Goal: Task Accomplishment & Management: Complete application form

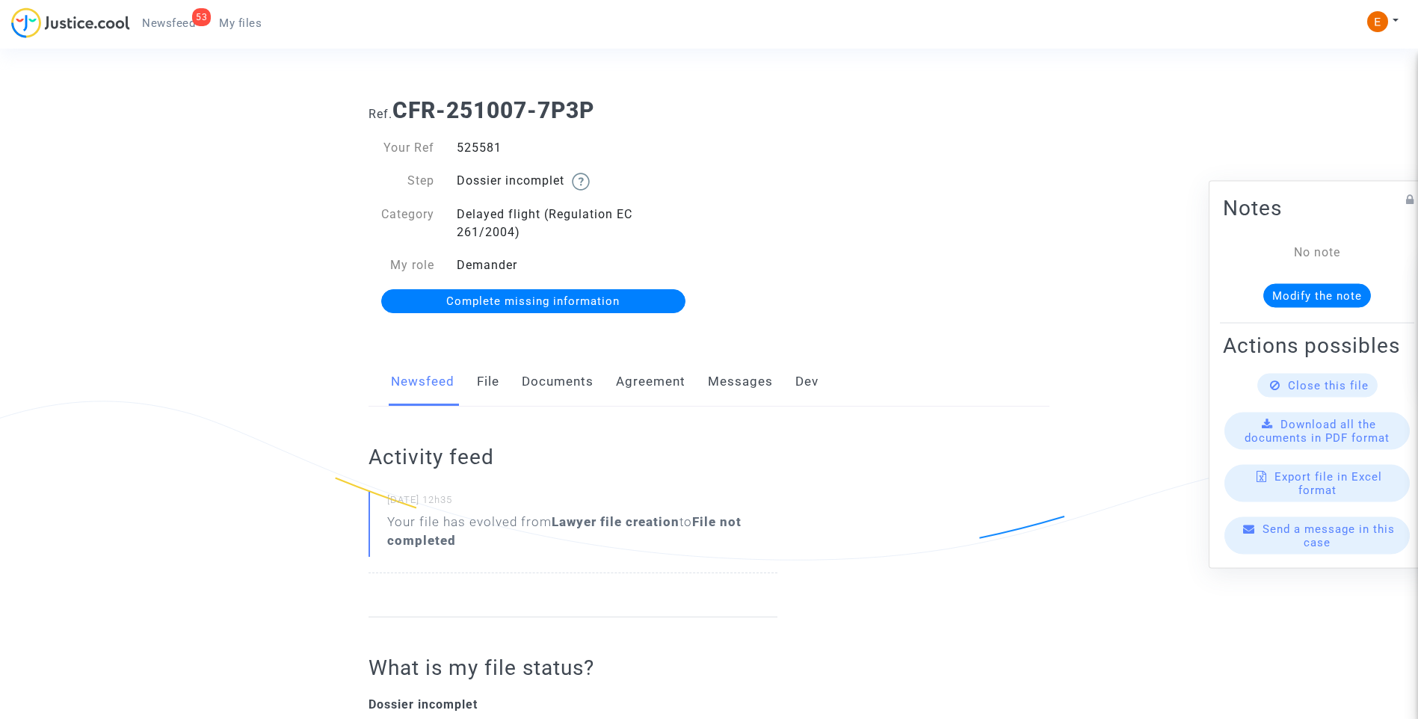
click at [538, 372] on link "Documents" at bounding box center [558, 381] width 72 height 49
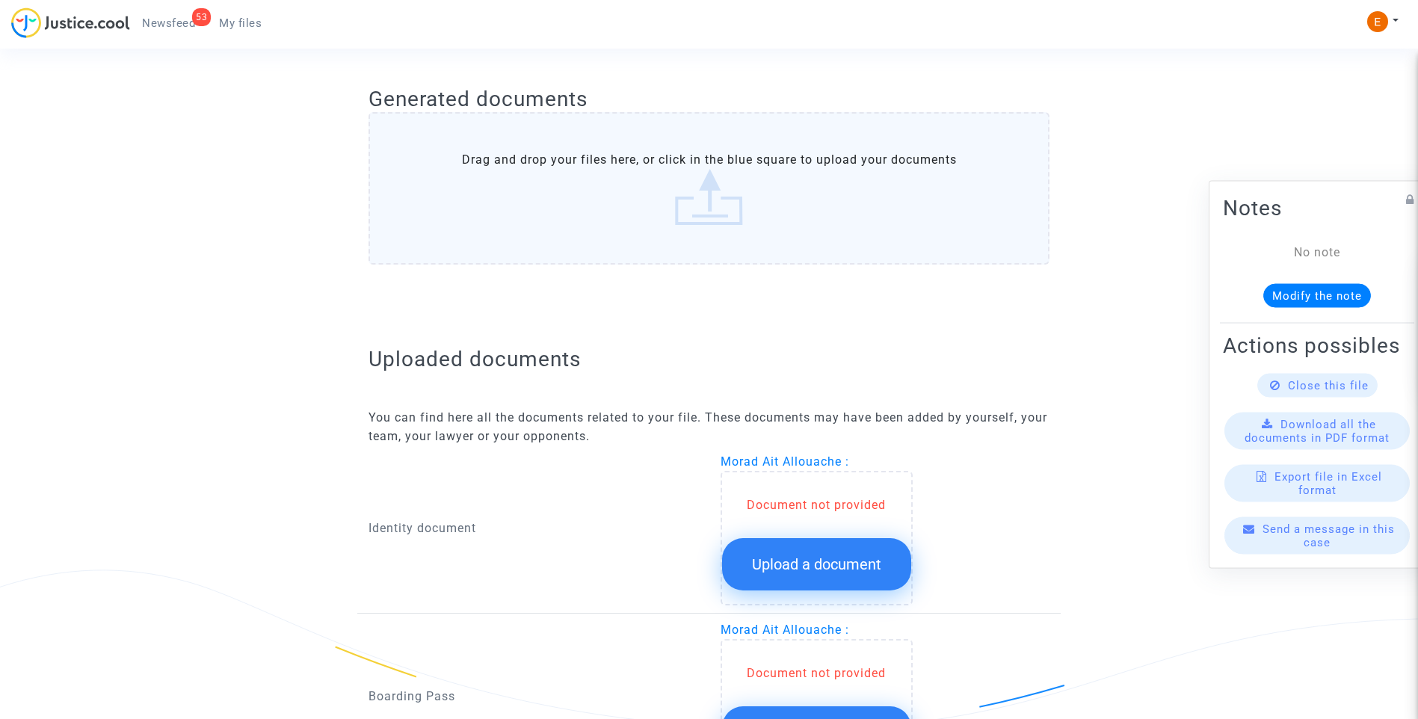
scroll to position [796, 0]
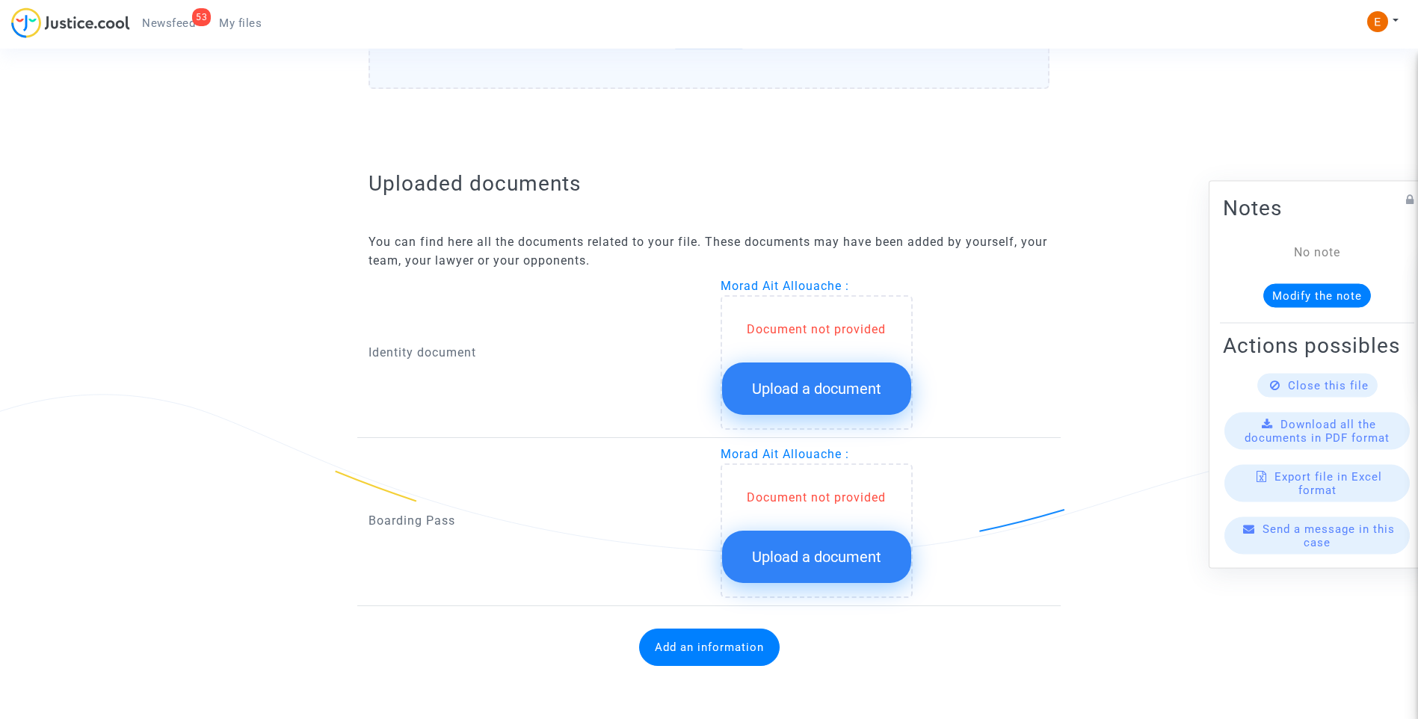
click at [845, 381] on span "Upload a document" at bounding box center [816, 389] width 129 height 18
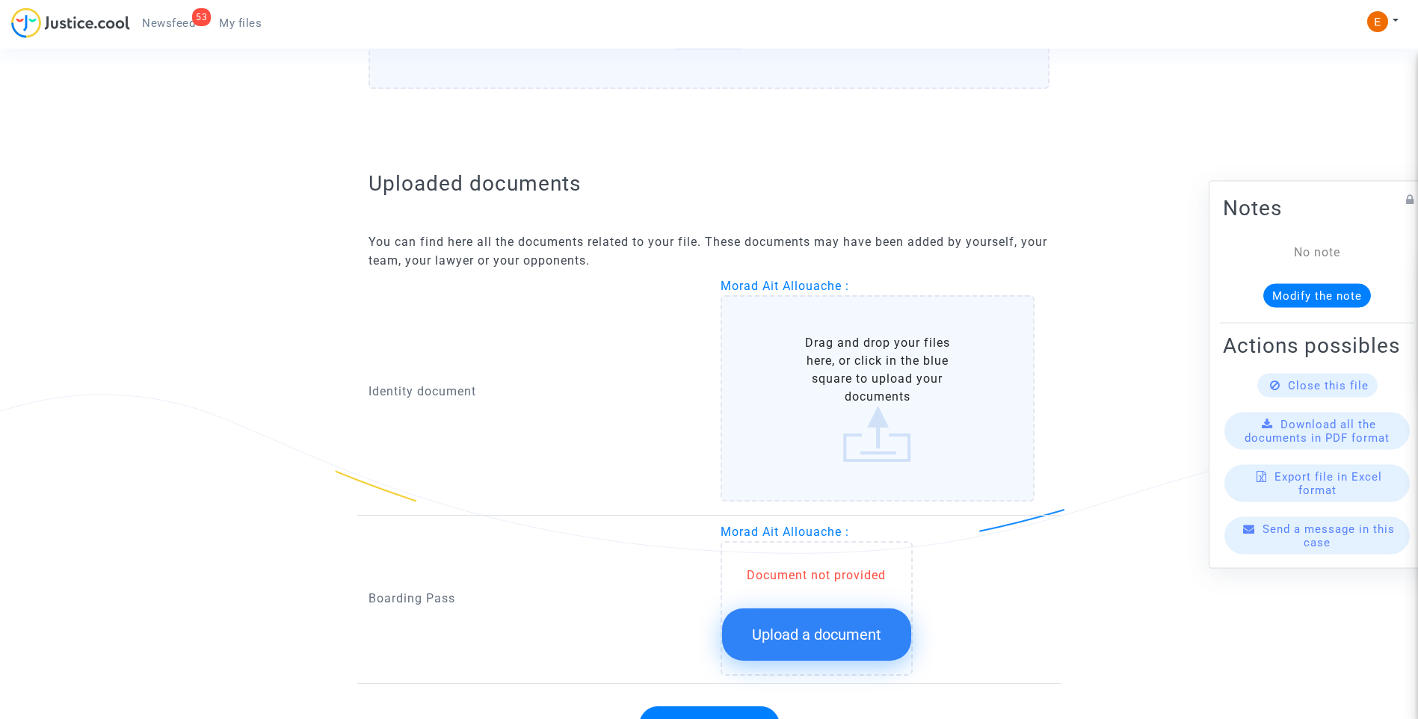
click at [852, 627] on span "Upload a document" at bounding box center [816, 635] width 129 height 18
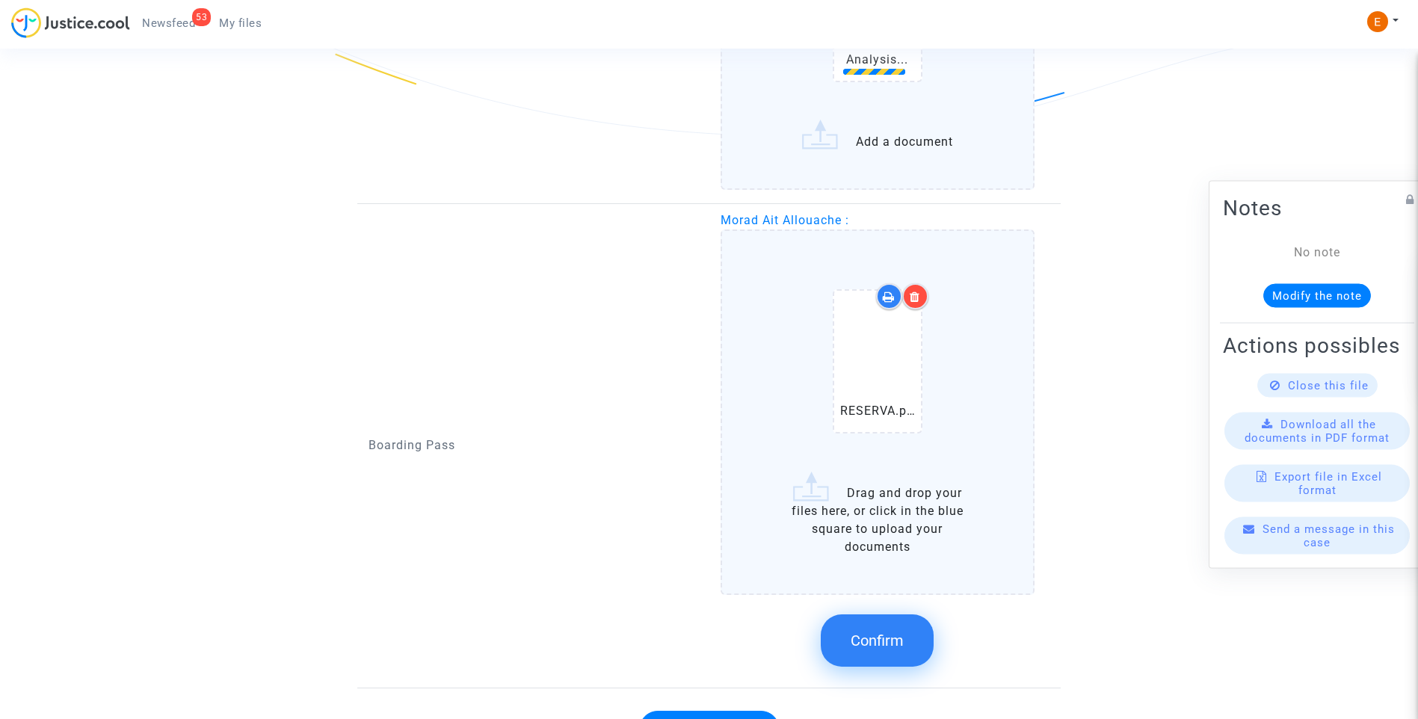
scroll to position [1250, 0]
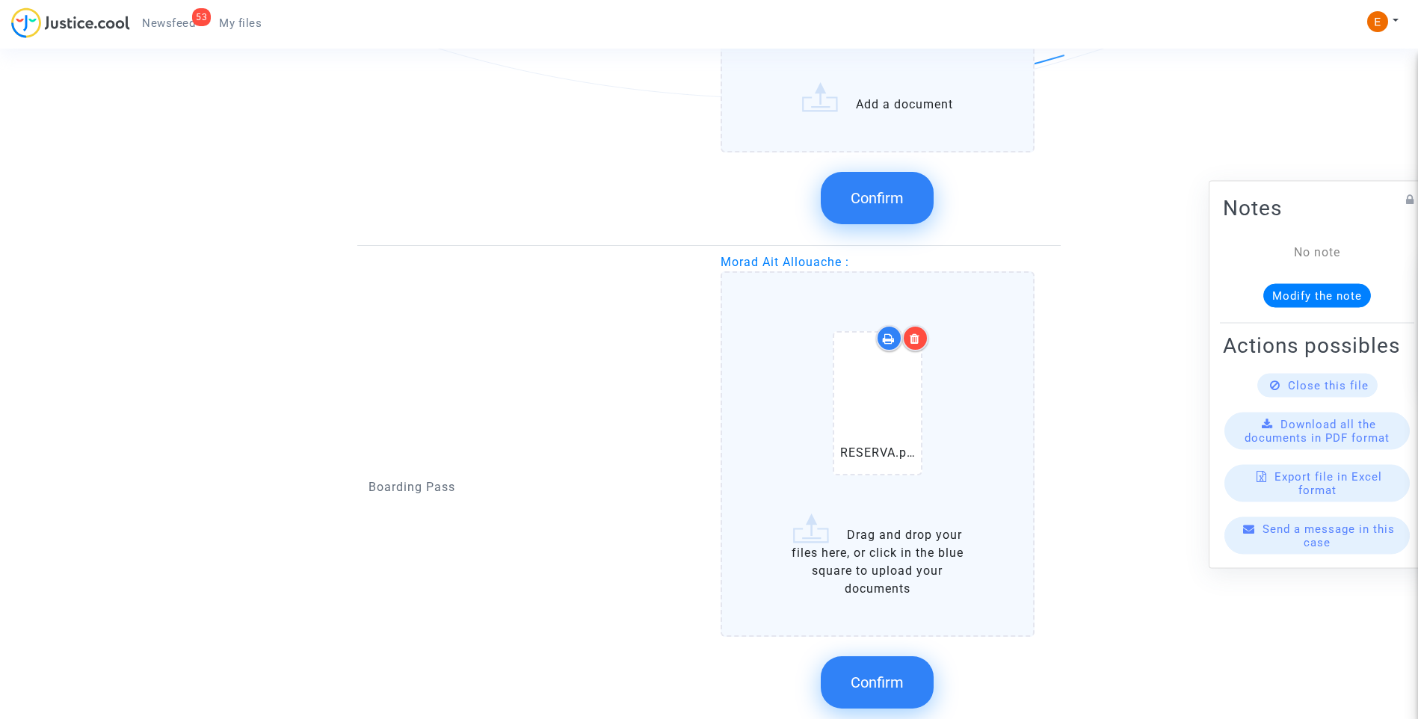
click at [914, 698] on button "Confirm" at bounding box center [877, 683] width 113 height 52
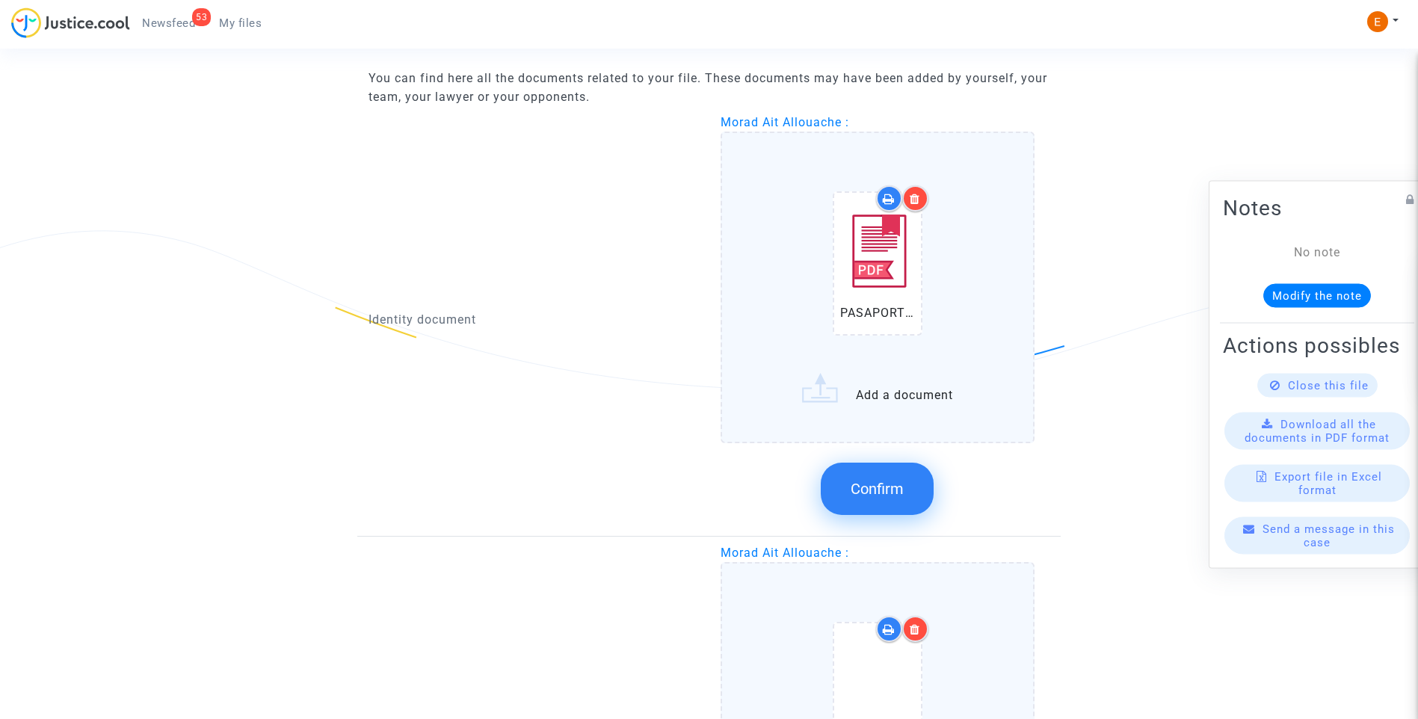
scroll to position [951, 0]
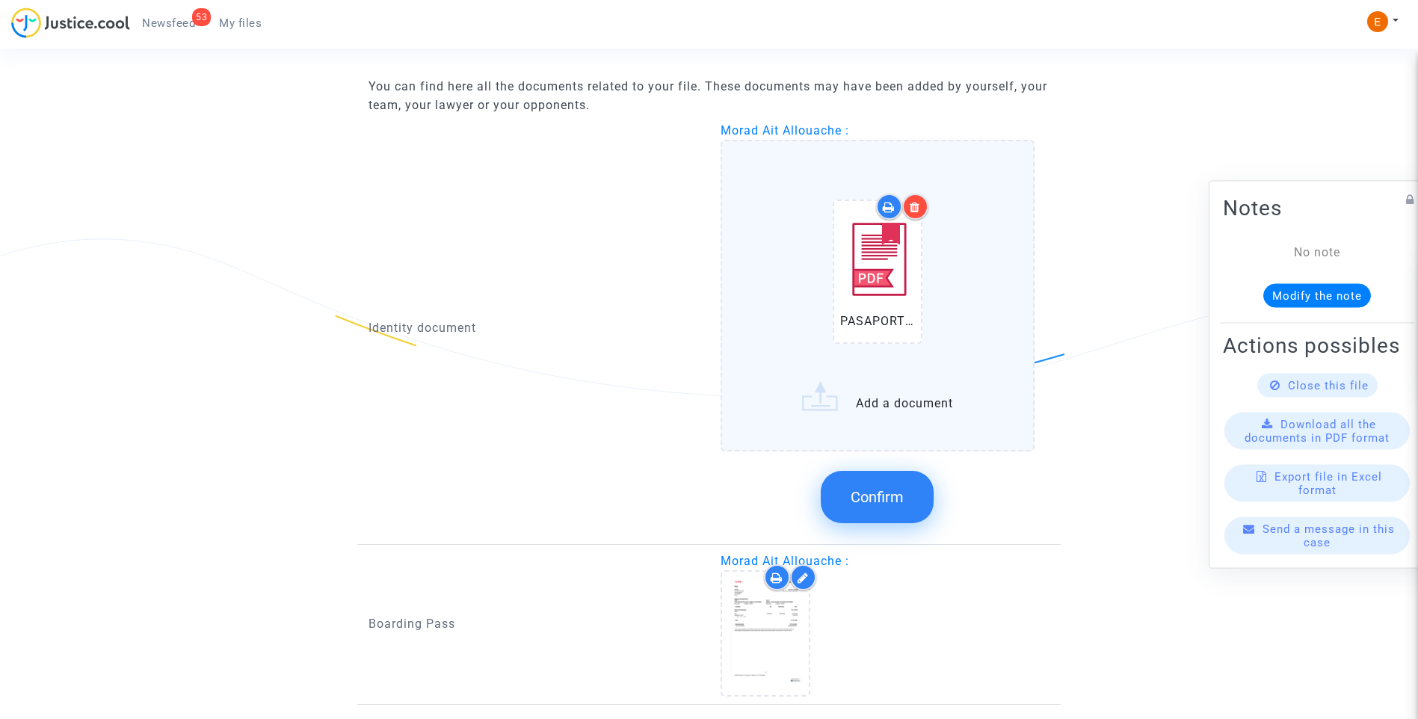
click at [907, 495] on button "Confirm" at bounding box center [877, 497] width 113 height 52
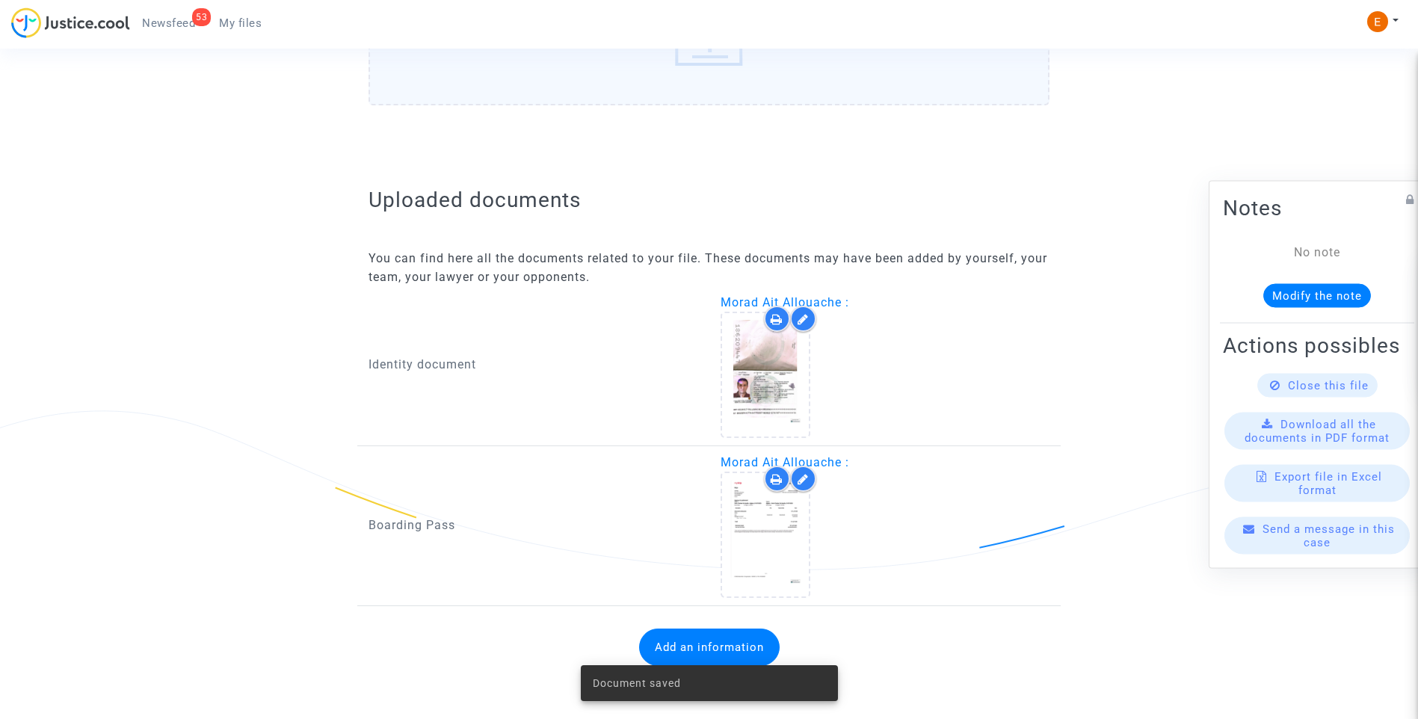
scroll to position [779, 0]
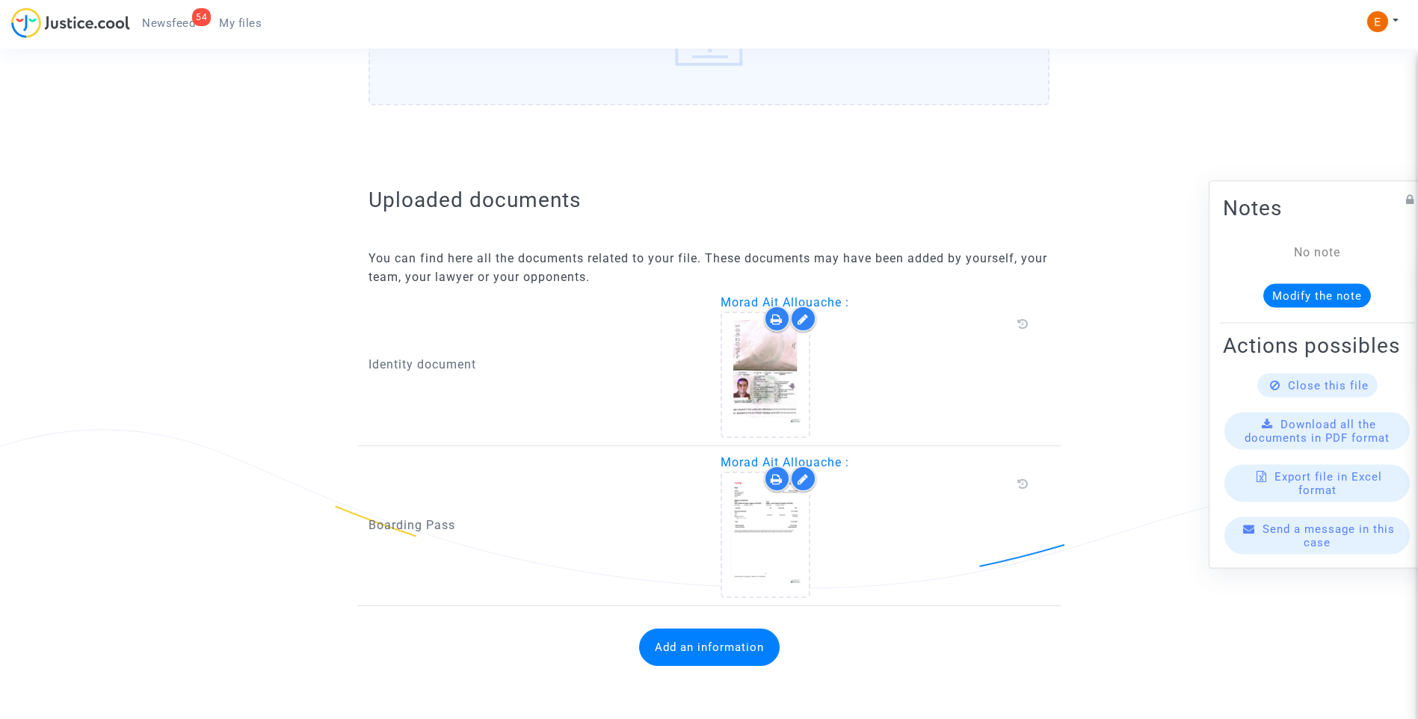
click at [742, 663] on button "Add an information" at bounding box center [709, 647] width 141 height 37
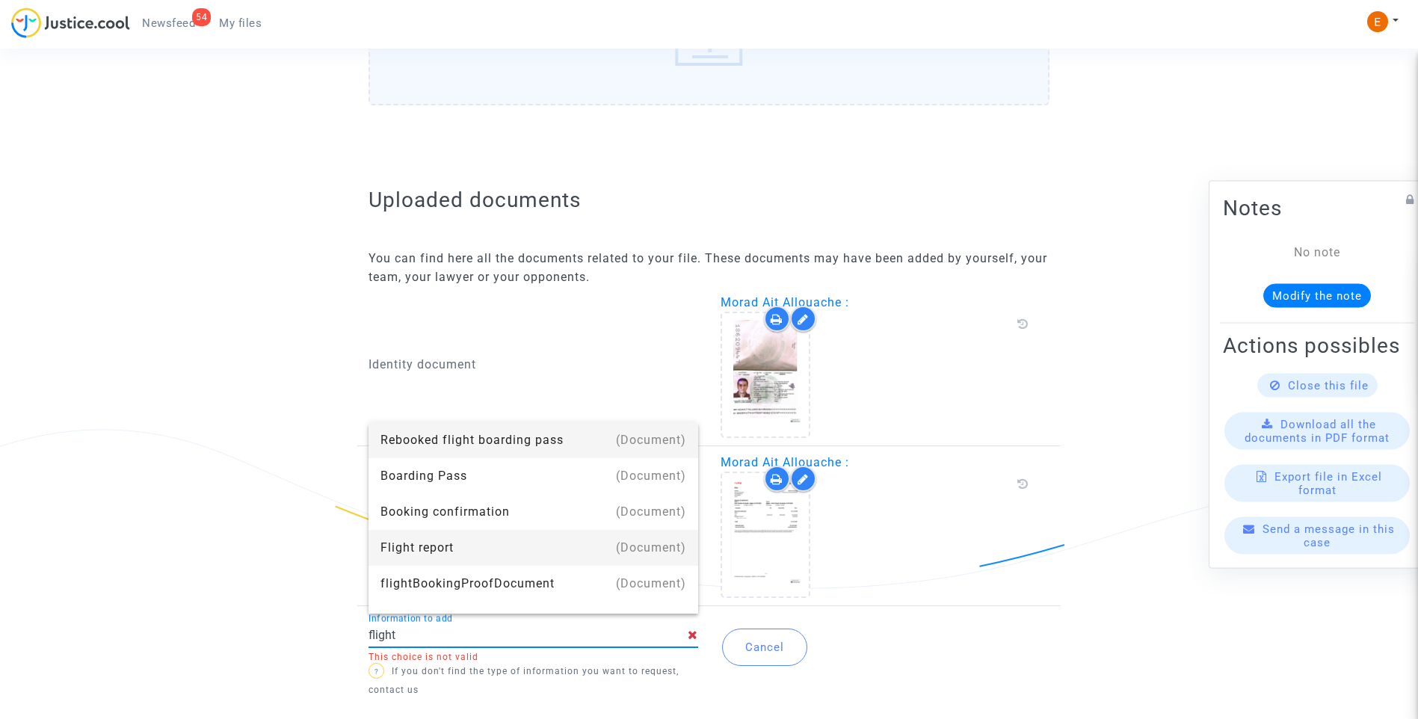
click at [472, 548] on div "Flight report" at bounding box center [534, 548] width 306 height 36
type input "Flight report"
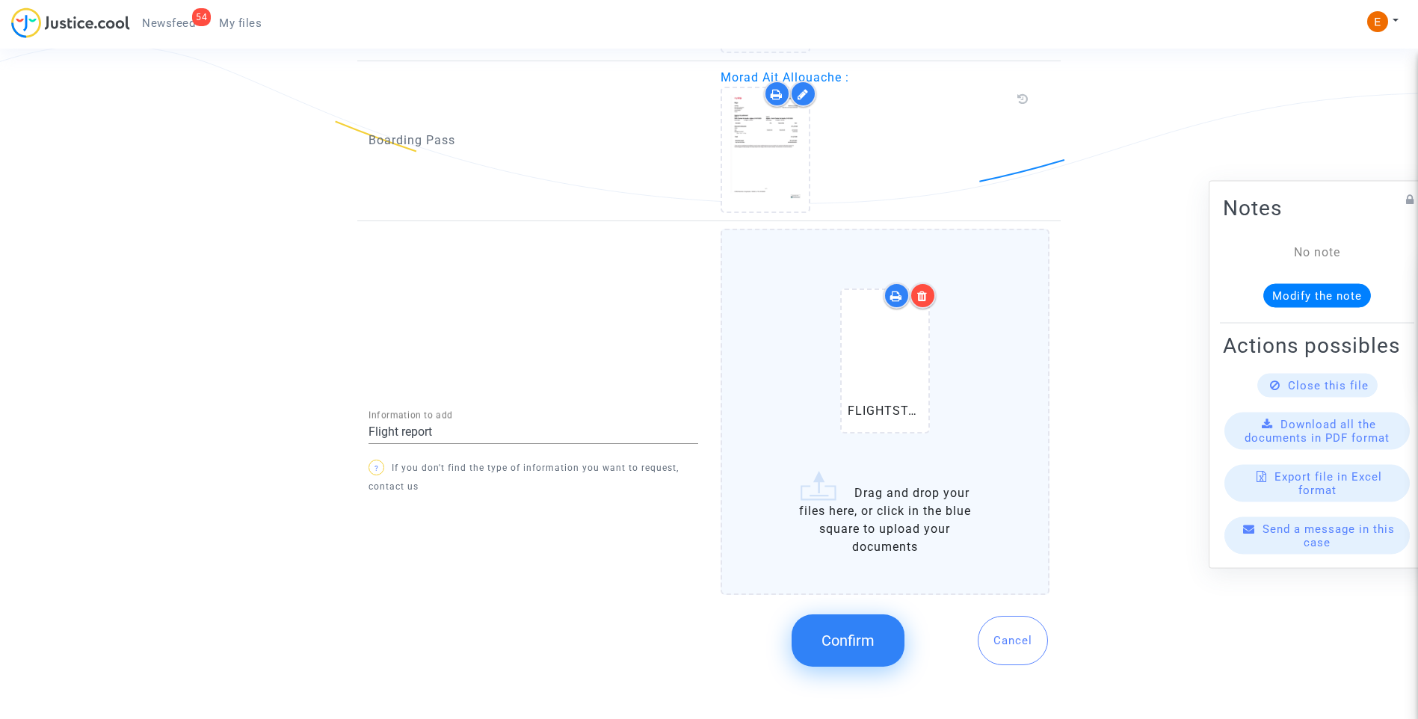
scroll to position [1152, 0]
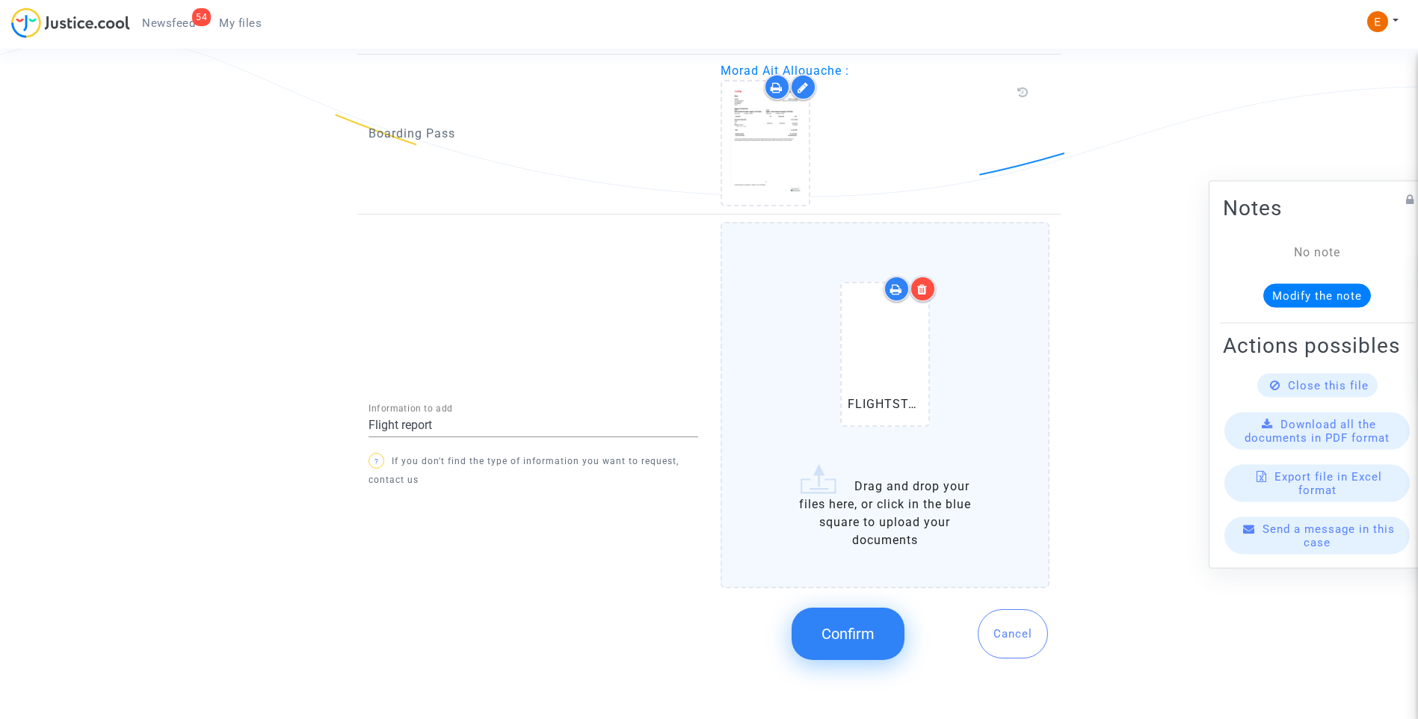
click at [851, 623] on button "Confirm" at bounding box center [848, 634] width 113 height 52
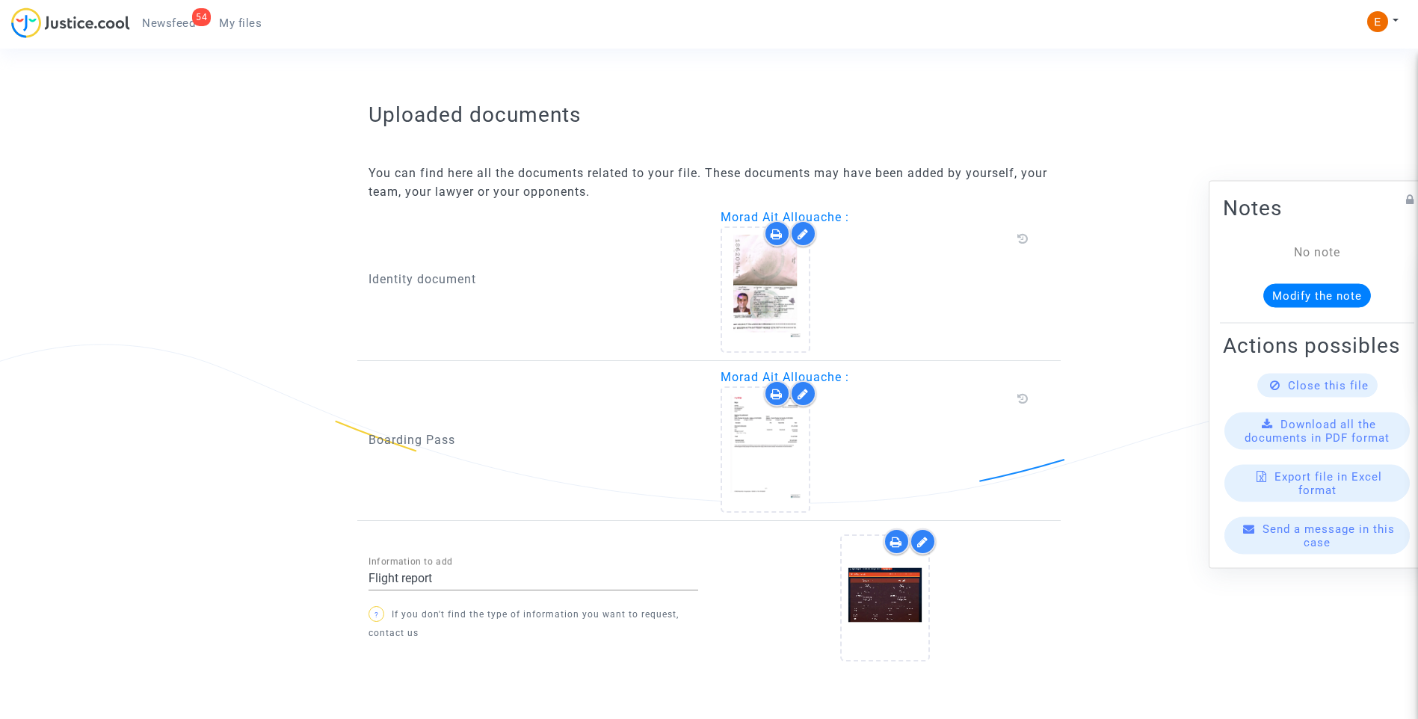
scroll to position [903, 0]
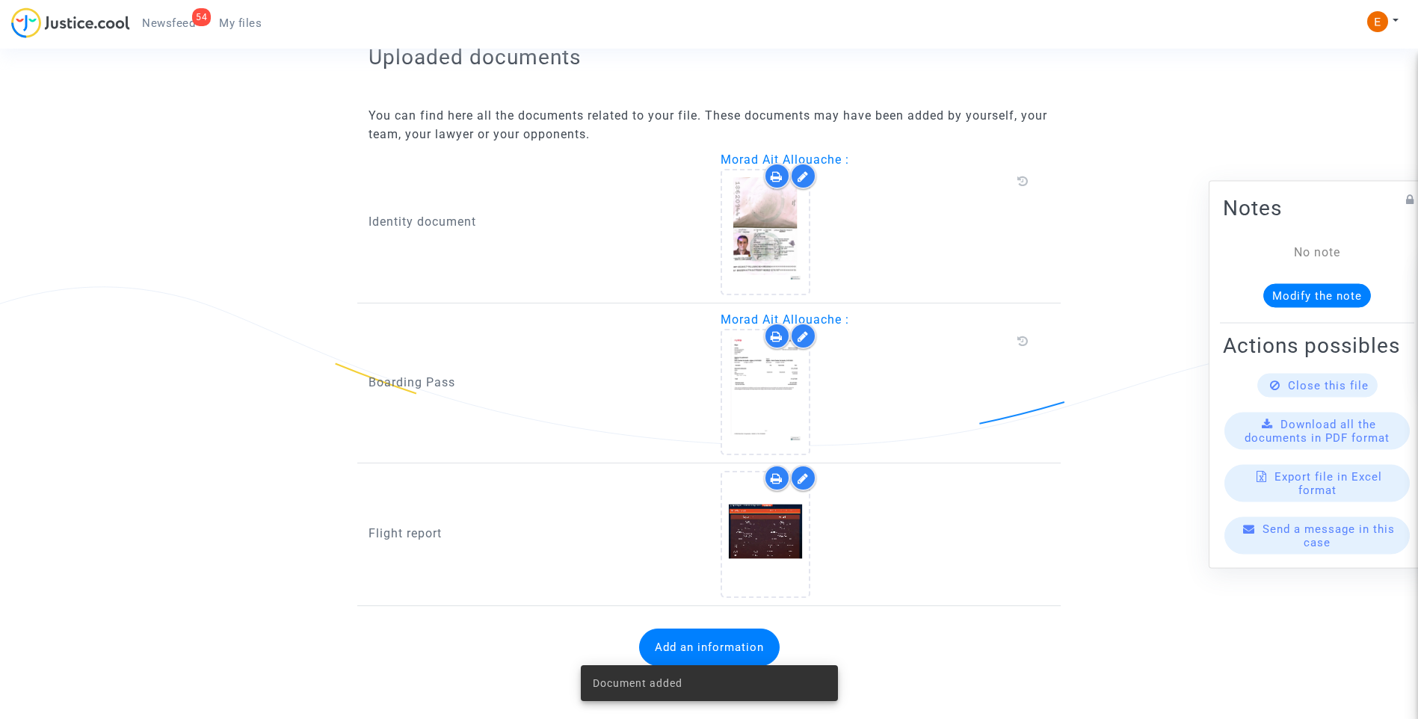
click at [174, 20] on span "Newsfeed" at bounding box center [168, 22] width 53 height 13
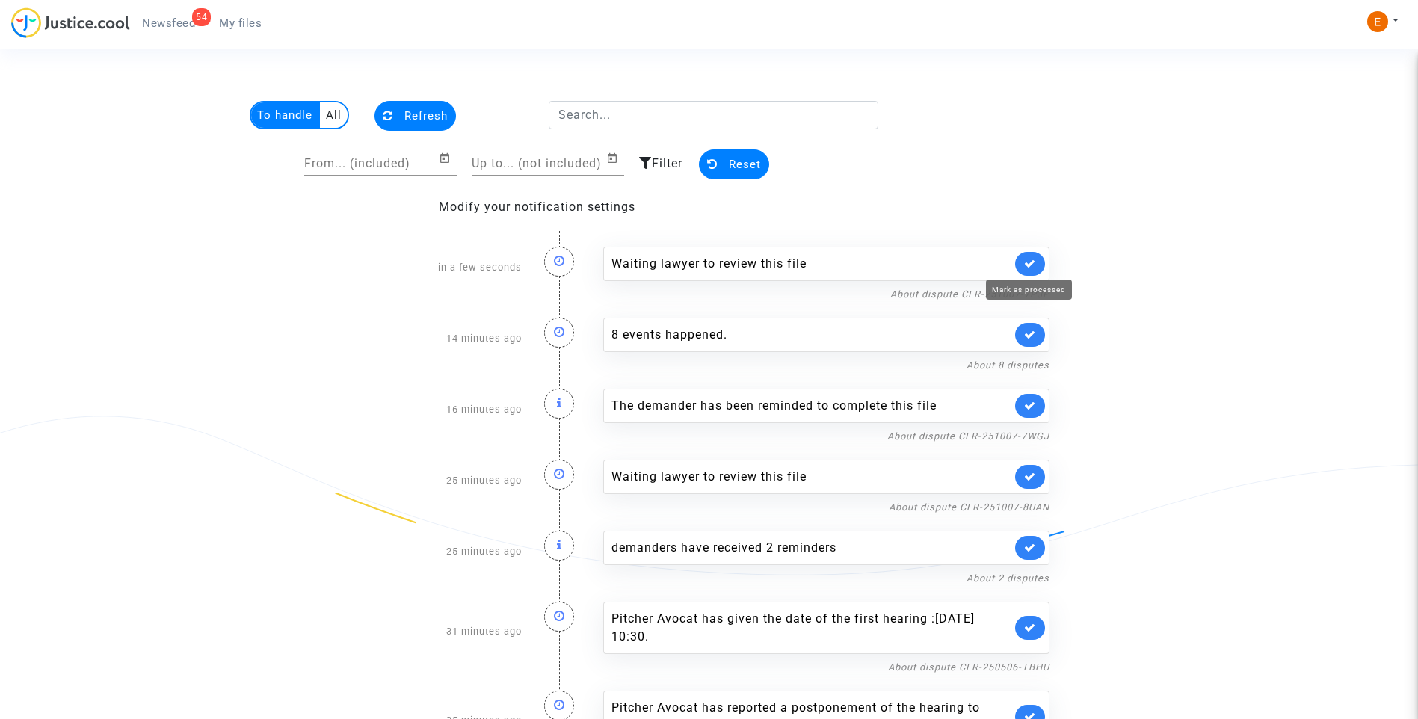
click at [1032, 265] on icon at bounding box center [1030, 263] width 12 height 11
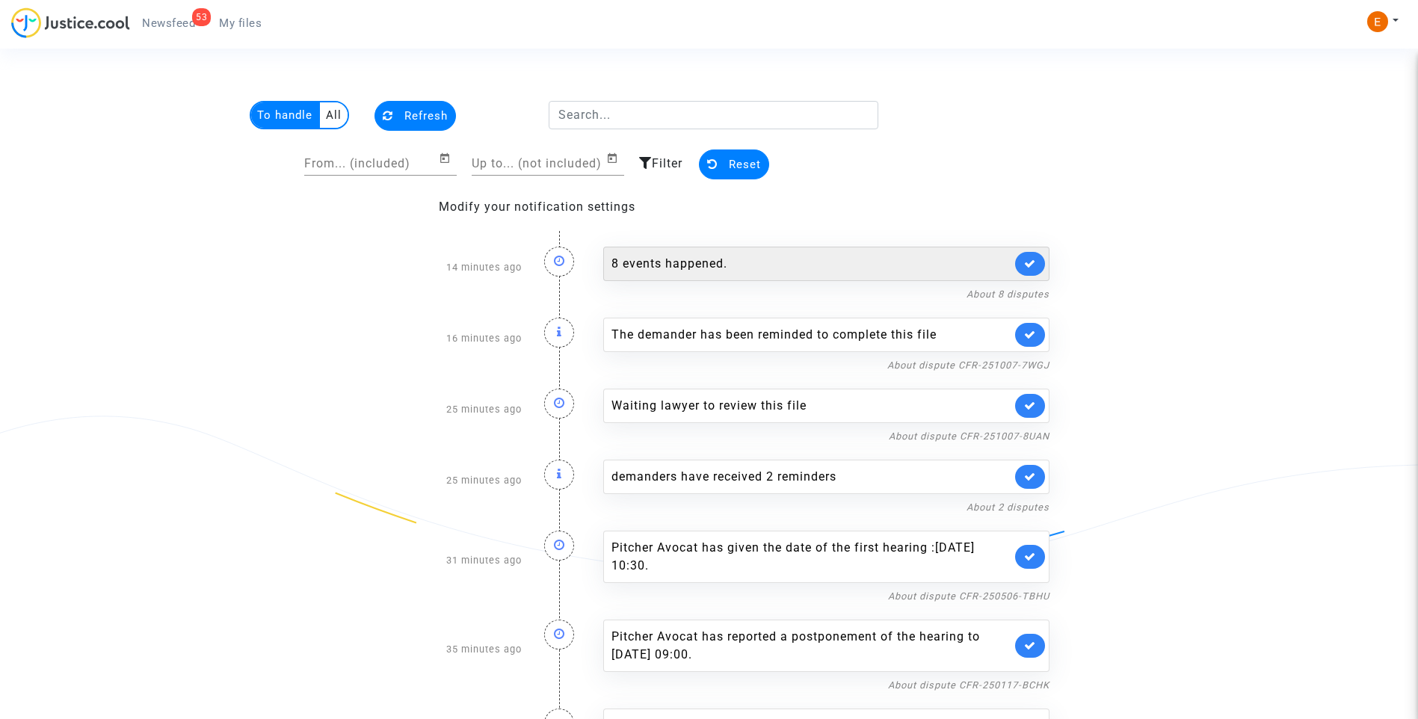
click at [715, 267] on div "8 events happened." at bounding box center [812, 264] width 400 height 18
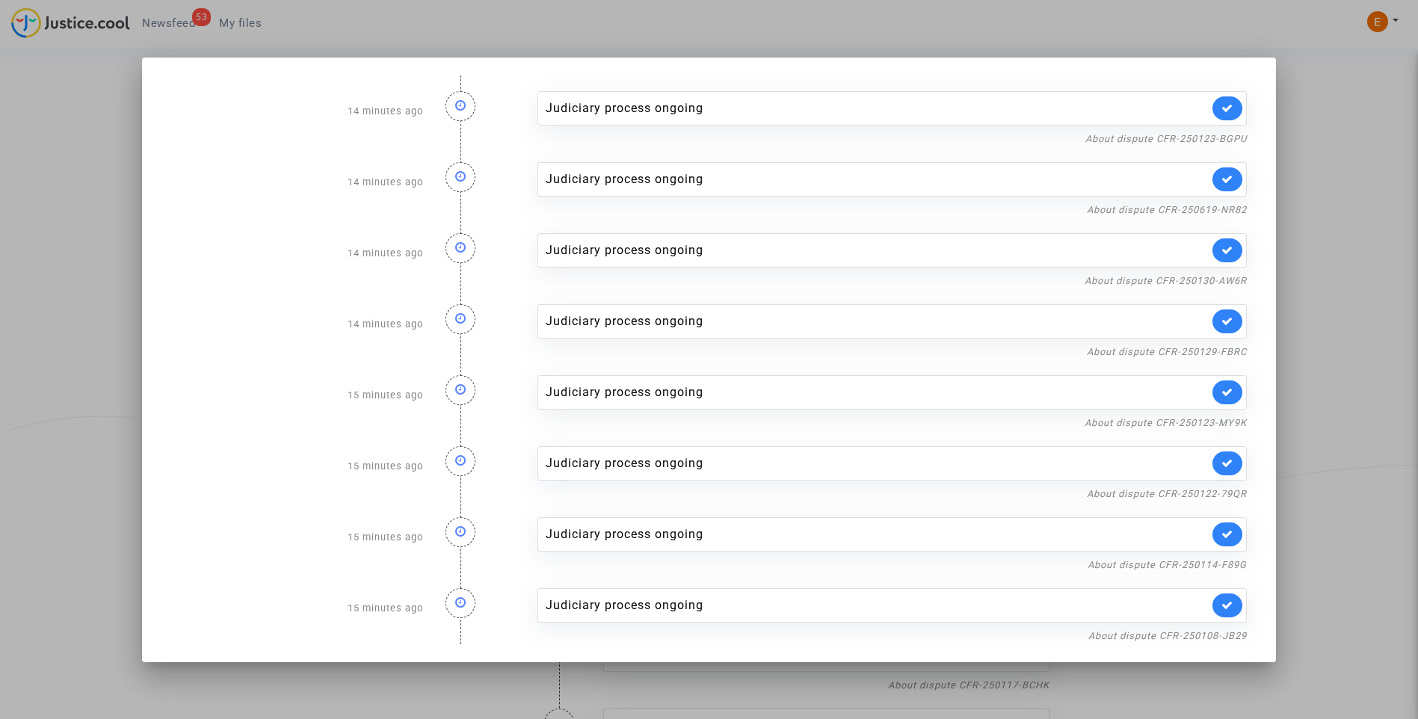
click at [1337, 224] on div at bounding box center [709, 359] width 1418 height 719
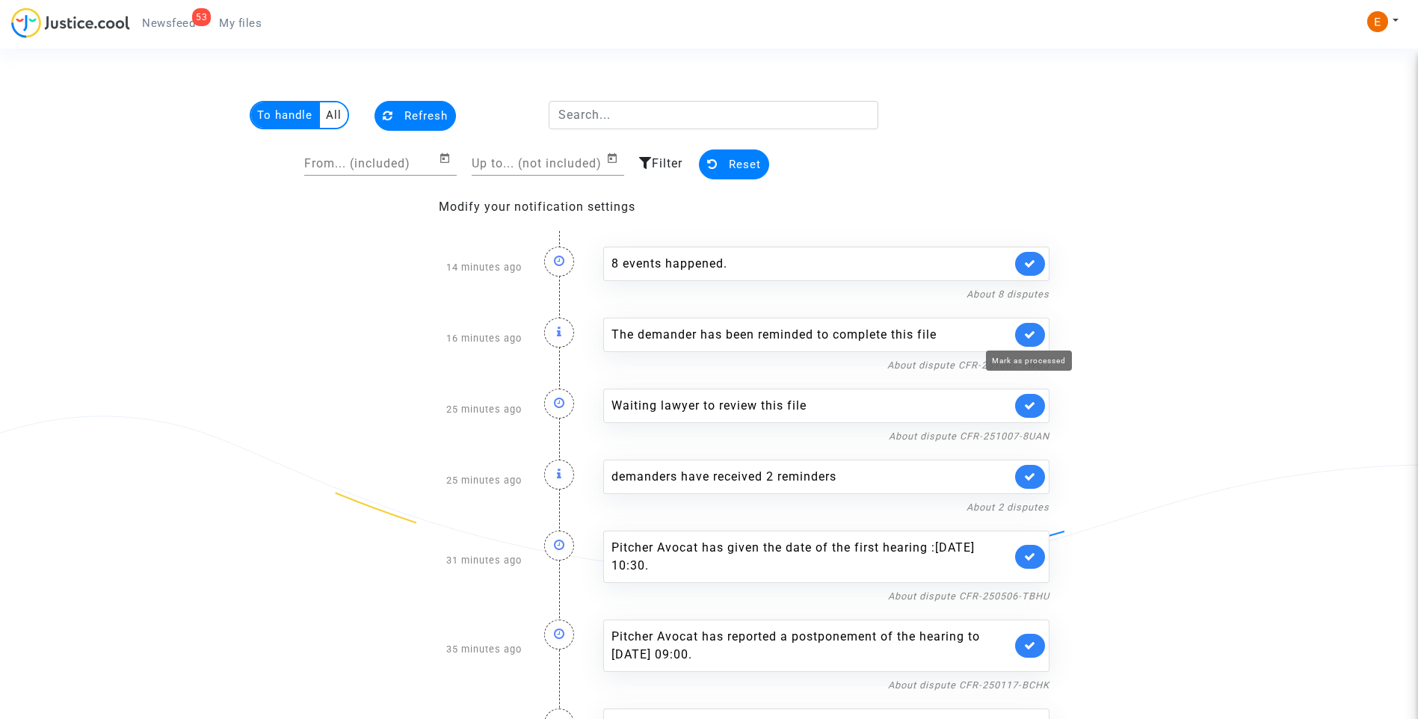
click at [1033, 334] on icon at bounding box center [1030, 334] width 12 height 11
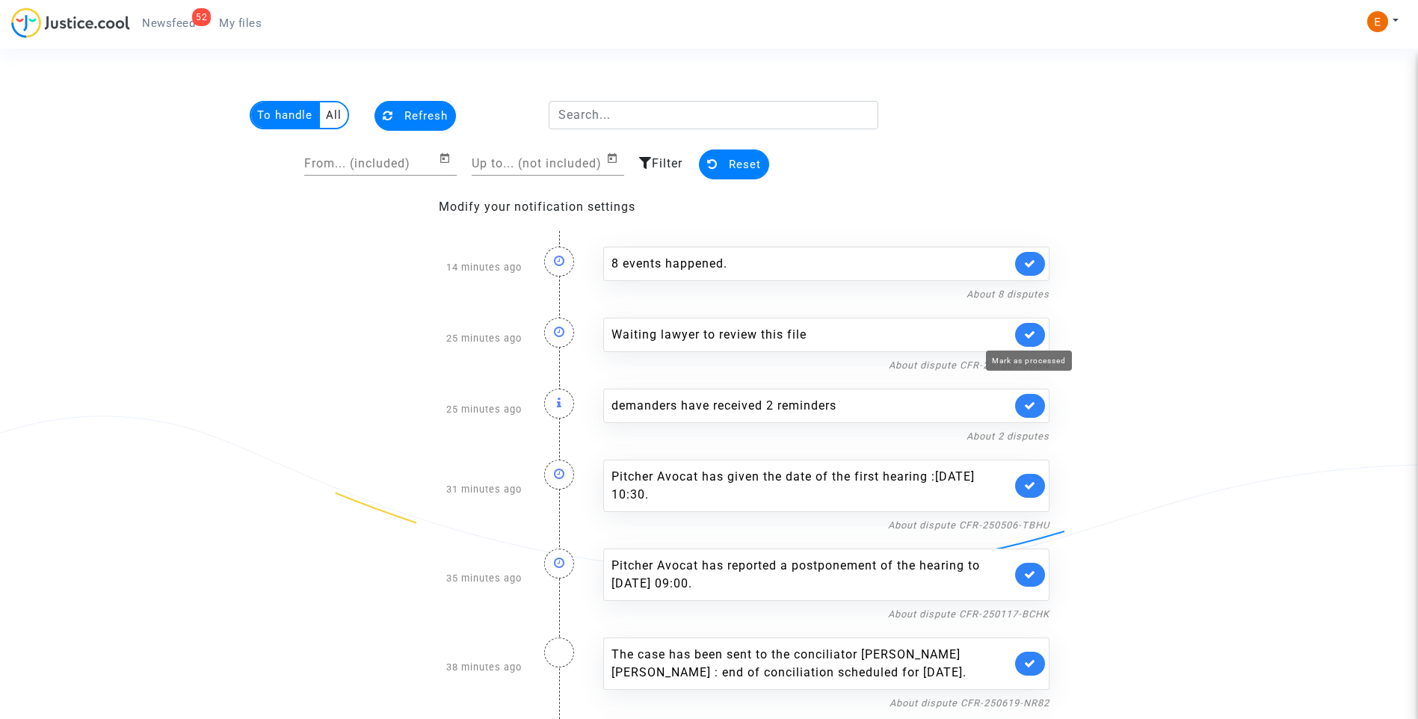
click at [1033, 334] on icon at bounding box center [1030, 334] width 12 height 11
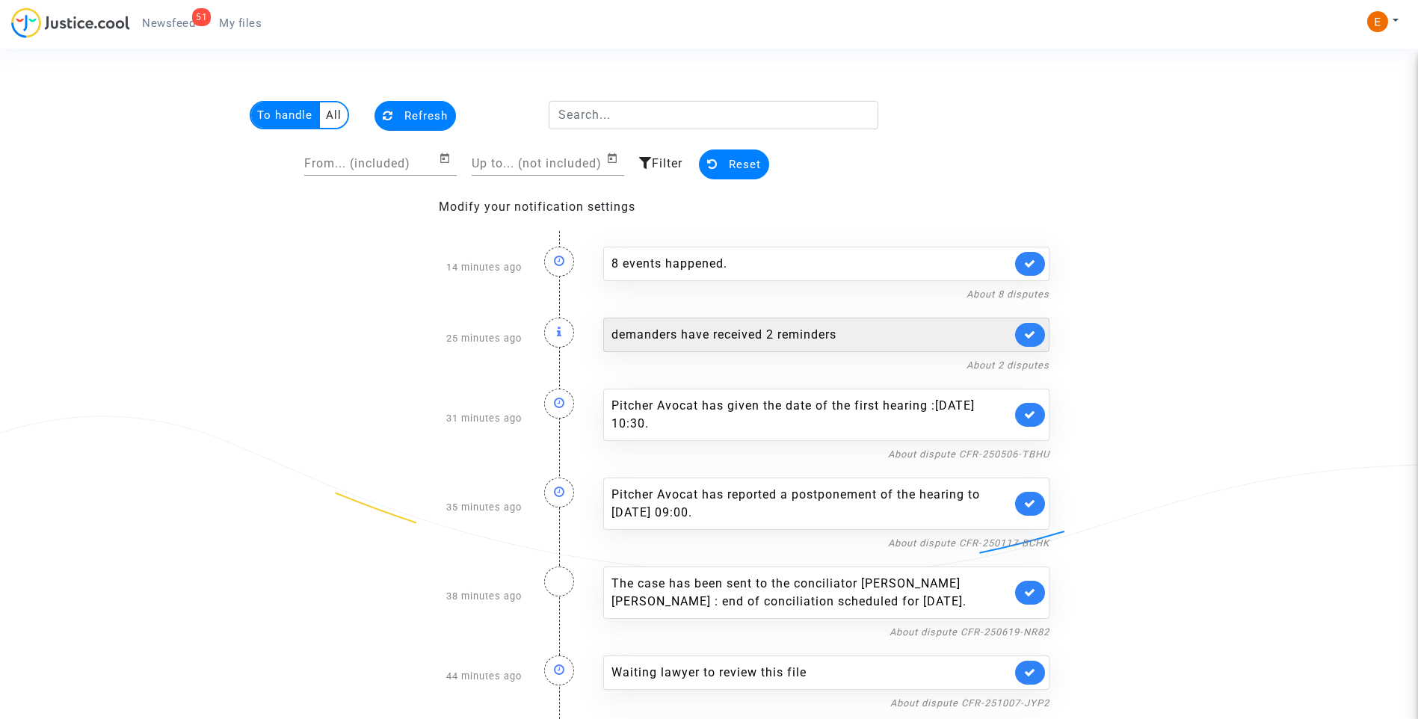
click at [746, 340] on div "demanders have received 2 reminders" at bounding box center [812, 335] width 400 height 18
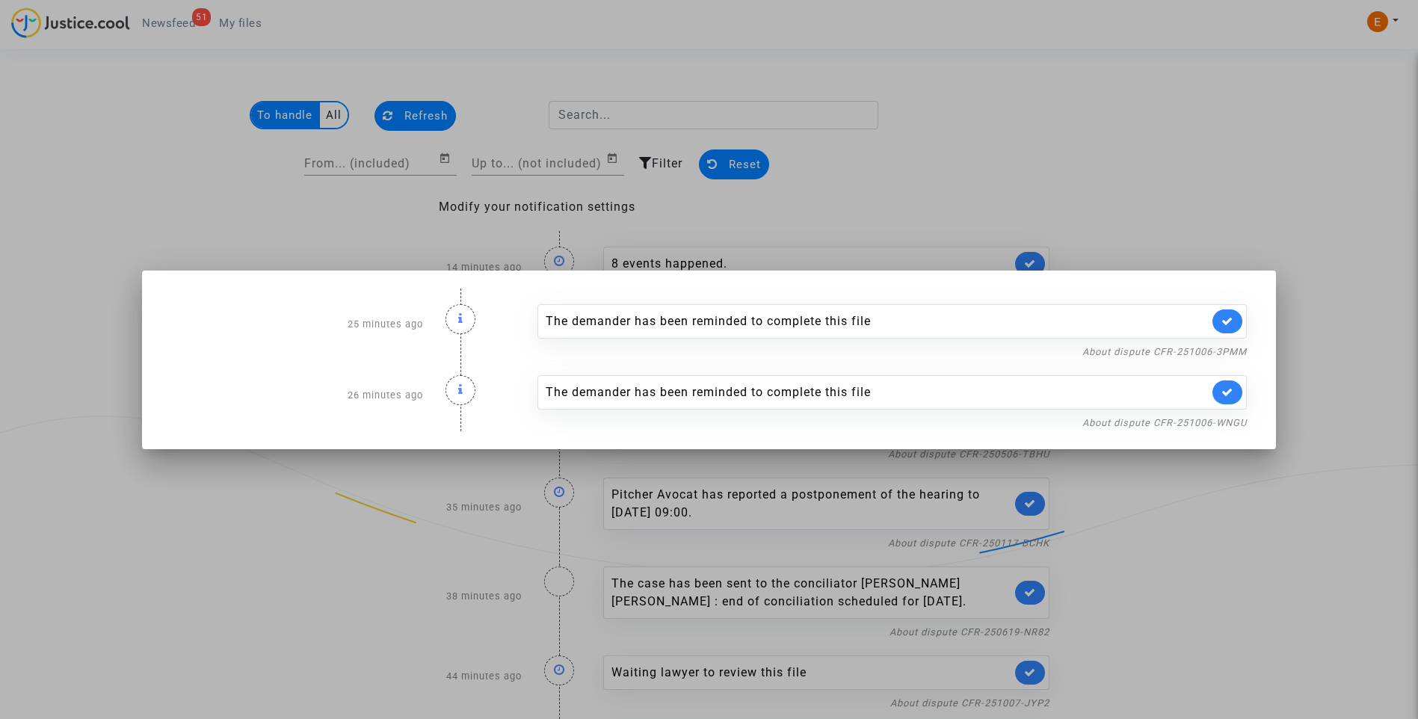
click at [1147, 148] on div at bounding box center [709, 359] width 1418 height 719
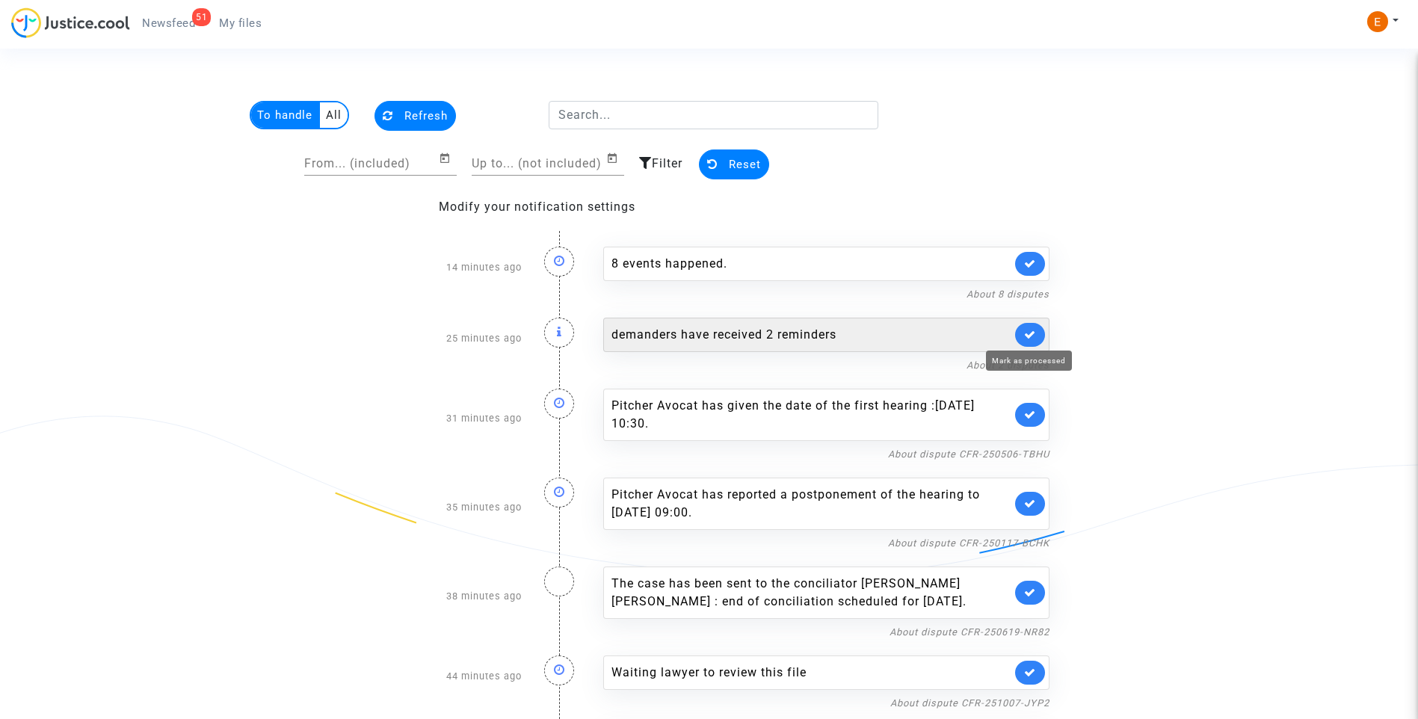
click at [1030, 333] on icon at bounding box center [1030, 334] width 12 height 11
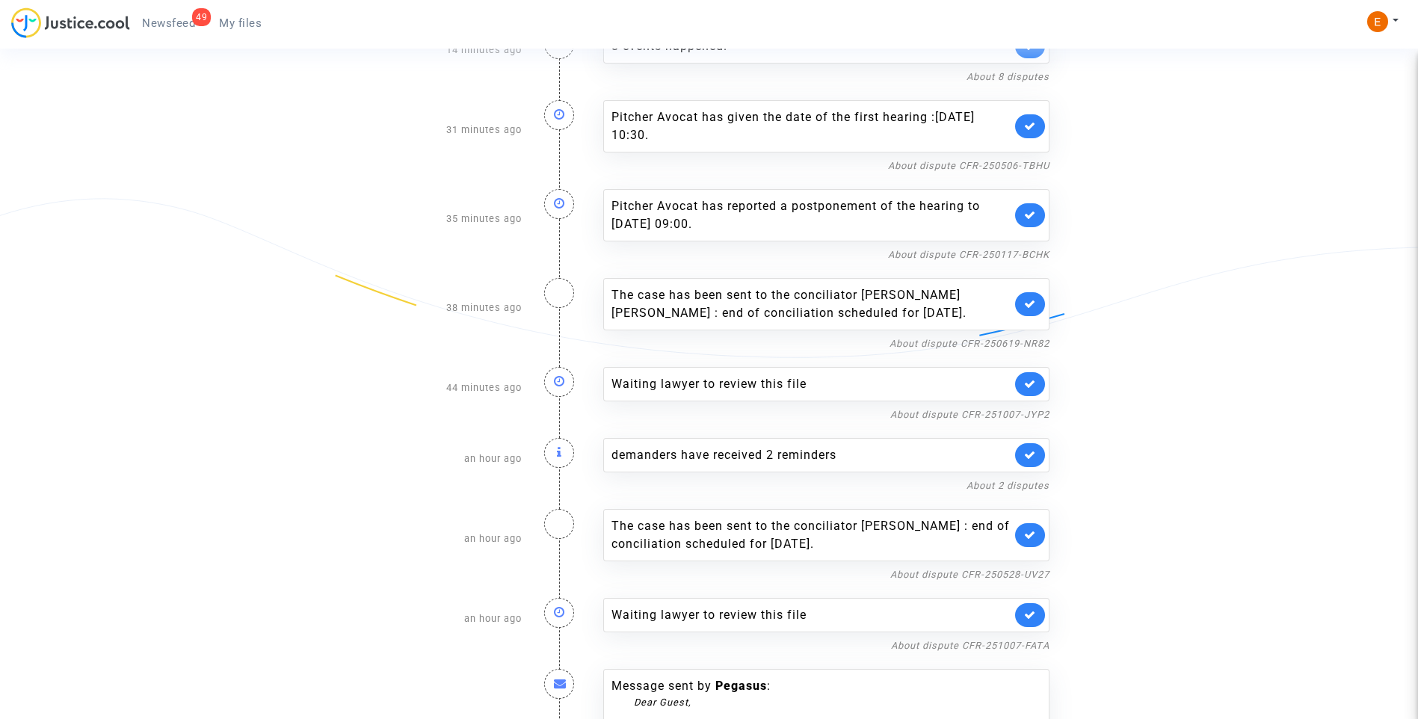
scroll to position [224, 0]
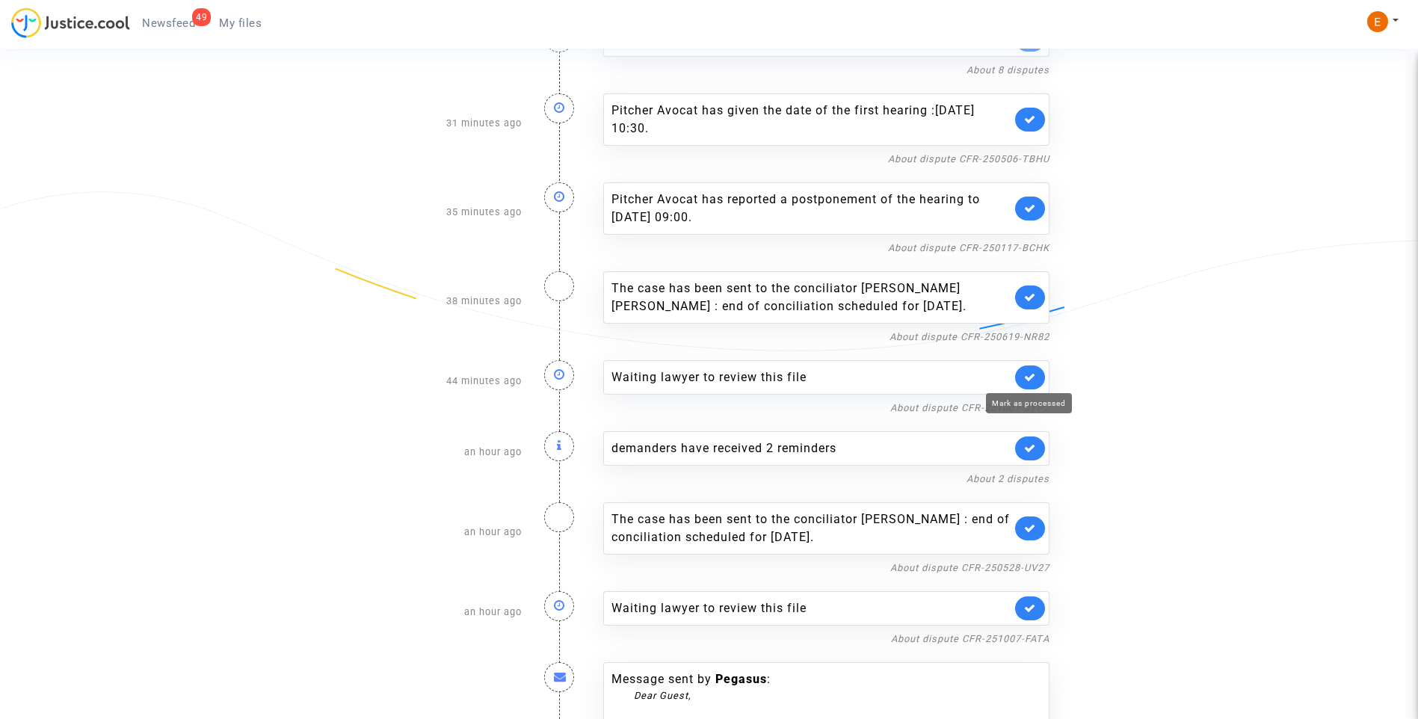
click at [1027, 378] on icon at bounding box center [1030, 377] width 12 height 11
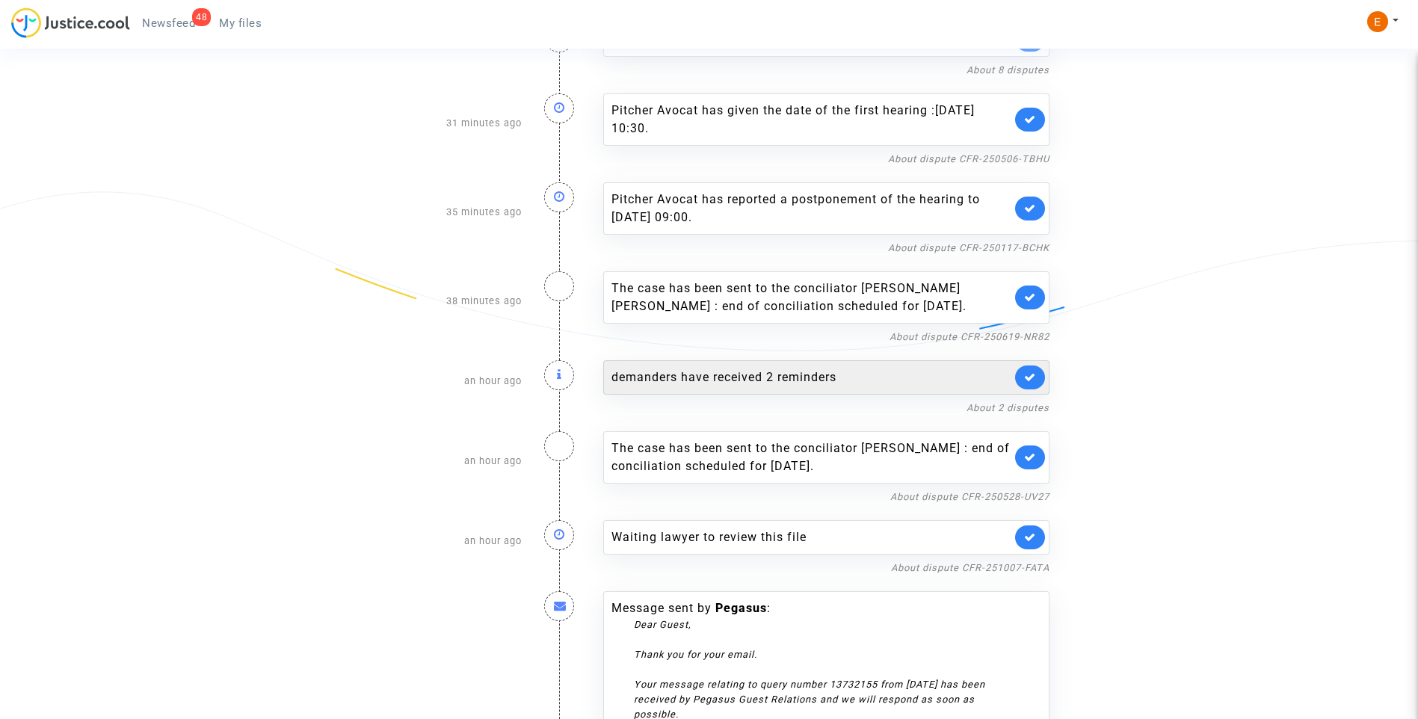
click at [748, 382] on div "demanders have received 2 reminders" at bounding box center [812, 378] width 400 height 18
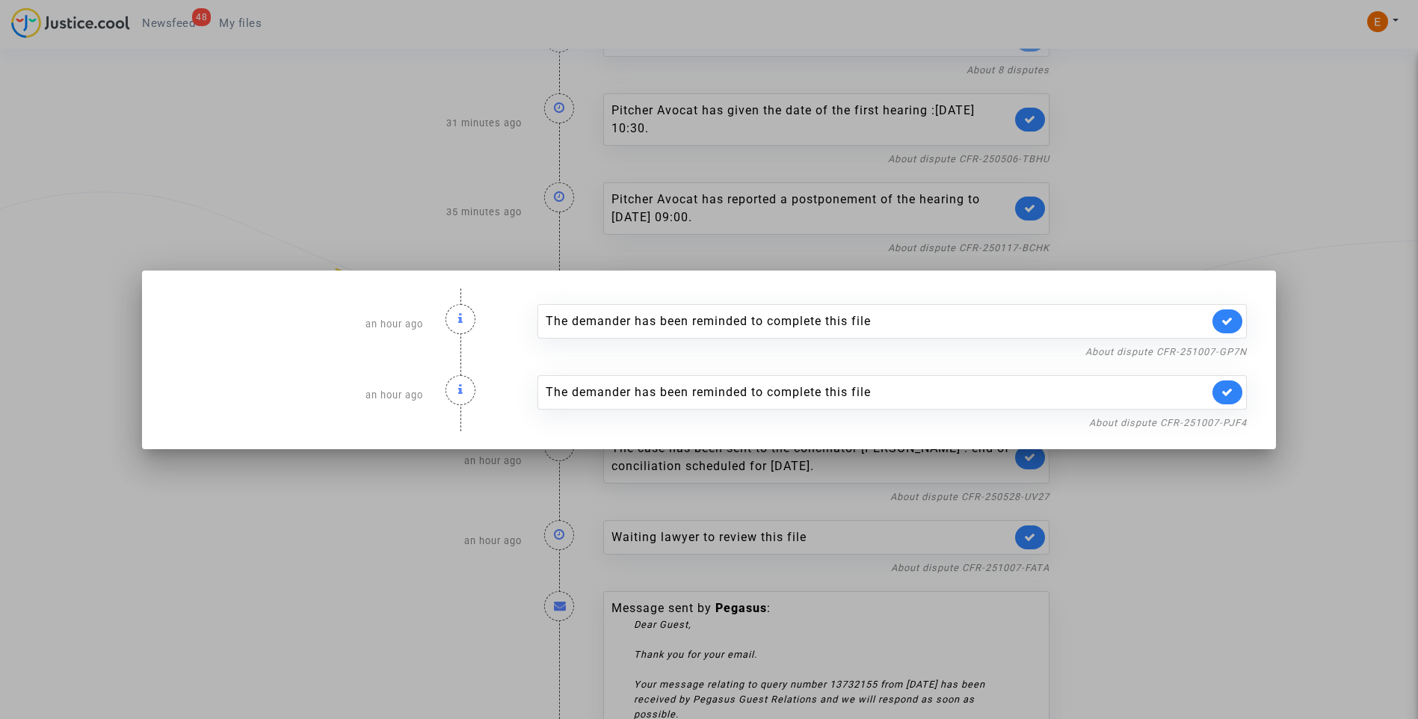
drag, startPoint x: 1146, startPoint y: 150, endPoint x: 1146, endPoint y: 159, distance: 9.7
click at [1146, 149] on div at bounding box center [709, 359] width 1418 height 719
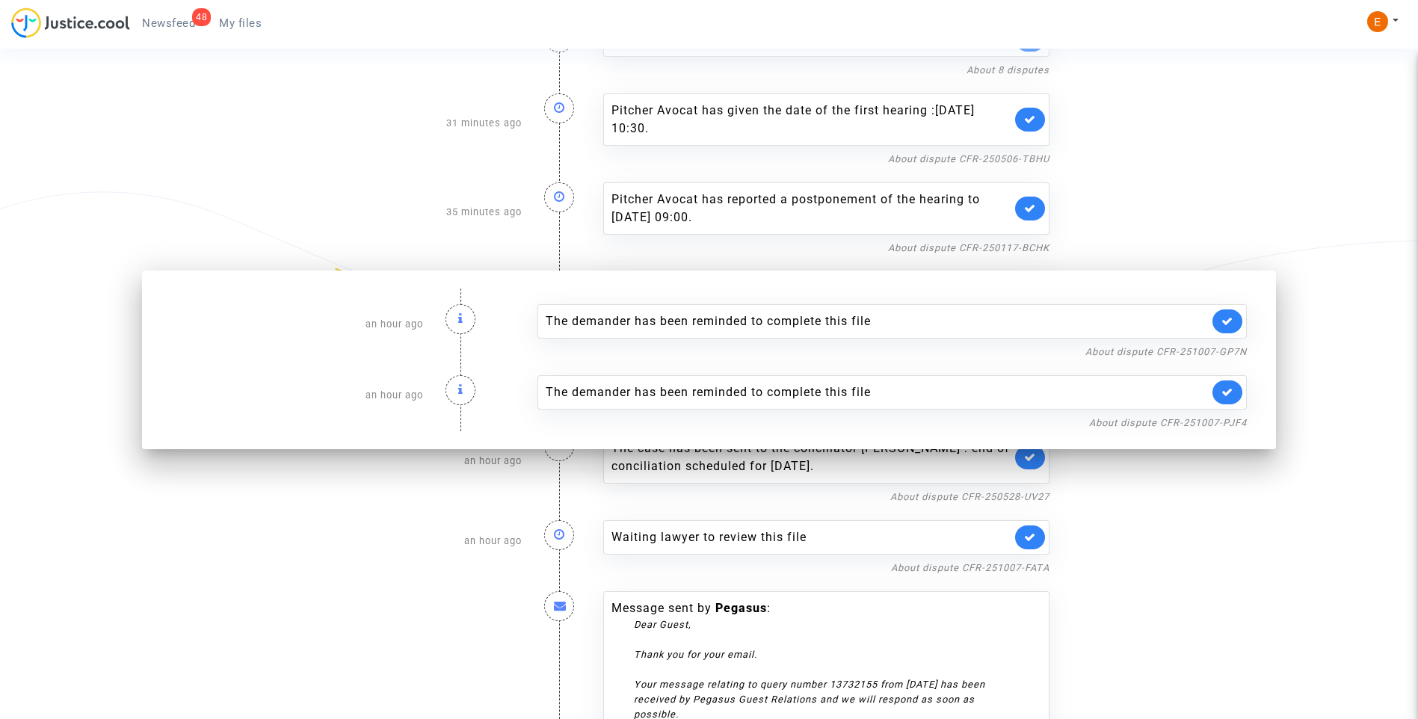
scroll to position [224, 0]
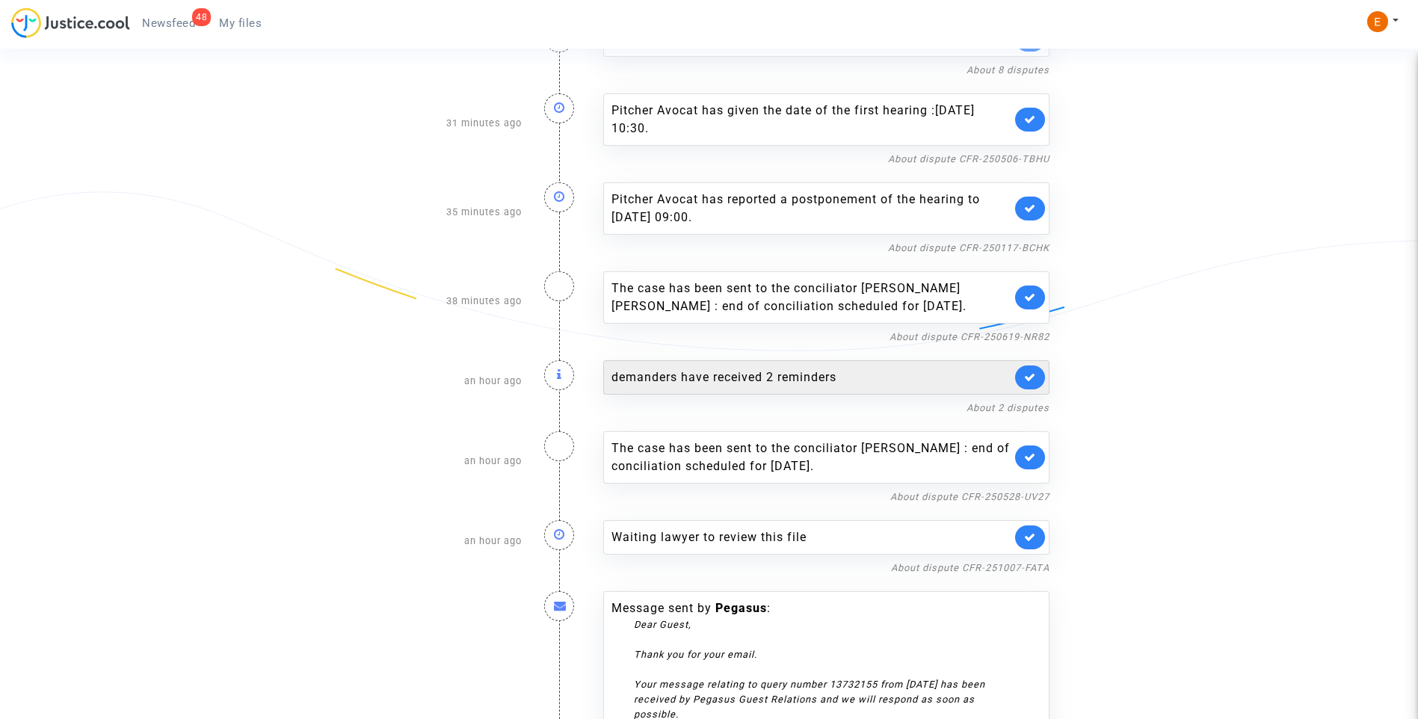
click at [1033, 384] on link at bounding box center [1030, 378] width 30 height 24
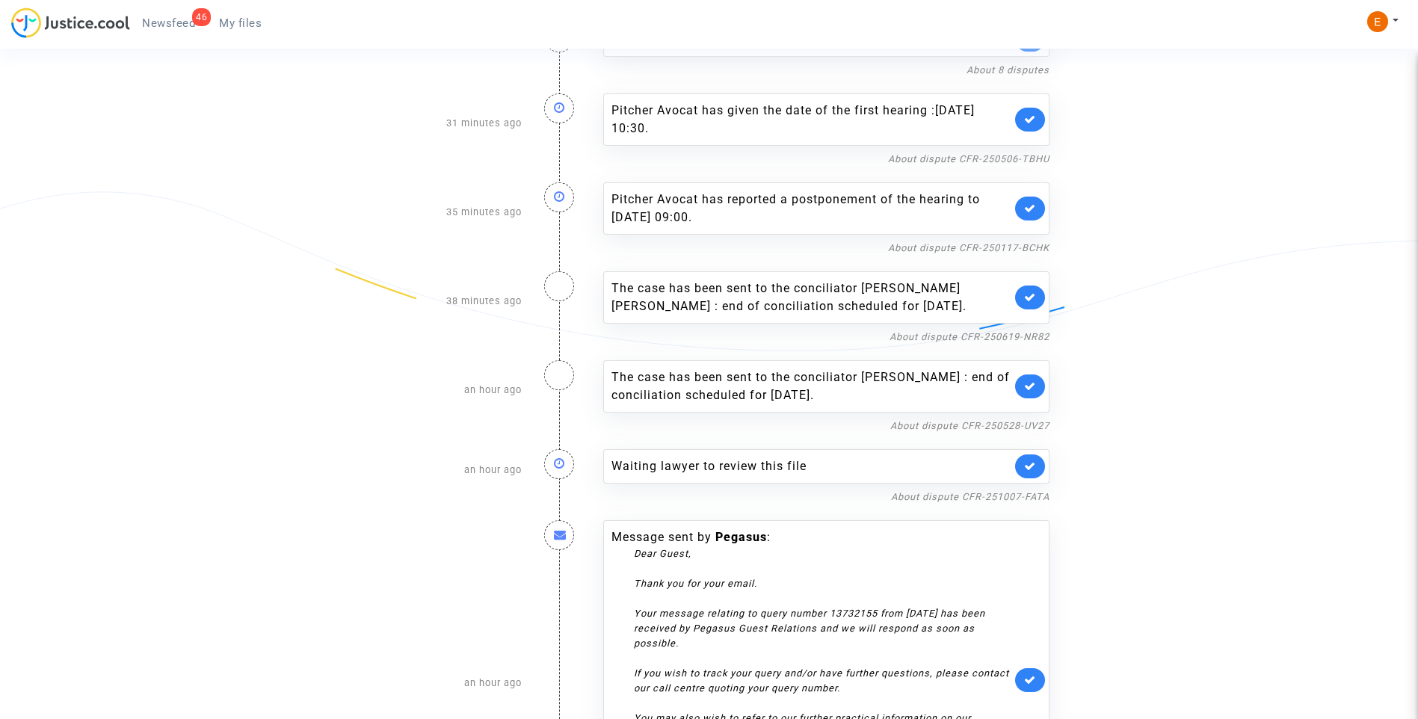
scroll to position [299, 0]
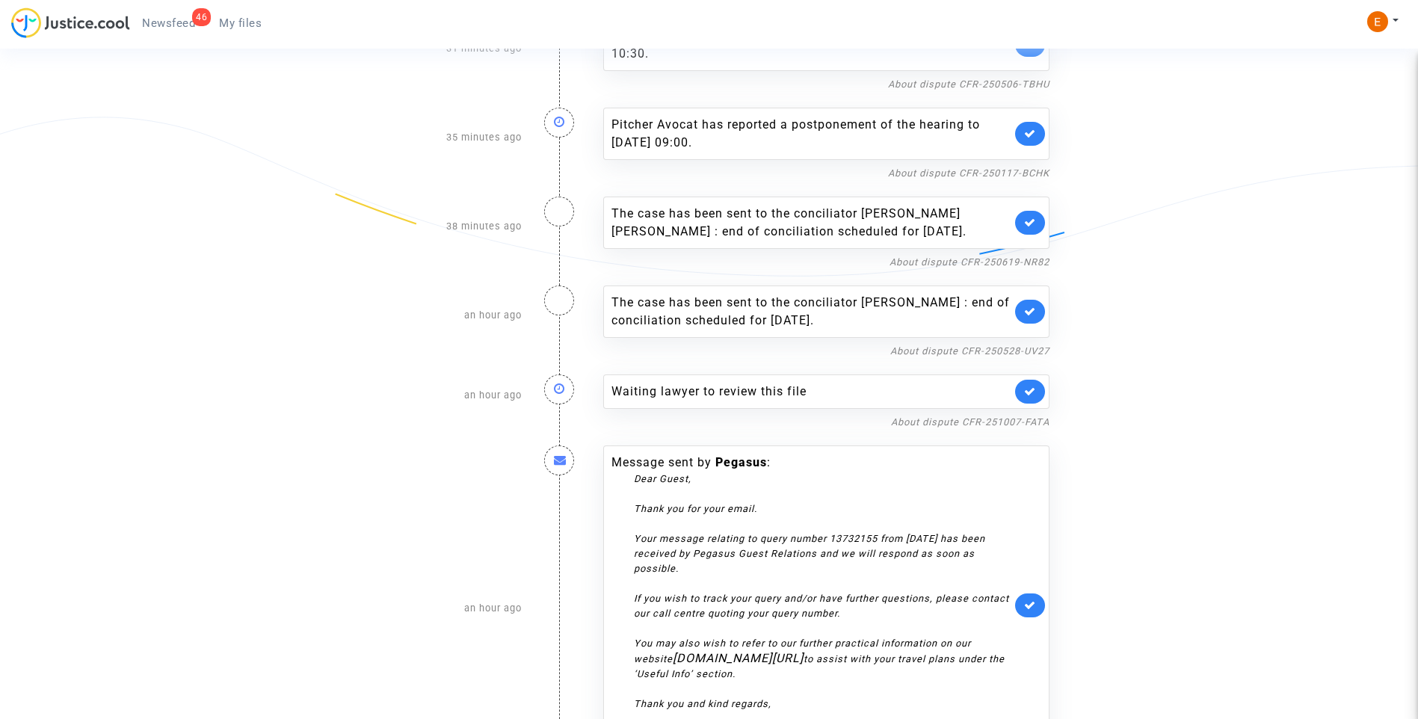
click at [1023, 393] on link at bounding box center [1030, 392] width 30 height 24
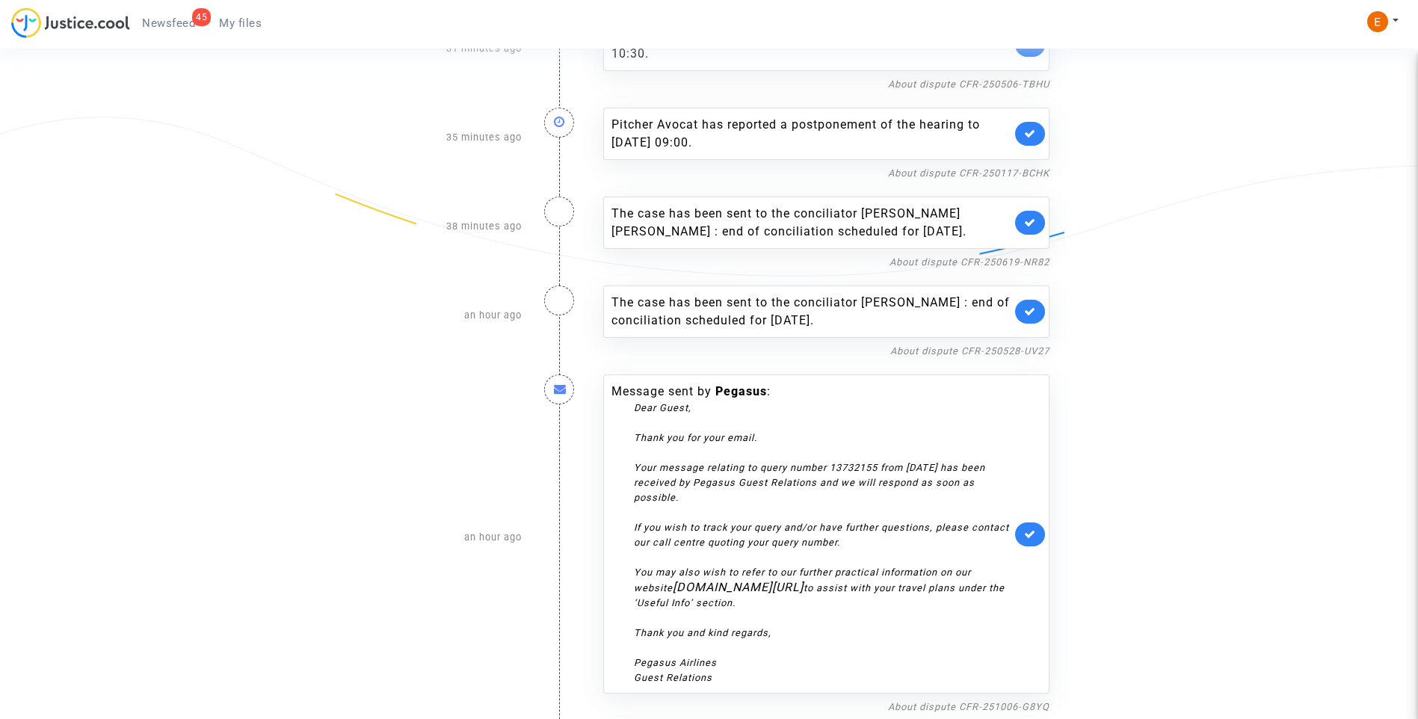
click at [1031, 541] on link at bounding box center [1030, 535] width 30 height 24
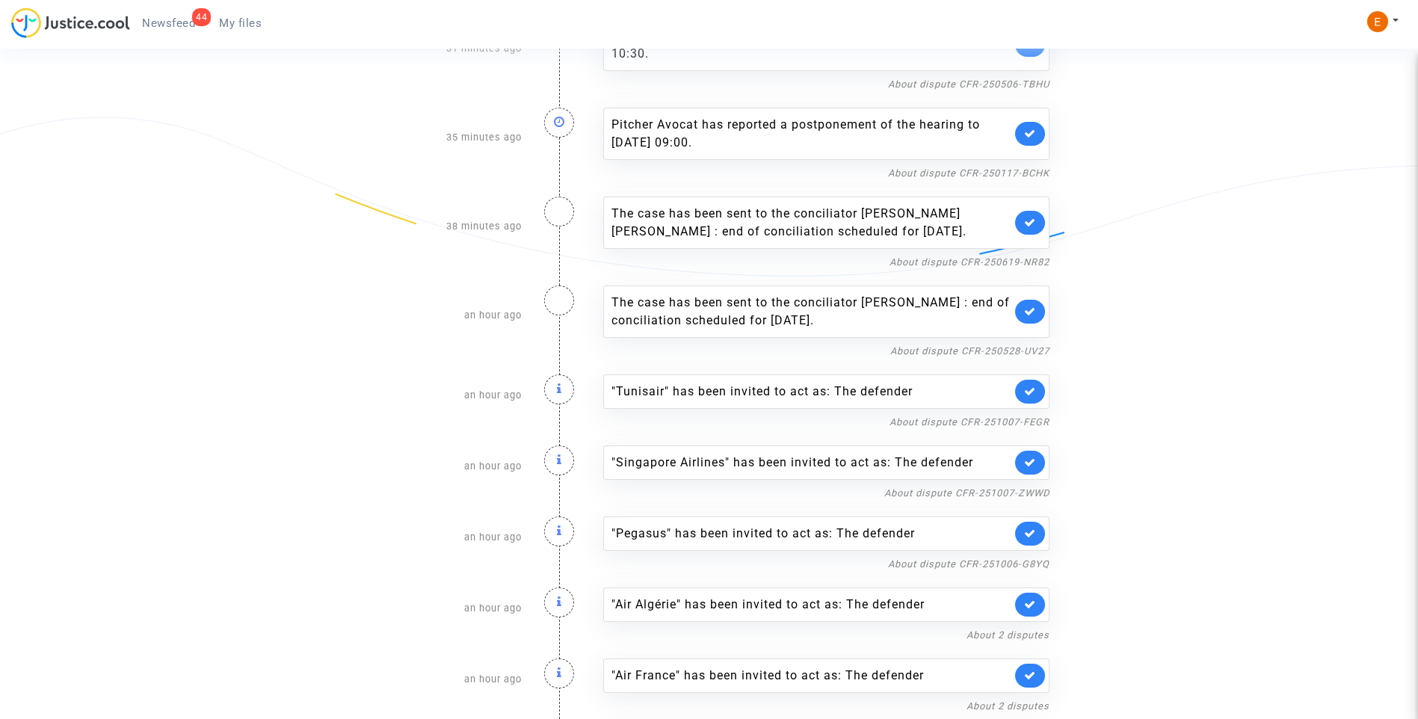
click at [1040, 384] on link at bounding box center [1030, 392] width 30 height 24
click at [1038, 387] on link at bounding box center [1030, 392] width 30 height 24
click at [1038, 451] on link at bounding box center [1030, 463] width 30 height 24
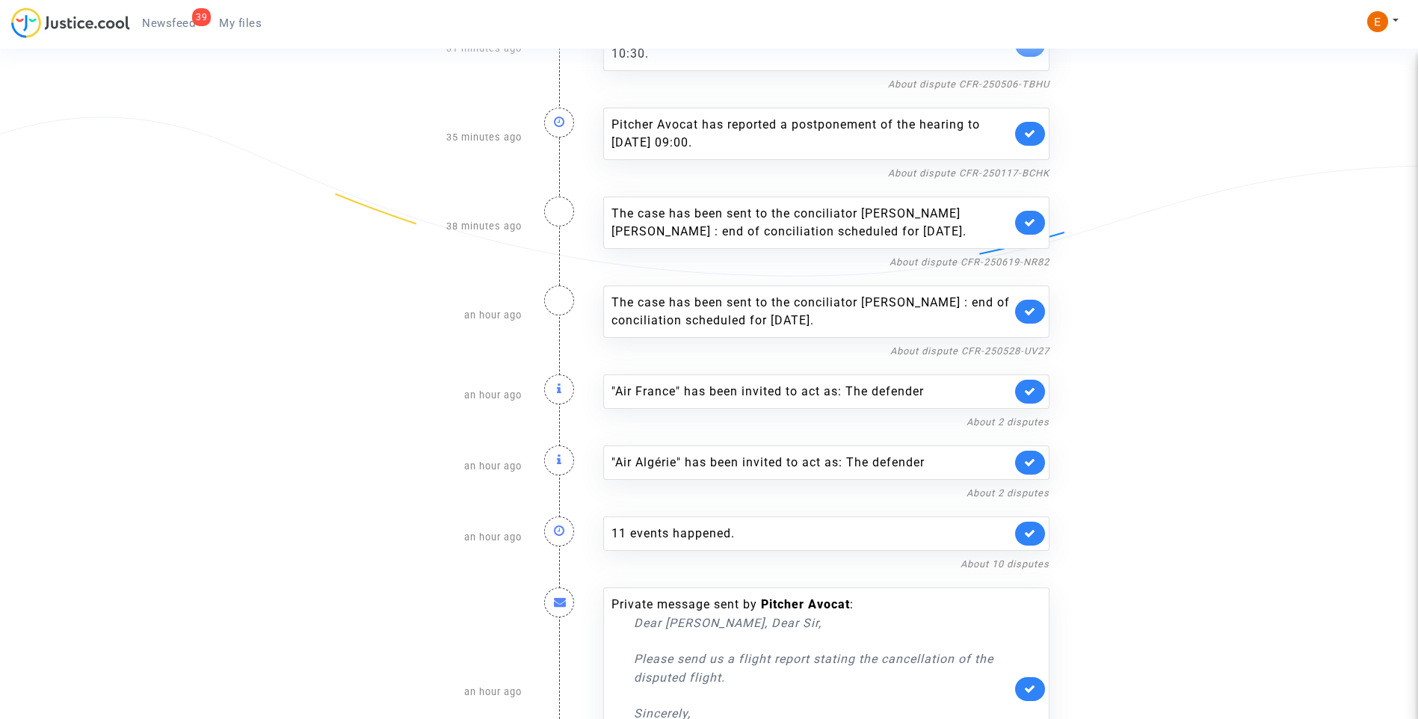
click at [1038, 387] on link at bounding box center [1030, 392] width 30 height 24
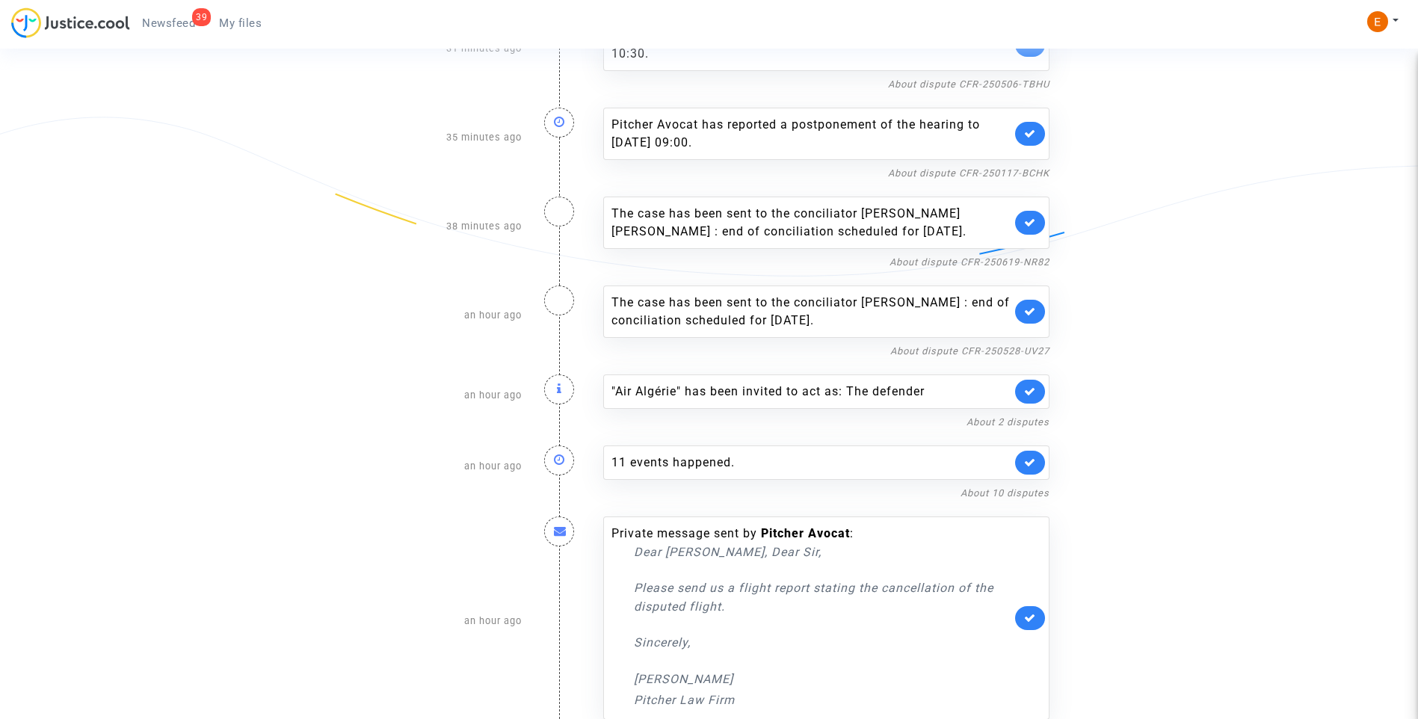
click at [1038, 387] on link at bounding box center [1030, 392] width 30 height 24
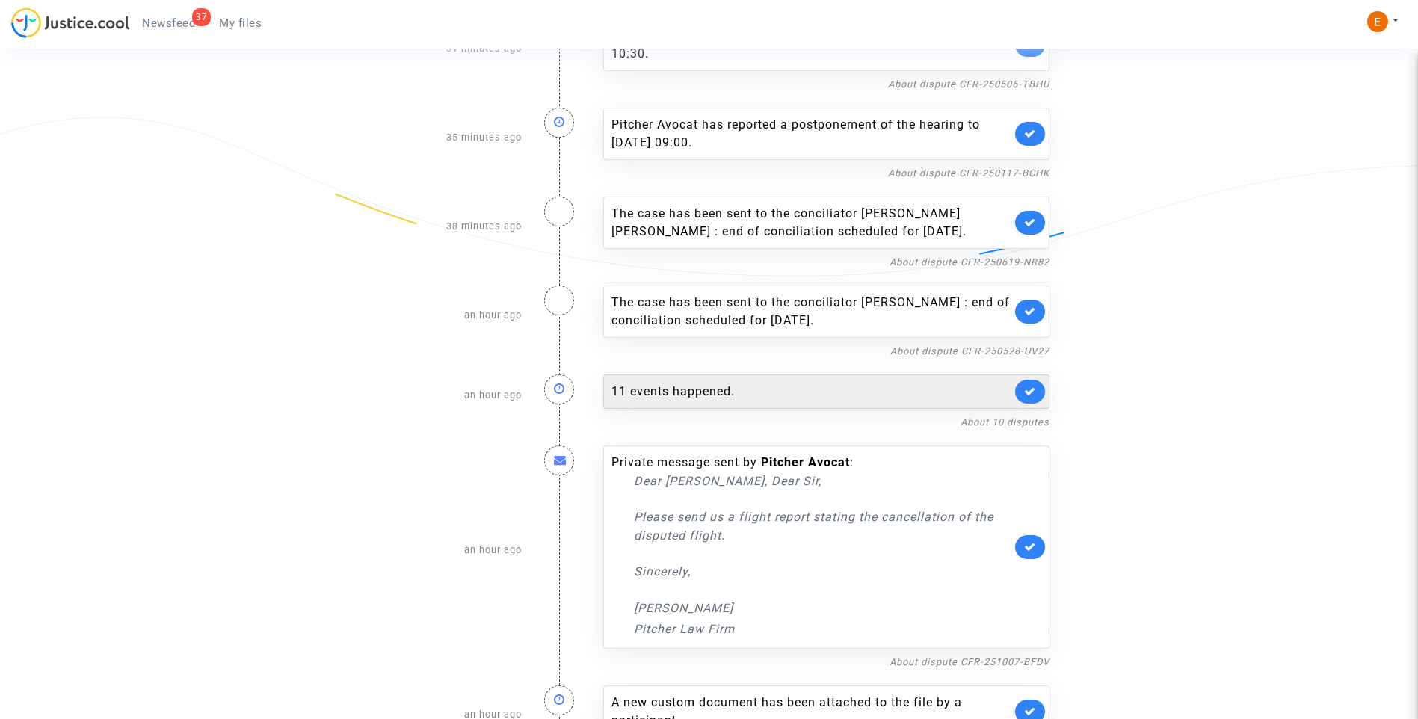
click at [763, 387] on div "11 events happened." at bounding box center [812, 392] width 400 height 18
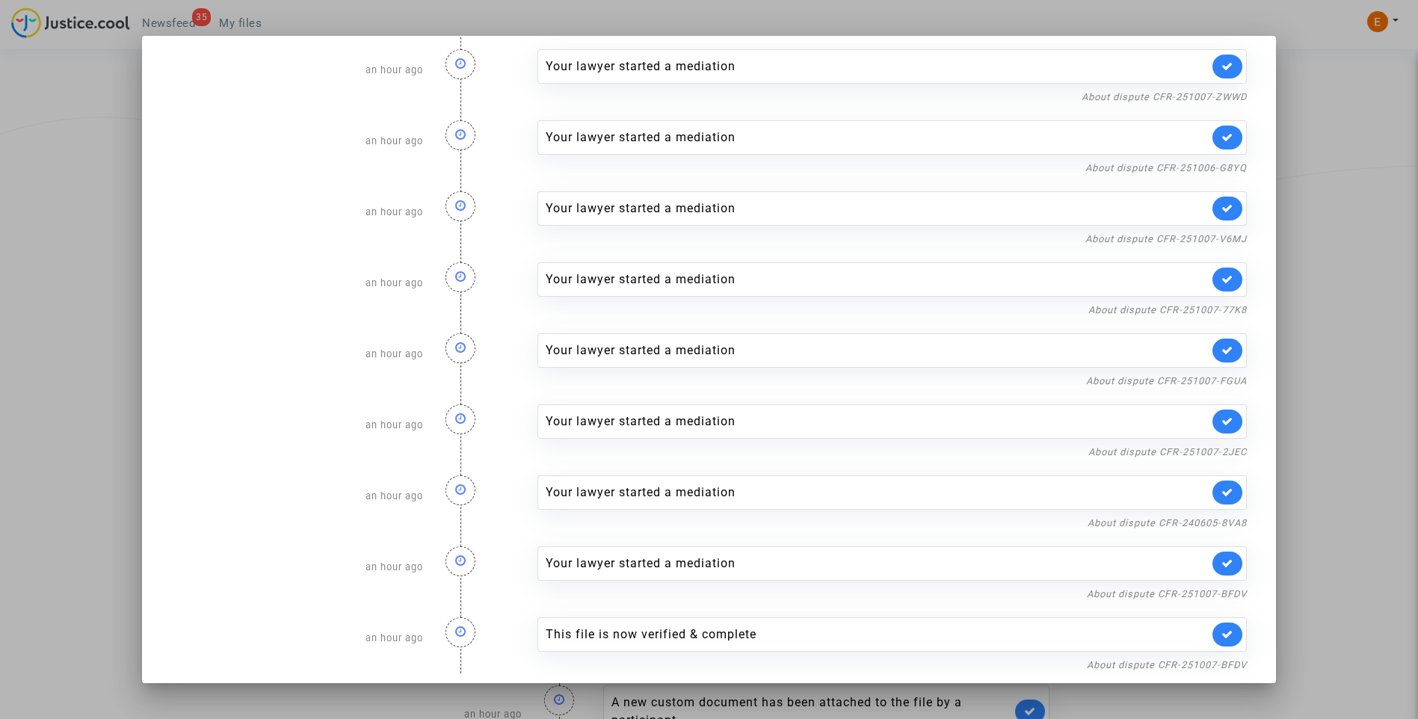
scroll to position [170, 0]
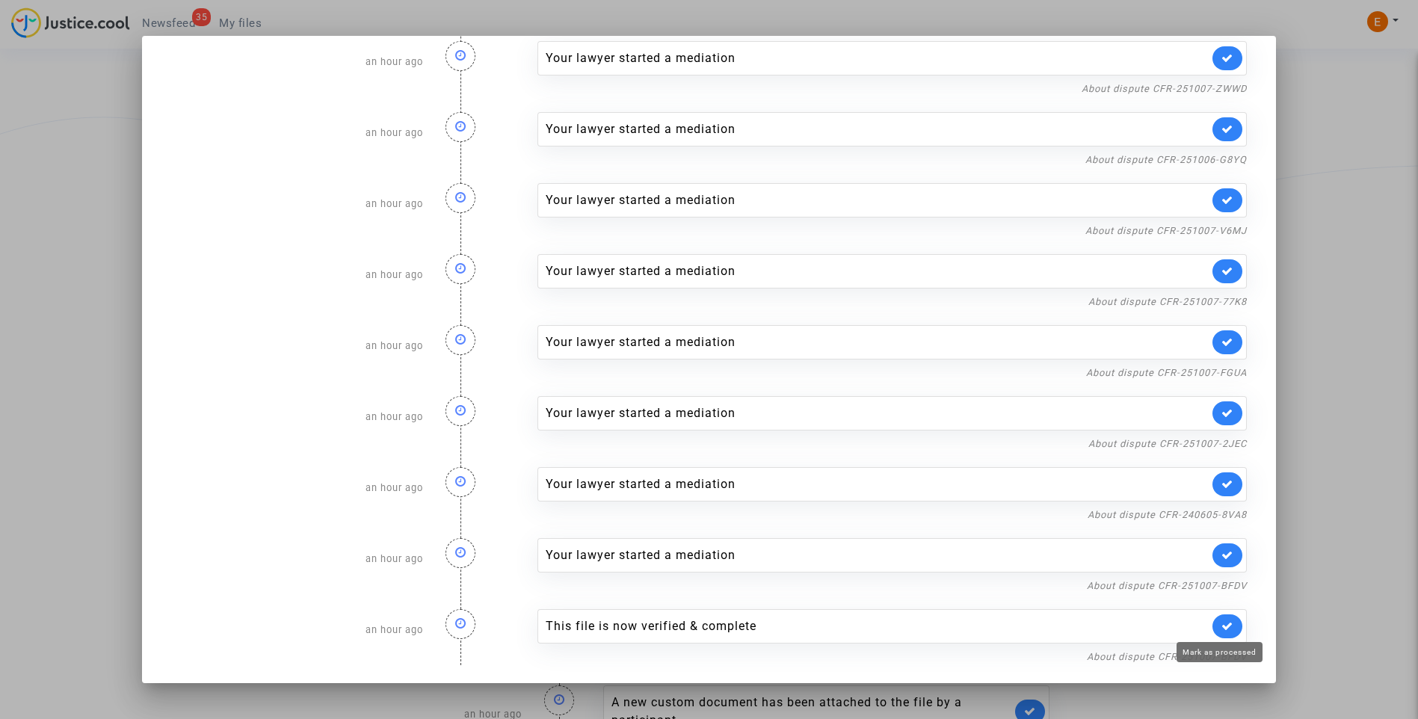
click at [1222, 621] on icon at bounding box center [1228, 626] width 12 height 11
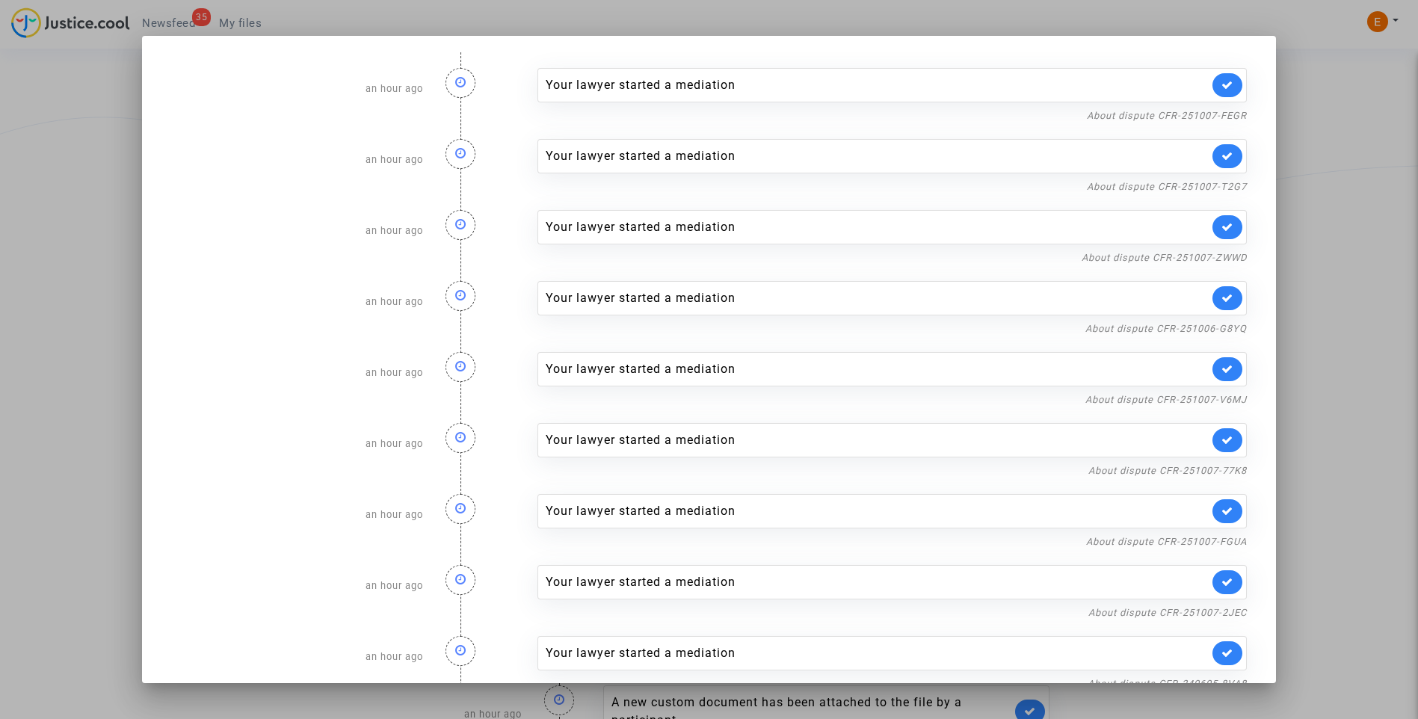
scroll to position [0, 0]
click at [1341, 220] on div at bounding box center [709, 359] width 1418 height 719
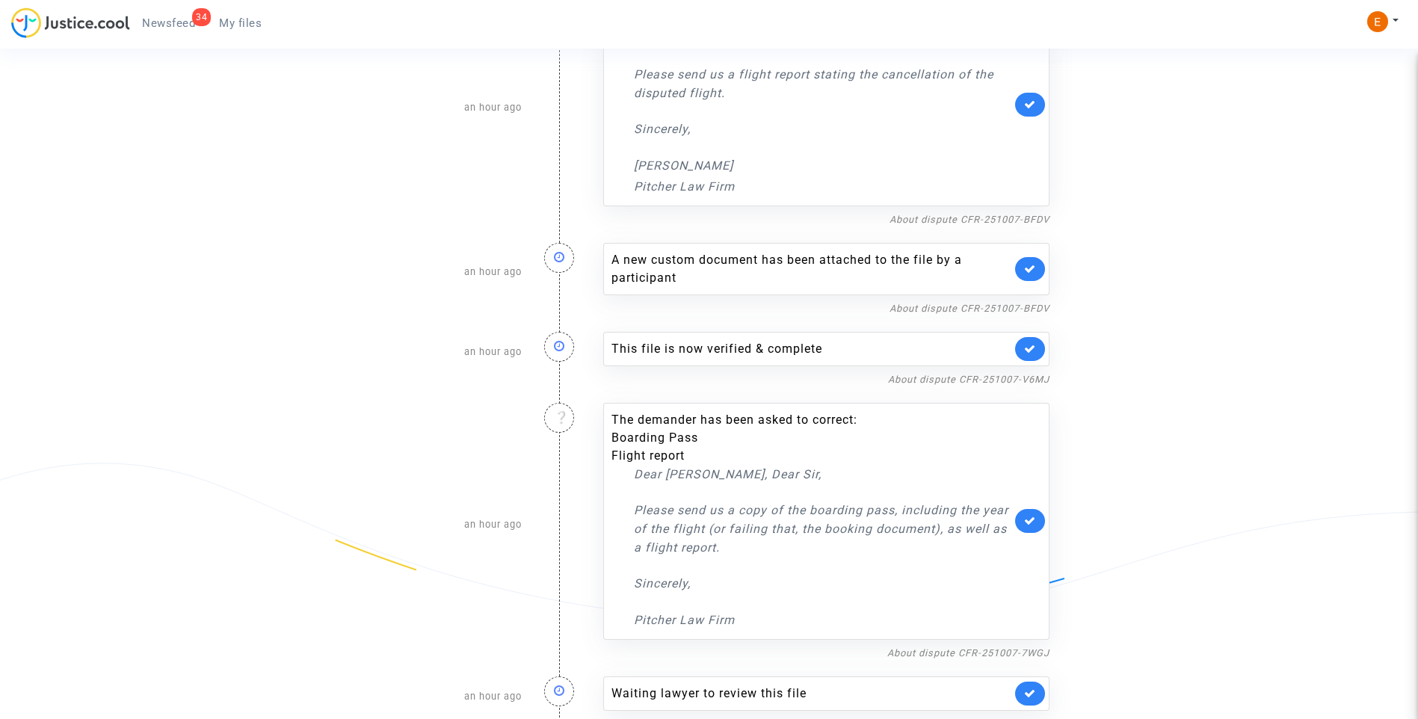
scroll to position [748, 0]
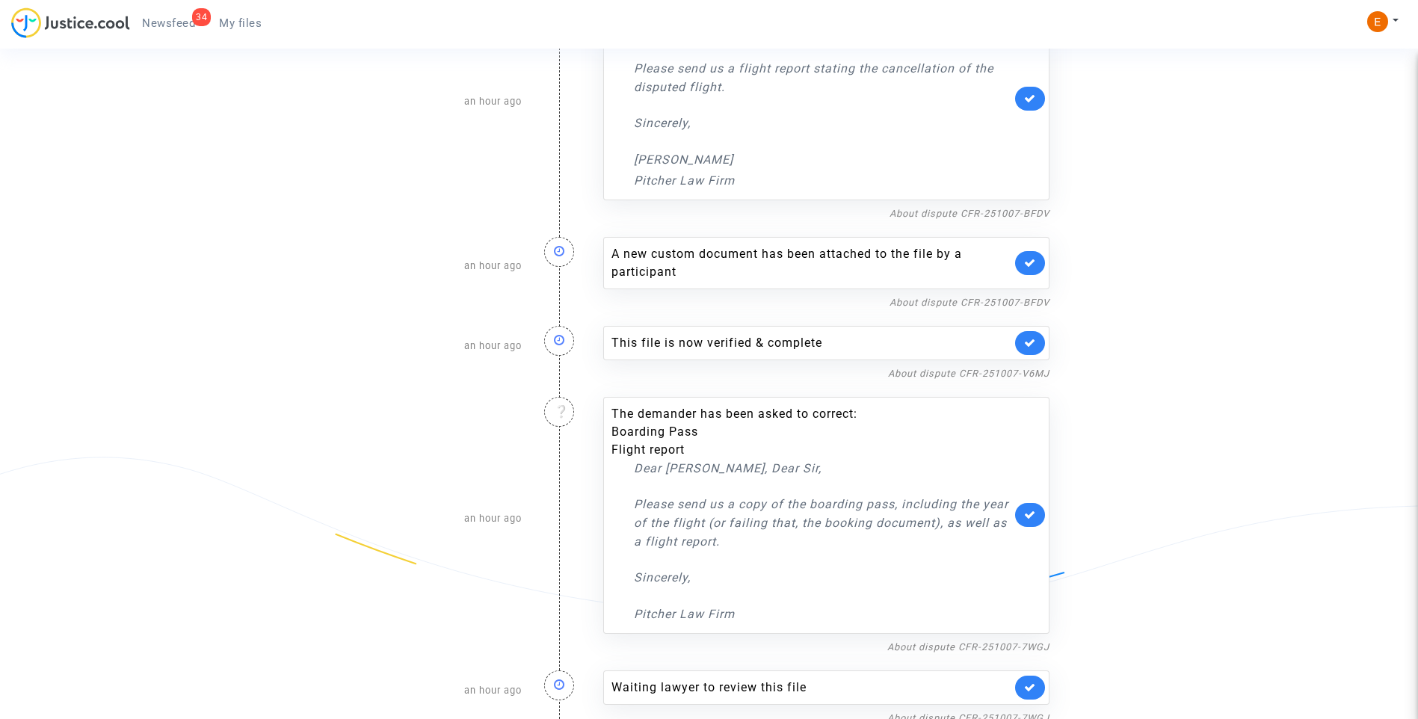
click at [1036, 270] on link at bounding box center [1030, 263] width 30 height 24
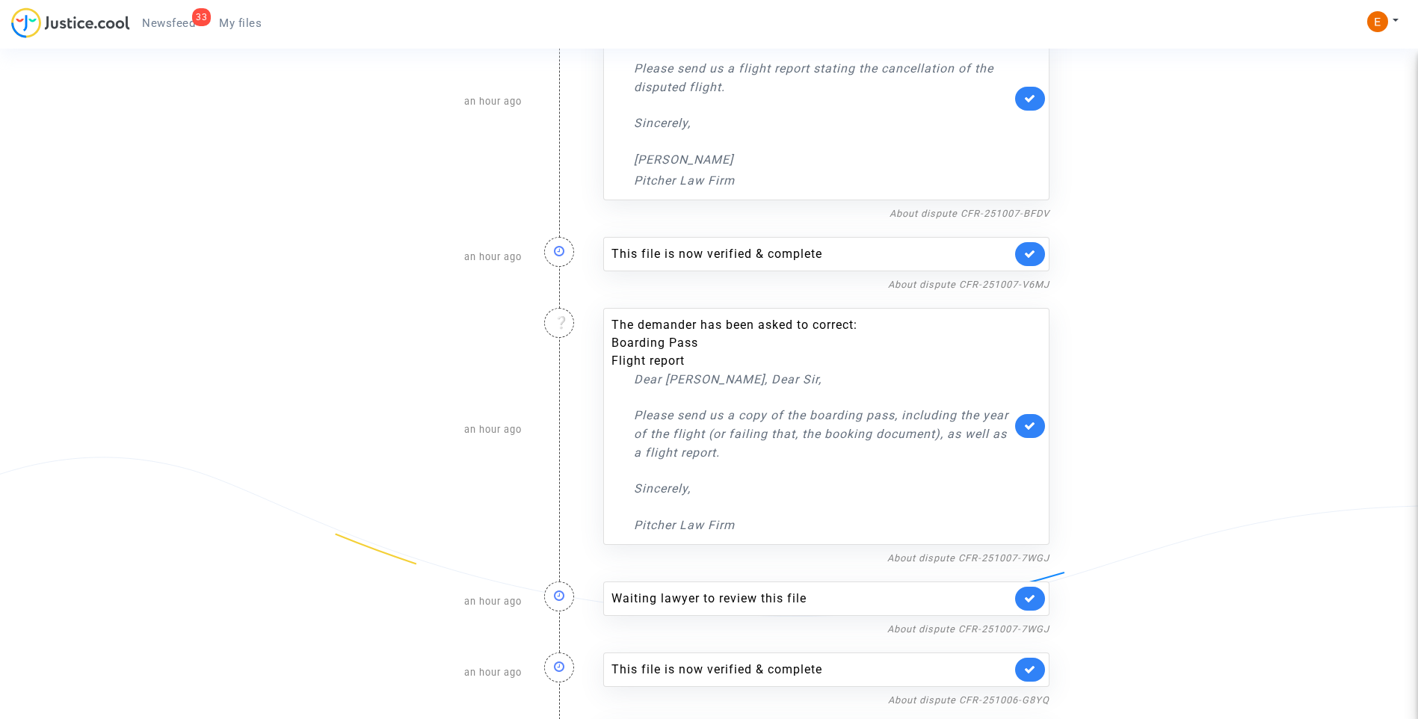
click at [1036, 270] on div "This file is now verified & complete" at bounding box center [826, 254] width 446 height 34
click at [1034, 260] on link at bounding box center [1030, 254] width 30 height 24
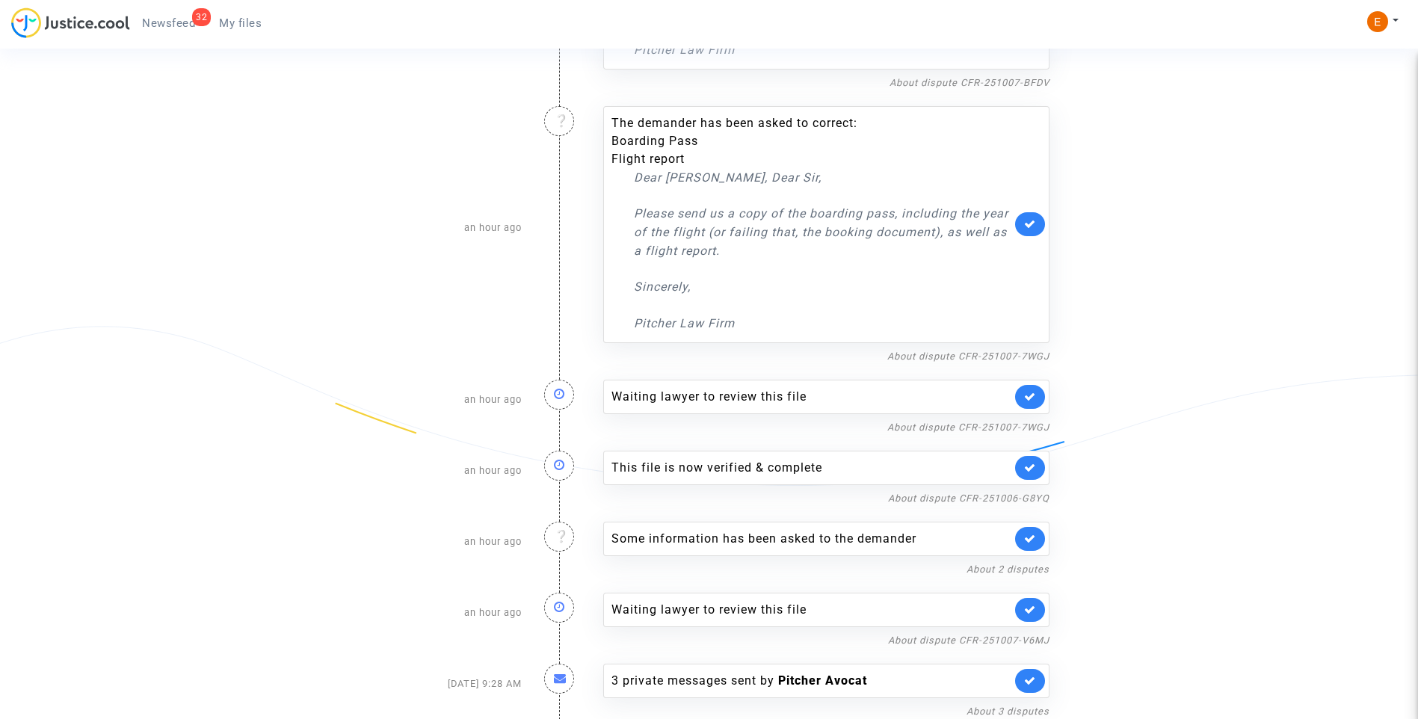
scroll to position [879, 0]
click at [1027, 395] on icon at bounding box center [1030, 395] width 12 height 11
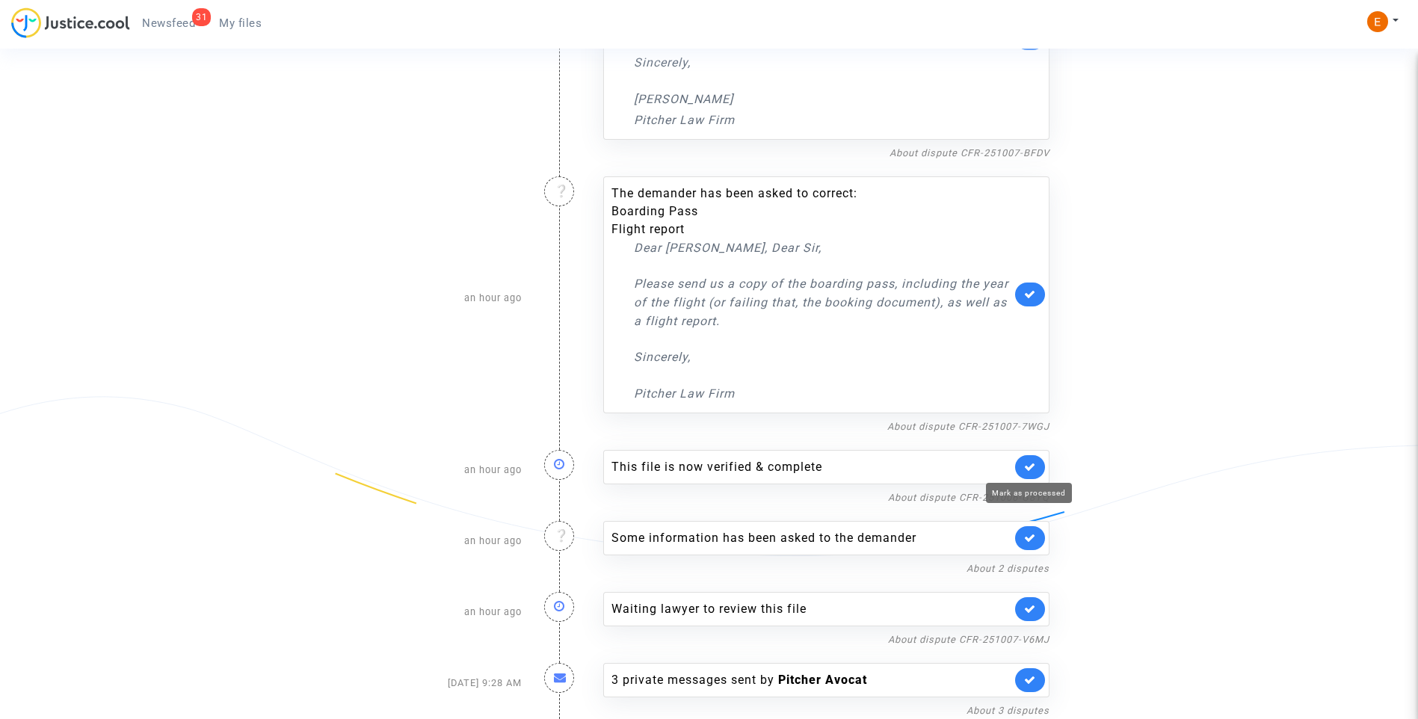
click at [1031, 463] on icon at bounding box center [1030, 466] width 12 height 11
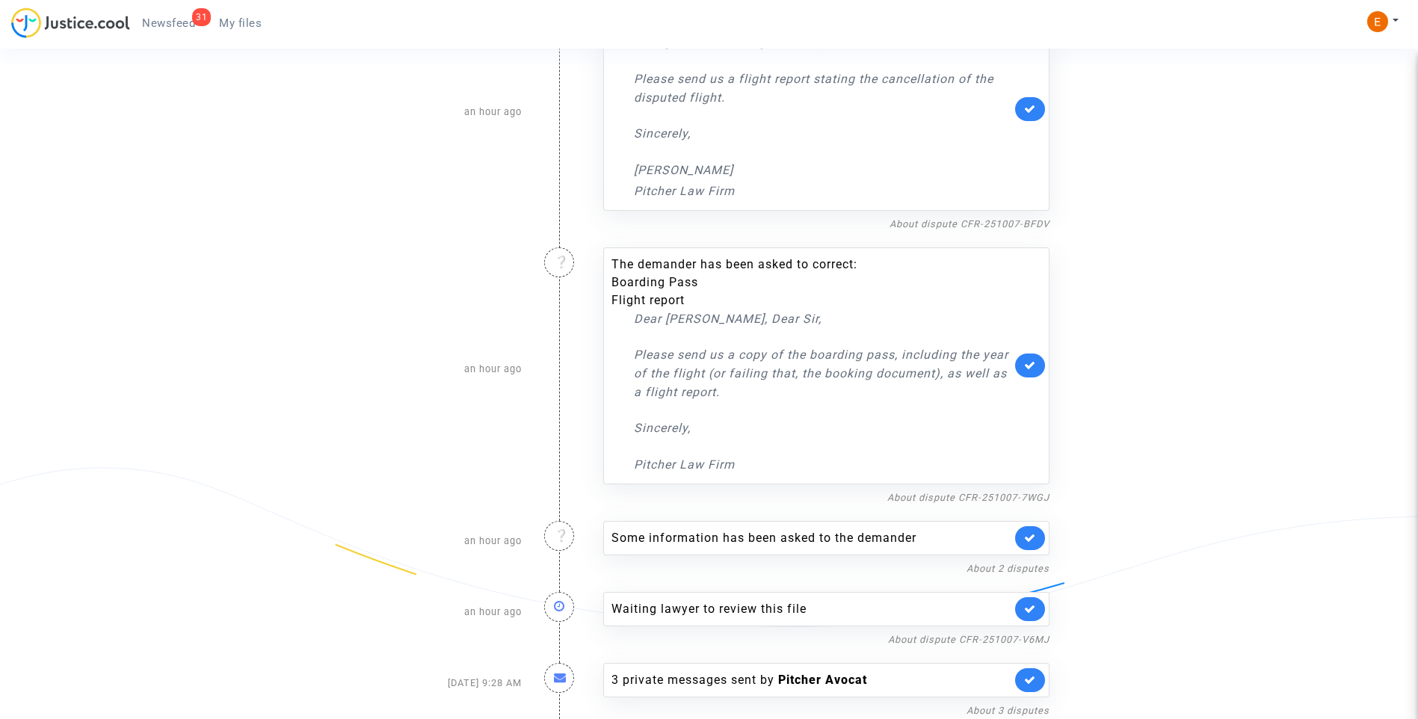
scroll to position [737, 0]
click at [1021, 605] on link at bounding box center [1030, 609] width 30 height 24
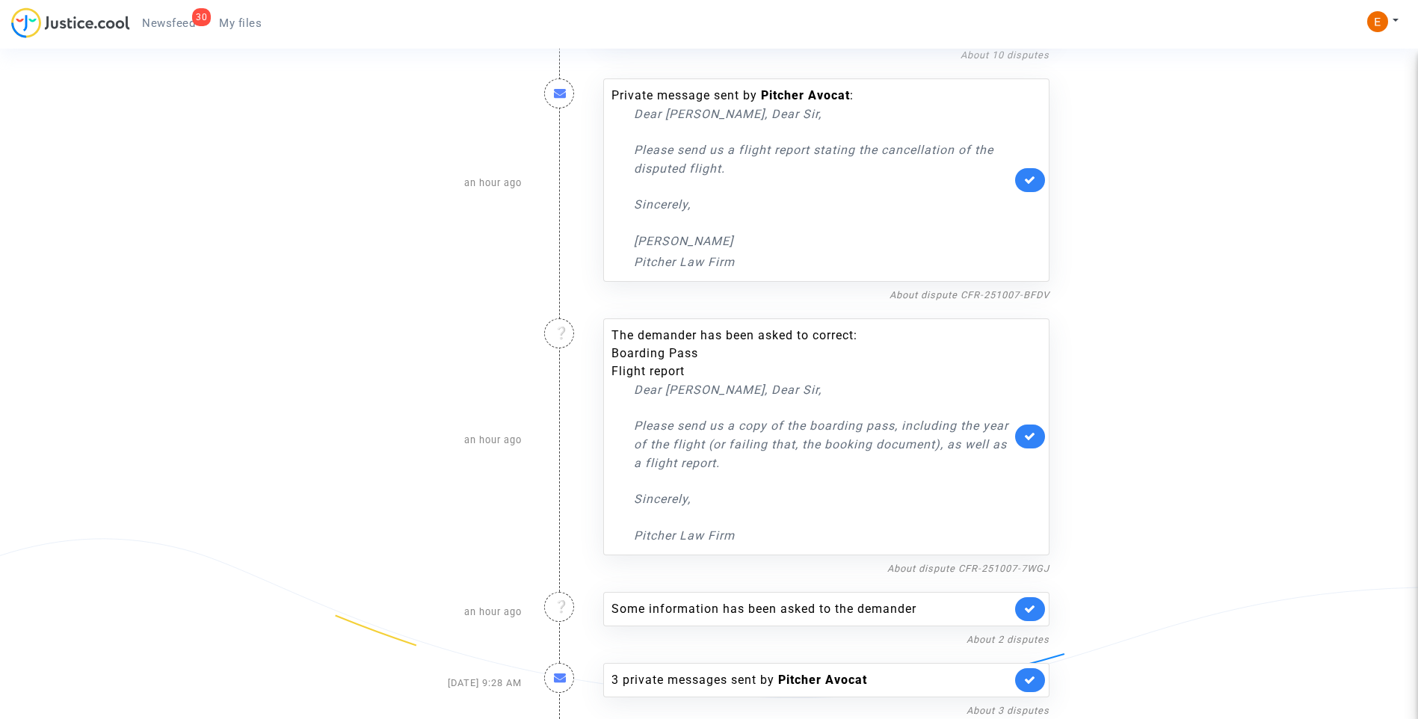
scroll to position [666, 0]
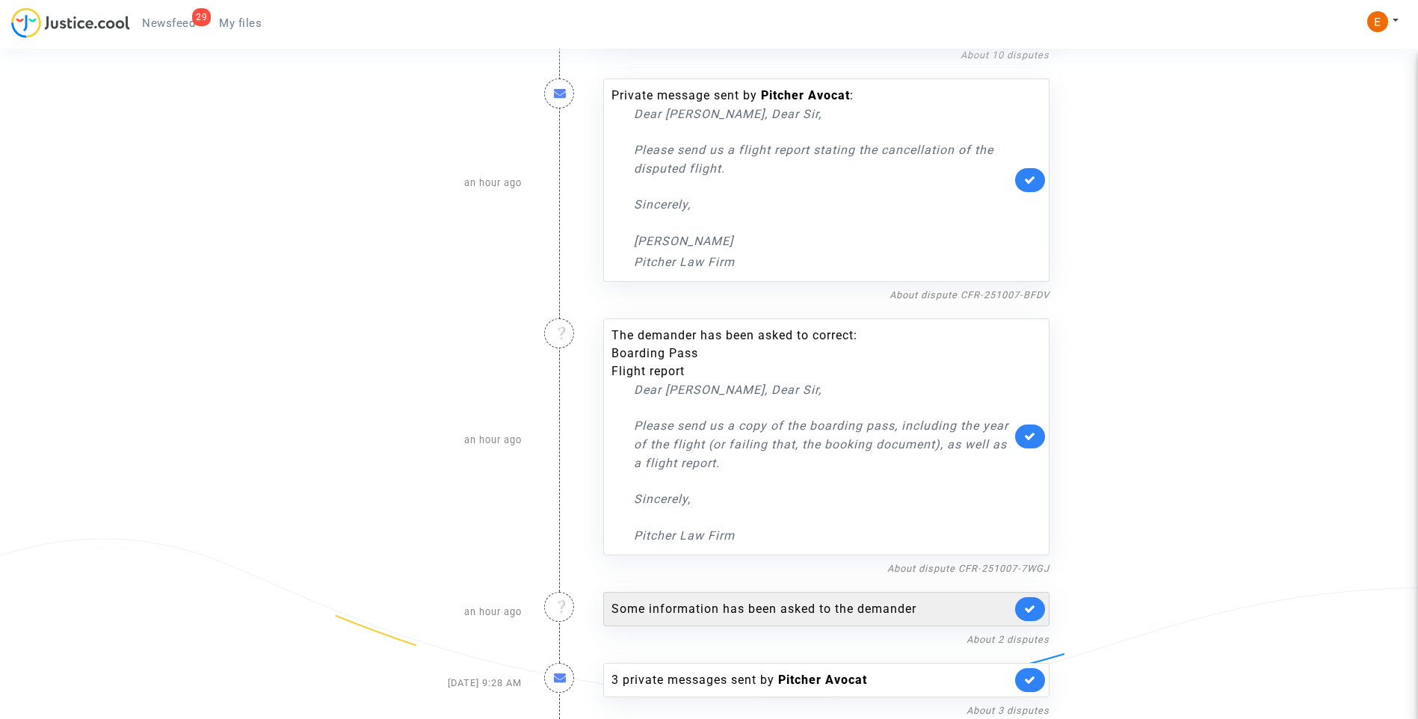
click at [737, 608] on div "Some information has been asked to the demander" at bounding box center [812, 609] width 400 height 18
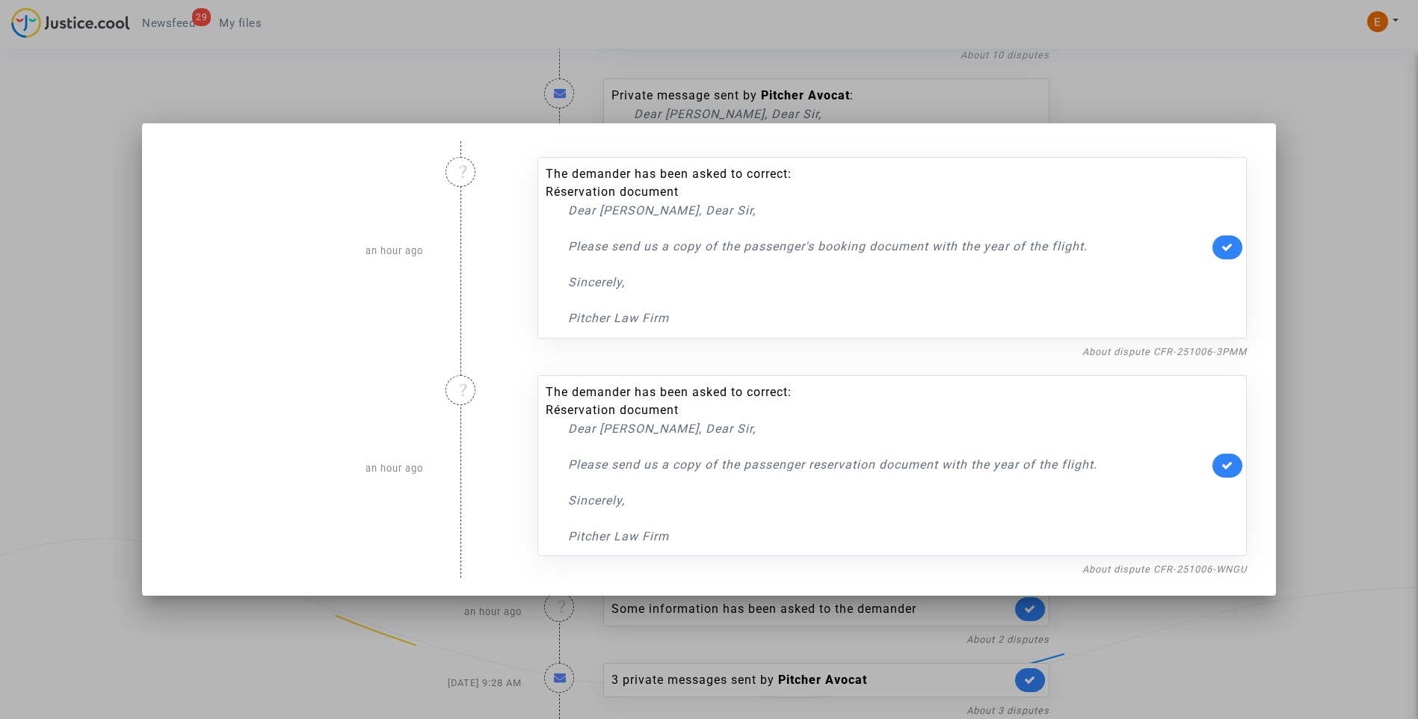
click at [1338, 327] on div at bounding box center [709, 359] width 1418 height 719
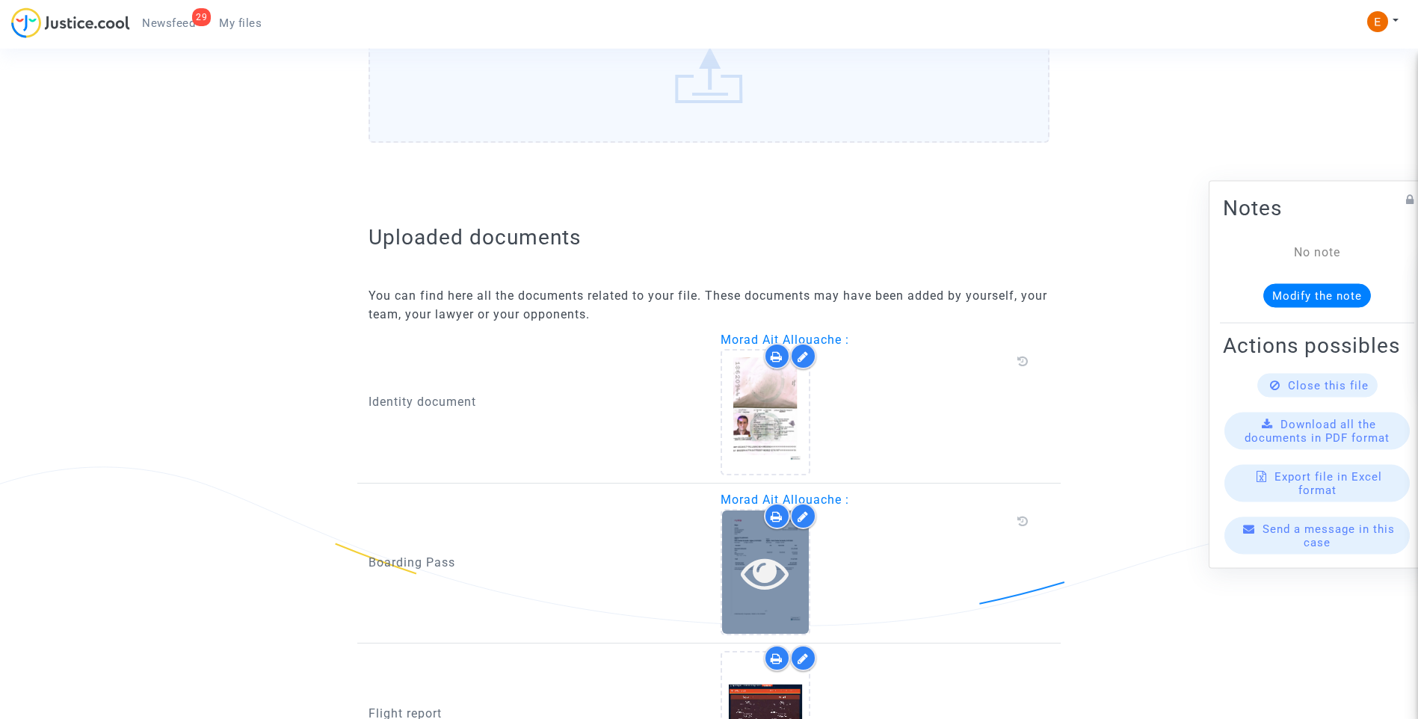
scroll to position [903, 0]
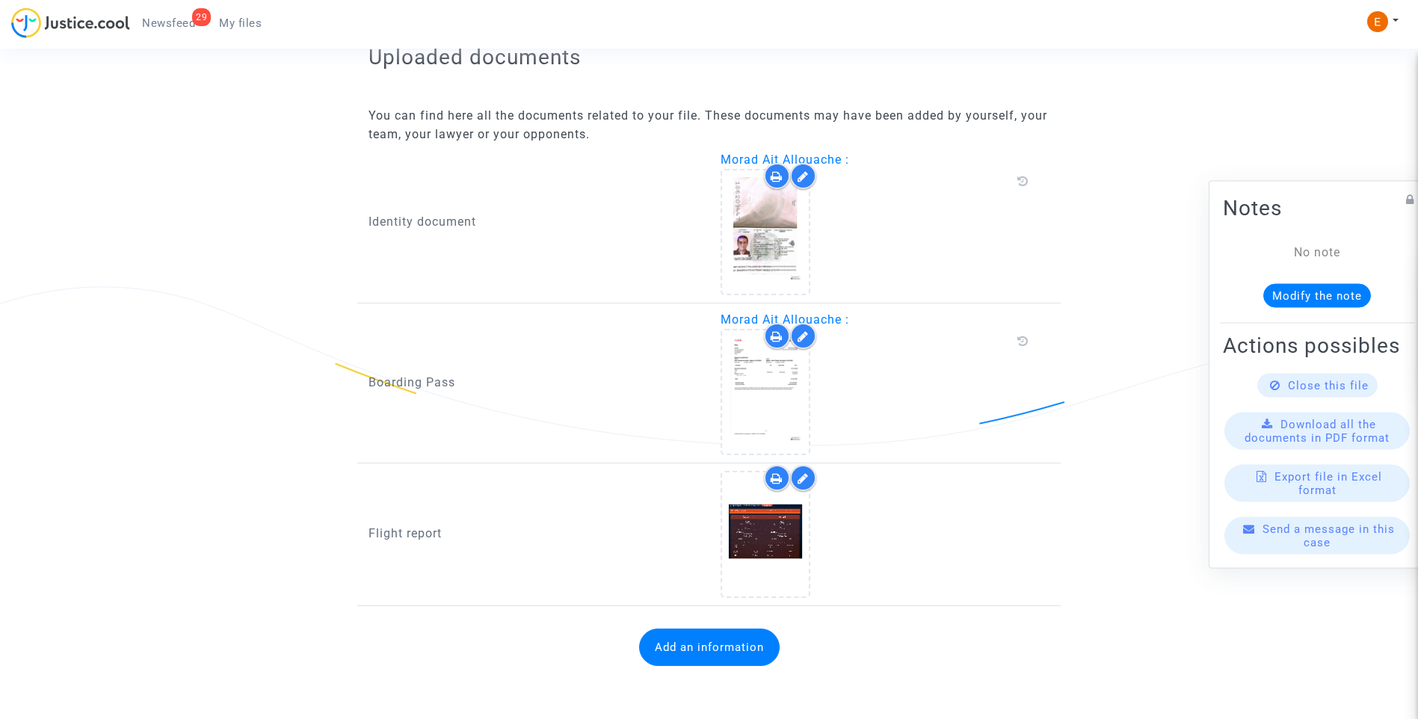
drag, startPoint x: 801, startPoint y: 338, endPoint x: 802, endPoint y: 345, distance: 7.5
click at [801, 338] on icon at bounding box center [803, 336] width 11 height 12
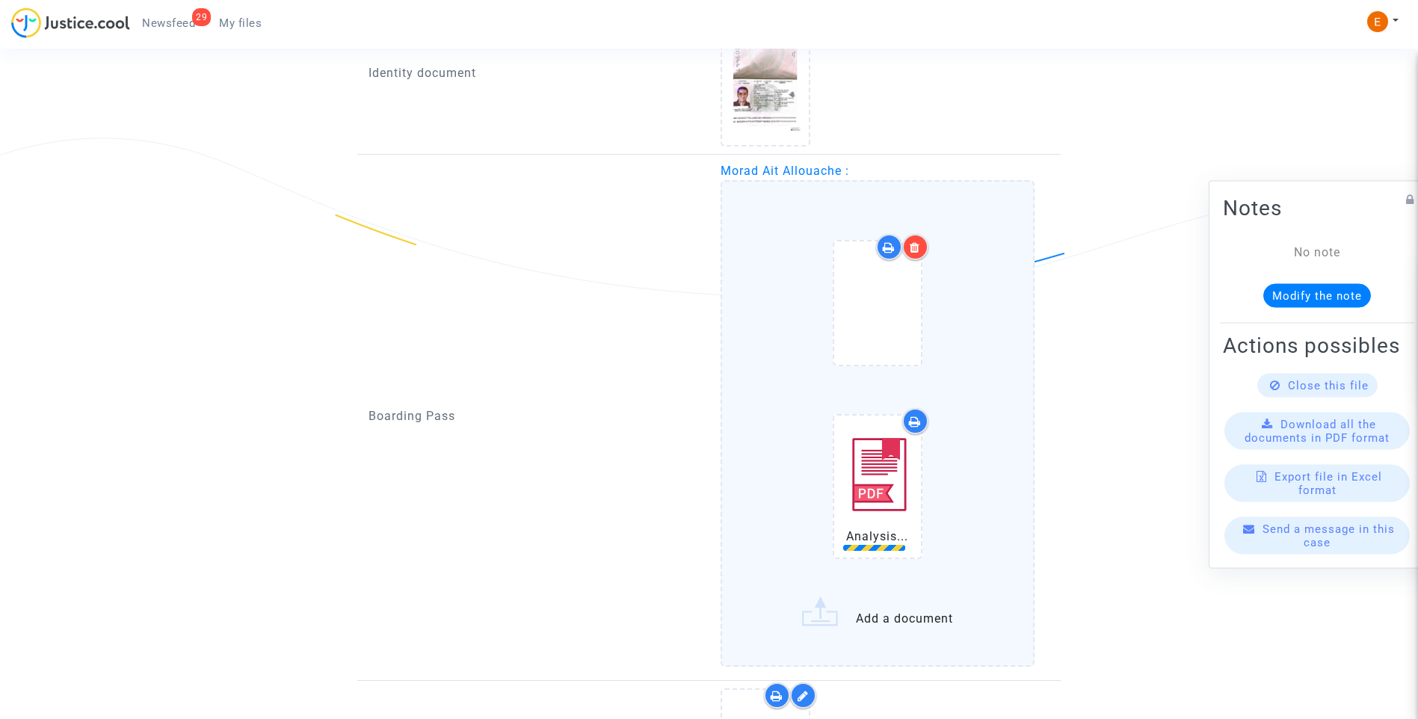
scroll to position [1053, 0]
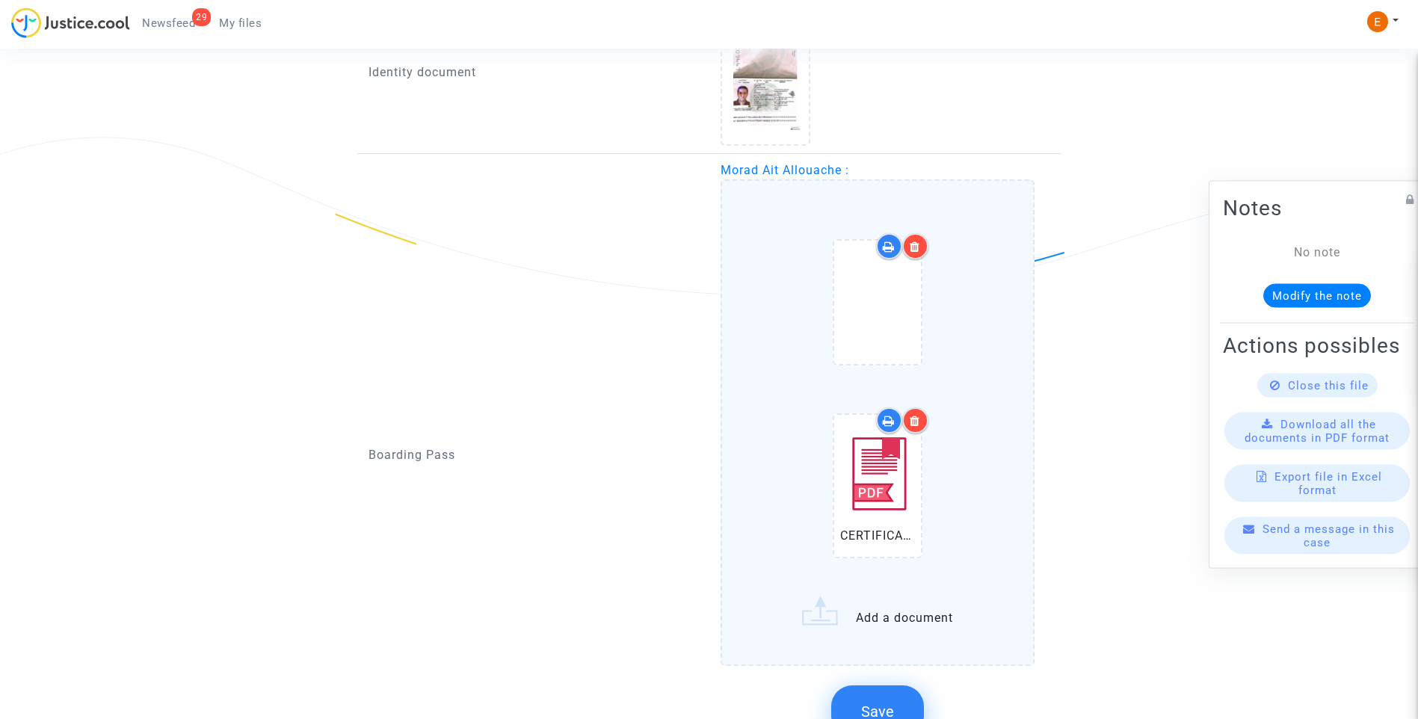
click at [881, 712] on span "Save" at bounding box center [877, 712] width 33 height 18
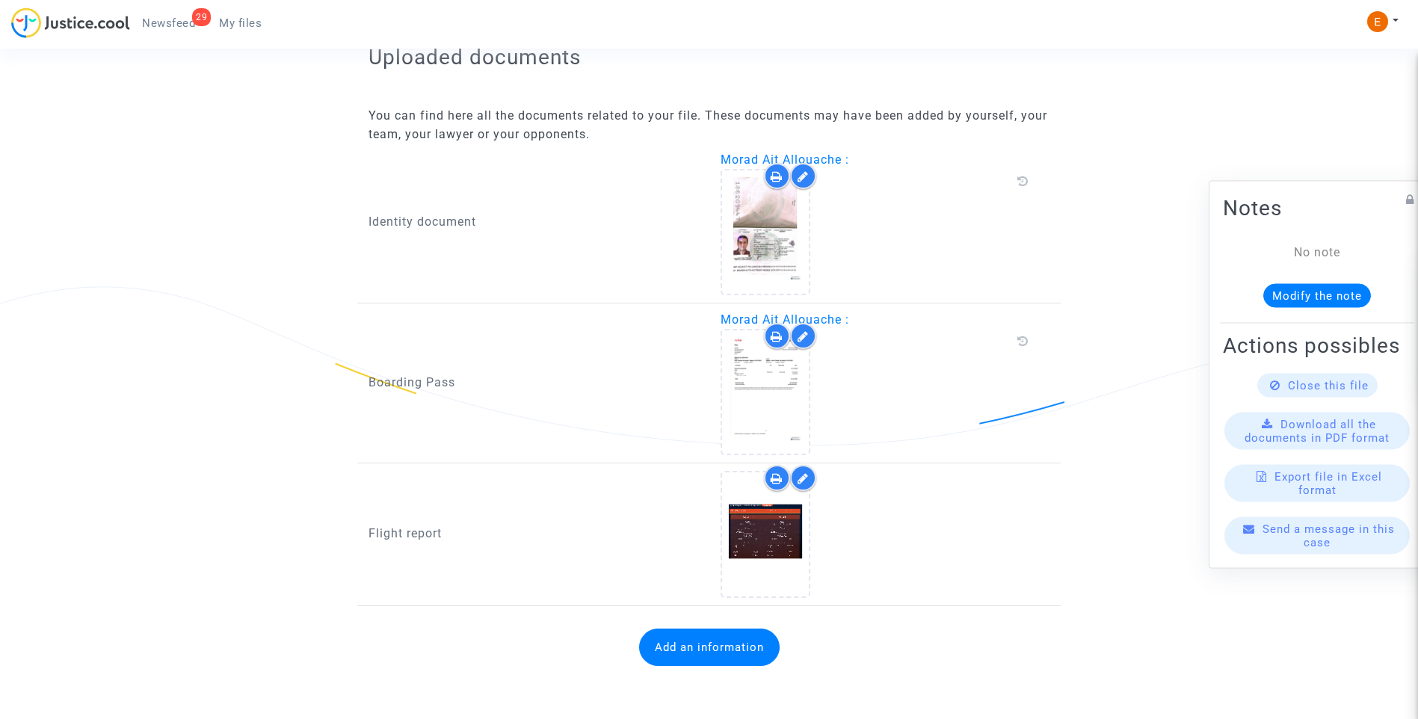
scroll to position [903, 0]
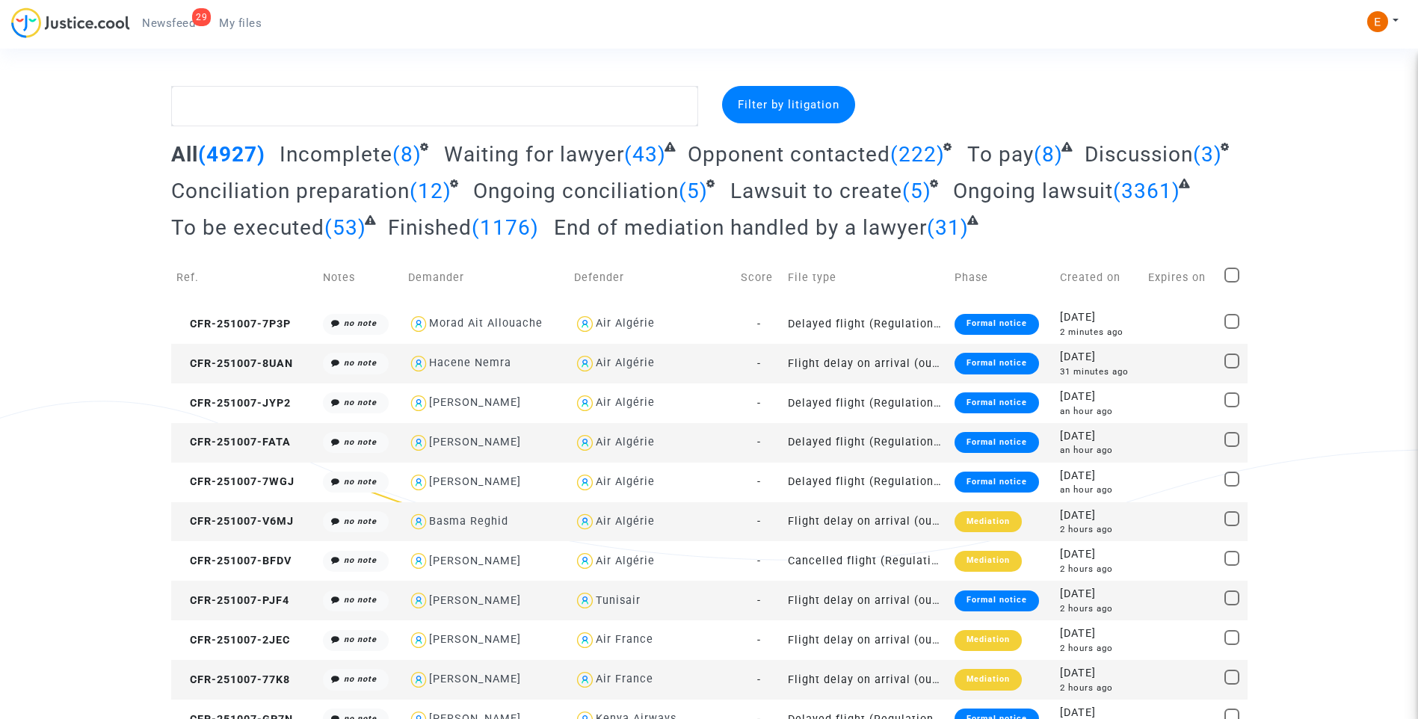
click at [176, 14] on link "29 Newsfeed" at bounding box center [168, 23] width 77 height 22
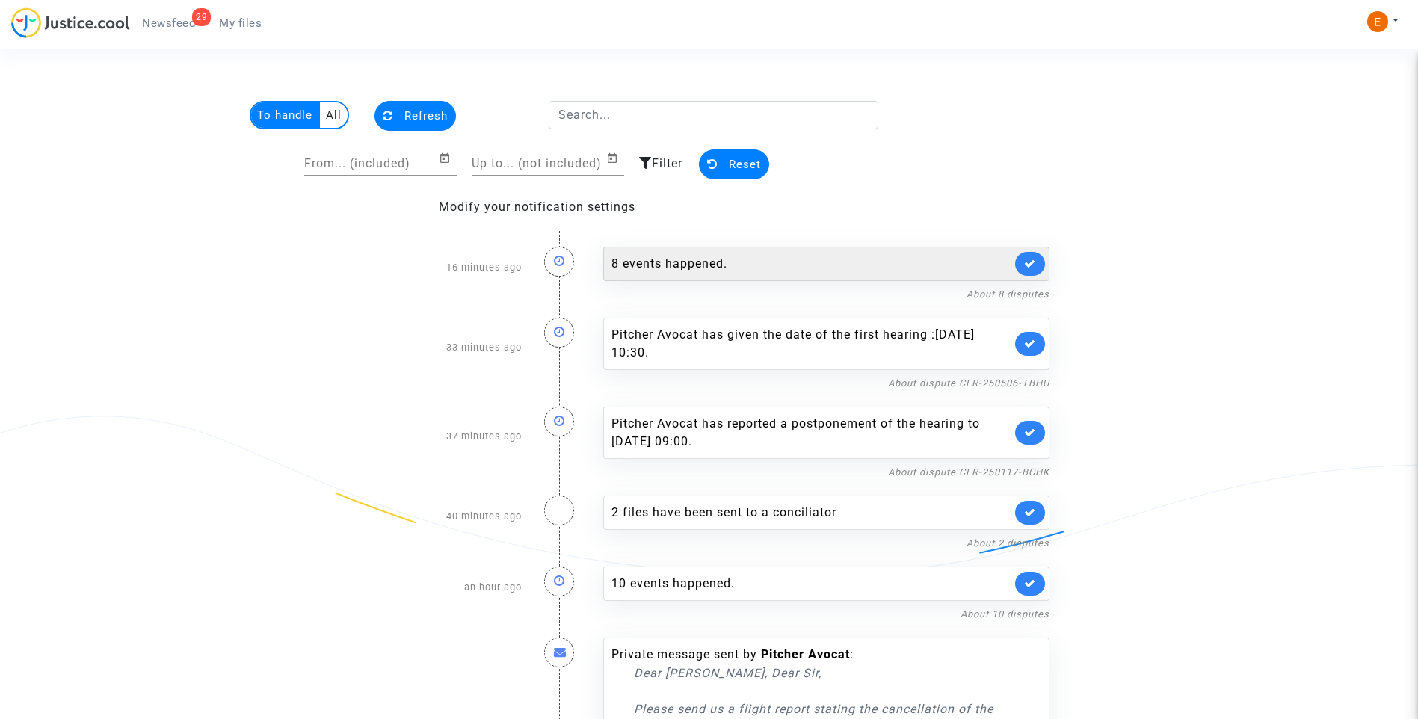
click at [713, 252] on div "8 events happened." at bounding box center [826, 264] width 446 height 34
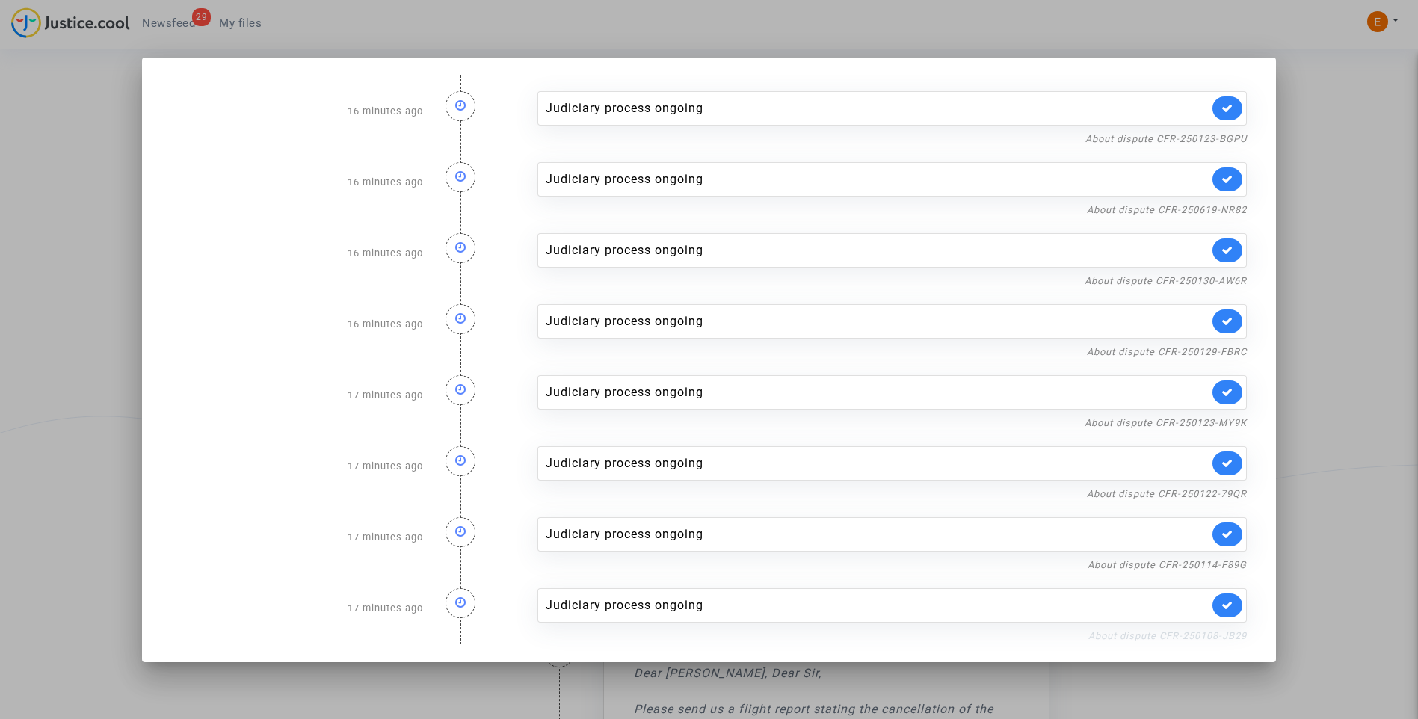
click at [1122, 640] on link "About dispute CFR-250108-JB29" at bounding box center [1168, 635] width 159 height 11
drag, startPoint x: 1226, startPoint y: 605, endPoint x: 1231, endPoint y: 593, distance: 12.8
click at [1227, 605] on icon at bounding box center [1228, 605] width 12 height 11
click at [1231, 565] on link "About dispute CFR-250114-F89G" at bounding box center [1167, 564] width 159 height 11
click at [1229, 530] on icon at bounding box center [1228, 534] width 12 height 11
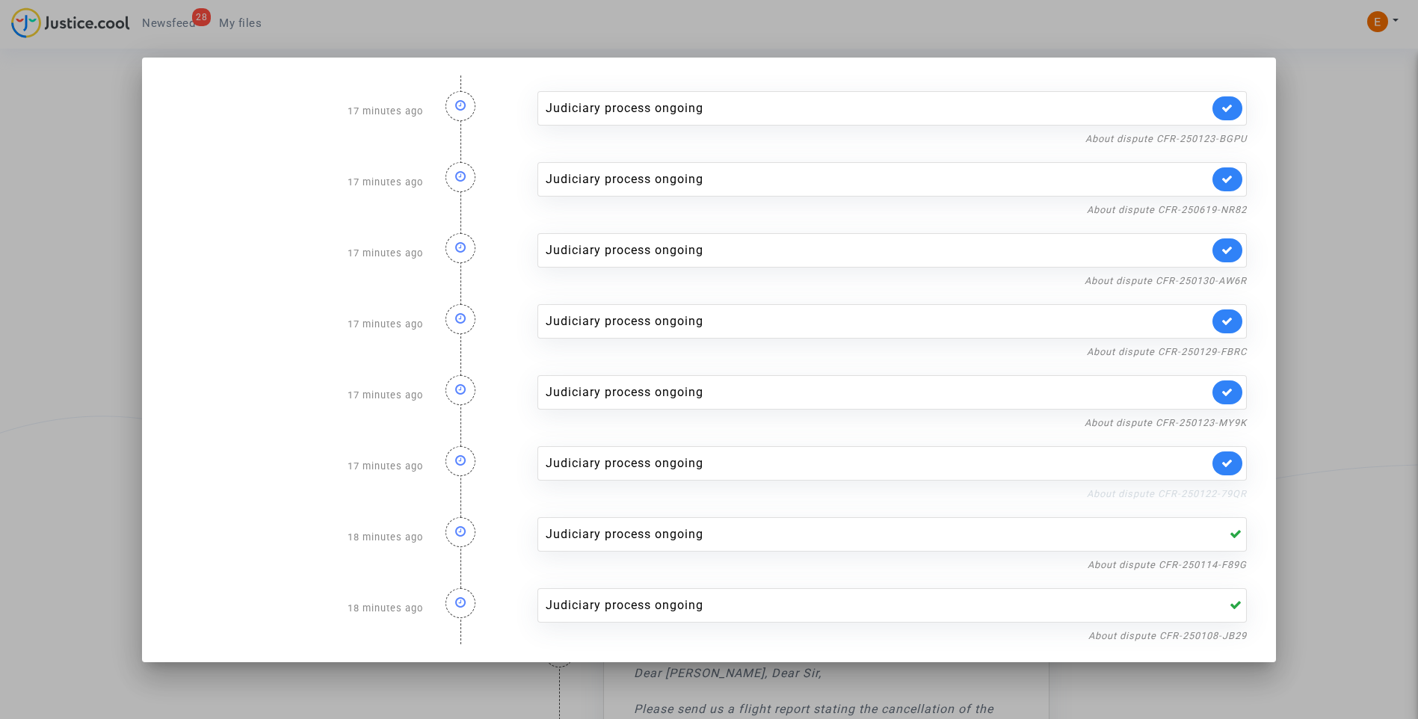
click at [1233, 496] on link "About dispute CFR-250122-79QR" at bounding box center [1167, 493] width 160 height 11
drag, startPoint x: 1236, startPoint y: 464, endPoint x: 1231, endPoint y: 432, distance: 32.6
click at [1234, 463] on icon at bounding box center [1228, 463] width 12 height 11
click at [1225, 415] on nf-filterlink "About dispute CFR-250123-MY9K" at bounding box center [1166, 422] width 162 height 14
click at [1222, 421] on link "About dispute CFR-250123-MY9K" at bounding box center [1166, 422] width 162 height 11
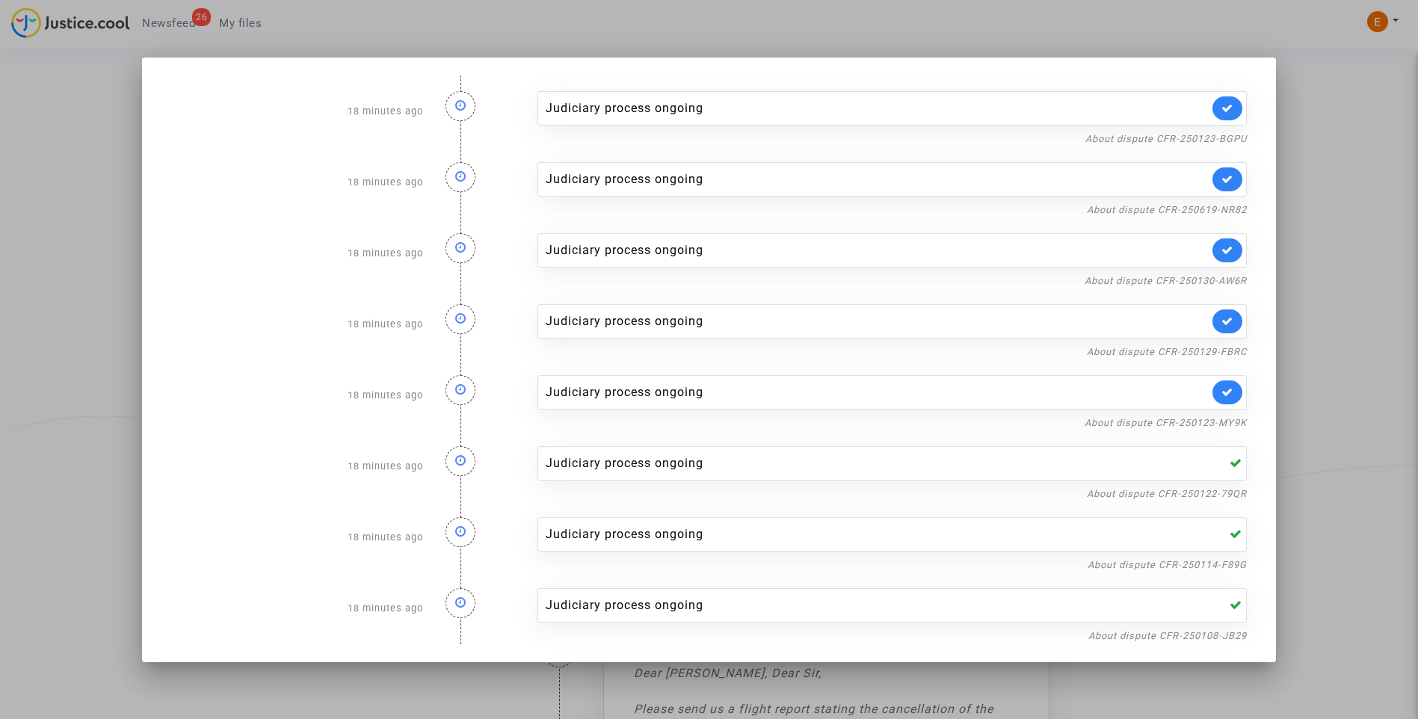
click at [1226, 398] on link at bounding box center [1228, 393] width 30 height 24
click at [1229, 351] on link "About dispute CFR-250129-FBRC" at bounding box center [1167, 351] width 160 height 11
click at [1234, 318] on icon at bounding box center [1228, 321] width 12 height 11
click at [1236, 277] on link "About dispute CFR-250130-AW6R" at bounding box center [1166, 280] width 162 height 11
click at [1226, 250] on link at bounding box center [1228, 251] width 30 height 24
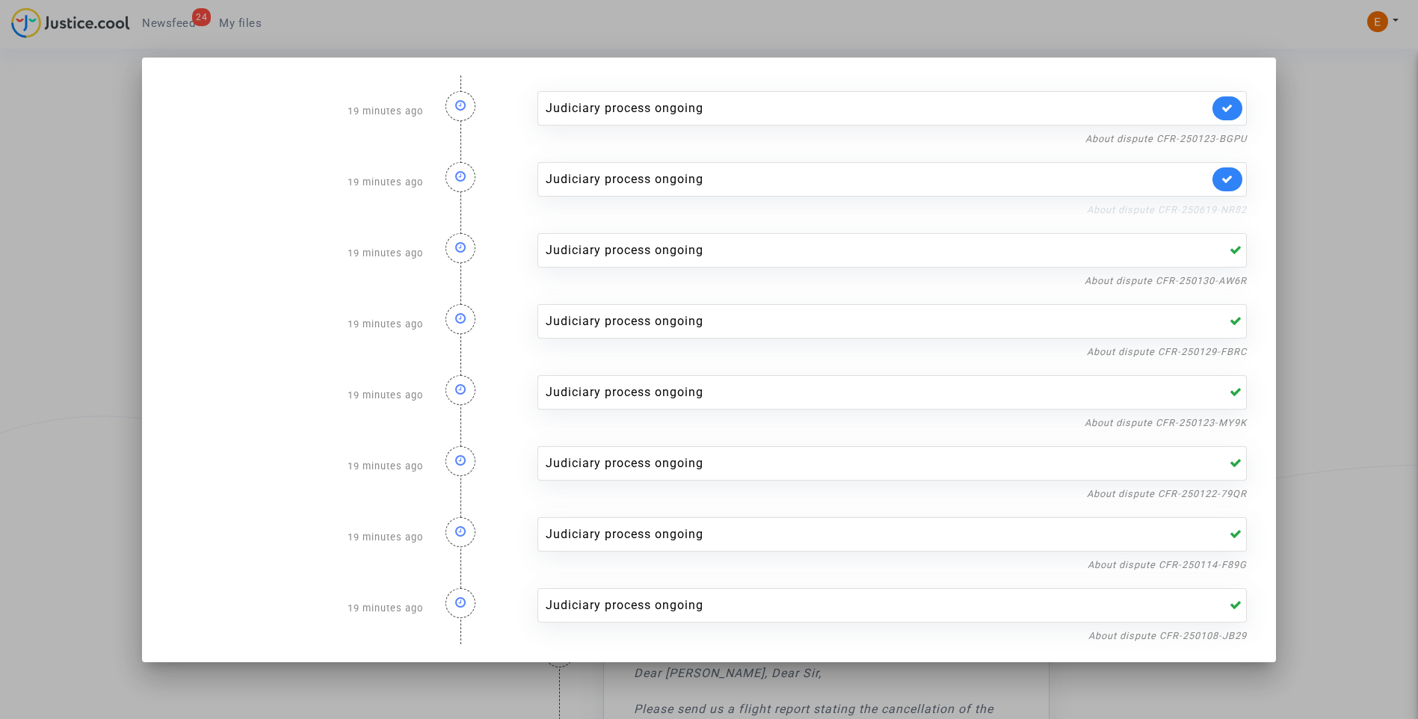
click at [1227, 209] on link "About dispute CFR-250619-NR82" at bounding box center [1167, 209] width 160 height 11
click at [1234, 181] on icon at bounding box center [1228, 178] width 12 height 11
click at [1230, 141] on link "About dispute CFR-250123-BGPU" at bounding box center [1167, 138] width 162 height 11
click at [1229, 108] on icon at bounding box center [1228, 107] width 12 height 11
click at [1333, 136] on div at bounding box center [709, 359] width 1418 height 719
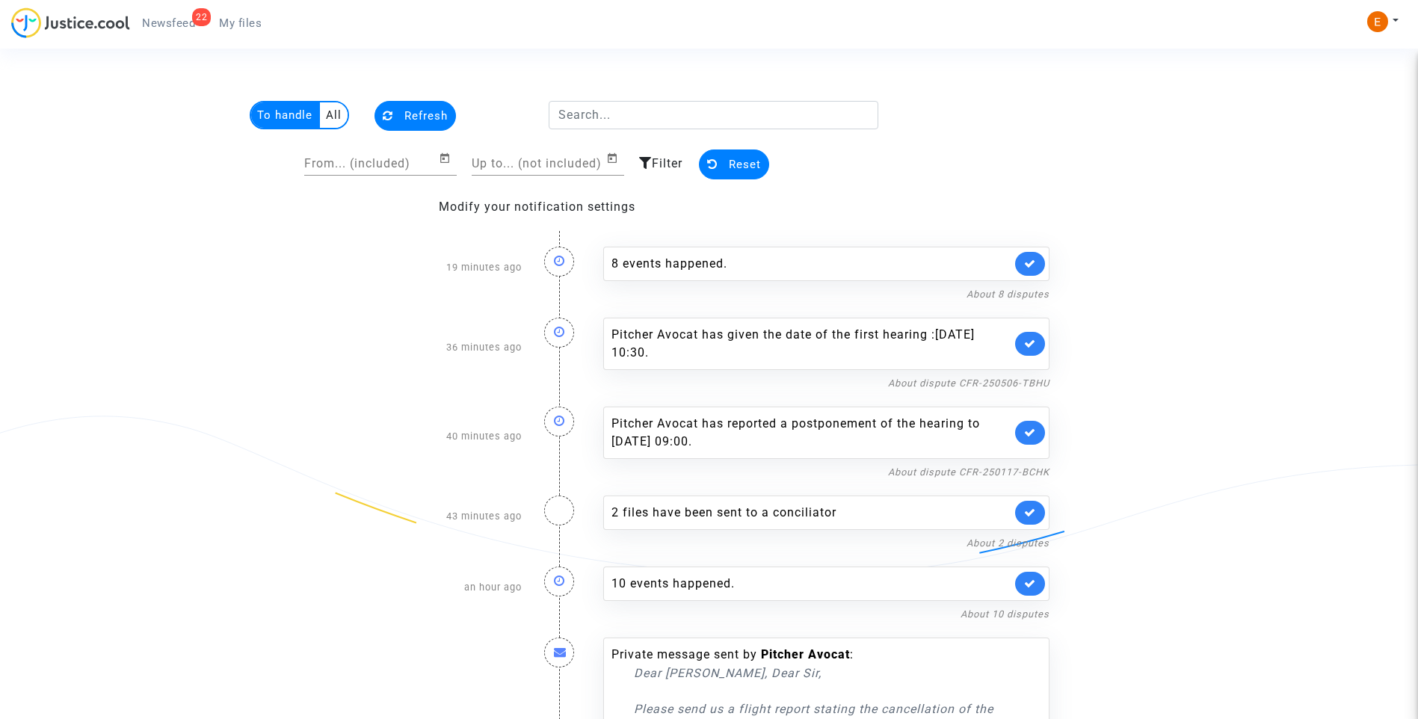
click at [221, 17] on span "My files" at bounding box center [240, 22] width 43 height 13
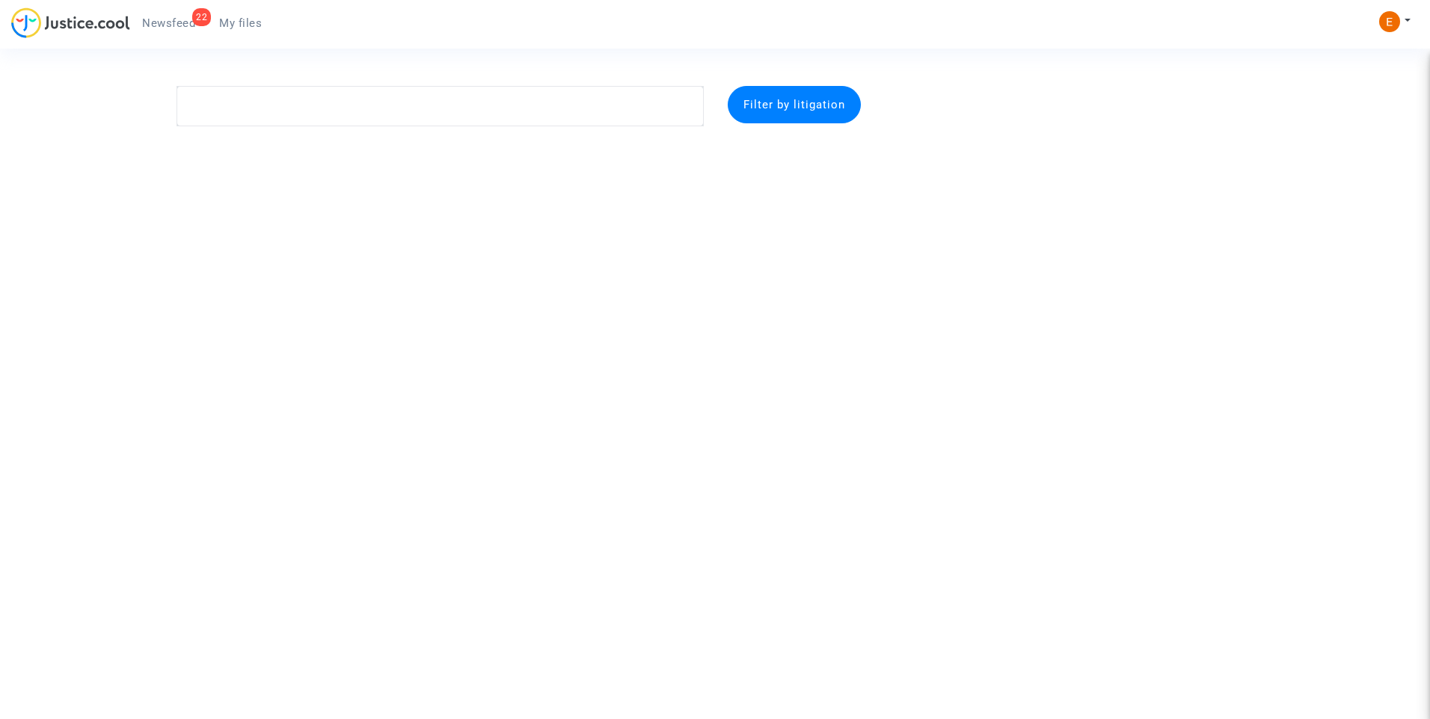
click at [167, 17] on span "Newsfeed" at bounding box center [168, 22] width 53 height 13
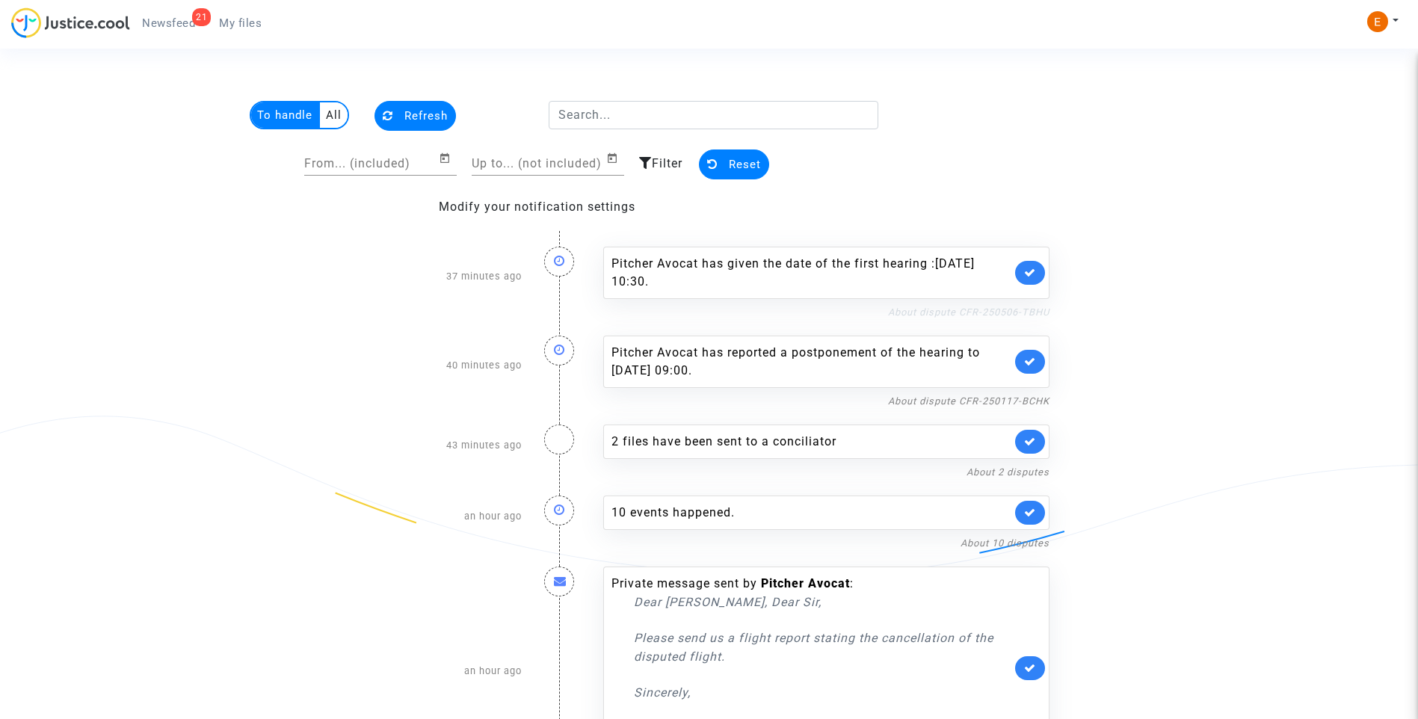
click at [985, 313] on link "About dispute CFR-250506-TBHU" at bounding box center [969, 312] width 162 height 11
click at [1037, 277] on link at bounding box center [1030, 273] width 30 height 24
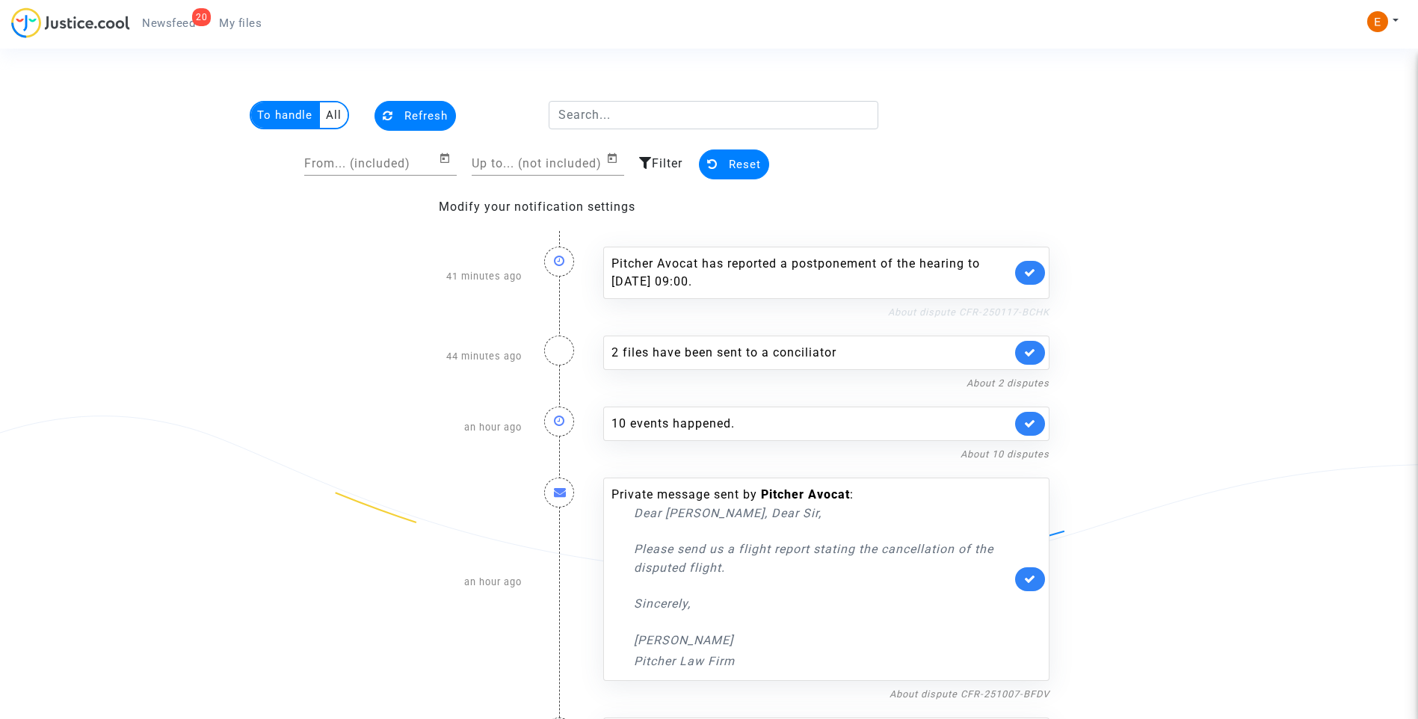
click at [965, 314] on link "About dispute CFR-250117-BCHK" at bounding box center [969, 312] width 162 height 11
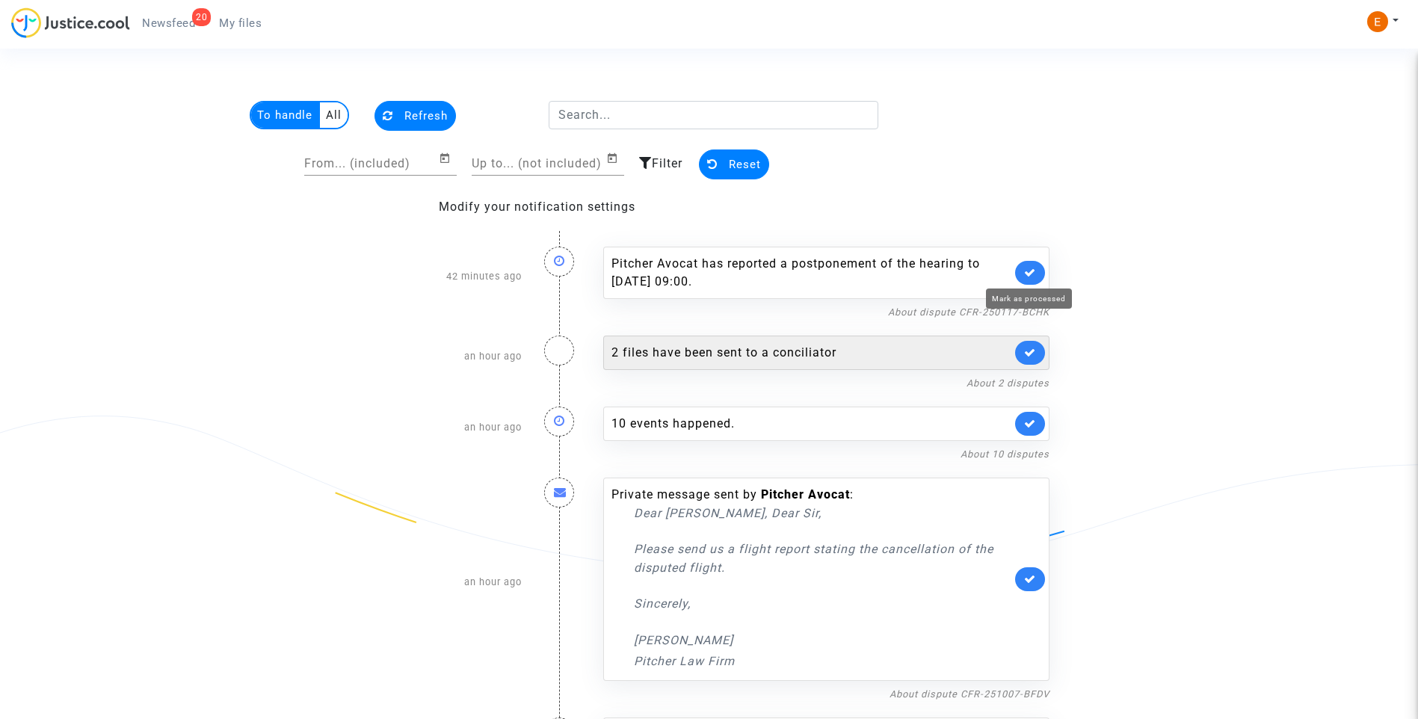
click at [1021, 271] on link at bounding box center [1030, 273] width 30 height 24
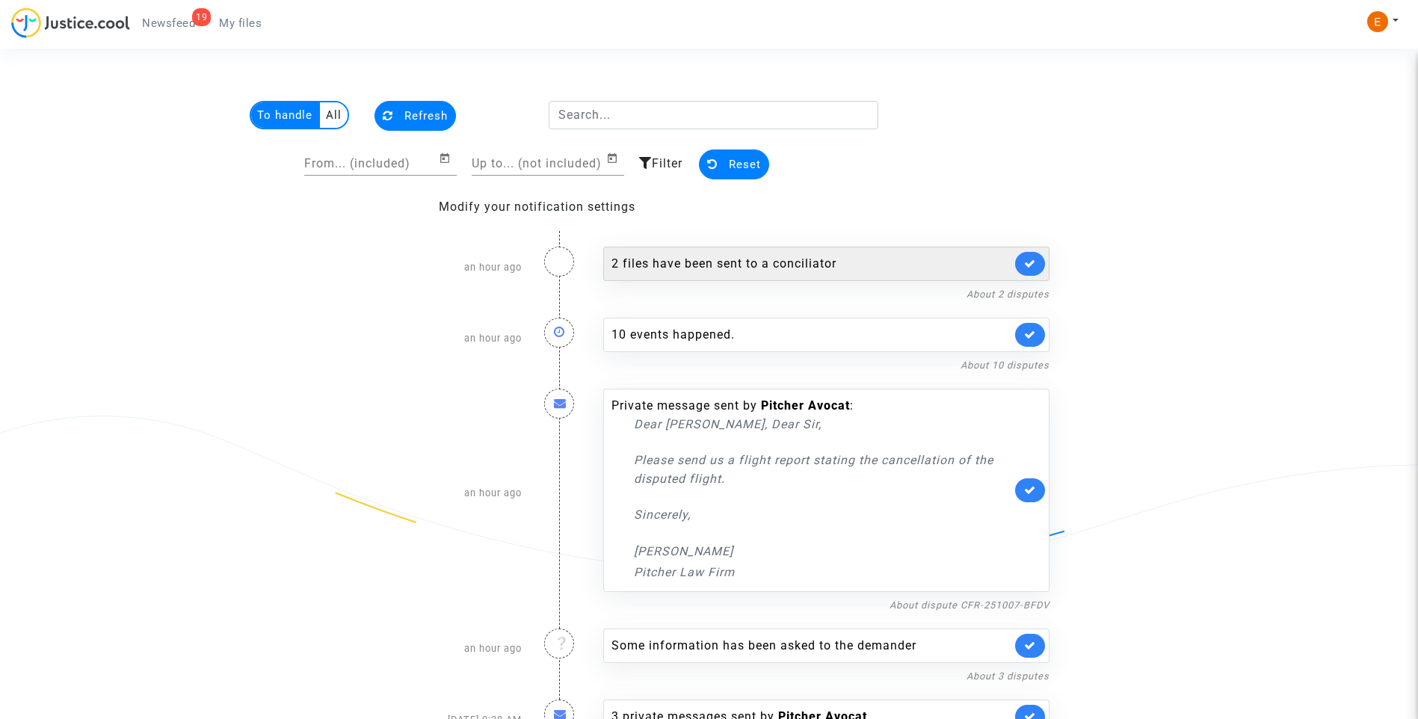
click at [741, 267] on div "2 files have been sent to a conciliator" at bounding box center [812, 264] width 400 height 18
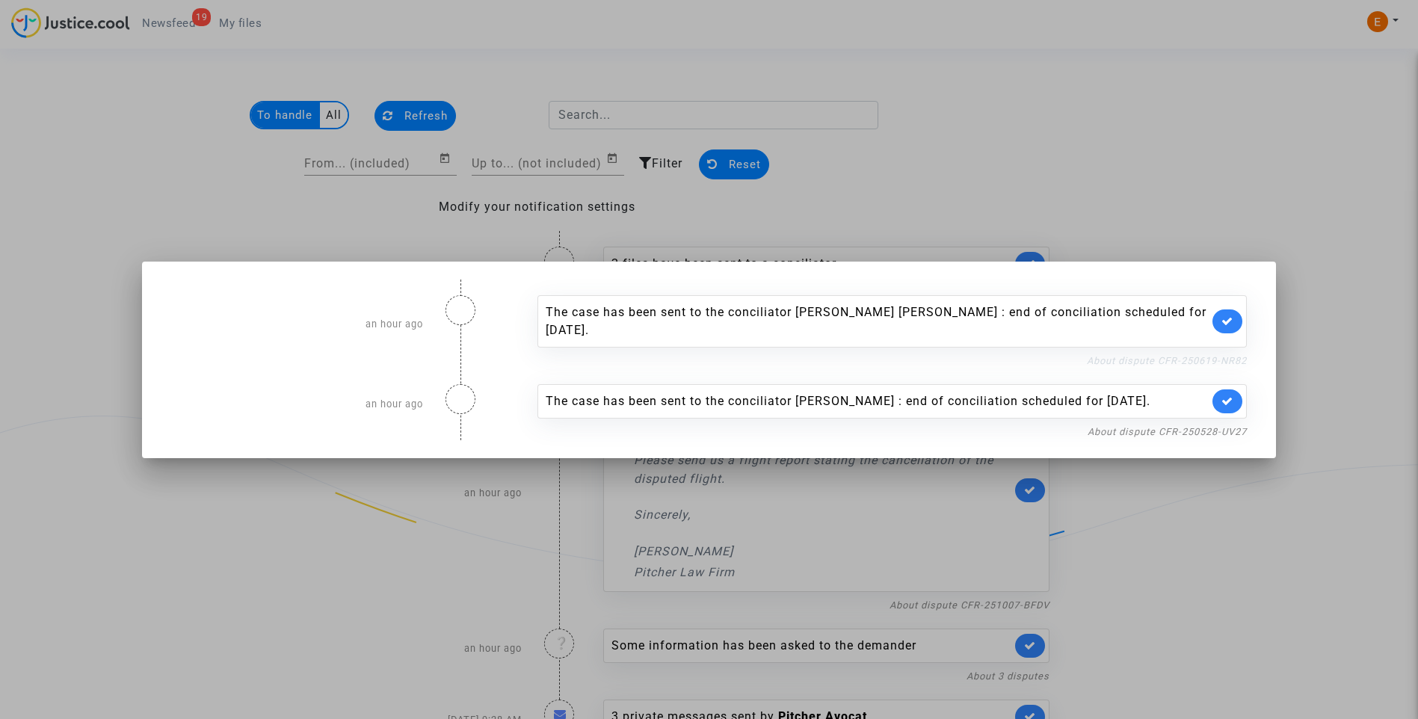
click at [1135, 361] on link "About dispute CFR-250619-NR82" at bounding box center [1167, 360] width 160 height 11
click at [1234, 317] on icon at bounding box center [1228, 321] width 12 height 11
click at [1225, 408] on link at bounding box center [1228, 402] width 30 height 24
click at [1318, 342] on div at bounding box center [709, 359] width 1418 height 719
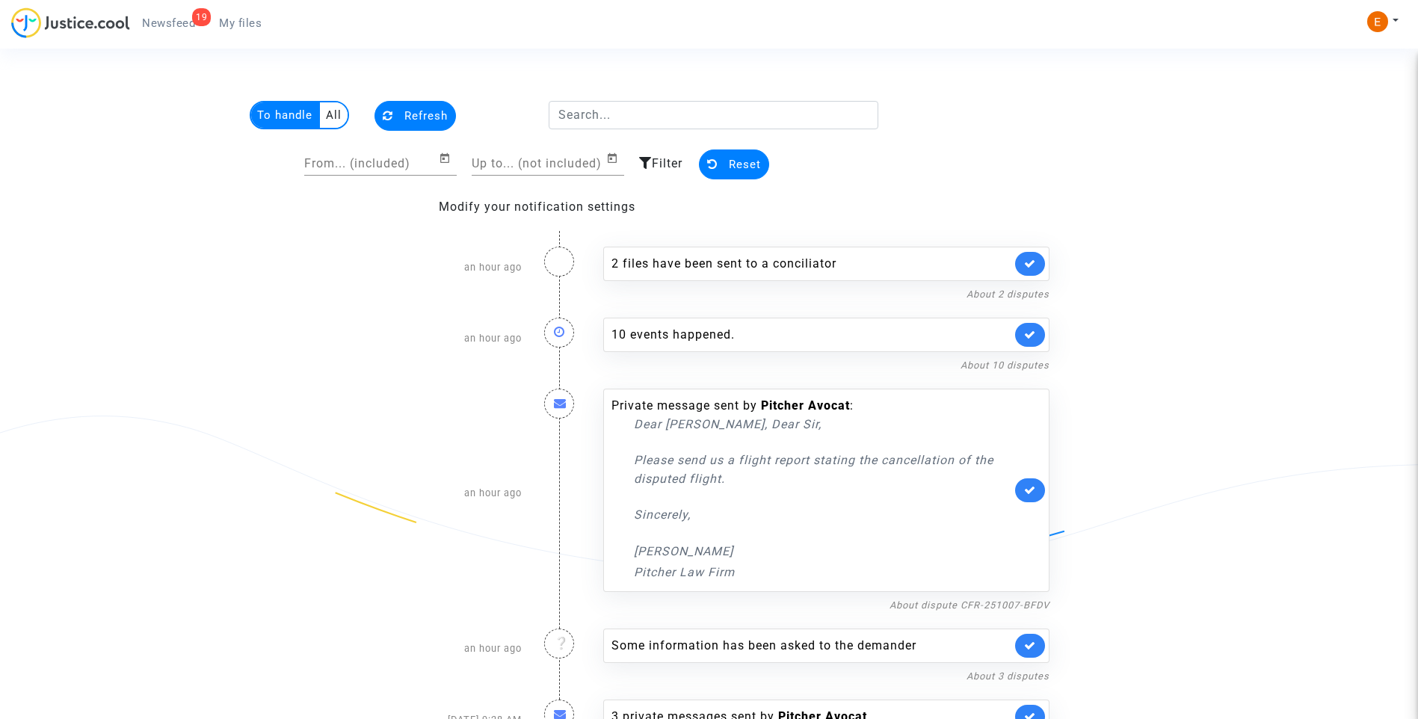
click at [249, 13] on link "My files" at bounding box center [240, 23] width 67 height 22
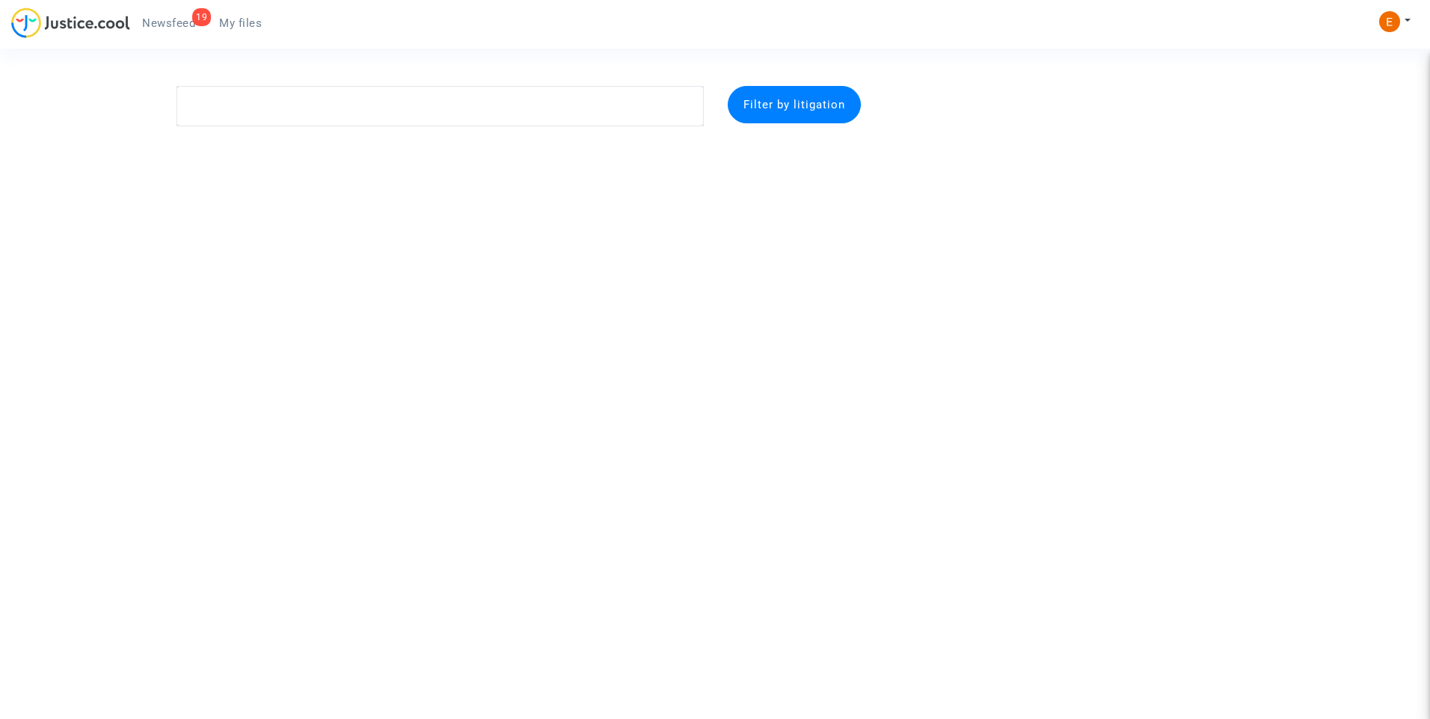
click at [193, 24] on span "Newsfeed" at bounding box center [168, 22] width 53 height 13
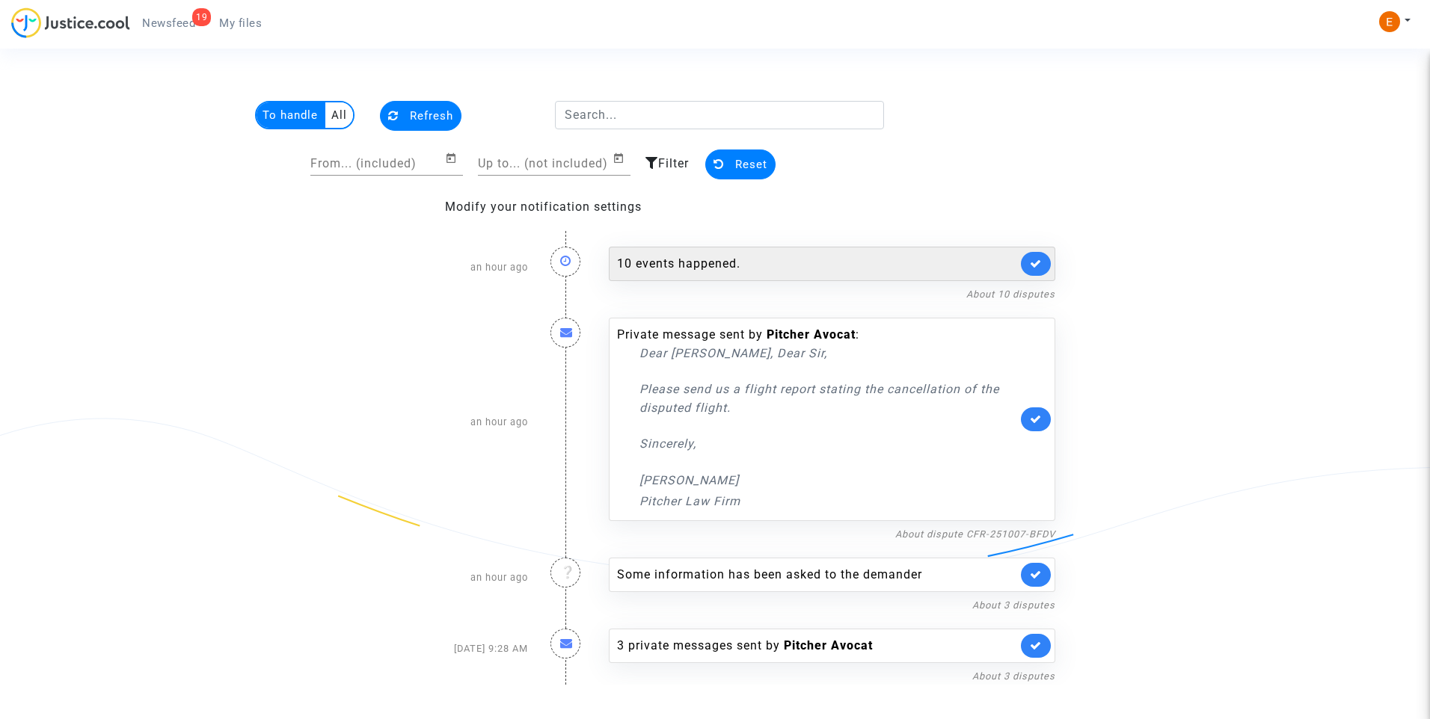
click at [688, 259] on div "10 events happened." at bounding box center [817, 264] width 400 height 18
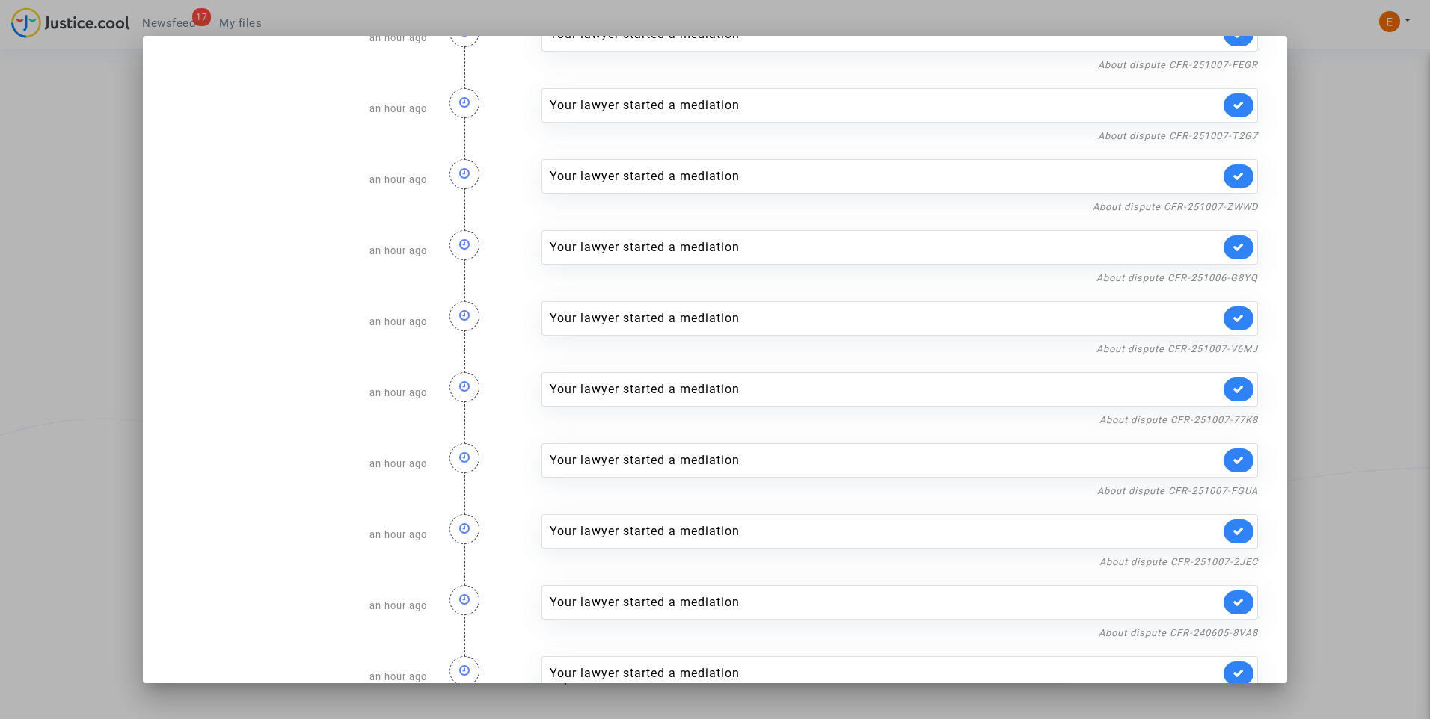
scroll to position [99, 0]
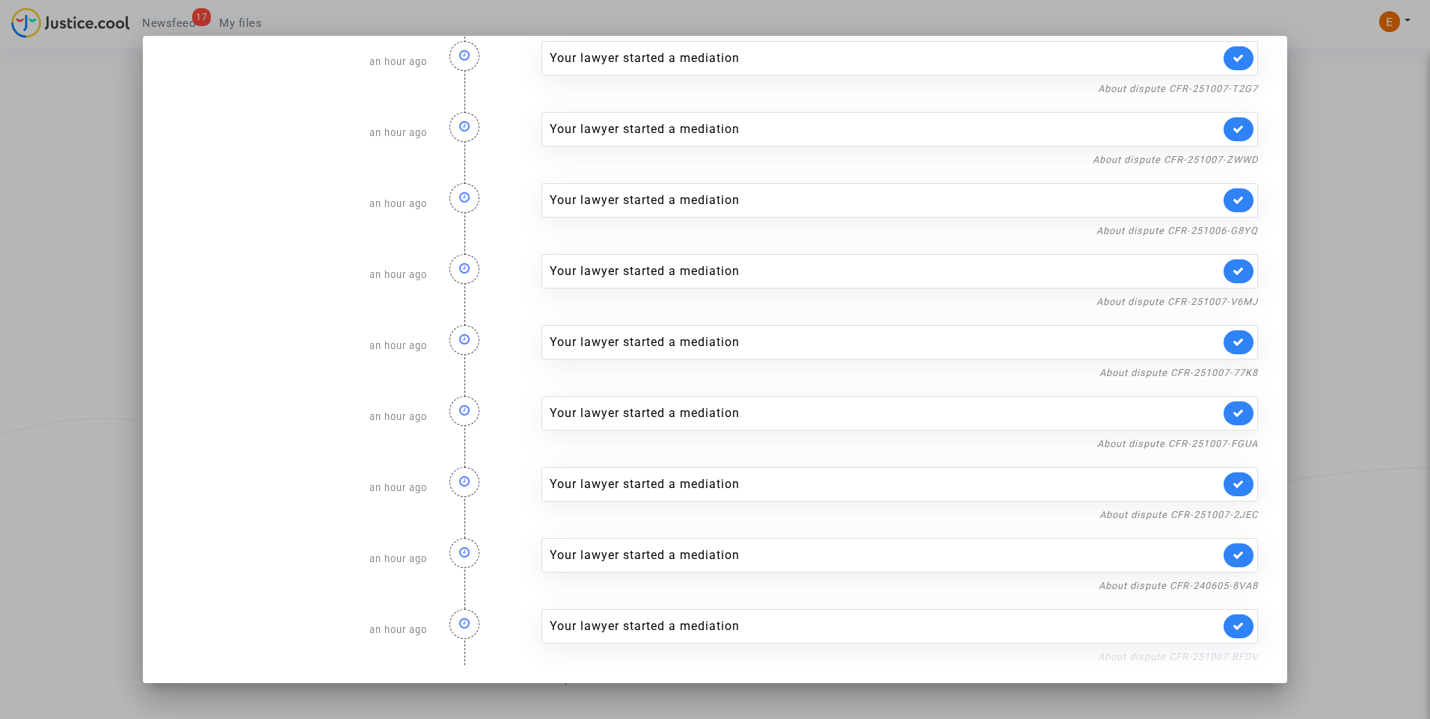
click at [1151, 653] on link "About dispute CFR-251007-BFDV" at bounding box center [1178, 656] width 160 height 11
click at [1232, 624] on icon at bounding box center [1238, 626] width 12 height 11
click at [1225, 591] on link "About dispute CFR-240605-8VA8" at bounding box center [1177, 585] width 159 height 11
click at [1232, 556] on icon at bounding box center [1238, 555] width 12 height 11
click at [1227, 512] on link "About dispute CFR-251007-2JEC" at bounding box center [1178, 514] width 159 height 11
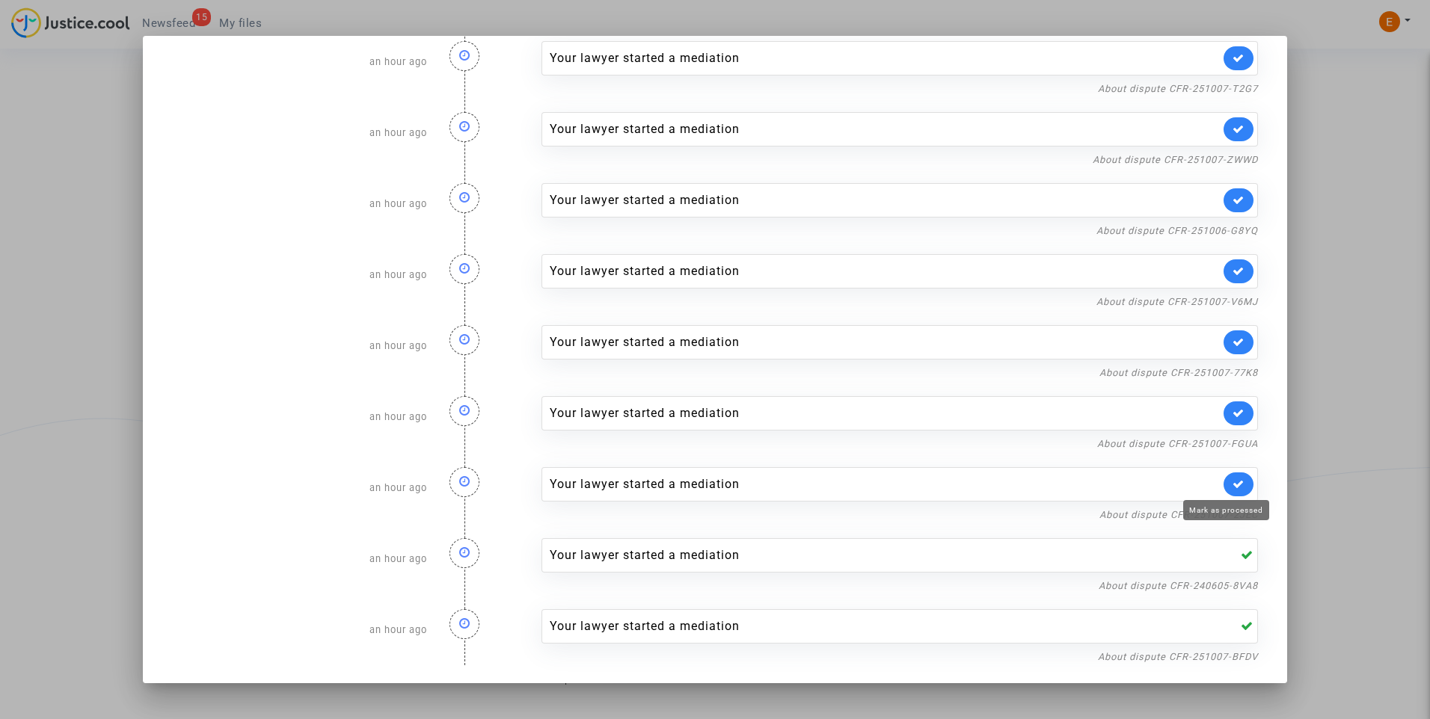
click at [1232, 486] on icon at bounding box center [1238, 484] width 12 height 11
click at [1227, 443] on link "About dispute CFR-251007-FGUA" at bounding box center [1177, 443] width 161 height 11
click at [1232, 411] on icon at bounding box center [1238, 413] width 12 height 11
click at [1225, 375] on link "About dispute CFR-251007-77K8" at bounding box center [1178, 372] width 159 height 11
click at [1232, 338] on icon at bounding box center [1238, 341] width 12 height 11
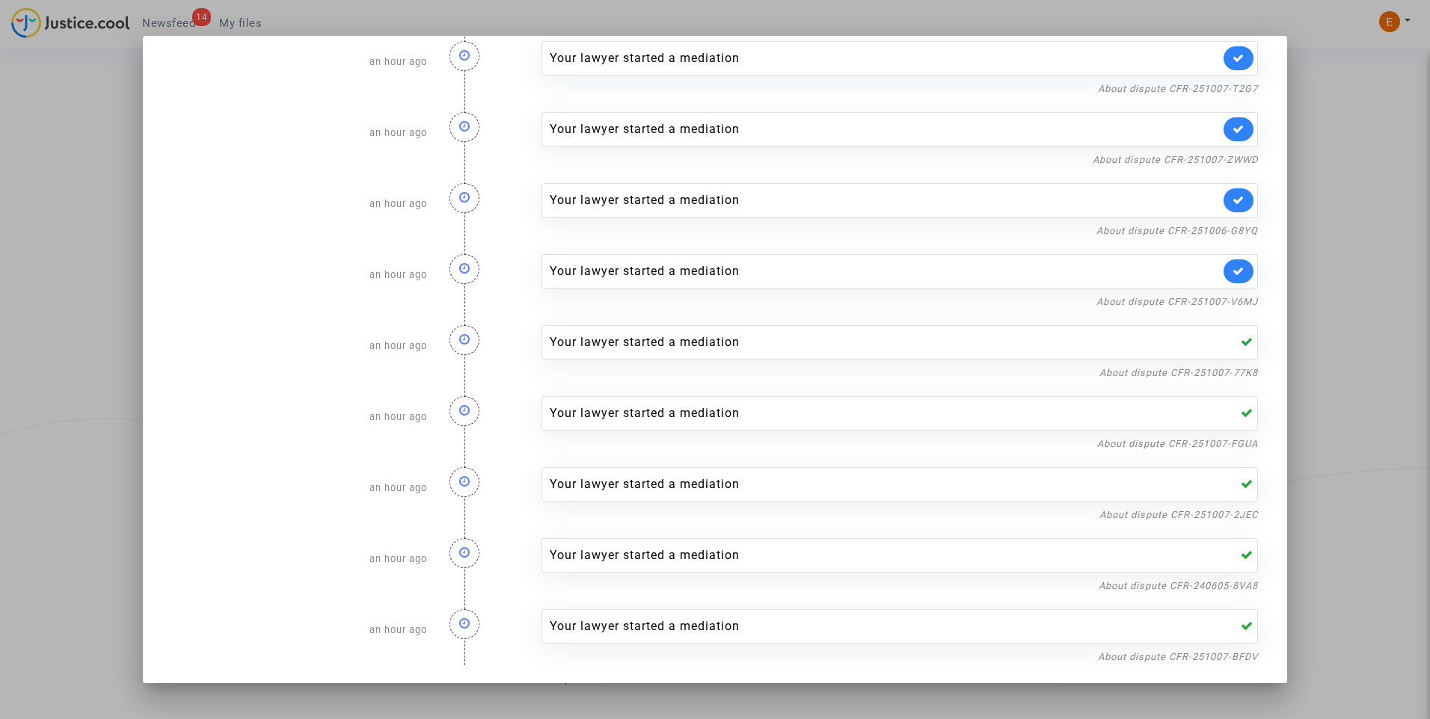
click at [1234, 295] on nf-filterlink "About dispute CFR-251007-V6MJ" at bounding box center [1177, 301] width 162 height 14
click at [1224, 302] on link "About dispute CFR-251007-V6MJ" at bounding box center [1177, 301] width 162 height 11
click at [1230, 265] on link at bounding box center [1238, 271] width 30 height 24
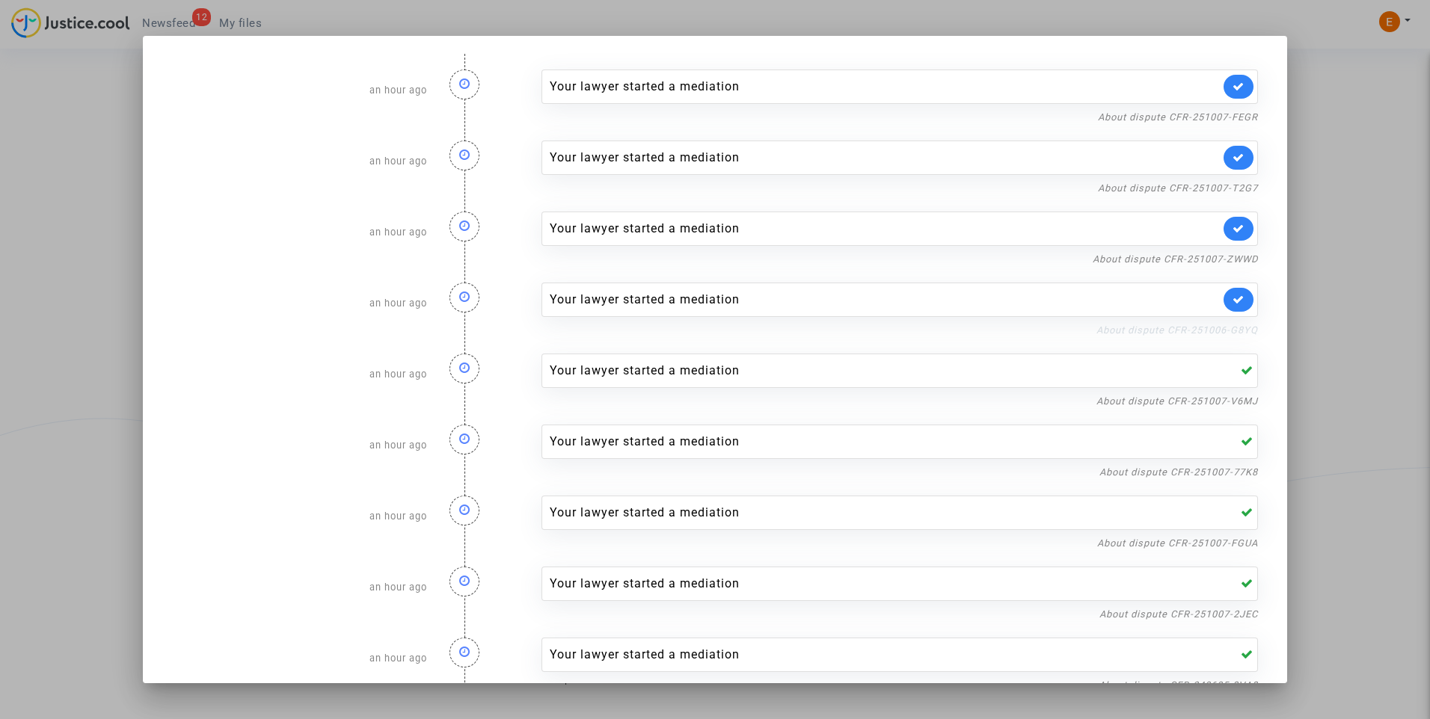
click at [1212, 330] on link "About dispute CFR-251006-G8YQ" at bounding box center [1177, 330] width 162 height 11
click at [1232, 298] on icon at bounding box center [1238, 299] width 12 height 11
click at [1223, 260] on link "About dispute CFR-251007-ZWWD" at bounding box center [1174, 258] width 165 height 11
click at [1232, 228] on icon at bounding box center [1238, 228] width 12 height 11
click at [1219, 188] on link "About dispute CFR-251007-T2G7" at bounding box center [1178, 187] width 160 height 11
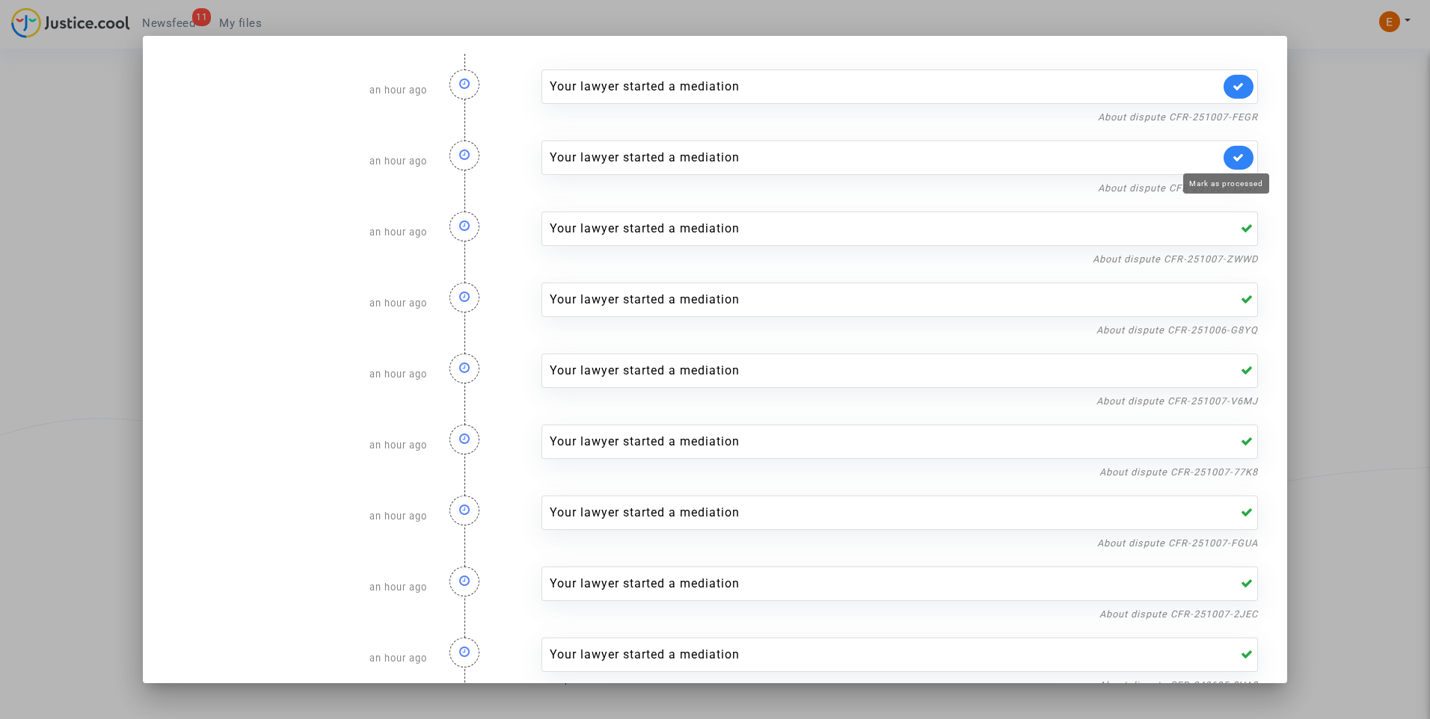
drag, startPoint x: 1224, startPoint y: 156, endPoint x: 1225, endPoint y: 132, distance: 24.7
click at [1232, 156] on icon at bounding box center [1238, 157] width 12 height 11
click at [1225, 117] on link "About dispute CFR-251007-FEGR" at bounding box center [1178, 116] width 160 height 11
click at [1232, 81] on icon at bounding box center [1238, 86] width 12 height 11
click at [1300, 82] on div at bounding box center [715, 359] width 1430 height 719
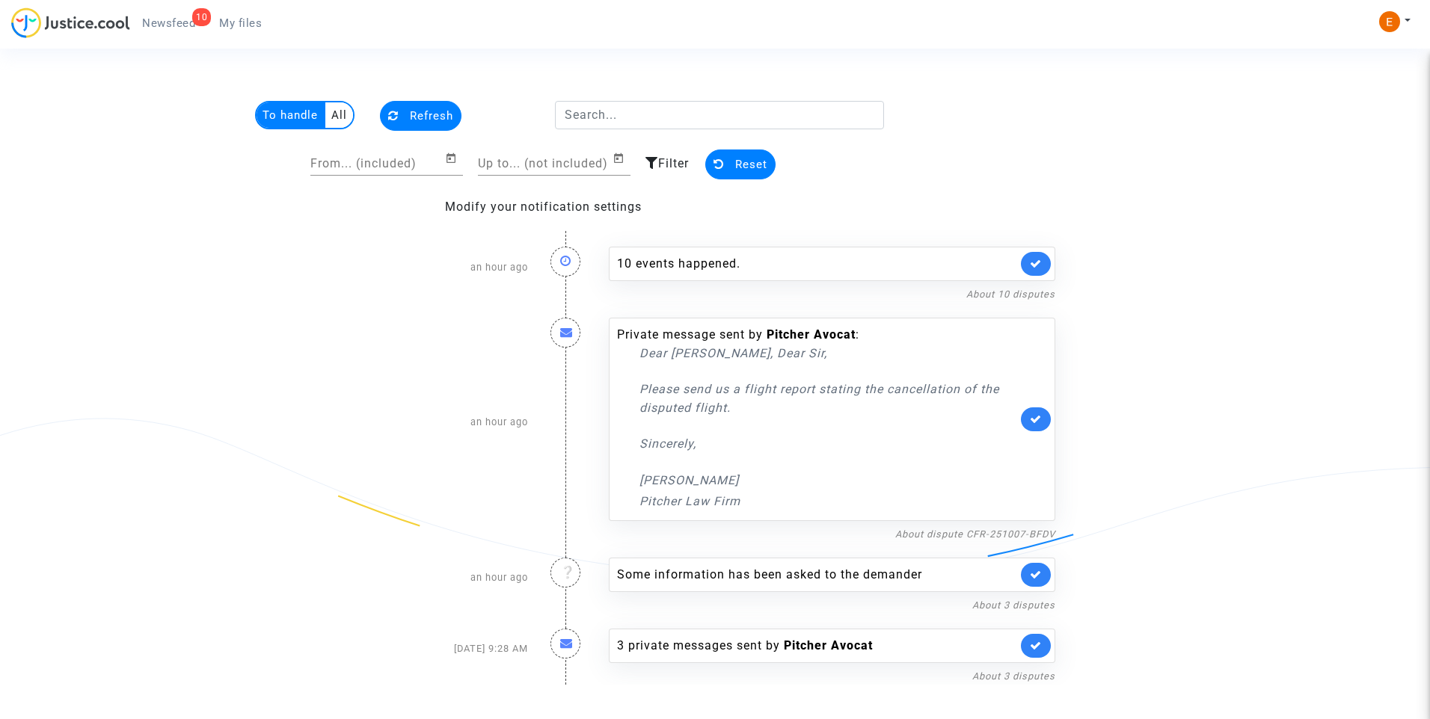
click at [253, 25] on span "My files" at bounding box center [240, 22] width 43 height 13
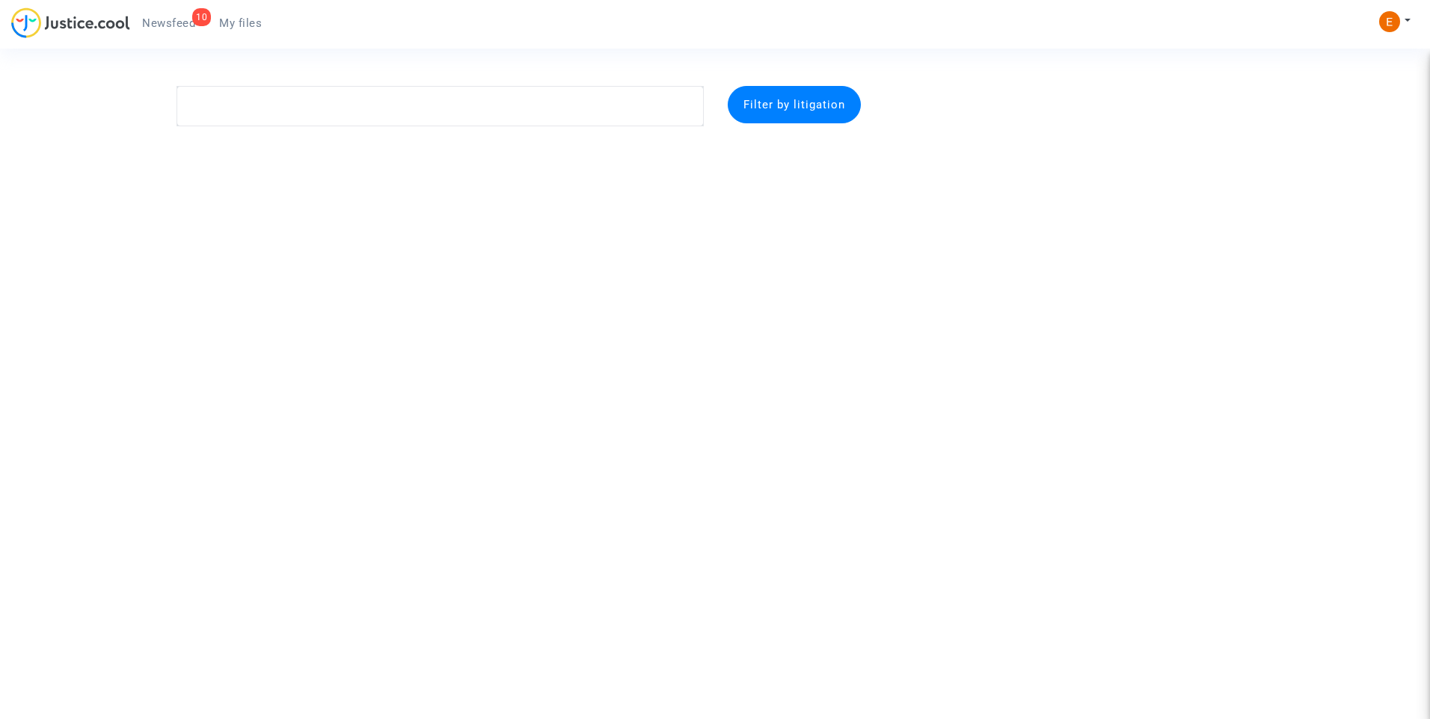
click at [167, 22] on span "Newsfeed" at bounding box center [168, 22] width 53 height 13
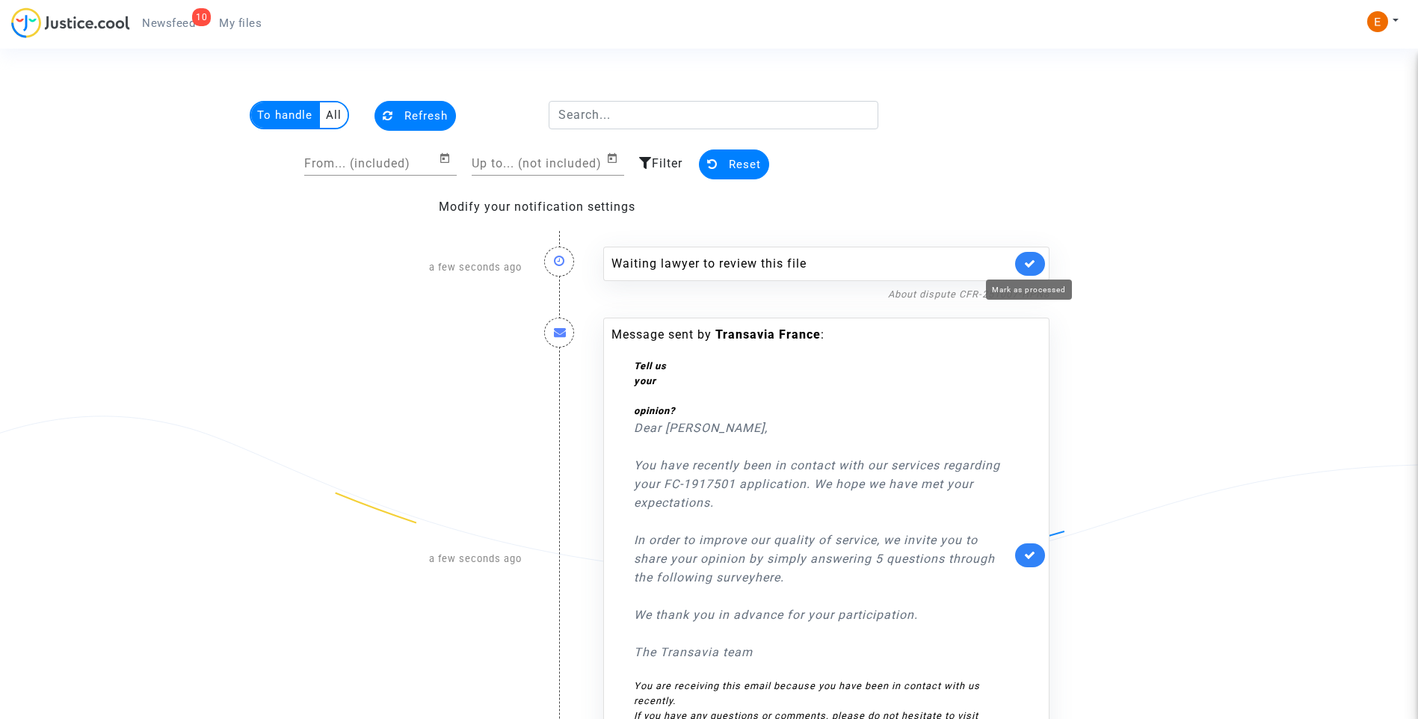
click at [1037, 267] on link at bounding box center [1030, 264] width 30 height 24
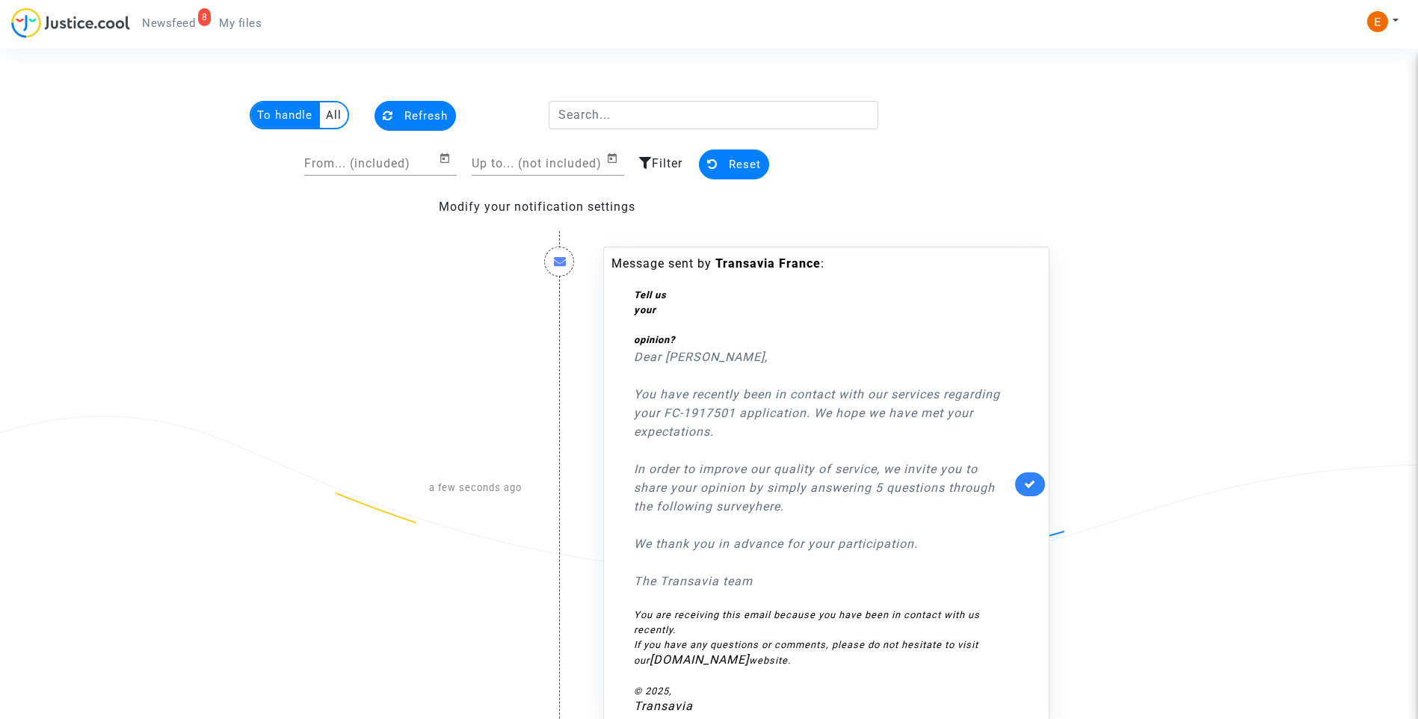
click at [1038, 478] on link at bounding box center [1030, 485] width 30 height 24
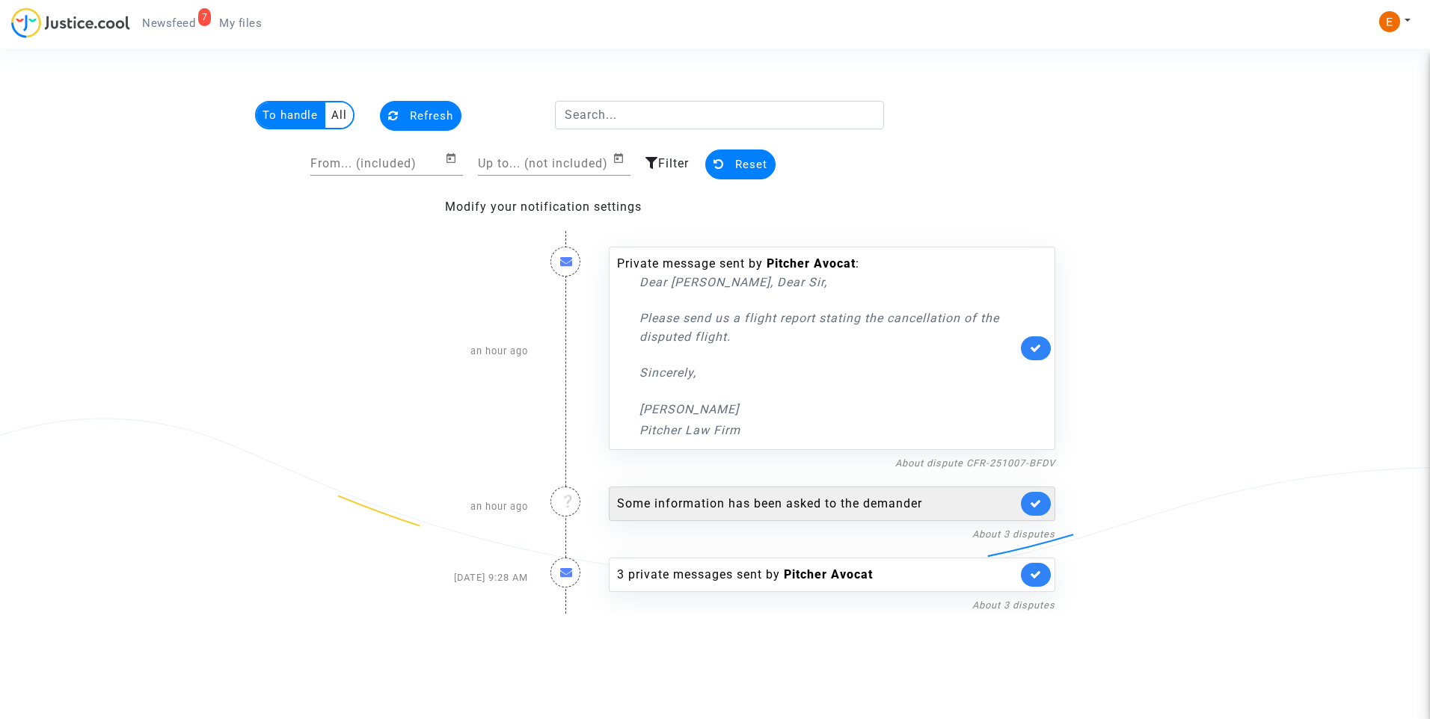
click at [743, 500] on div "Some information has been asked to the demander" at bounding box center [817, 504] width 400 height 18
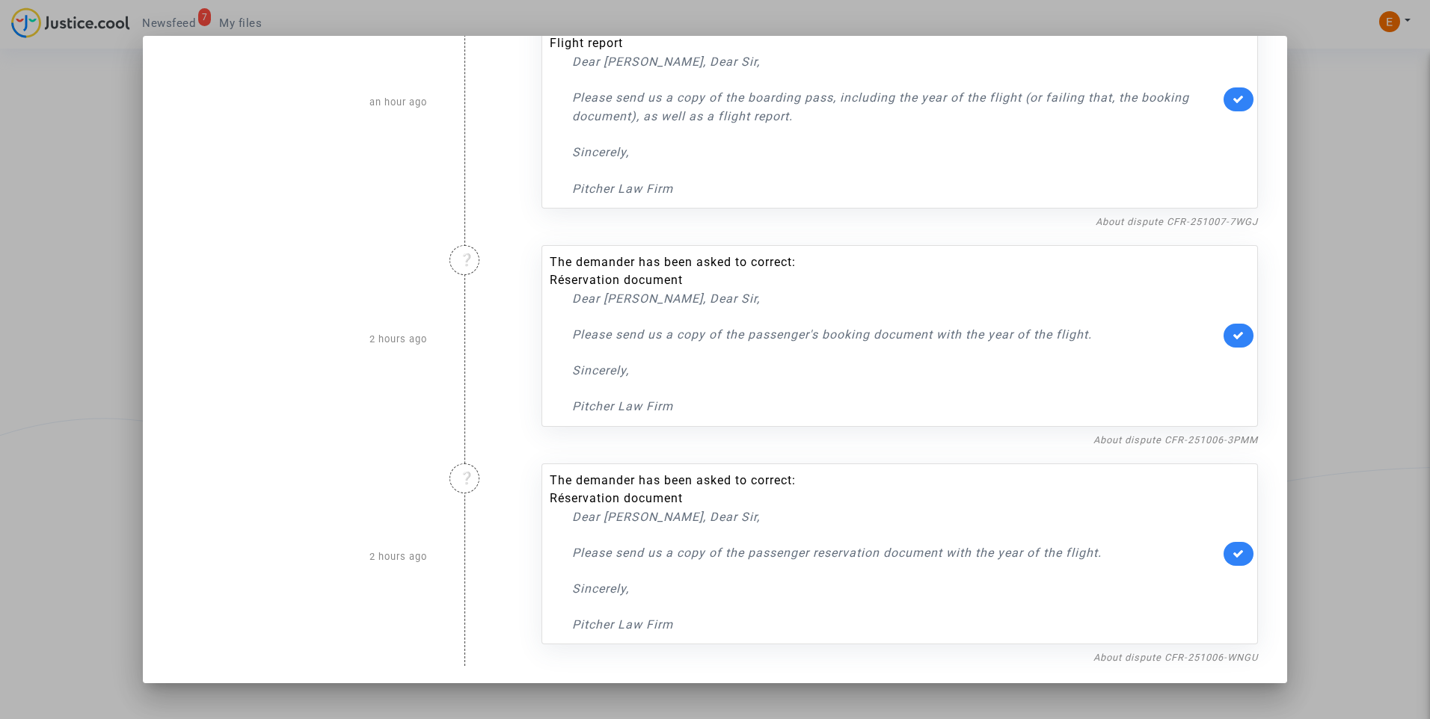
scroll to position [80, 0]
click at [1144, 653] on link "About dispute CFR-251006-WNGU" at bounding box center [1175, 656] width 164 height 11
click at [1235, 550] on link at bounding box center [1238, 553] width 30 height 24
click at [1220, 443] on link "About dispute CFR-251006-3PMM" at bounding box center [1175, 439] width 164 height 11
click at [1235, 339] on link at bounding box center [1238, 335] width 30 height 24
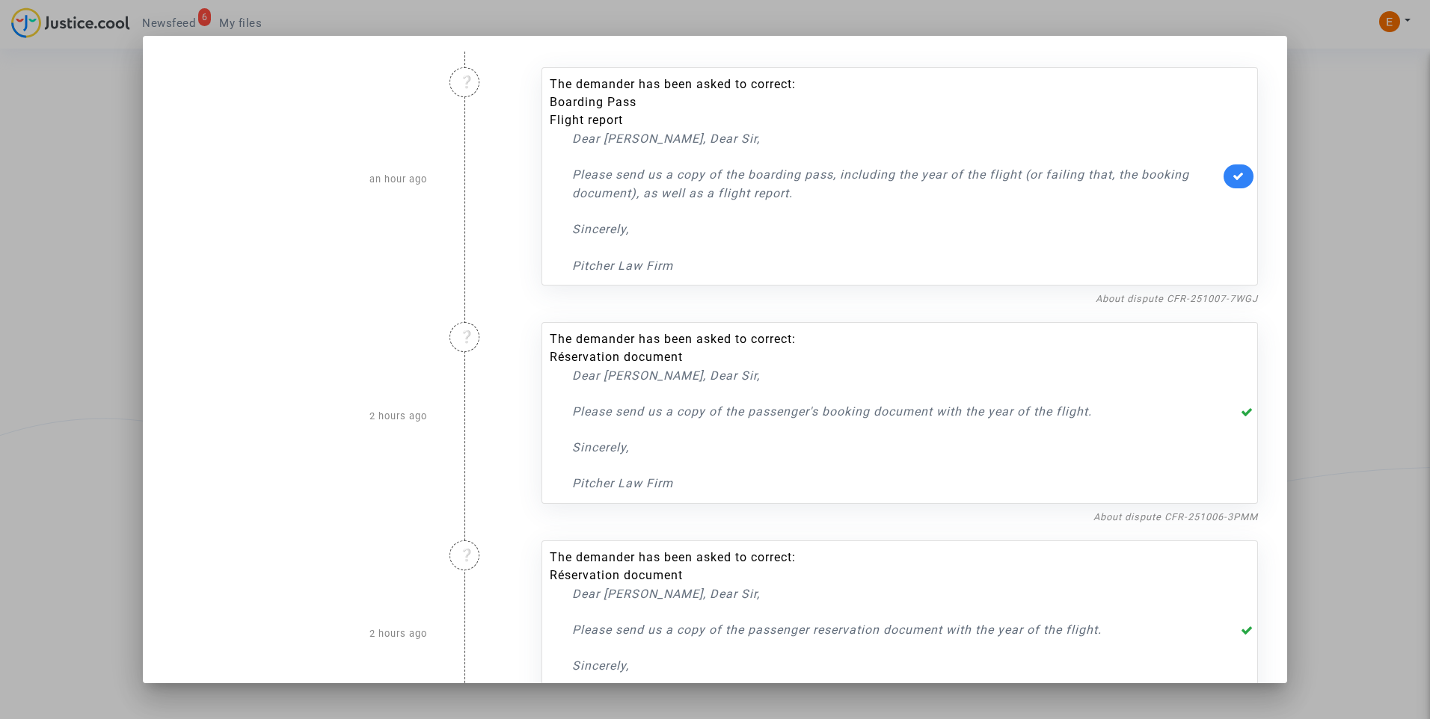
scroll to position [0, 0]
click at [1174, 308] on div "About dispute CFR-251007-7WGJ" at bounding box center [899, 301] width 716 height 18
click at [1172, 305] on link "About dispute CFR-251007-7WGJ" at bounding box center [1176, 300] width 162 height 11
click at [1223, 178] on link at bounding box center [1238, 179] width 30 height 24
click at [1359, 179] on div at bounding box center [715, 359] width 1430 height 719
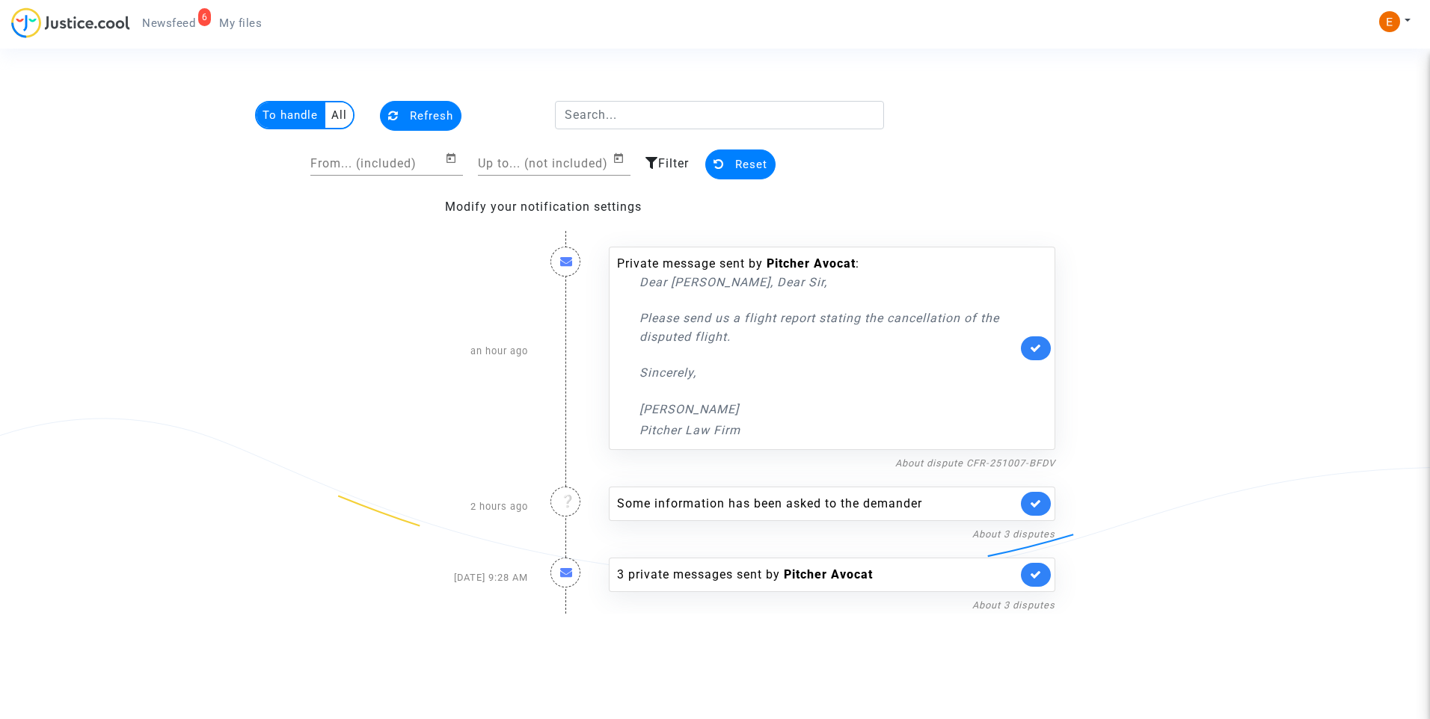
click at [243, 33] on link "My files" at bounding box center [240, 23] width 67 height 22
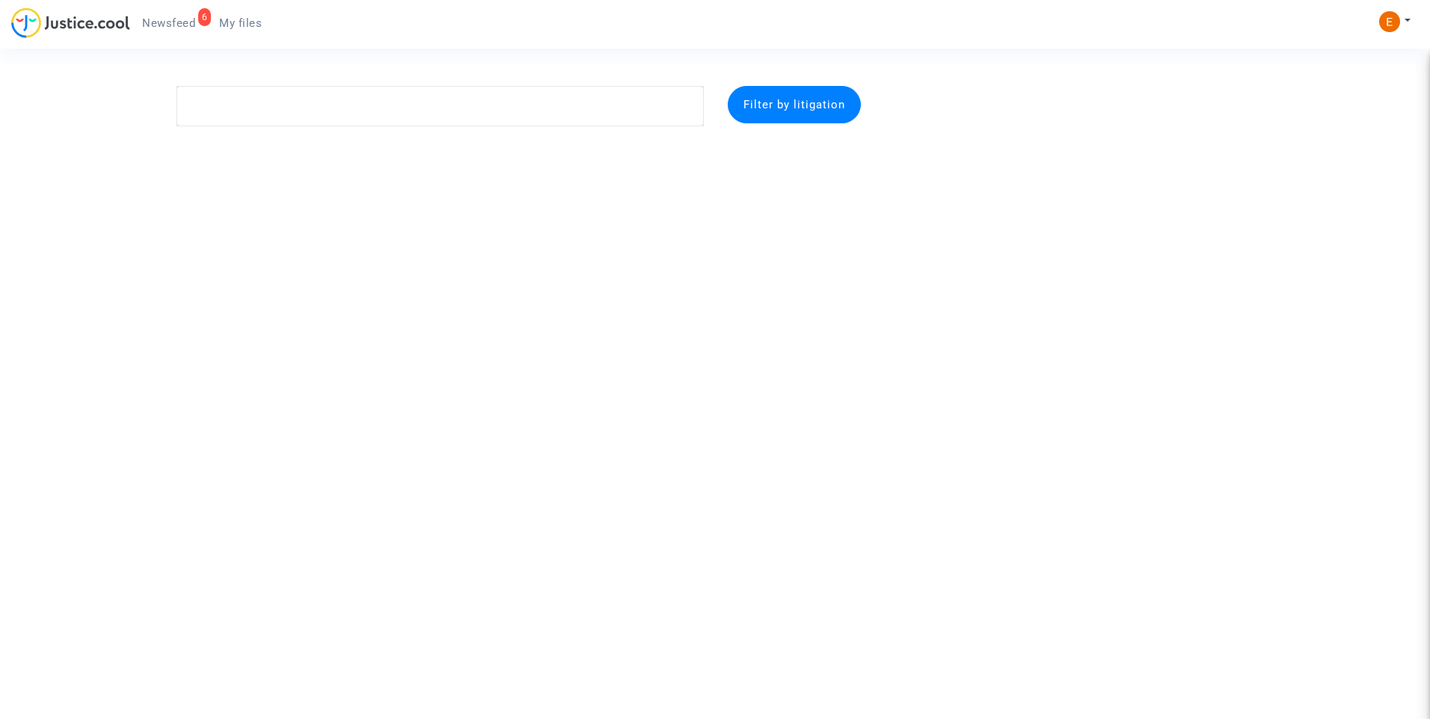
click at [188, 21] on span "Newsfeed" at bounding box center [168, 22] width 53 height 13
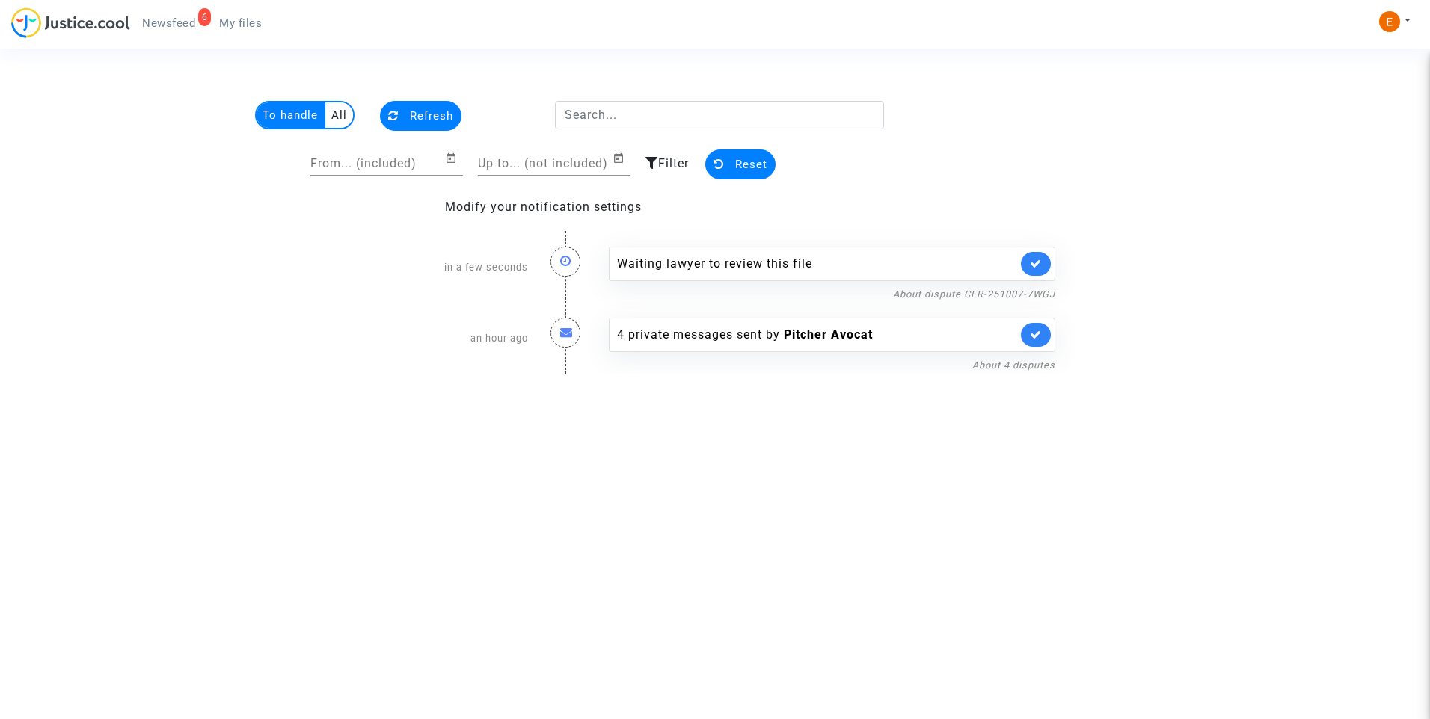
click at [1046, 260] on link at bounding box center [1036, 264] width 30 height 24
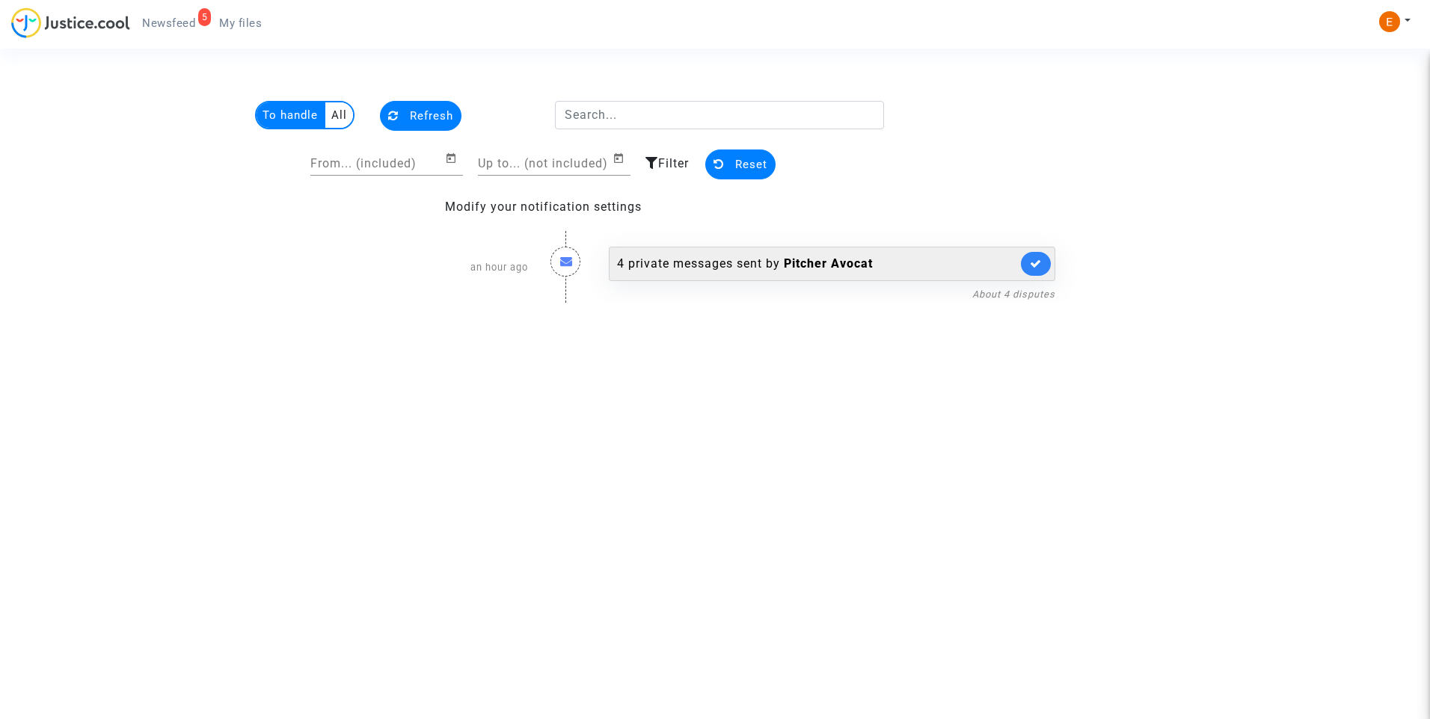
click at [749, 259] on div "4 private messages sent by Pitcher Avocat" at bounding box center [817, 264] width 400 height 18
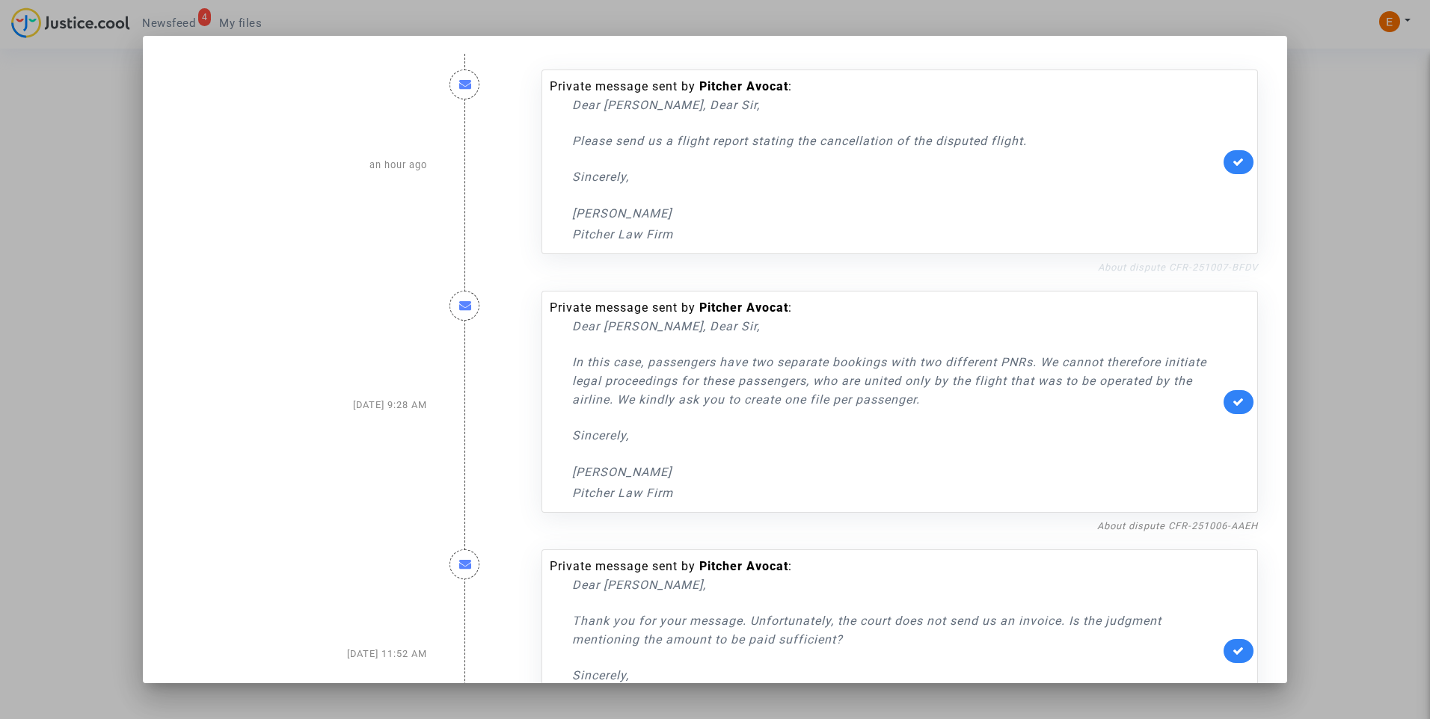
click at [1143, 269] on link "About dispute CFR-251007-BFDV" at bounding box center [1178, 267] width 160 height 11
click at [1232, 160] on icon at bounding box center [1238, 161] width 12 height 11
click at [1358, 143] on div at bounding box center [715, 359] width 1430 height 719
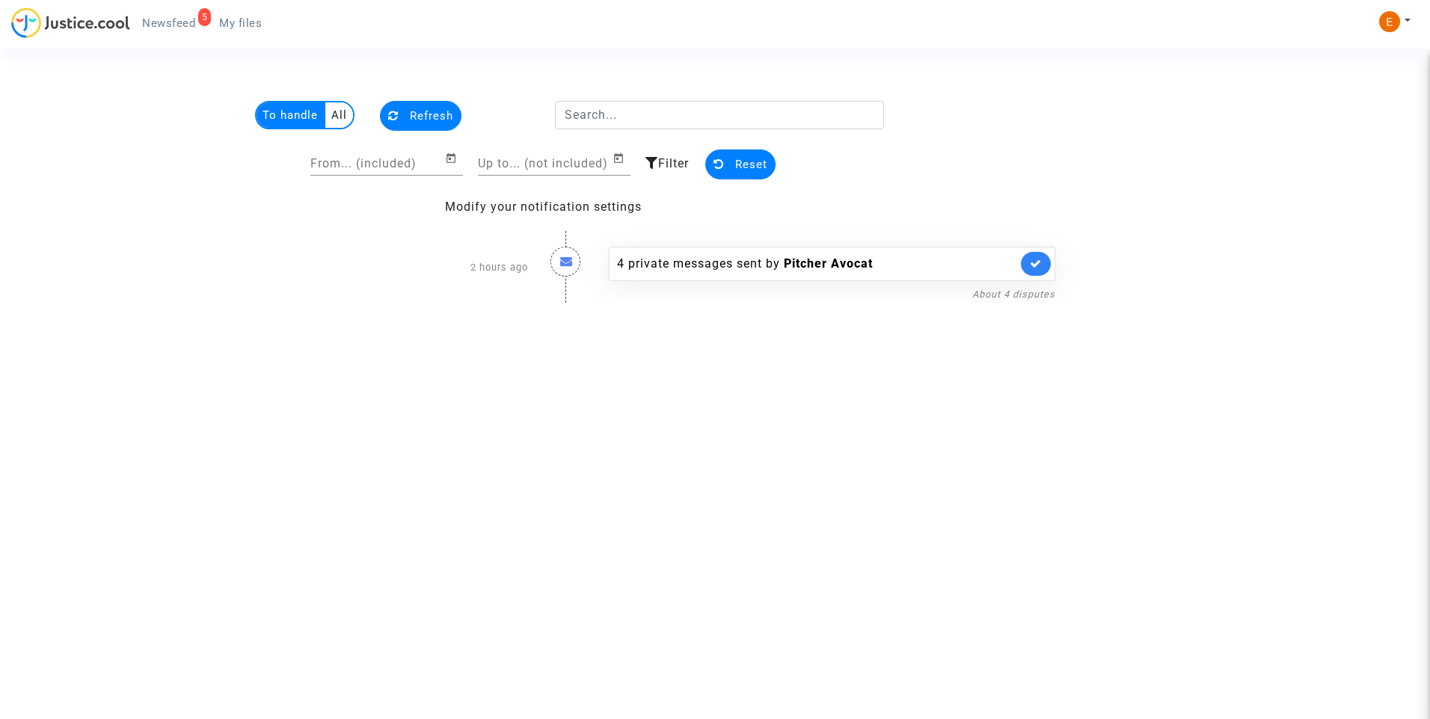
drag, startPoint x: 245, startPoint y: 19, endPoint x: 209, endPoint y: 19, distance: 36.6
click at [245, 19] on span "My files" at bounding box center [240, 22] width 43 height 13
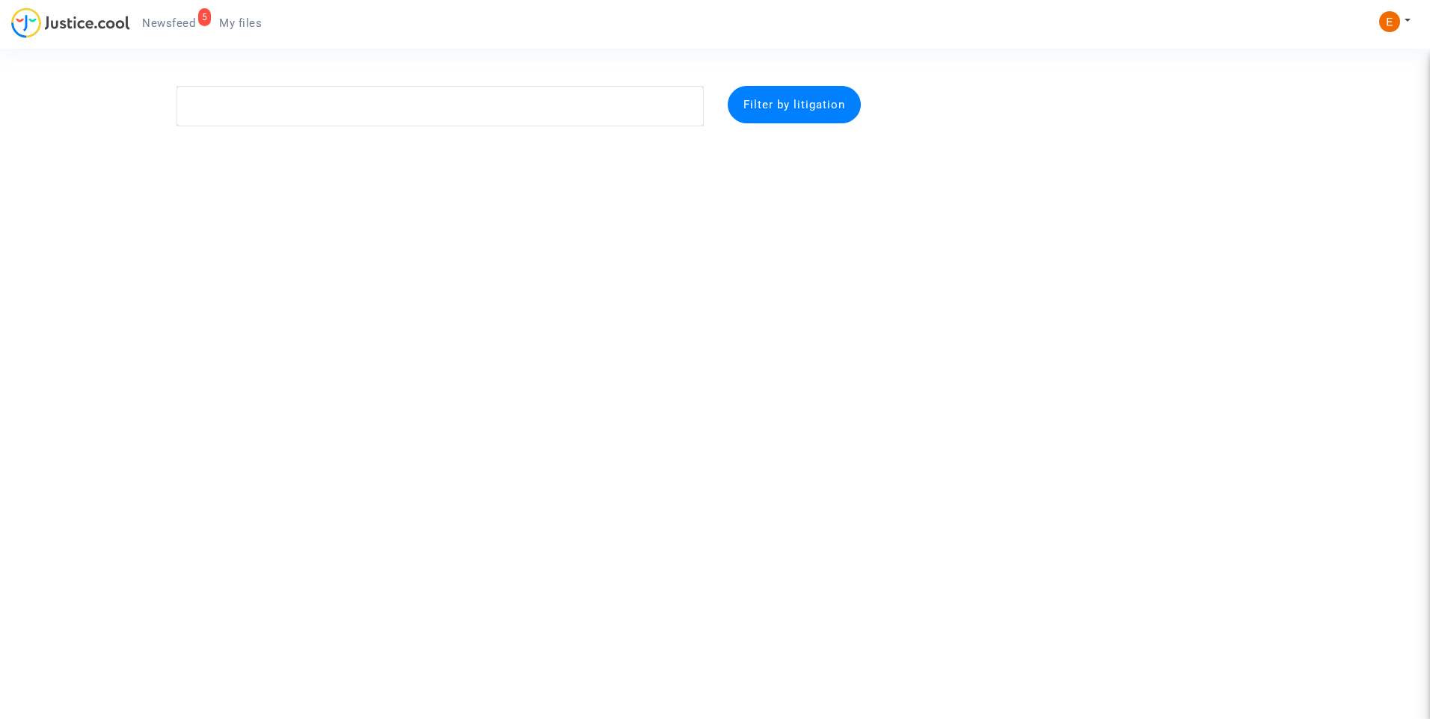
click at [182, 21] on span "Newsfeed" at bounding box center [168, 22] width 53 height 13
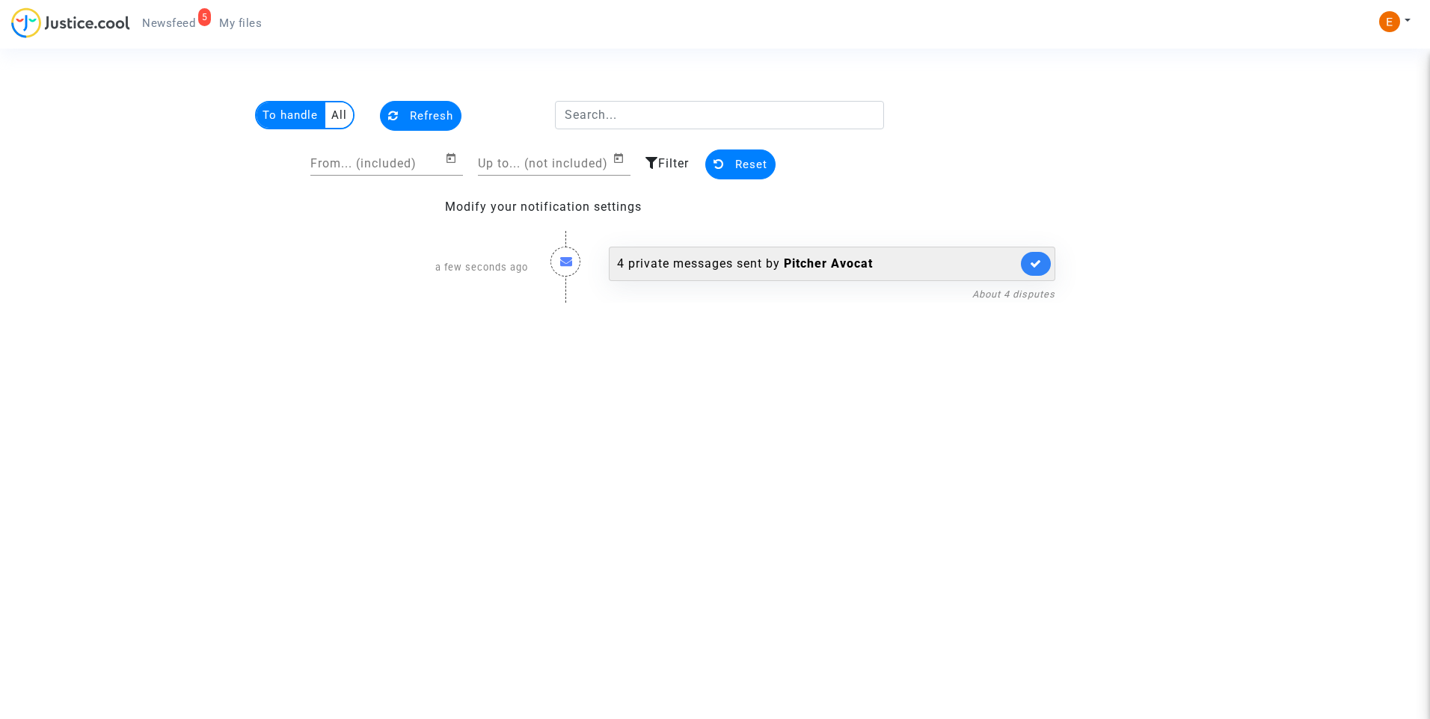
click at [719, 261] on div "4 private messages sent by Pitcher Avocat" at bounding box center [817, 264] width 400 height 18
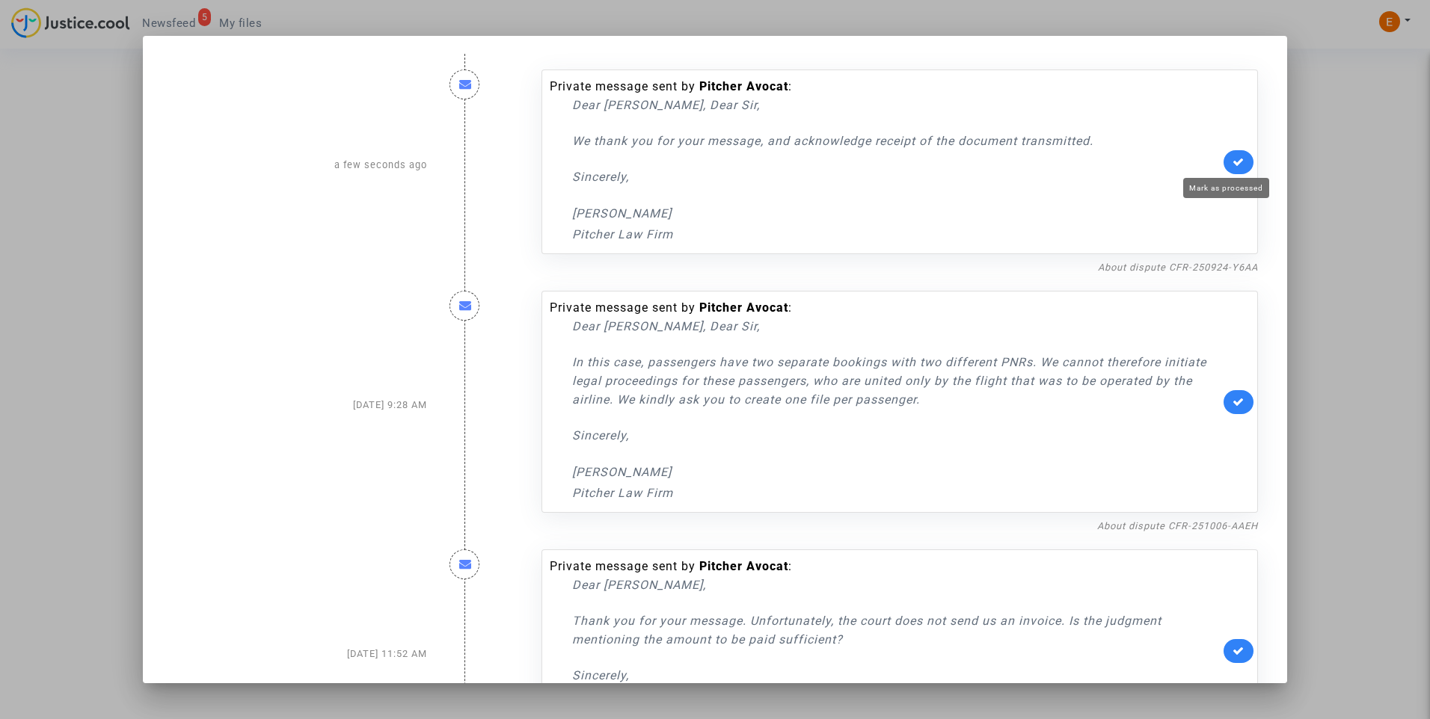
click at [1232, 161] on icon at bounding box center [1238, 161] width 12 height 11
click at [1356, 194] on div at bounding box center [715, 359] width 1430 height 719
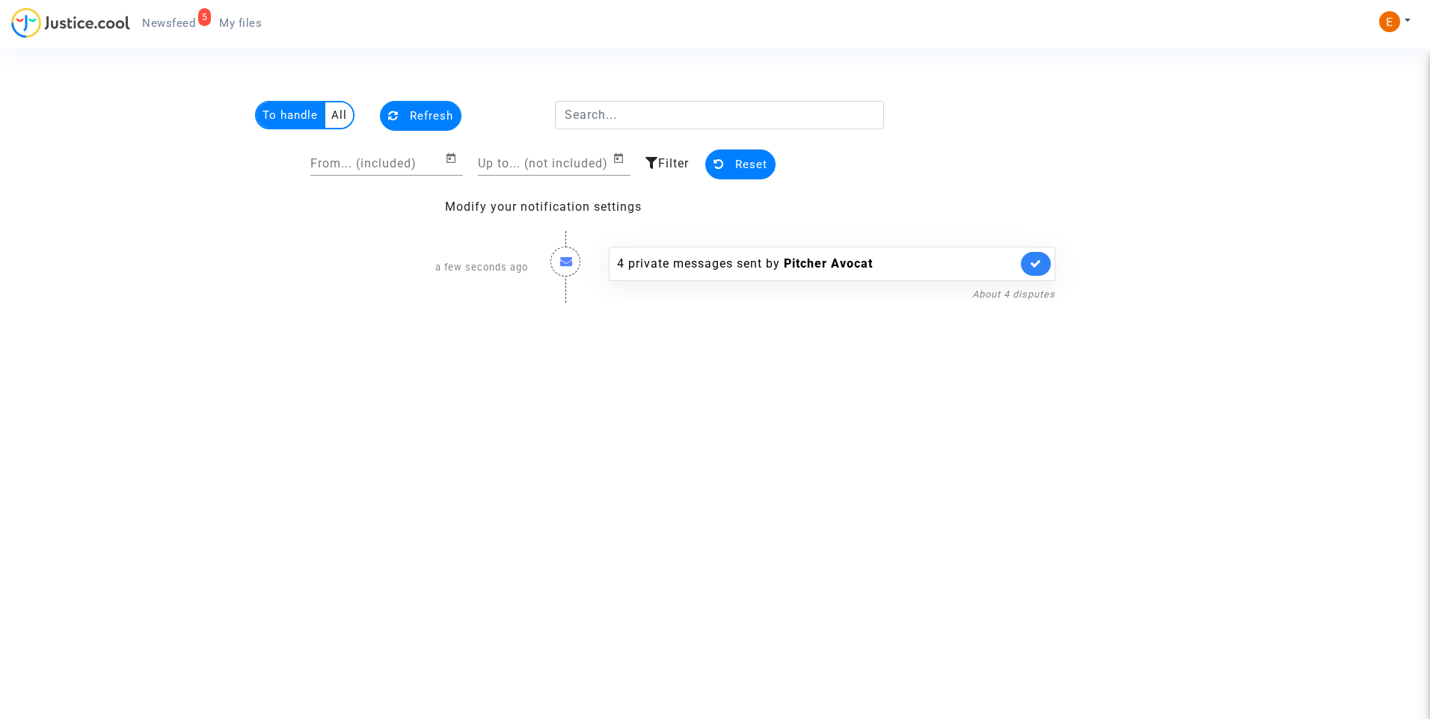
click at [247, 17] on span "My files" at bounding box center [240, 22] width 43 height 13
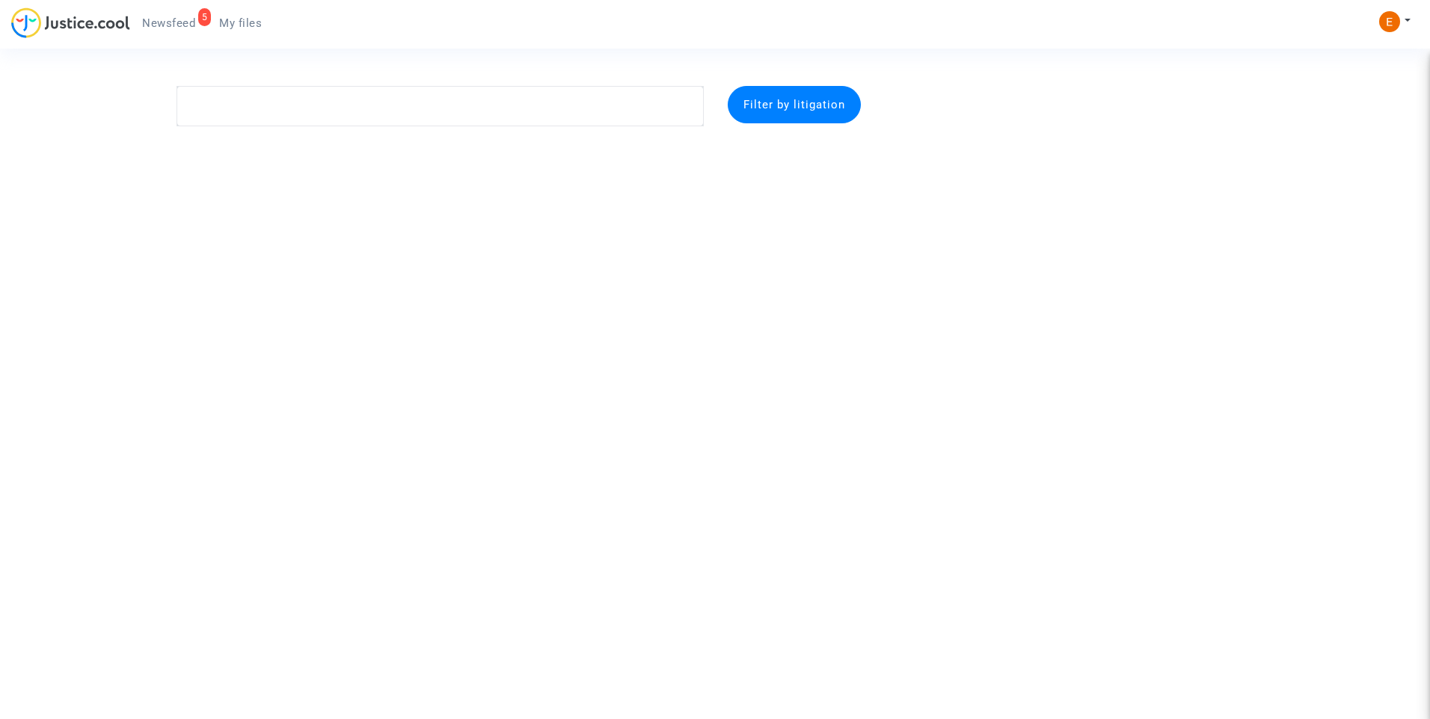
click at [159, 22] on span "Newsfeed" at bounding box center [168, 22] width 53 height 13
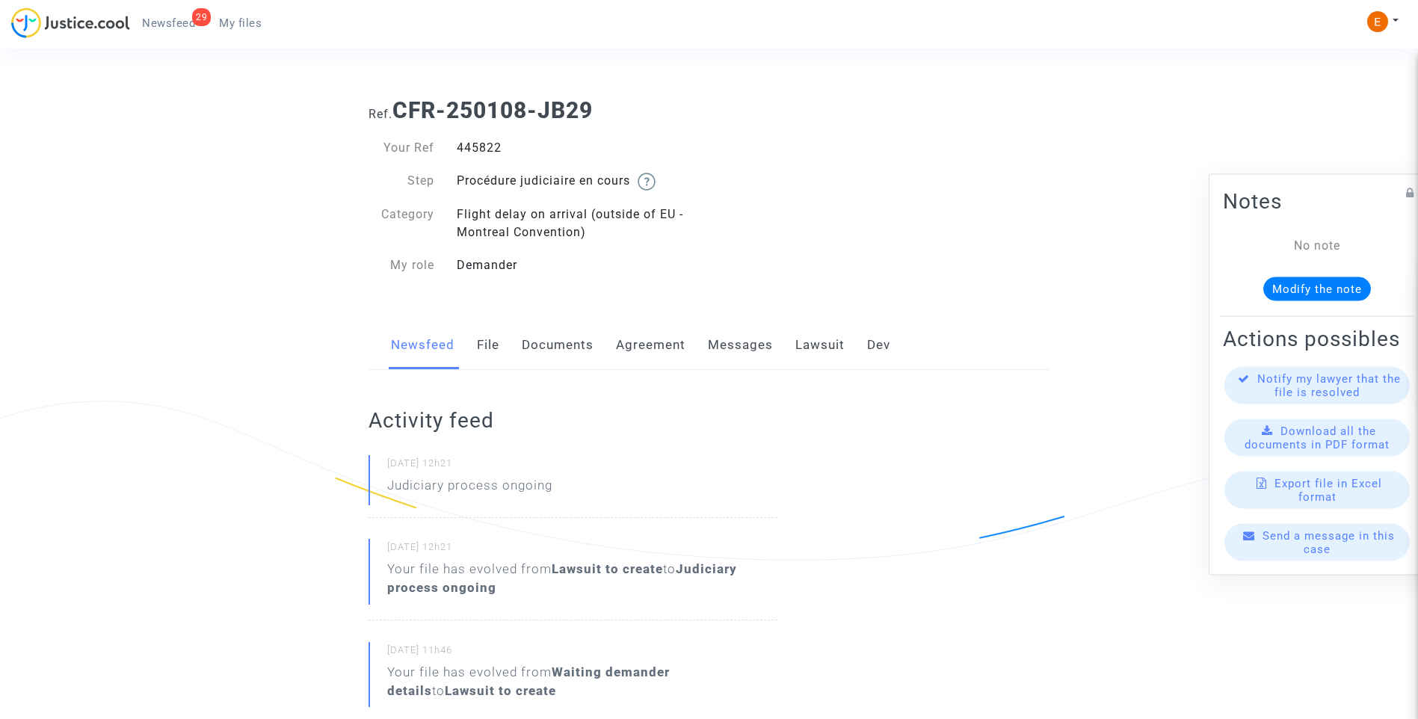
click at [465, 150] on div "445822" at bounding box center [578, 148] width 264 height 18
copy div "445822"
click at [493, 144] on div "413544" at bounding box center [578, 148] width 264 height 18
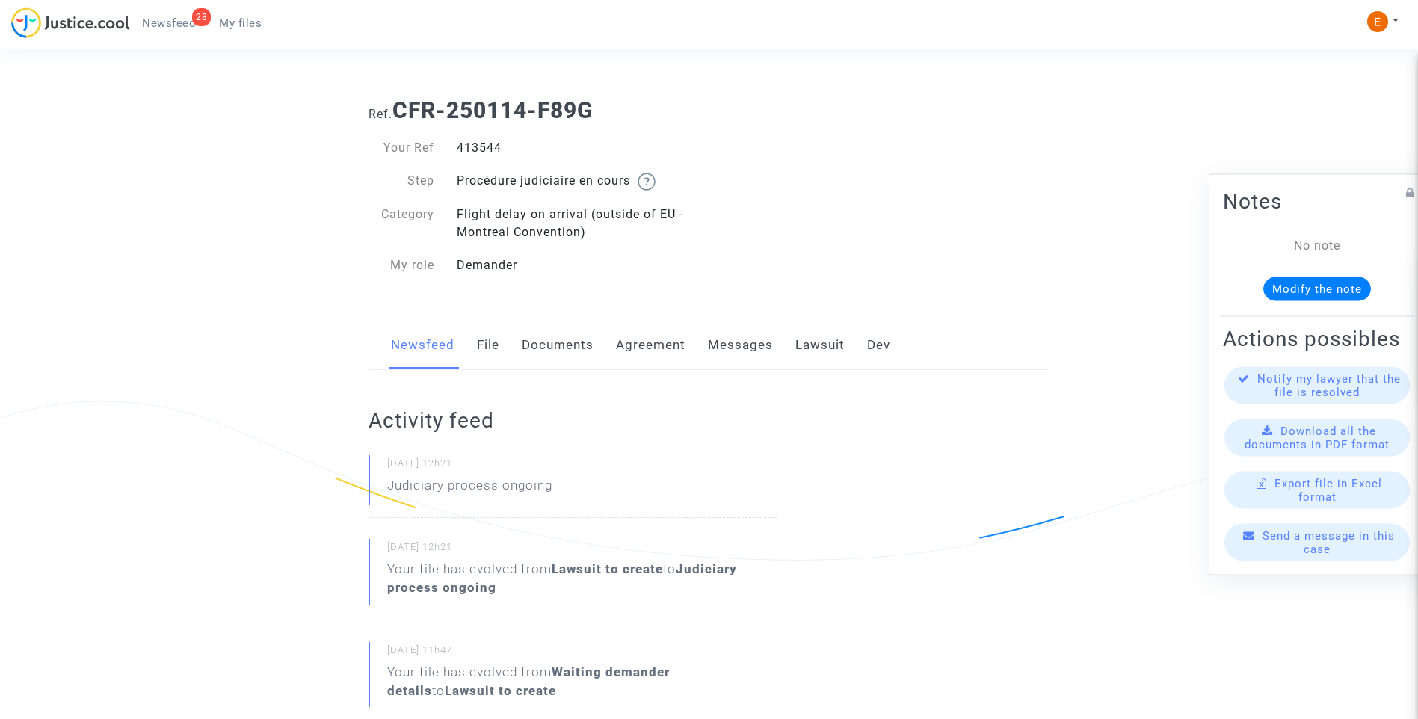
copy div "413544"
click at [496, 146] on div "450898" at bounding box center [578, 148] width 264 height 18
copy div "450898"
click at [475, 148] on div "442015" at bounding box center [578, 148] width 264 height 18
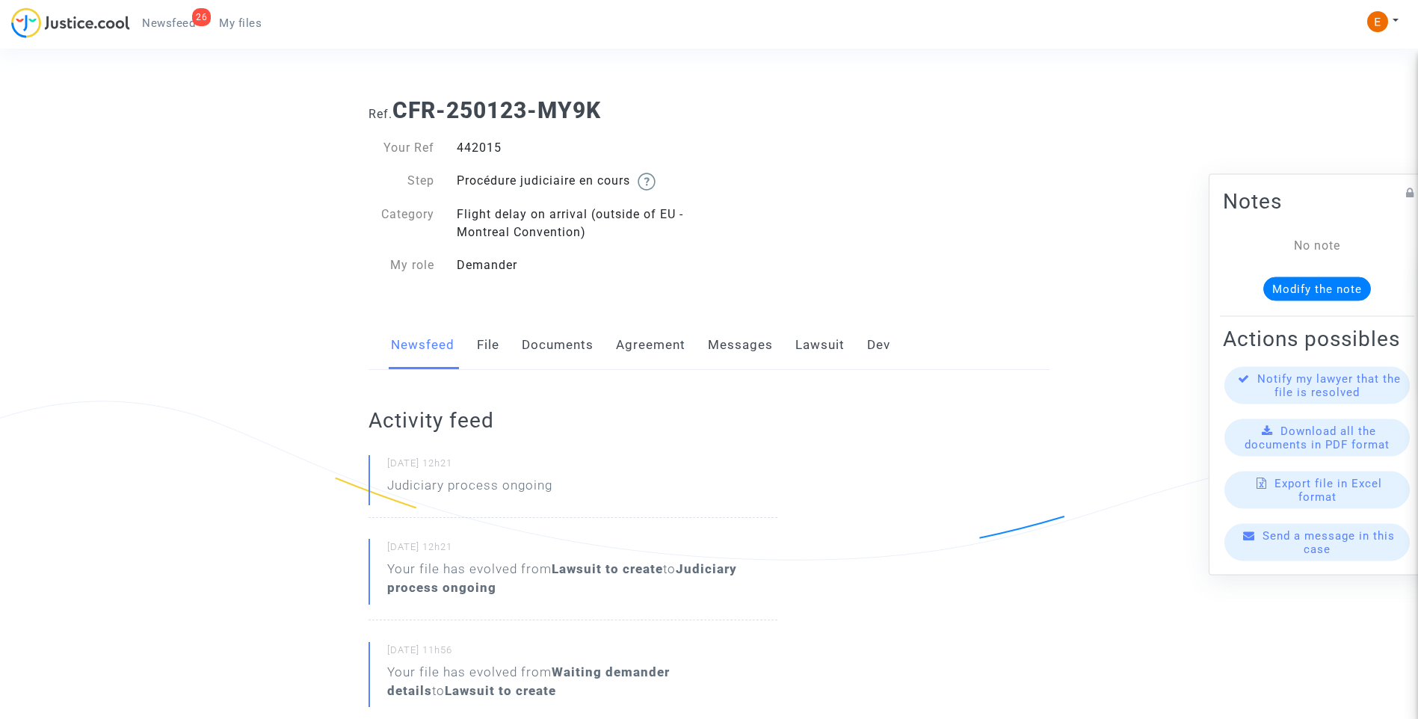
click at [475, 148] on div "442015" at bounding box center [578, 148] width 264 height 18
copy div "442015"
click at [489, 144] on div "447859" at bounding box center [578, 148] width 264 height 18
copy div "447859"
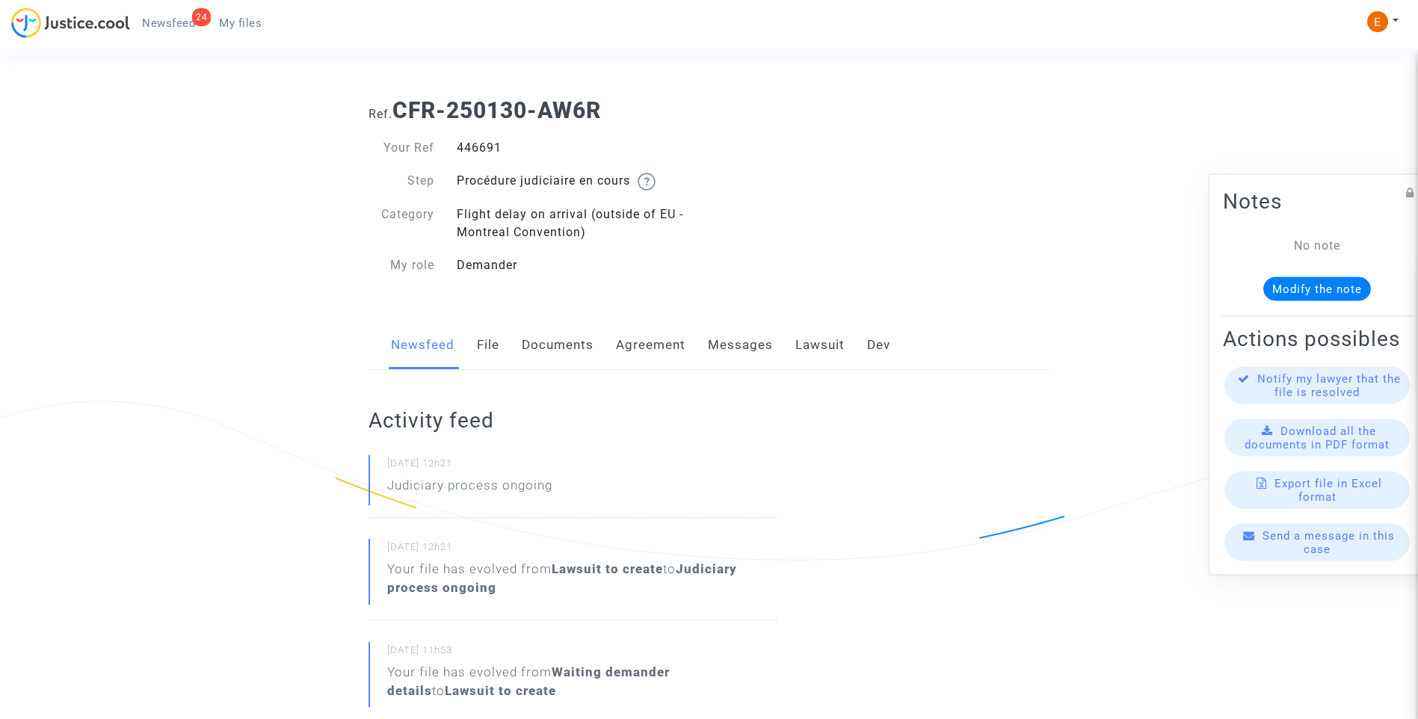
drag, startPoint x: 0, startPoint y: 0, endPoint x: 482, endPoint y: 146, distance: 503.8
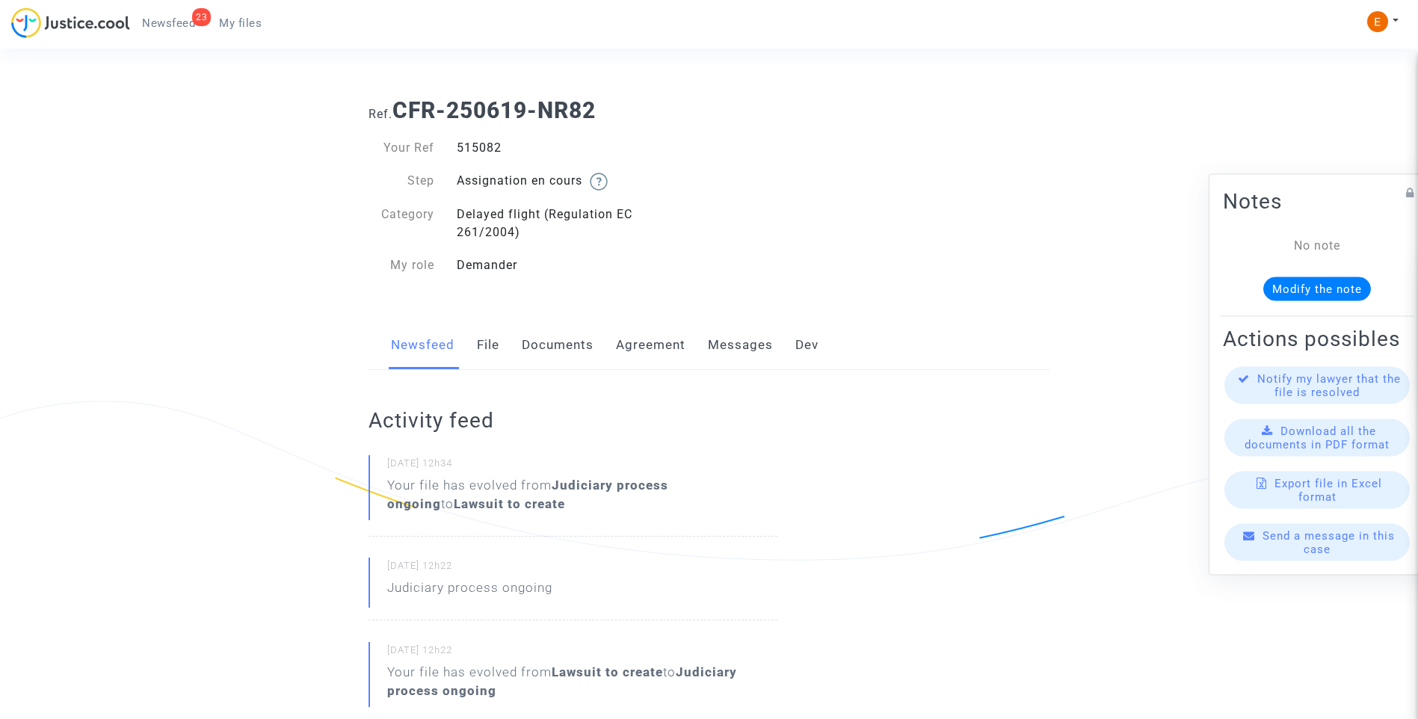
click at [469, 159] on div "Your Ref 515082 Step Assignation en cours Category Delayed flight (Regulation E…" at bounding box center [534, 206] width 330 height 135
click at [470, 149] on div "515082" at bounding box center [578, 148] width 264 height 18
copy div "515082"
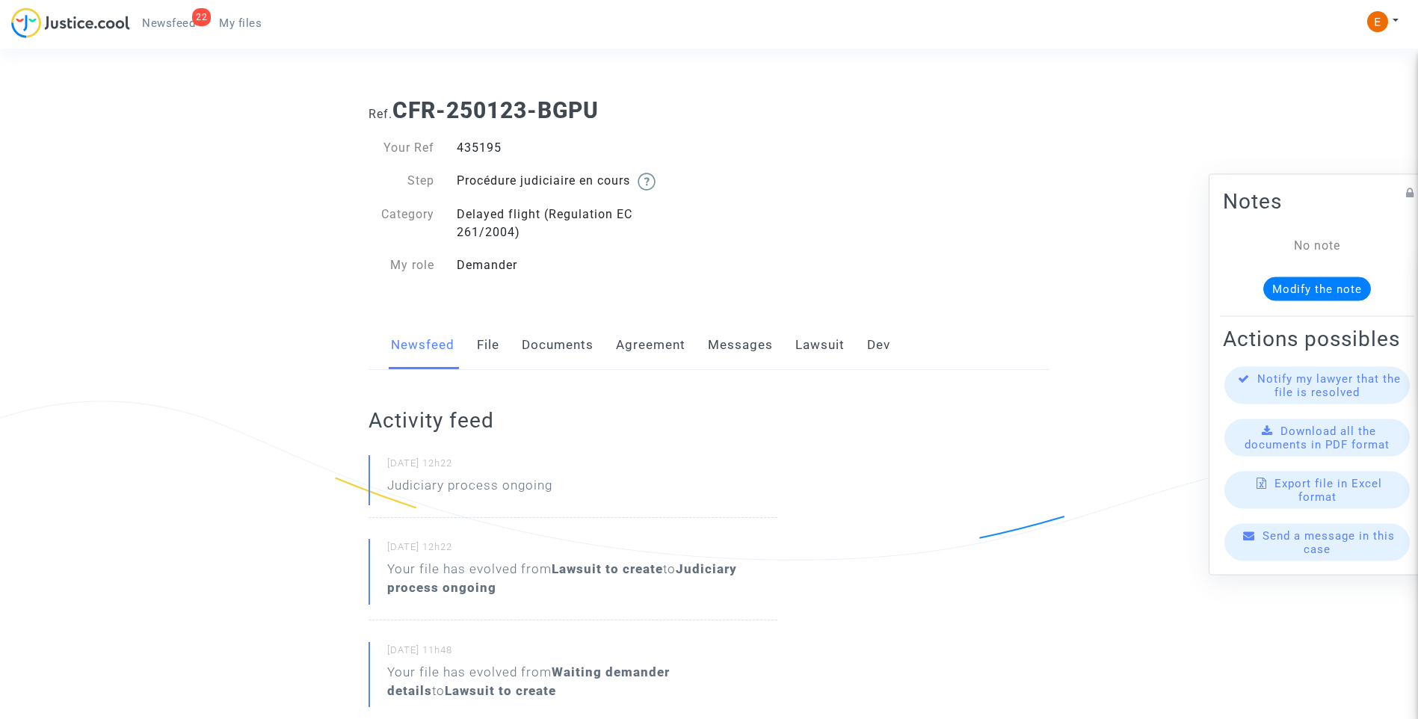
drag, startPoint x: 0, startPoint y: 0, endPoint x: 473, endPoint y: 150, distance: 496.4
click at [473, 150] on div "435195" at bounding box center [578, 148] width 264 height 18
copy div "435195"
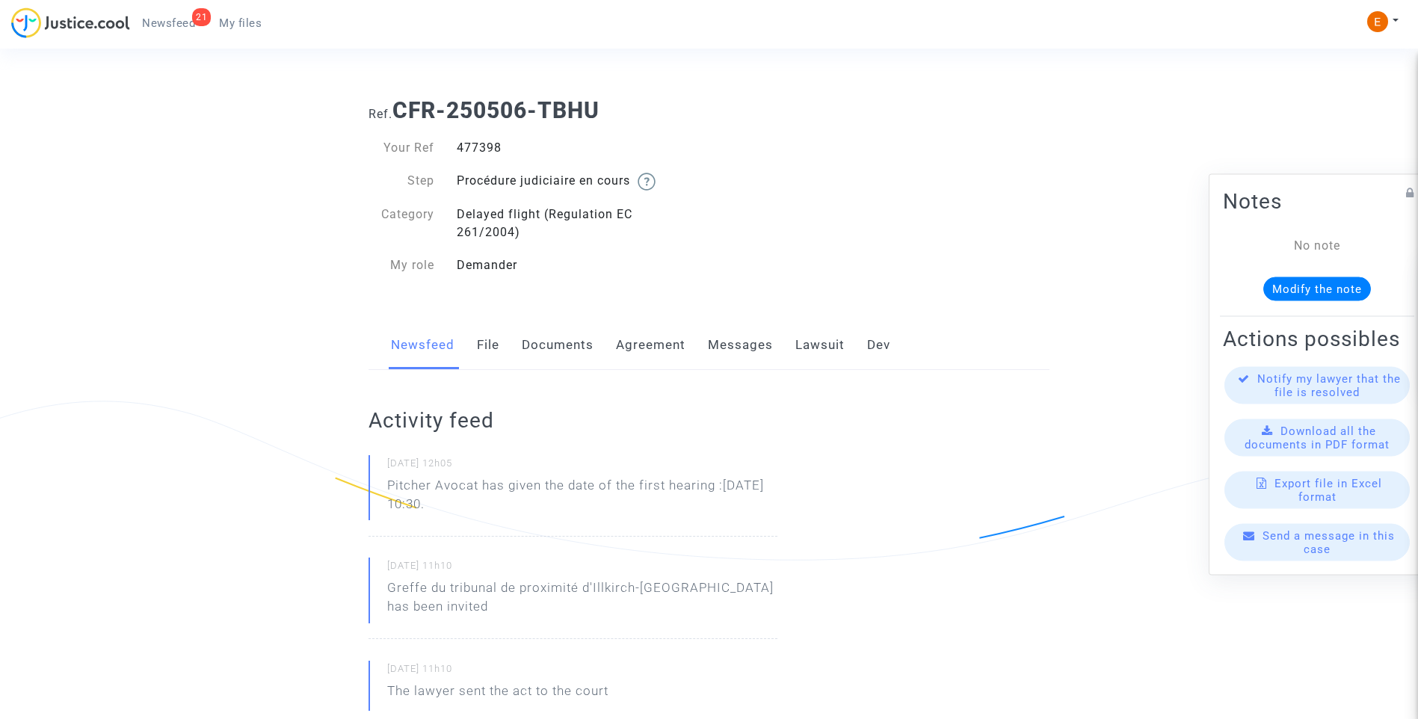
click at [467, 153] on div "477398" at bounding box center [578, 148] width 264 height 18
copy div "477398"
drag, startPoint x: 517, startPoint y: 510, endPoint x: 379, endPoint y: 483, distance: 140.2
click at [379, 483] on div "07/10/2025 - 12h05 Pitcher Avocat has given the date of the first hearing :Jan …" at bounding box center [573, 496] width 409 height 82
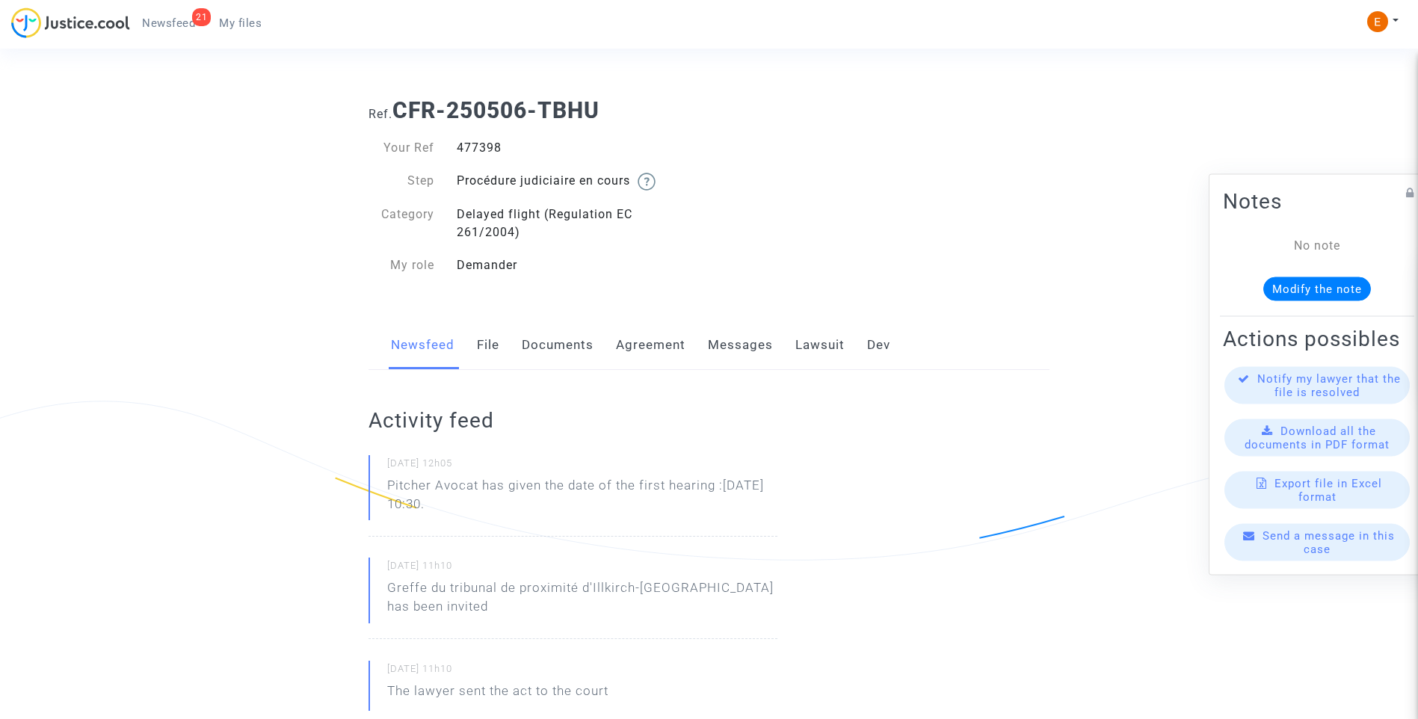
drag, startPoint x: 379, startPoint y: 483, endPoint x: 406, endPoint y: 491, distance: 27.9
click at [491, 488] on p "Pitcher Avocat ha dado la fecha de la primera audiencia: 7 de enero de 2026 a l…" at bounding box center [582, 498] width 390 height 45
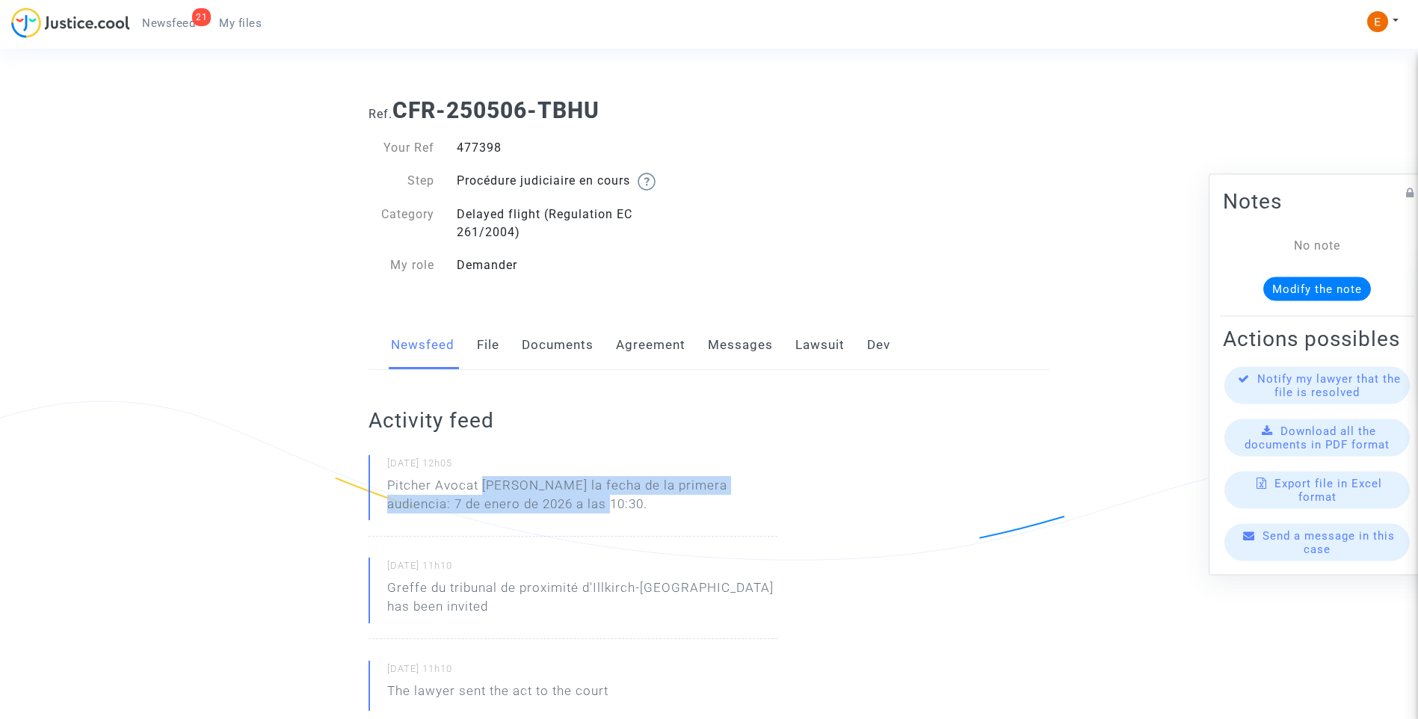
drag, startPoint x: 485, startPoint y: 484, endPoint x: 576, endPoint y: 497, distance: 92.9
click at [576, 497] on p "Pitcher Avocat ha dado la fecha de la primera audiencia: 7 de enero de 2026 a l…" at bounding box center [582, 498] width 390 height 45
drag, startPoint x: 576, startPoint y: 497, endPoint x: 544, endPoint y: 486, distance: 34.1
copy p "ha dado la fecha de la primera audiencia: 7 de enero de 2026 a las 10:30."
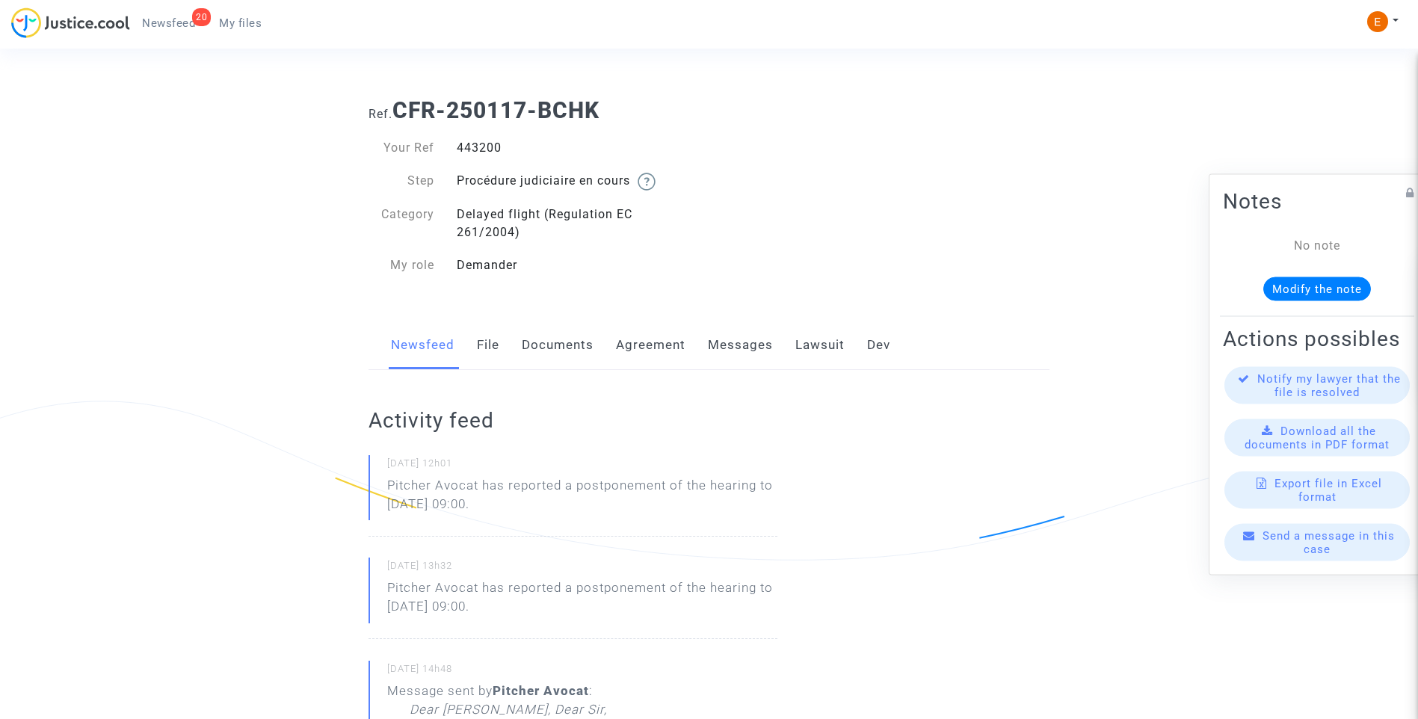
click at [488, 147] on div "443200" at bounding box center [578, 148] width 264 height 18
drag, startPoint x: 0, startPoint y: 0, endPoint x: 488, endPoint y: 147, distance: 510.0
click at [488, 147] on div "443200" at bounding box center [578, 148] width 264 height 18
copy div "443200"
drag, startPoint x: 553, startPoint y: 511, endPoint x: 357, endPoint y: 485, distance: 196.8
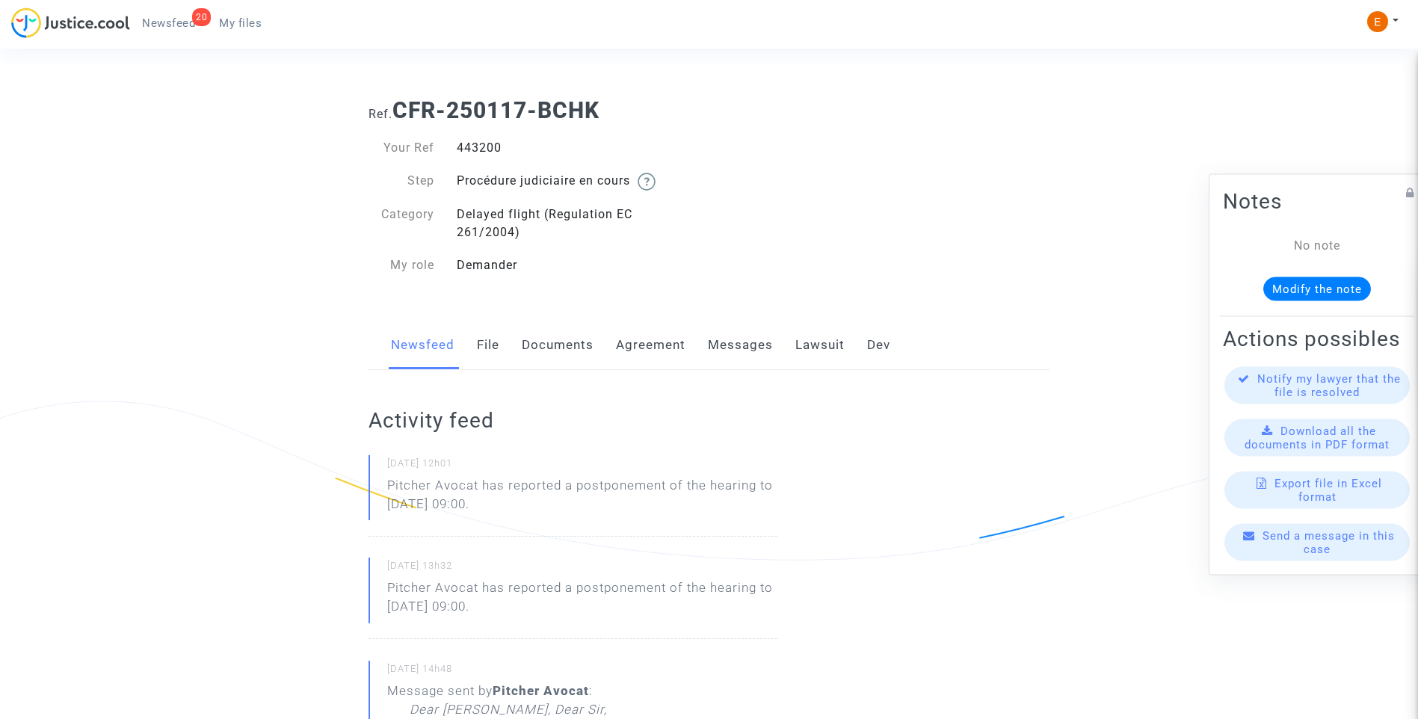
drag, startPoint x: 357, startPoint y: 485, endPoint x: 491, endPoint y: 494, distance: 134.1
click at [741, 505] on p "Pitcher Avocat ha informado de un aplazamiento de la audiencia hasta el 6 de no…" at bounding box center [582, 498] width 390 height 45
click at [760, 508] on p "Pitcher Avocat ha informado de un aplazamiento de la audiencia hasta el 6 de no…" at bounding box center [582, 498] width 390 height 45
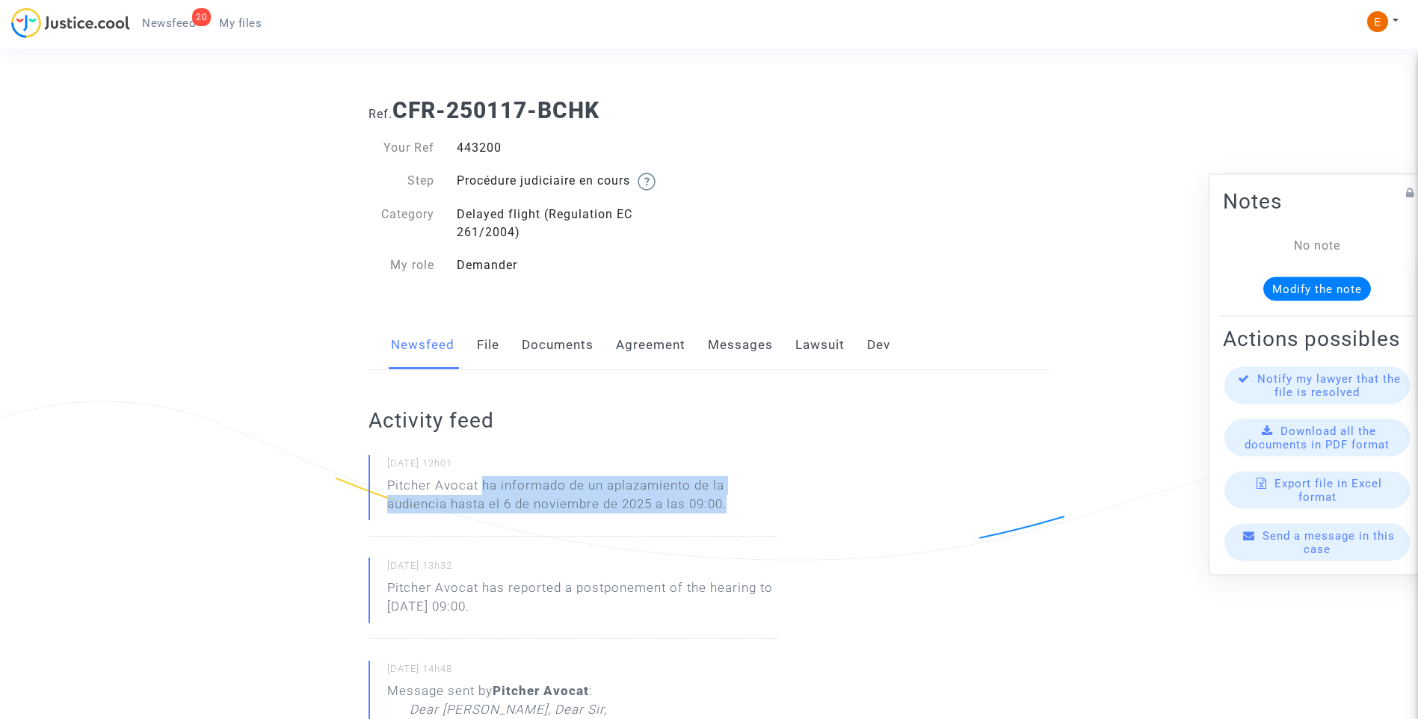
drag, startPoint x: 754, startPoint y: 510, endPoint x: 482, endPoint y: 489, distance: 272.2
click at [482, 489] on p "Pitcher Avocat ha informado de un aplazamiento de la audiencia hasta el 6 de no…" at bounding box center [582, 498] width 390 height 45
copy p "ha informado de un aplazamiento de la audiencia hasta el 6 de noviembre de 2025…"
click at [814, 344] on link "Lawsuit" at bounding box center [820, 345] width 49 height 49
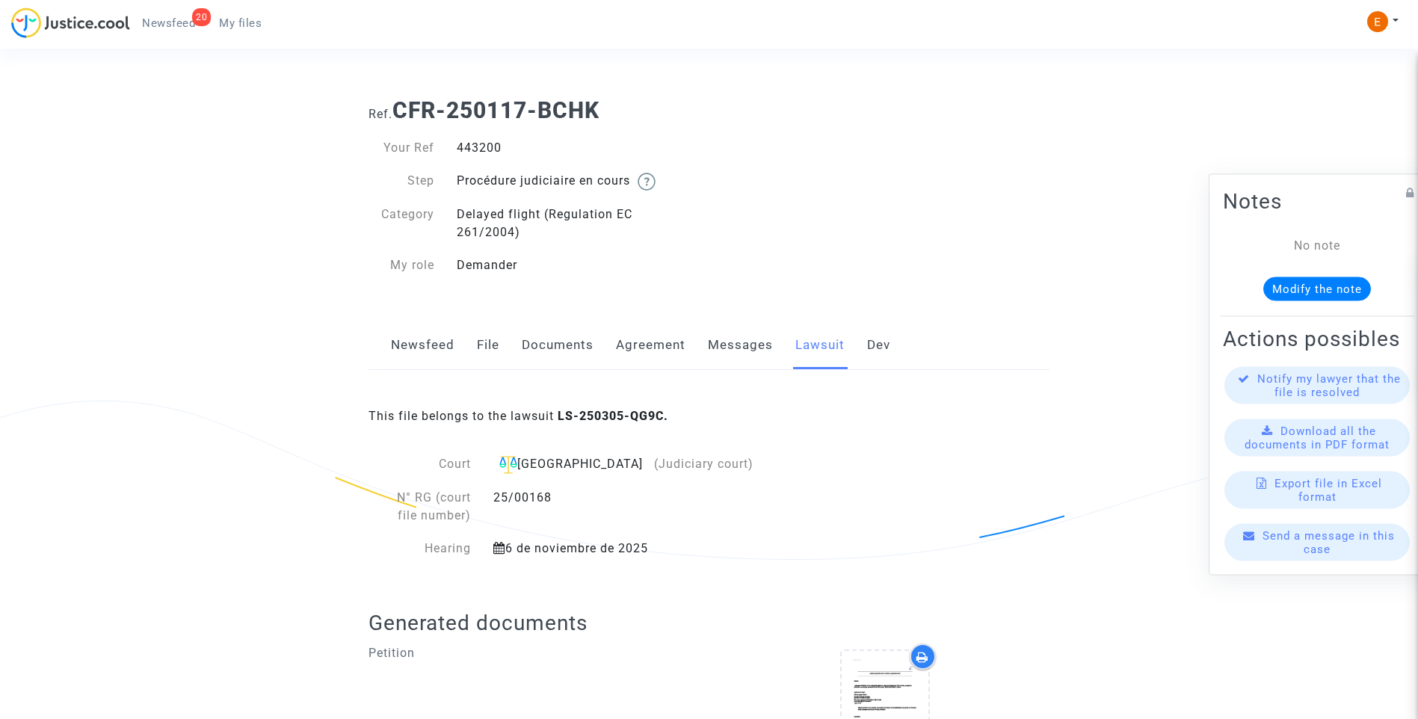
click at [747, 333] on link "Messages" at bounding box center [740, 345] width 65 height 49
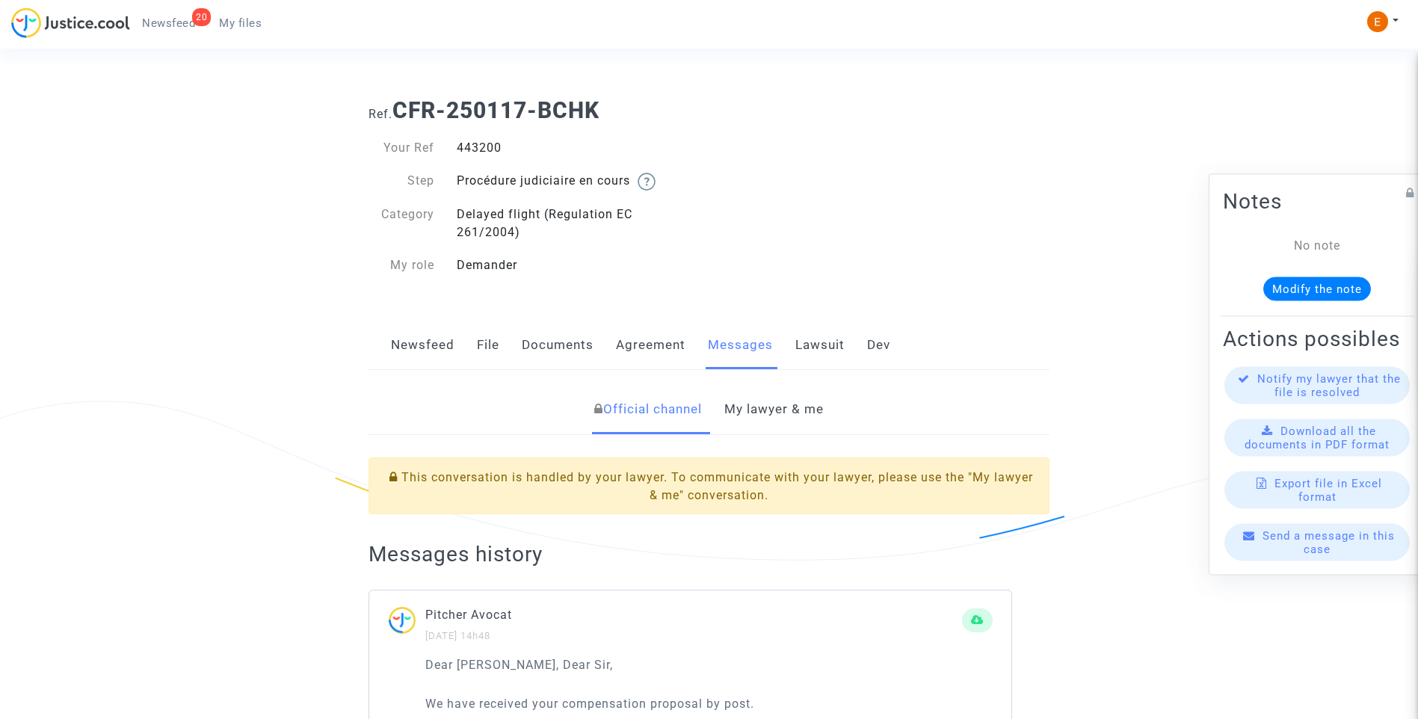
click at [778, 402] on link "My lawyer & me" at bounding box center [774, 409] width 99 height 49
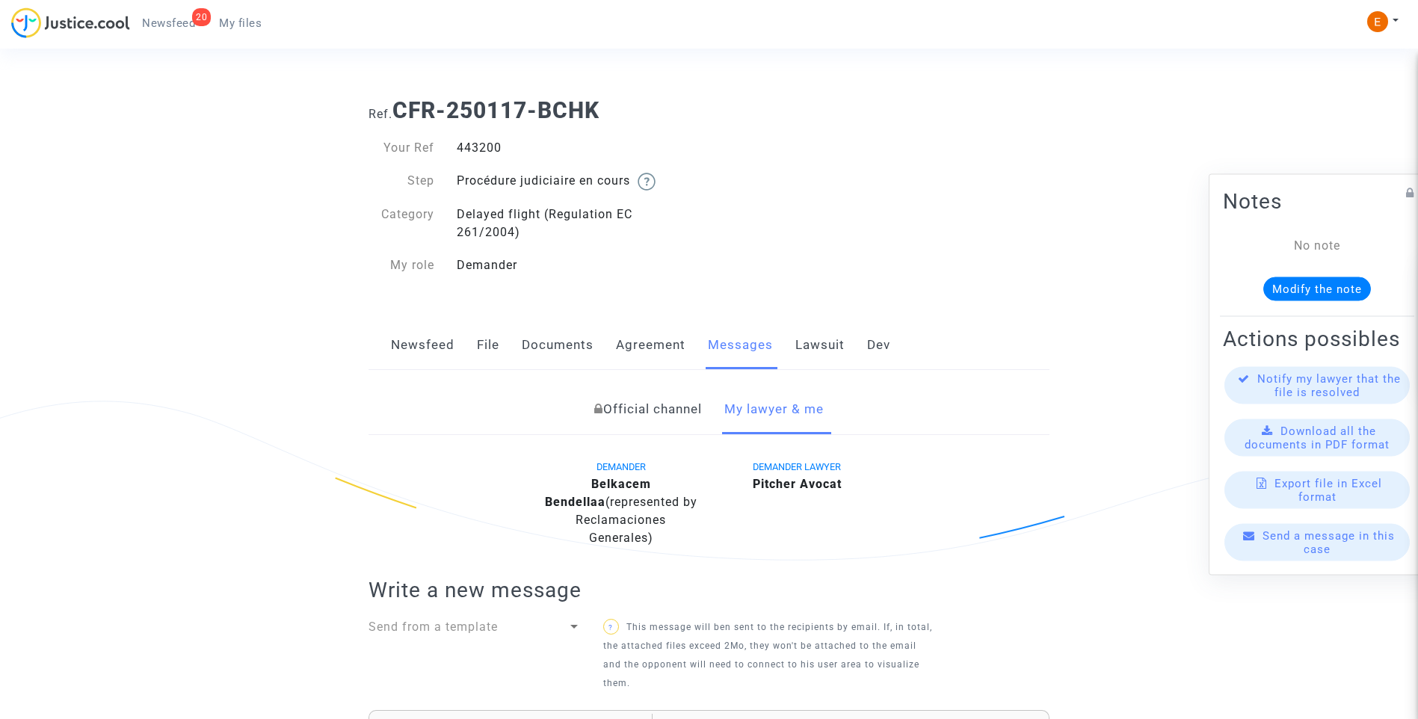
click at [822, 351] on link "Lawsuit" at bounding box center [820, 345] width 49 height 49
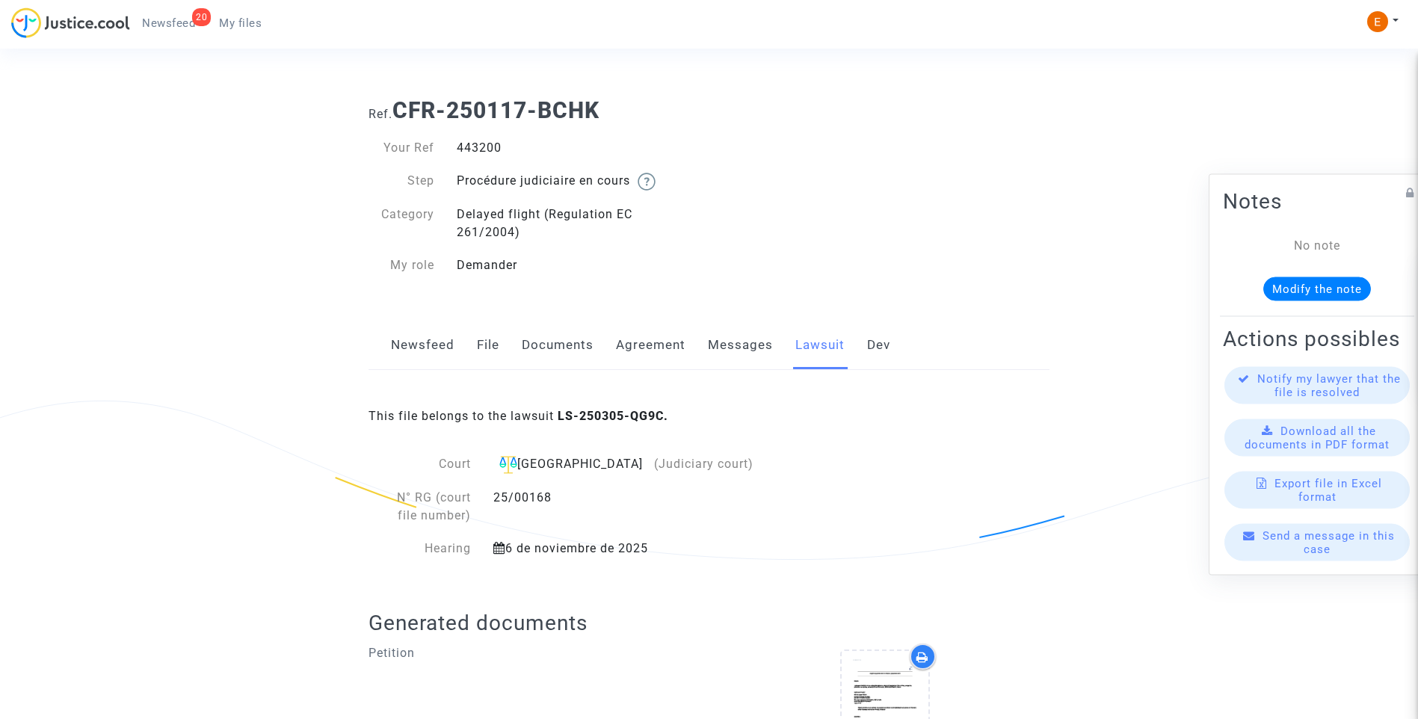
click at [506, 345] on div "Newsfeed File Documents Agreement Messages Lawsuit Dev" at bounding box center [709, 346] width 681 height 50
click at [499, 345] on div "Newsfeed File Documents Agreement Messages Lawsuit Dev" at bounding box center [709, 346] width 681 height 50
click at [499, 344] on div "Newsfeed File Documents Agreement Messages Lawsuit Dev" at bounding box center [709, 346] width 681 height 50
click at [484, 342] on link "File" at bounding box center [488, 345] width 22 height 49
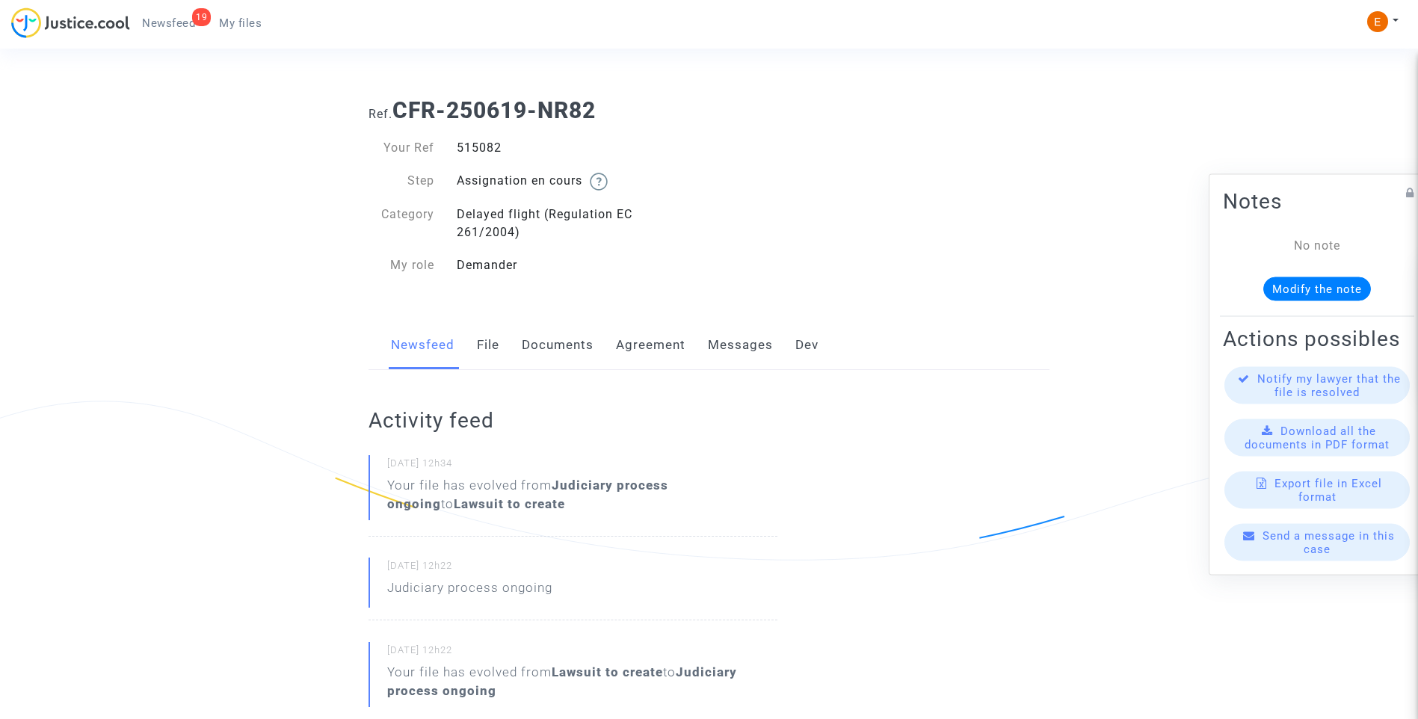
click at [482, 141] on div "515082" at bounding box center [578, 148] width 264 height 18
drag, startPoint x: 0, startPoint y: 0, endPoint x: 482, endPoint y: 141, distance: 502.4
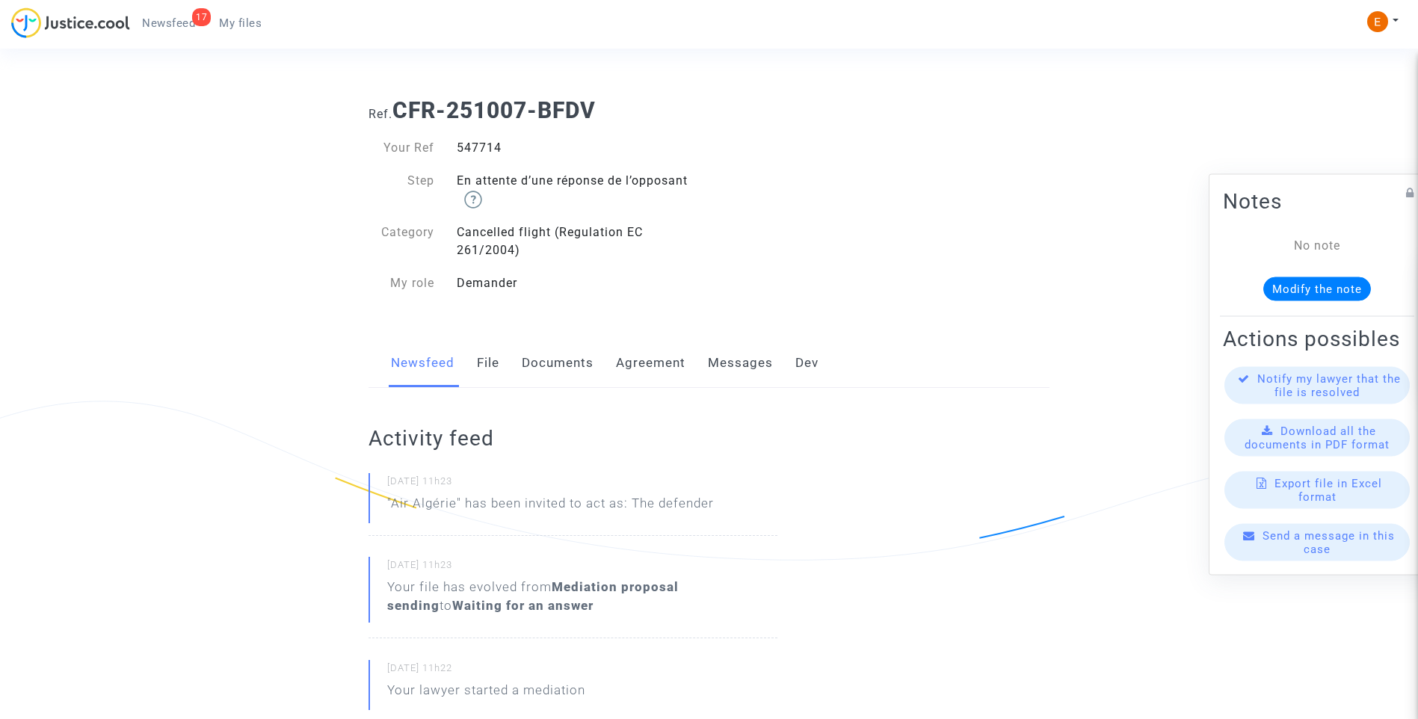
click at [485, 147] on div "547714" at bounding box center [578, 148] width 264 height 18
copy div "547714"
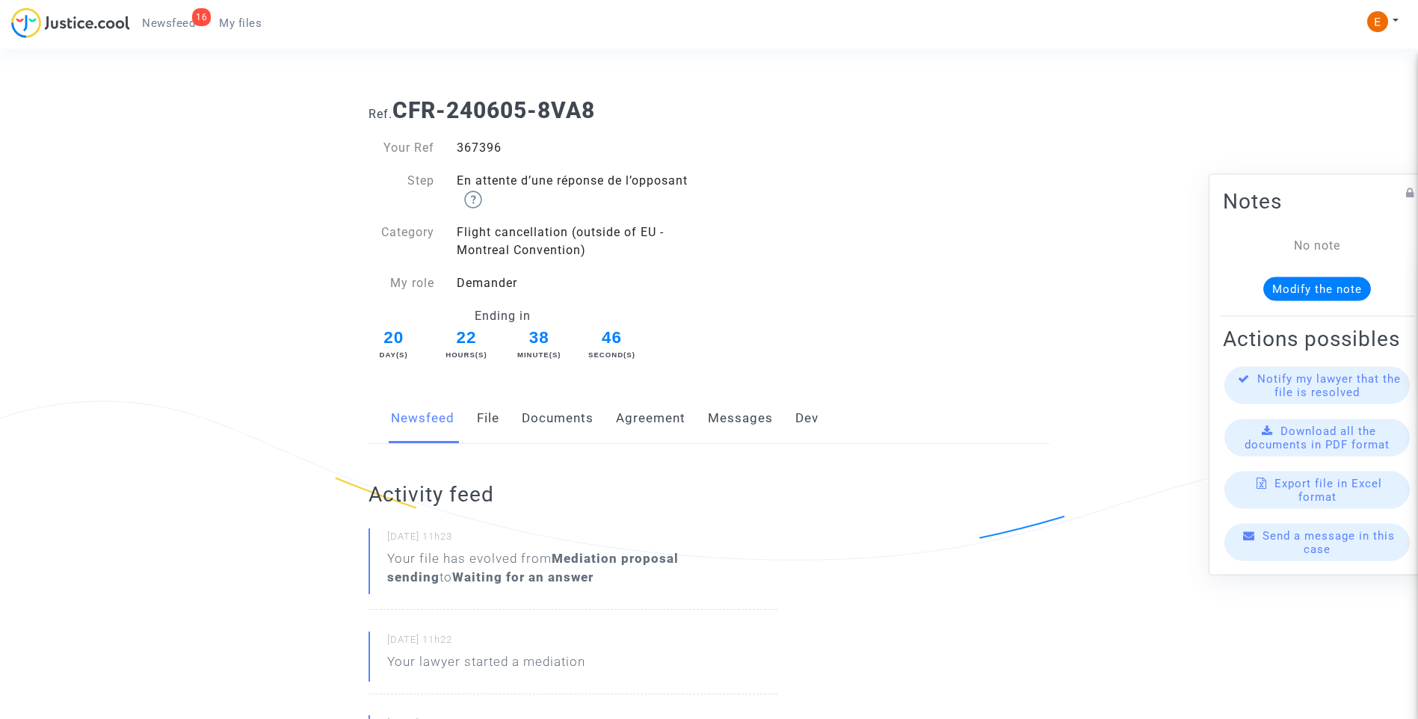
click at [477, 144] on div "367396" at bounding box center [578, 148] width 264 height 18
copy div "367396"
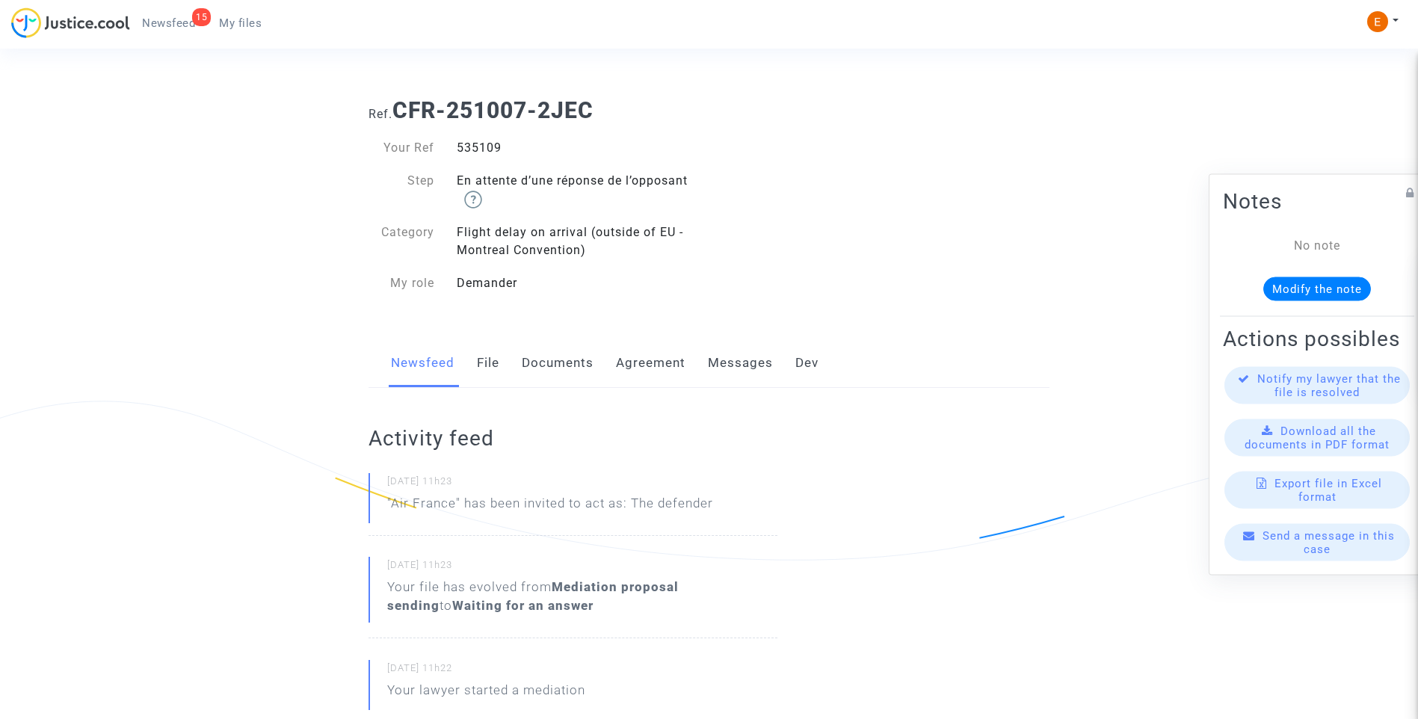
drag, startPoint x: 0, startPoint y: 0, endPoint x: 493, endPoint y: 148, distance: 515.2
click at [493, 148] on div "535109" at bounding box center [578, 148] width 264 height 18
copy div "535109"
click at [492, 151] on div "542771" at bounding box center [578, 148] width 264 height 18
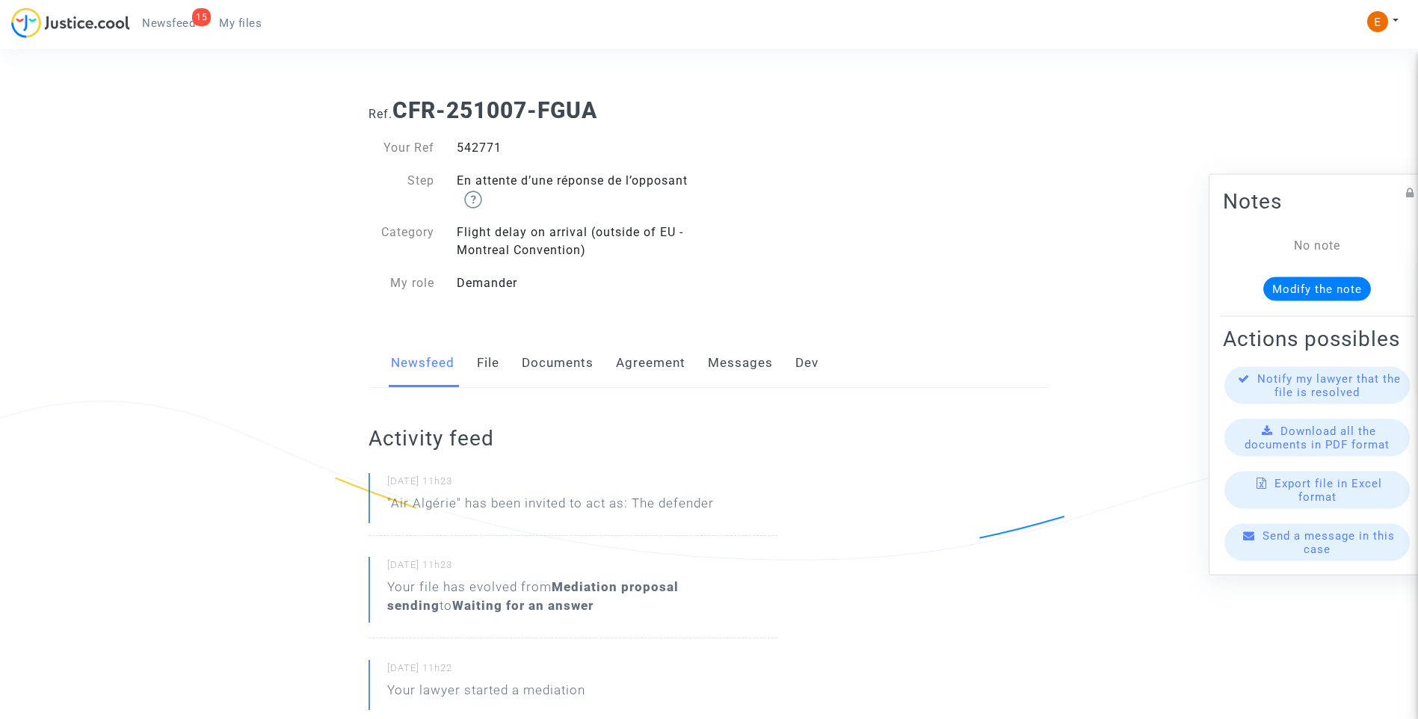
click at [492, 151] on div "542771" at bounding box center [578, 148] width 264 height 18
copy div "542771"
drag, startPoint x: 0, startPoint y: 0, endPoint x: 476, endPoint y: 148, distance: 498.8
click at [476, 148] on div "549443" at bounding box center [578, 148] width 264 height 18
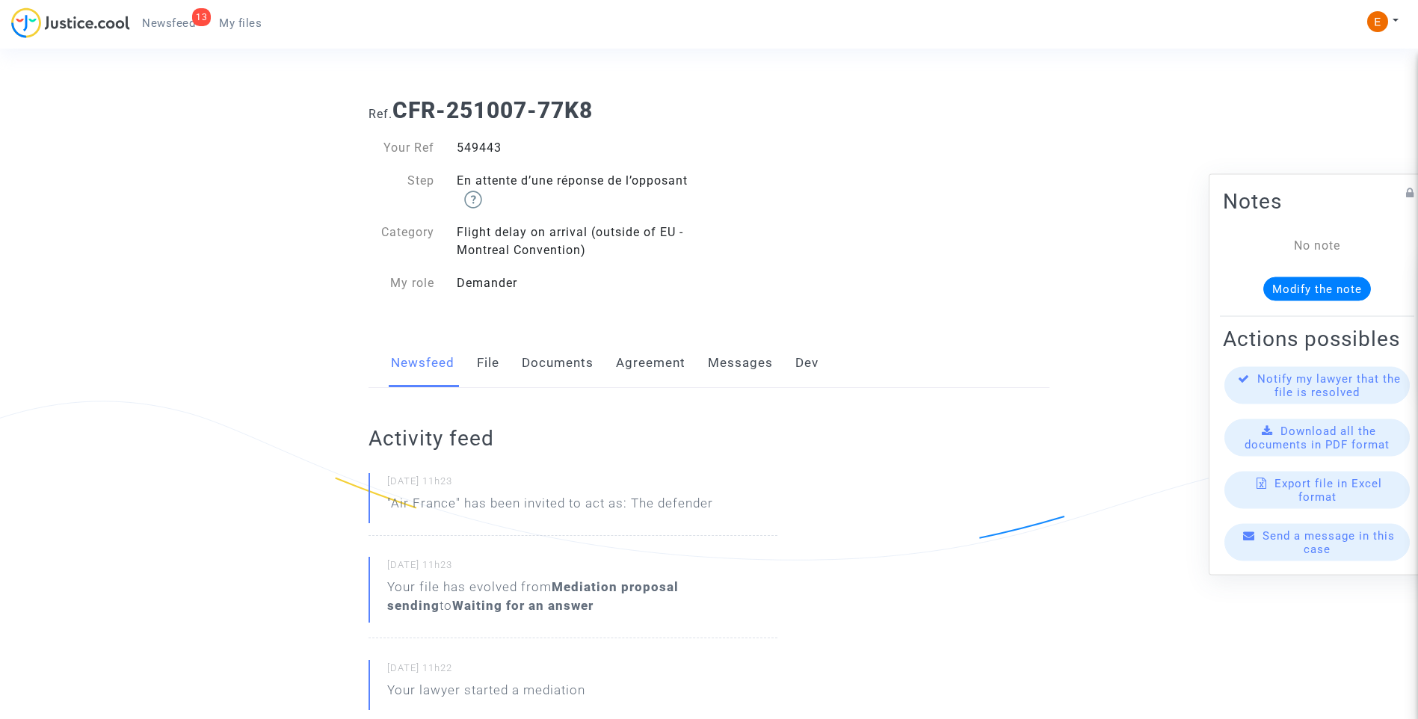
copy div "549443"
click at [479, 150] on div "547432" at bounding box center [578, 148] width 264 height 18
copy div "547432"
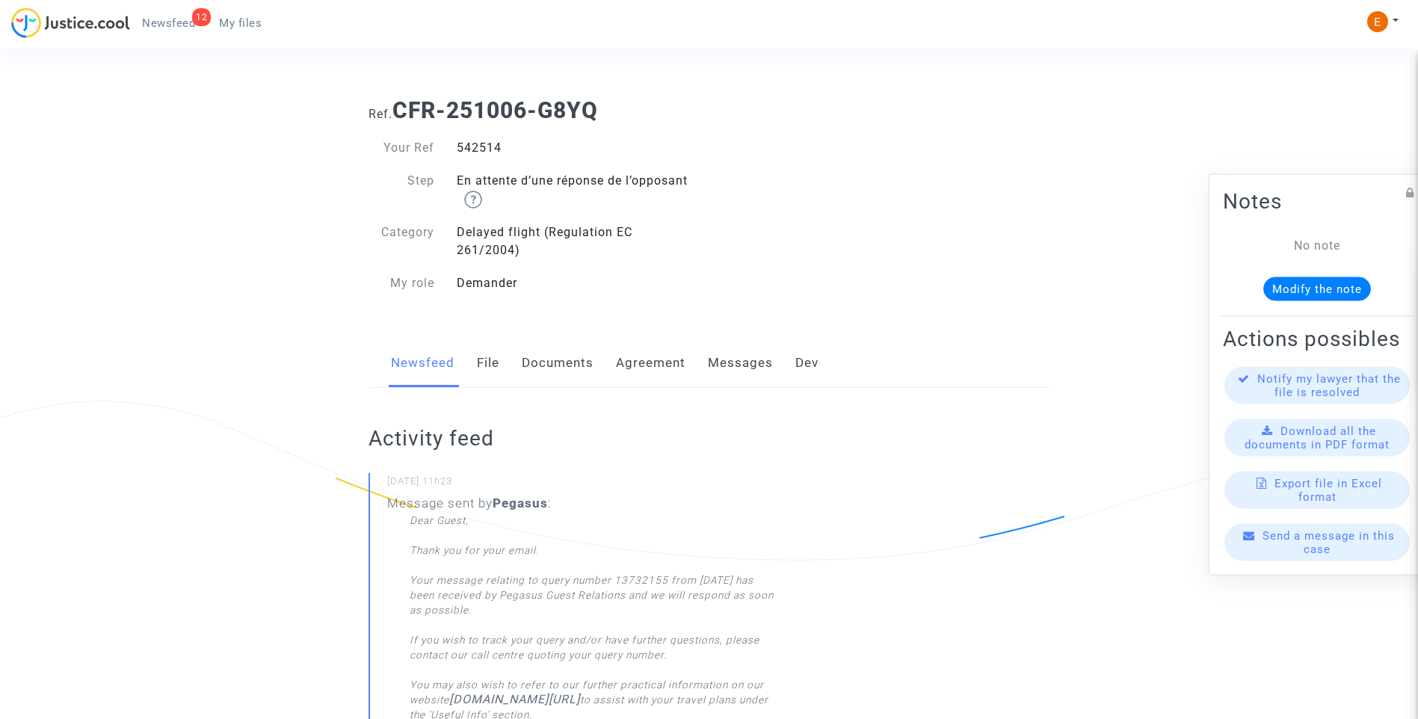
drag, startPoint x: 0, startPoint y: 0, endPoint x: 482, endPoint y: 151, distance: 505.4
click at [482, 151] on div "542514" at bounding box center [578, 148] width 264 height 18
copy div "542514"
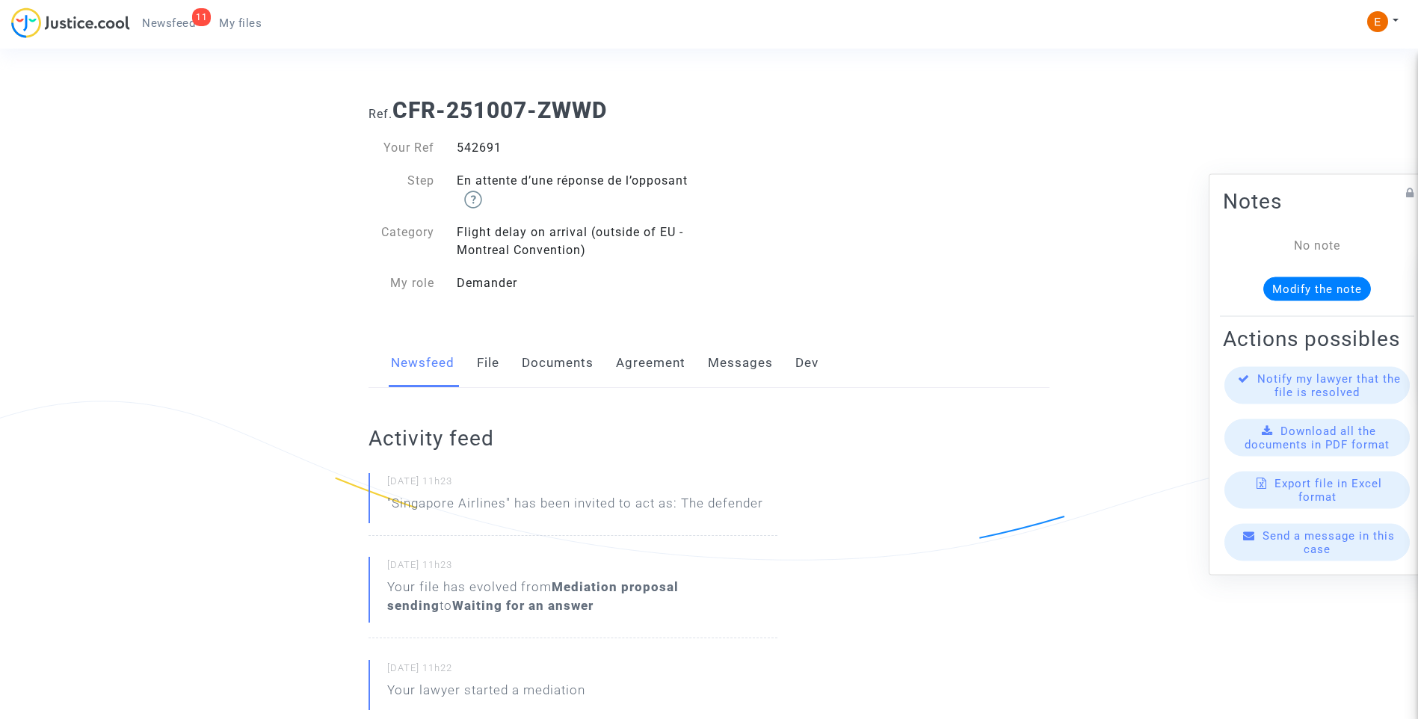
drag, startPoint x: 488, startPoint y: 154, endPoint x: 482, endPoint y: 149, distance: 8.5
click at [476, 147] on div "542691" at bounding box center [578, 148] width 264 height 18
copy div "542691"
click at [476, 150] on div "542732" at bounding box center [578, 148] width 264 height 18
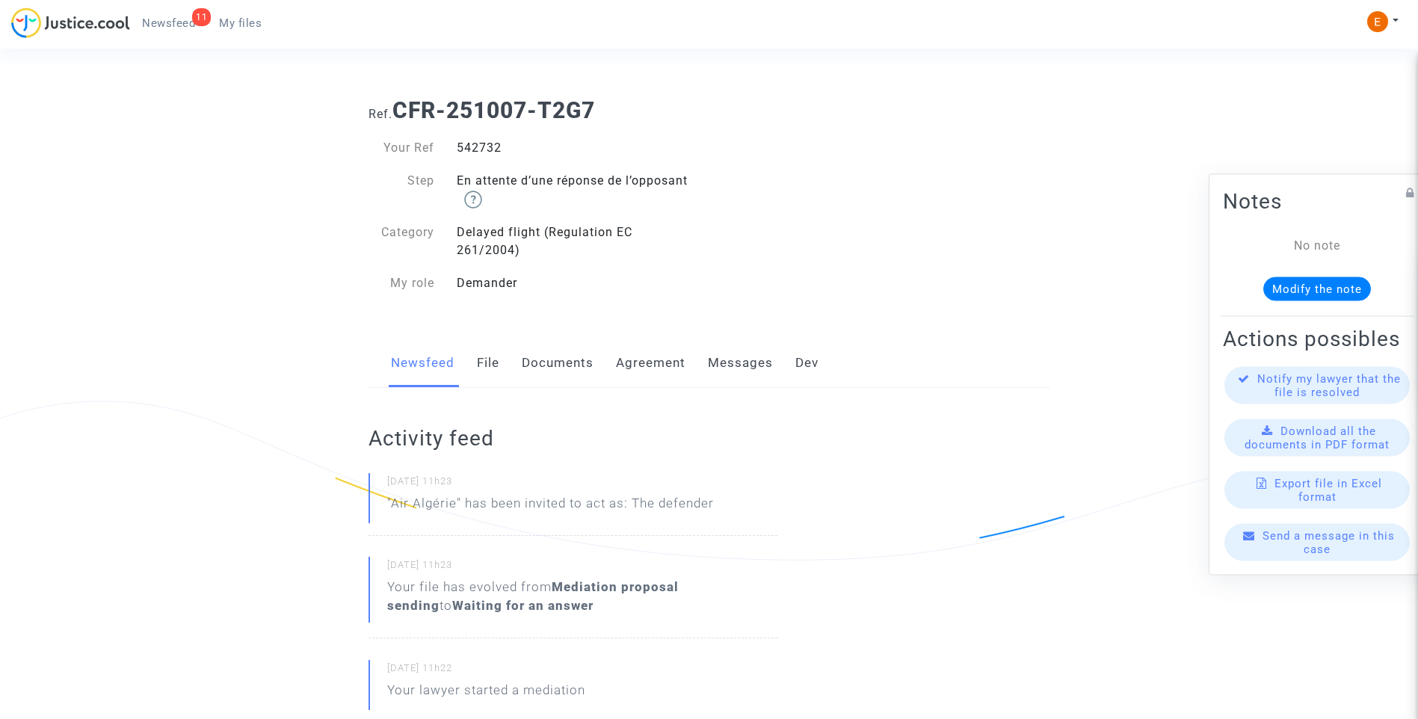
click at [476, 150] on div "542732" at bounding box center [578, 148] width 264 height 18
copy div "542732"
click at [489, 145] on div "542714" at bounding box center [578, 148] width 264 height 18
click at [487, 147] on div "542714" at bounding box center [578, 148] width 264 height 18
copy div "542714"
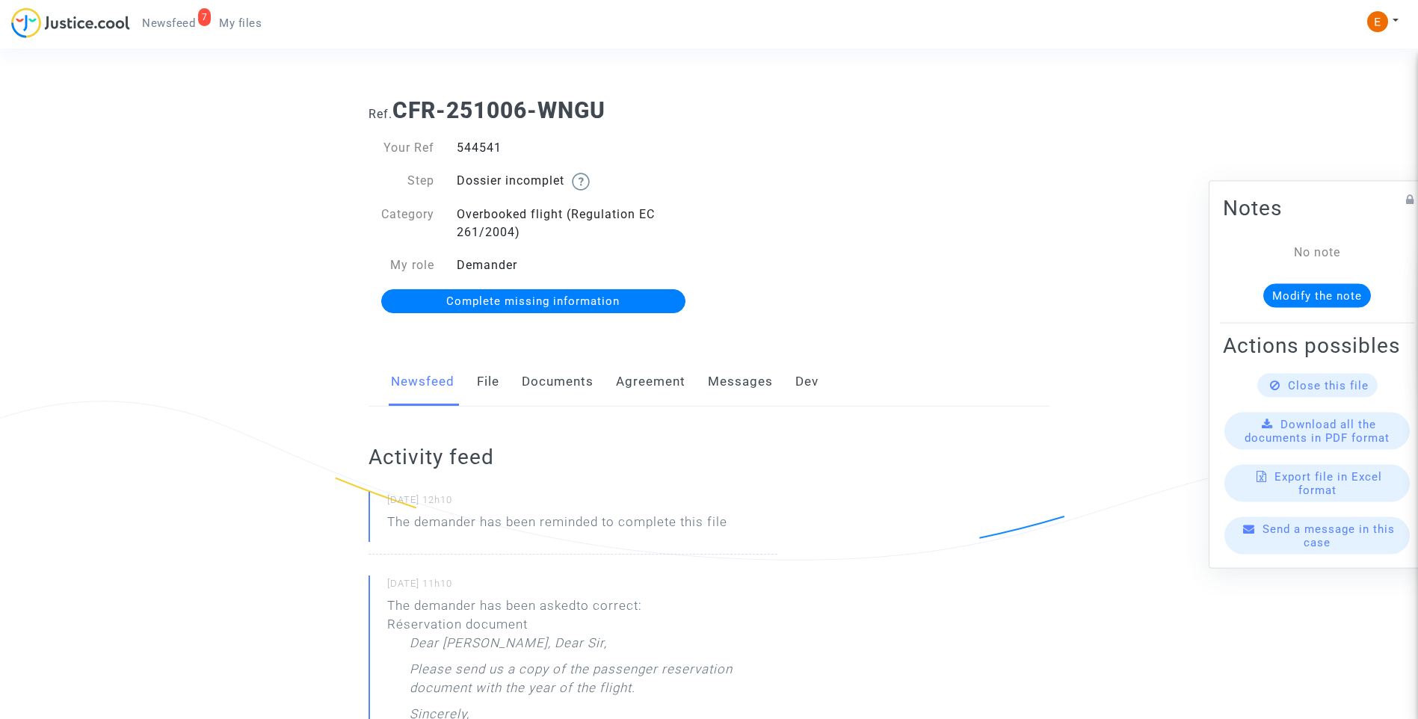
drag, startPoint x: 0, startPoint y: 0, endPoint x: 490, endPoint y: 147, distance: 511.2
click at [490, 147] on div "544541" at bounding box center [578, 148] width 264 height 18
copy div "544541"
click at [550, 388] on link "Documents" at bounding box center [558, 381] width 72 height 49
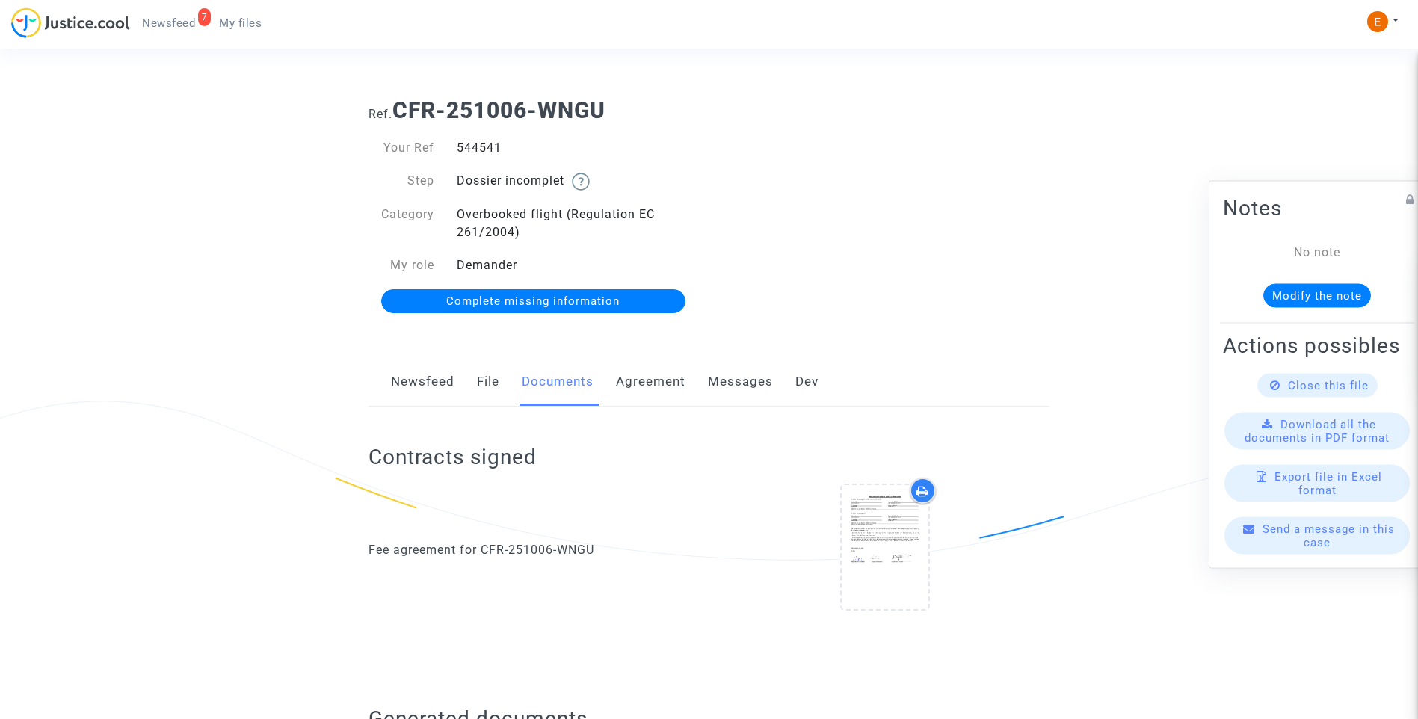
click at [520, 306] on span "Complete missing information" at bounding box center [532, 301] width 173 height 13
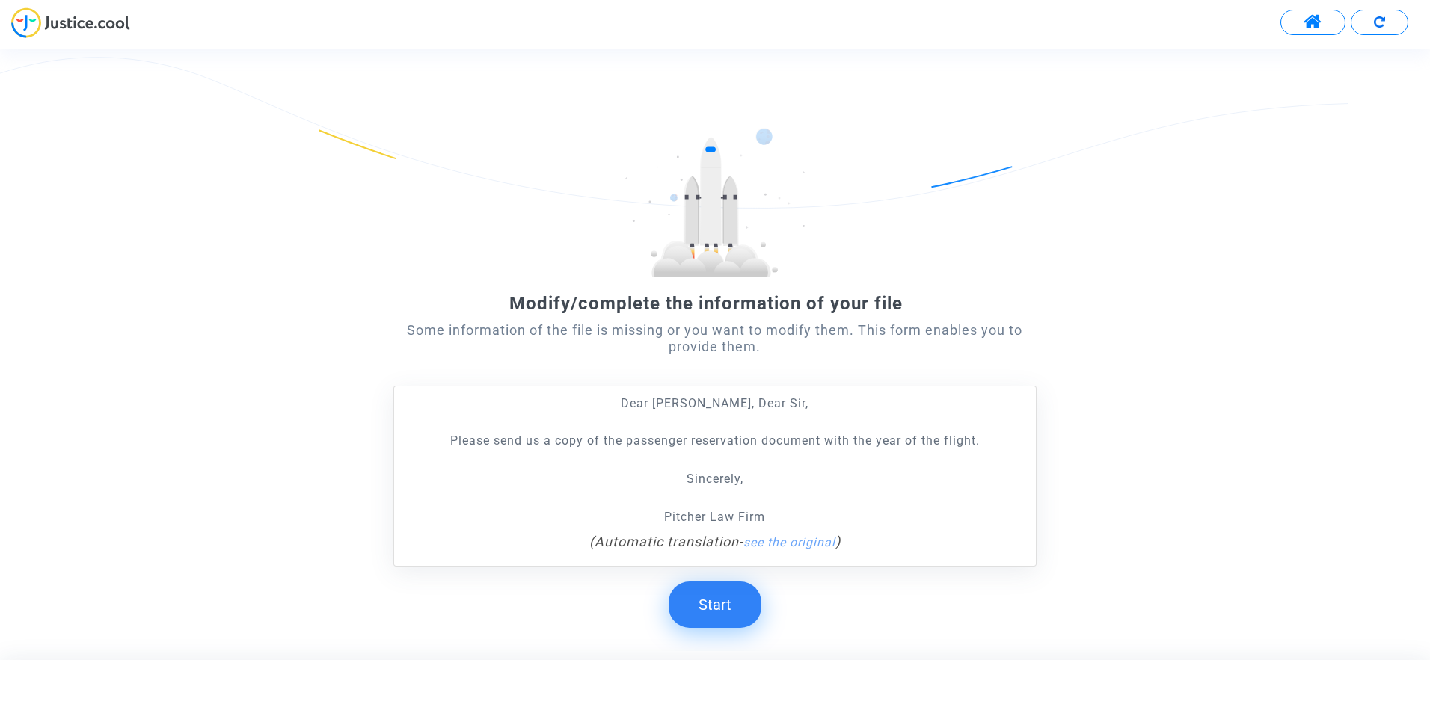
click at [731, 612] on button "Start" at bounding box center [714, 605] width 93 height 46
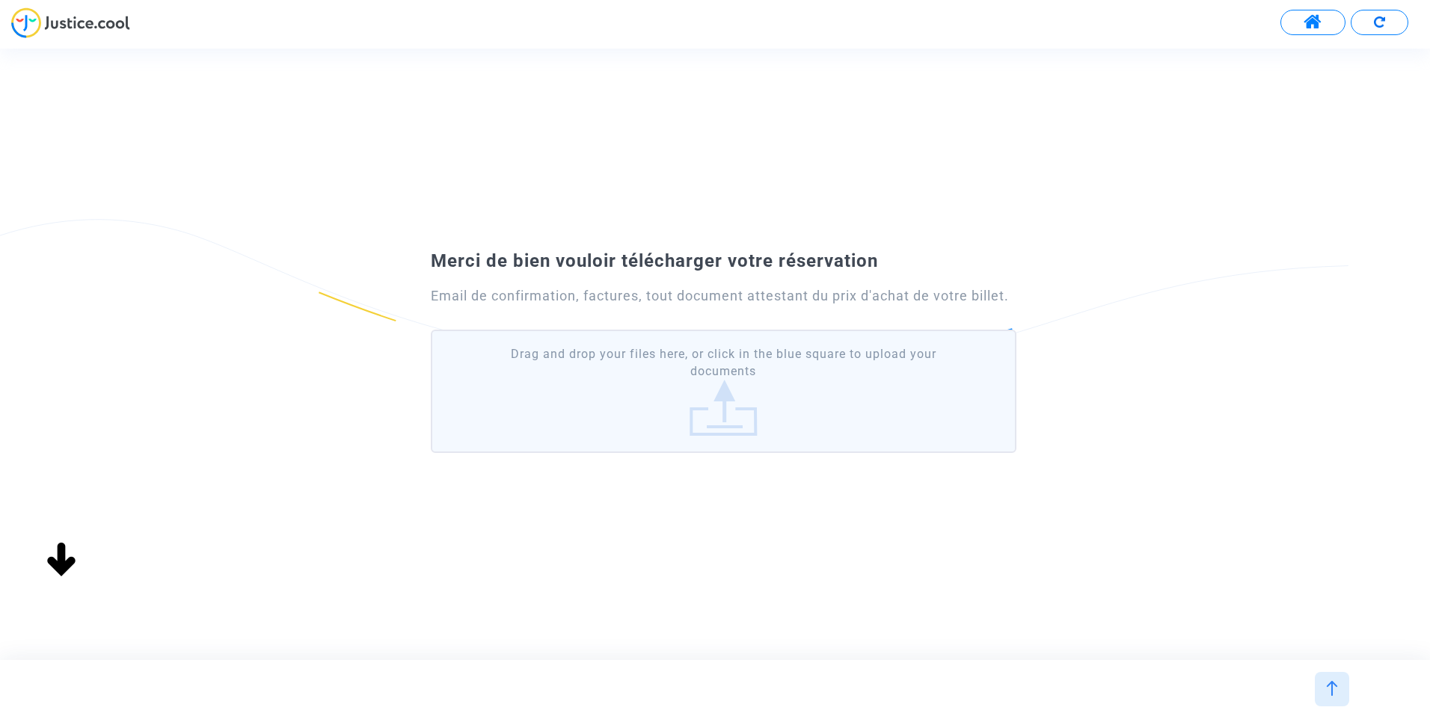
click at [792, 405] on label "Drag and drop your files here, or click in the blue square to upload your docum…" at bounding box center [723, 391] width 585 height 123
click at [0, 0] on input "Drag and drop your files here, or click in the blue square to upload your docum…" at bounding box center [0, 0] width 0 height 0
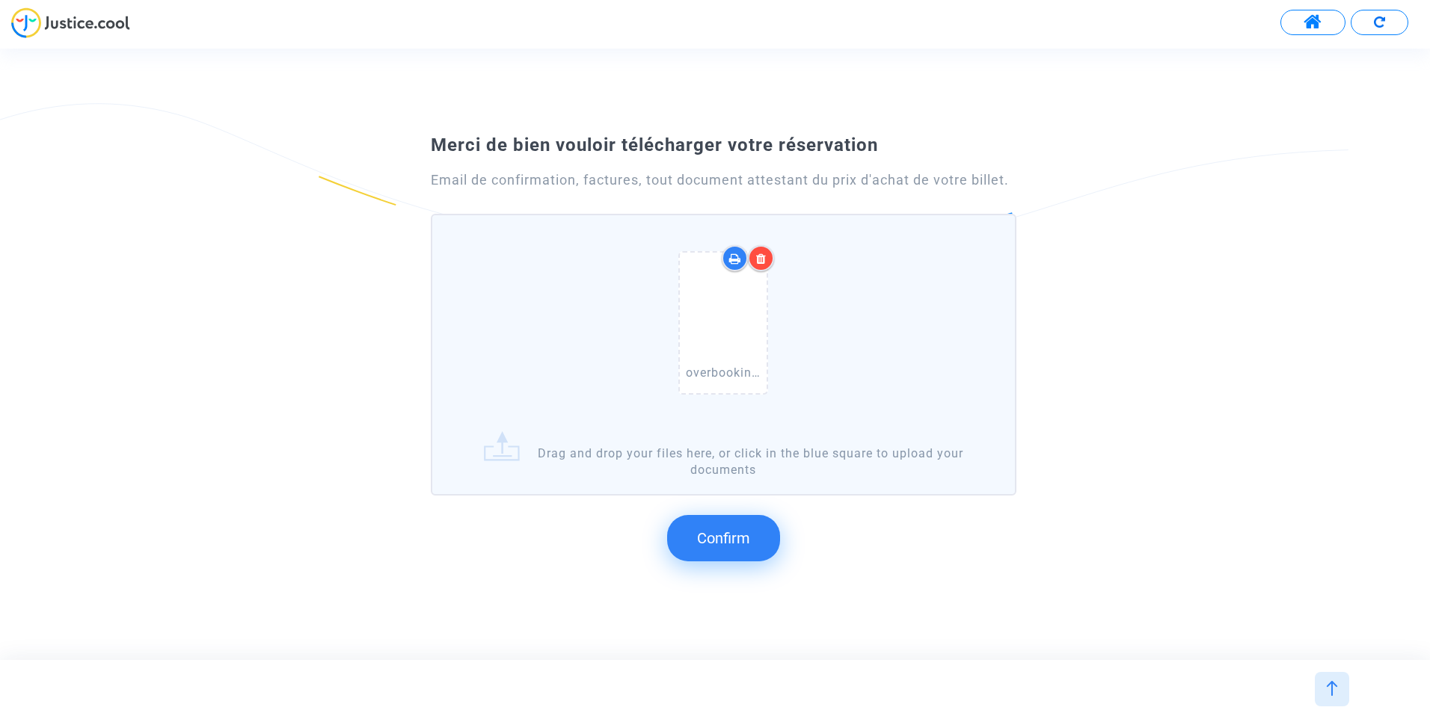
click at [735, 542] on span "Confirm" at bounding box center [723, 538] width 53 height 18
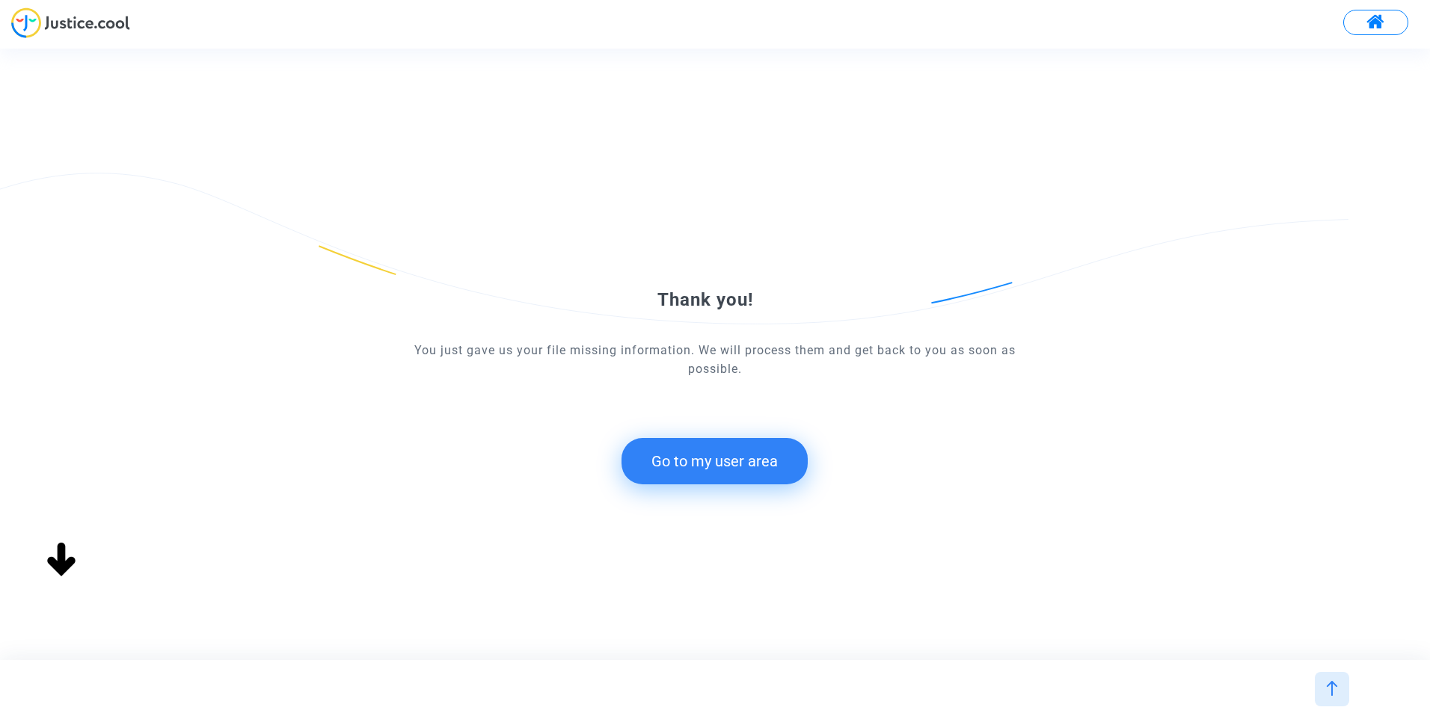
click at [721, 462] on button "Go to my user area" at bounding box center [714, 461] width 186 height 46
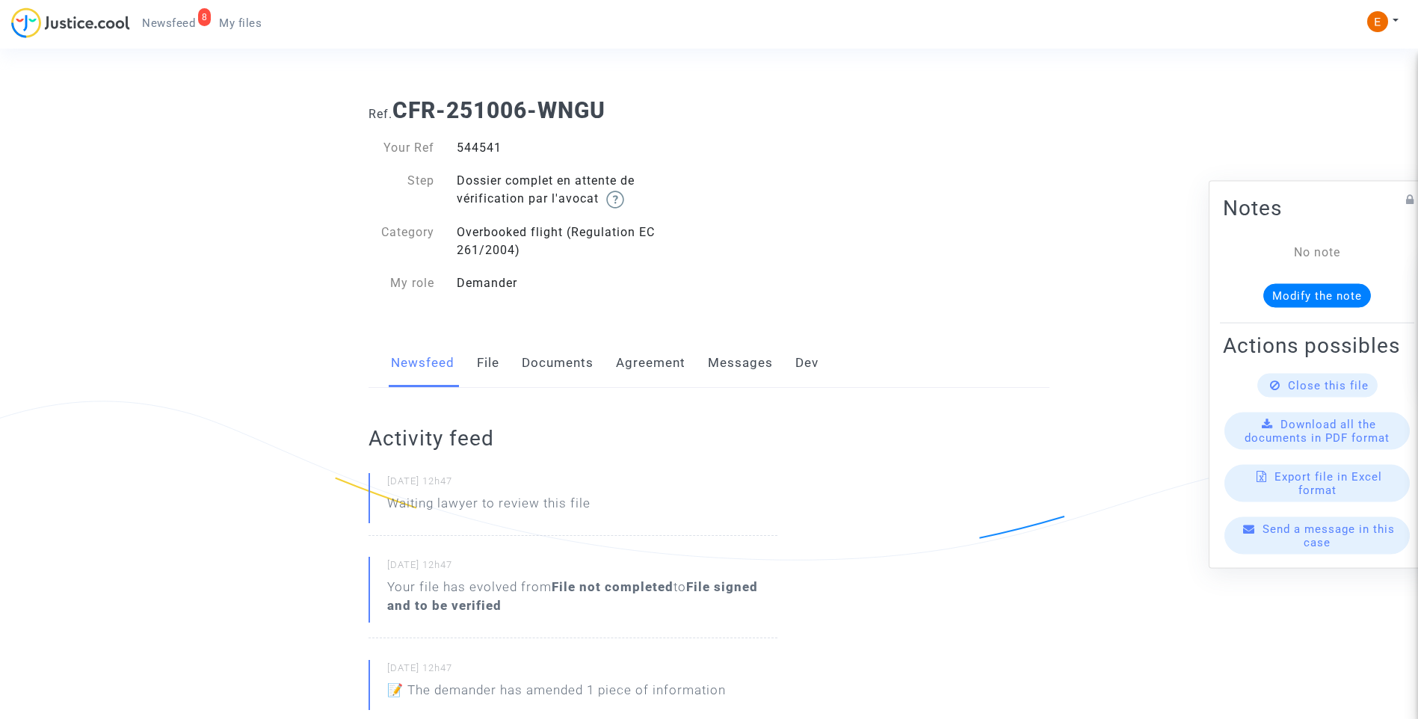
click at [192, 25] on span "Newsfeed" at bounding box center [168, 22] width 53 height 13
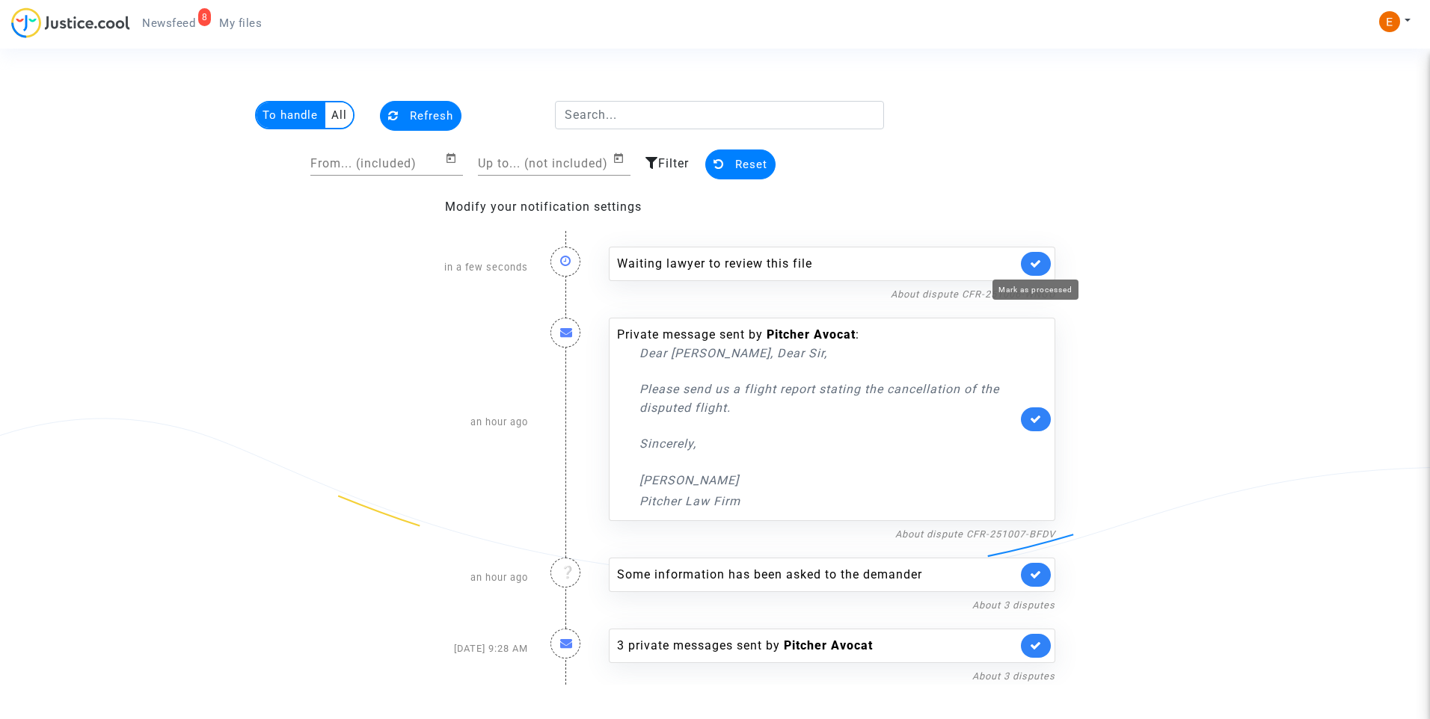
click at [1038, 255] on link at bounding box center [1036, 264] width 30 height 24
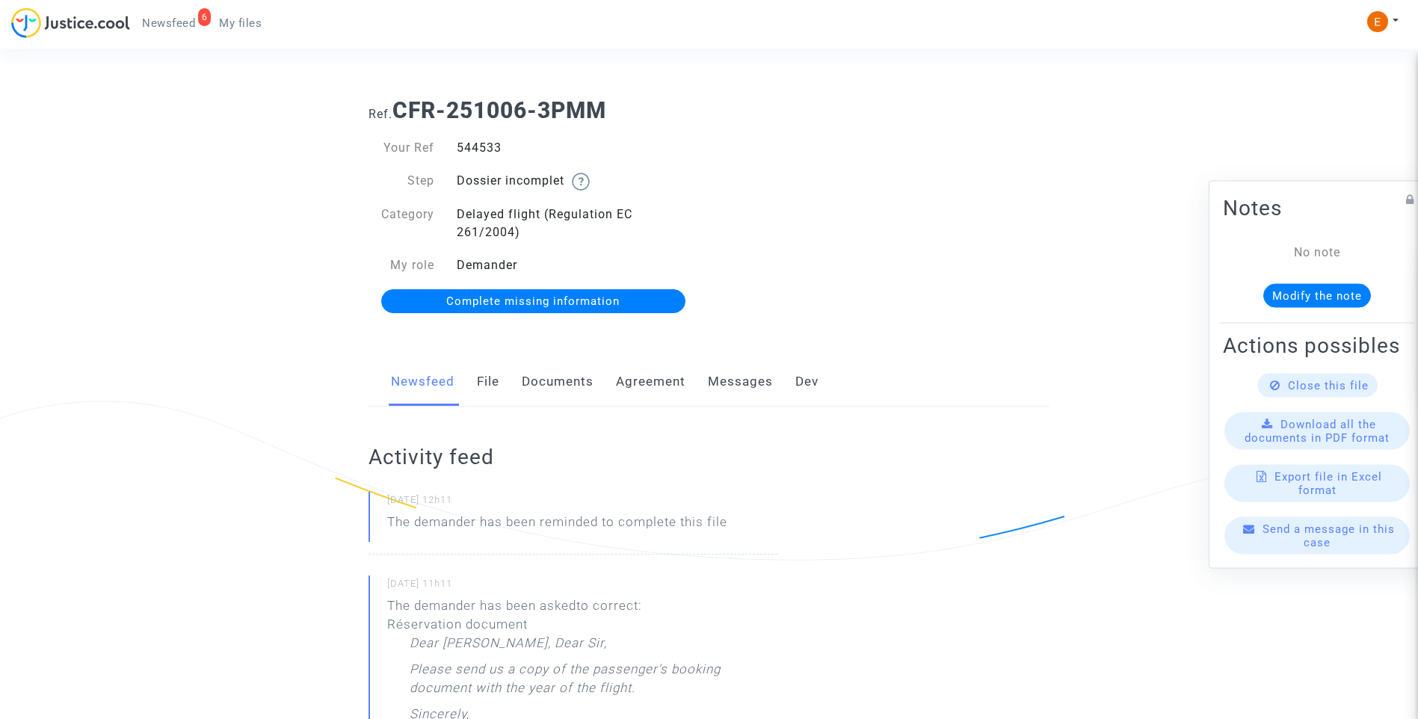
drag, startPoint x: 0, startPoint y: 0, endPoint x: 485, endPoint y: 141, distance: 505.4
click at [485, 141] on div "544533" at bounding box center [578, 148] width 264 height 18
copy div "544533"
drag, startPoint x: 0, startPoint y: 0, endPoint x: 471, endPoint y: 144, distance: 492.5
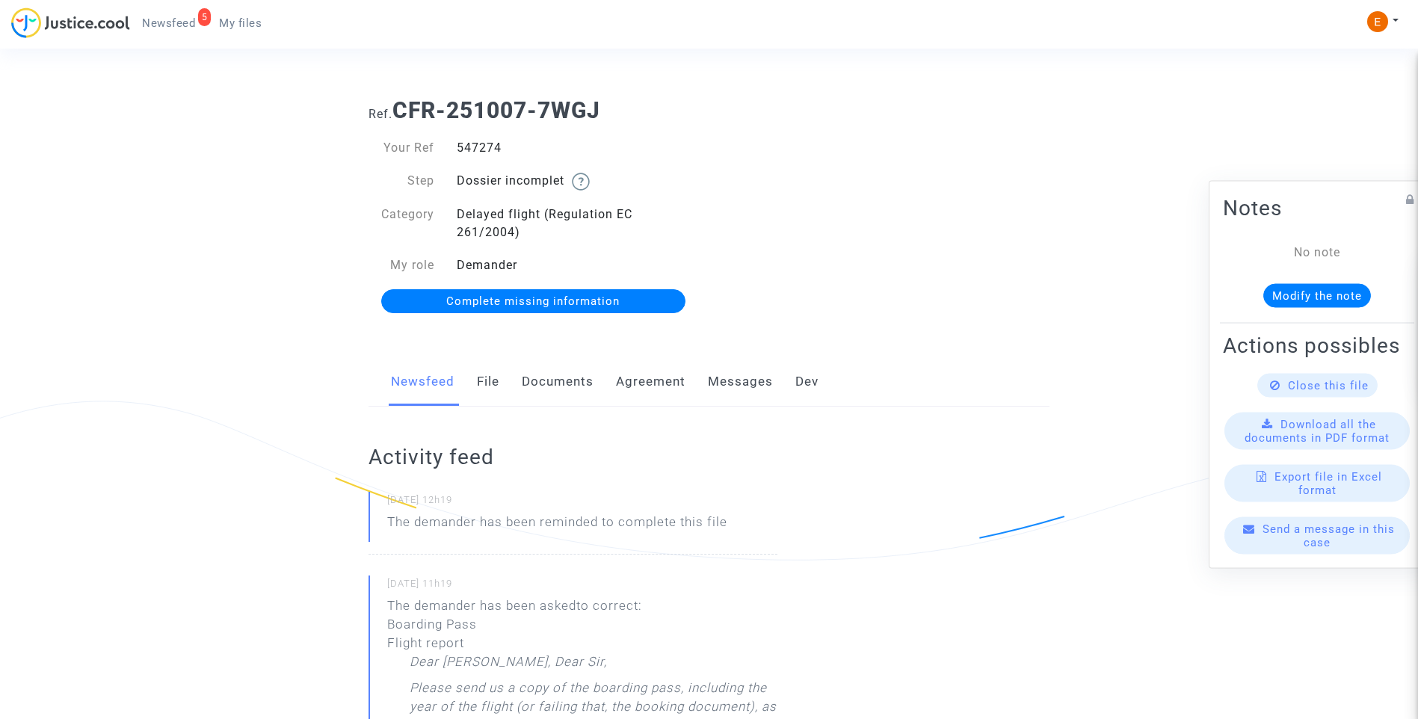
click at [471, 144] on div "Your Ref 547274 Step Dossier incomplet Category Delayed flight (Regulation EC 2…" at bounding box center [533, 225] width 352 height 203
click at [473, 144] on div "547274" at bounding box center [578, 148] width 264 height 18
click at [506, 379] on div "Newsfeed File Documents Agreement Messages Dev" at bounding box center [709, 382] width 681 height 50
click at [492, 379] on link "File" at bounding box center [488, 381] width 22 height 49
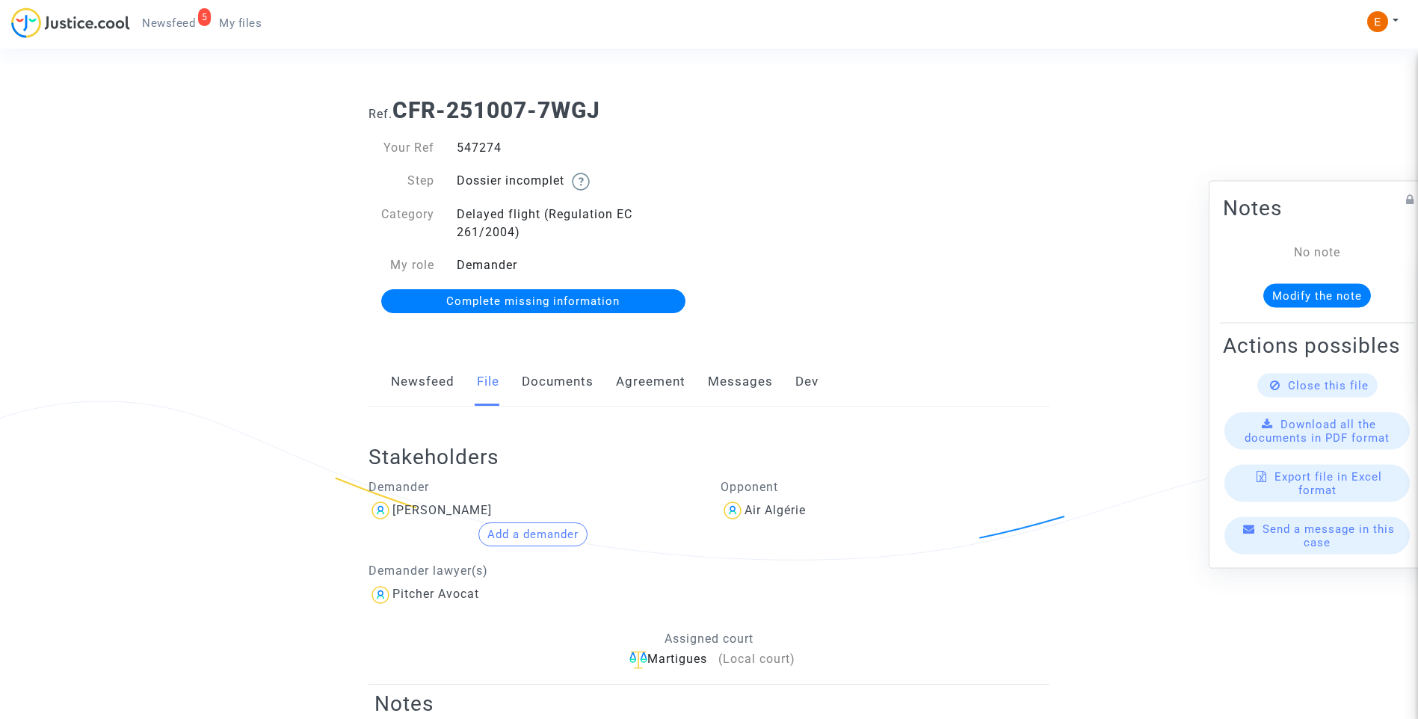
click at [415, 384] on link "Newsfeed" at bounding box center [423, 381] width 64 height 49
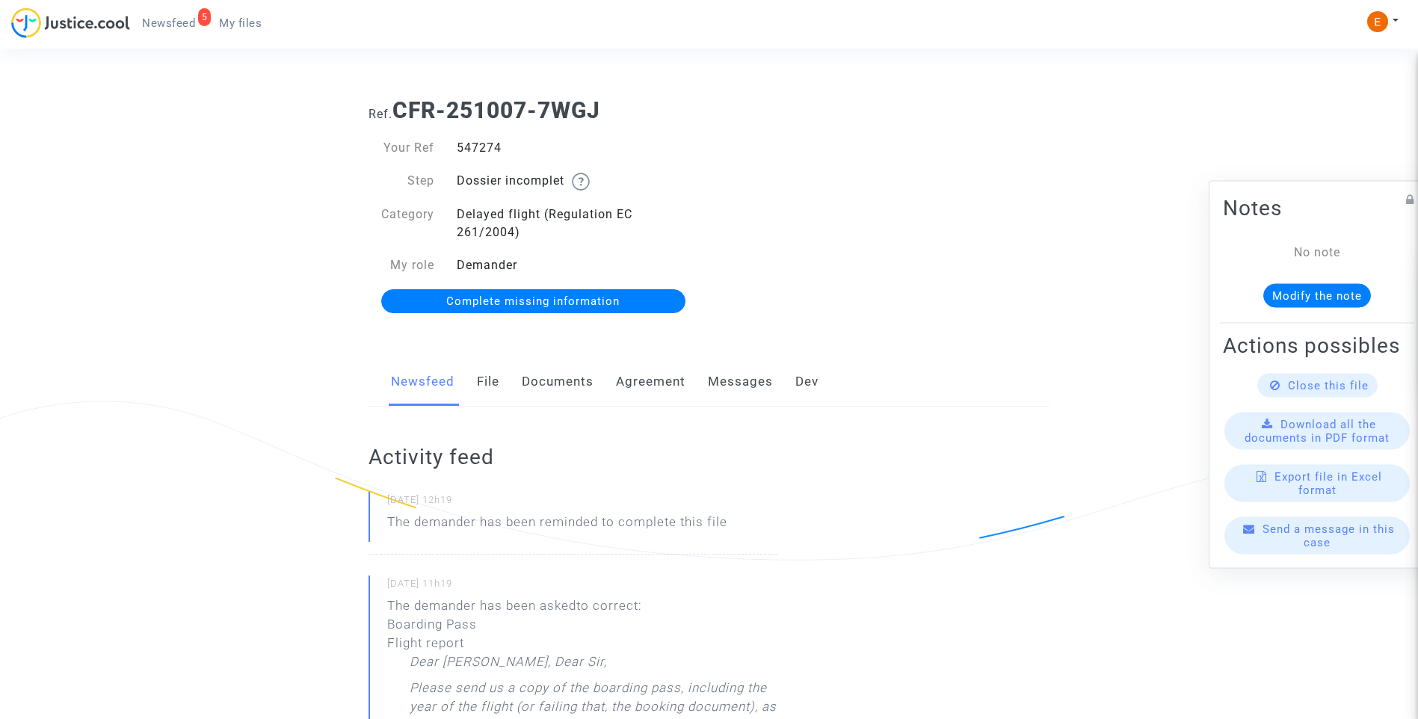
click at [526, 298] on span "Complete missing information" at bounding box center [532, 301] width 173 height 13
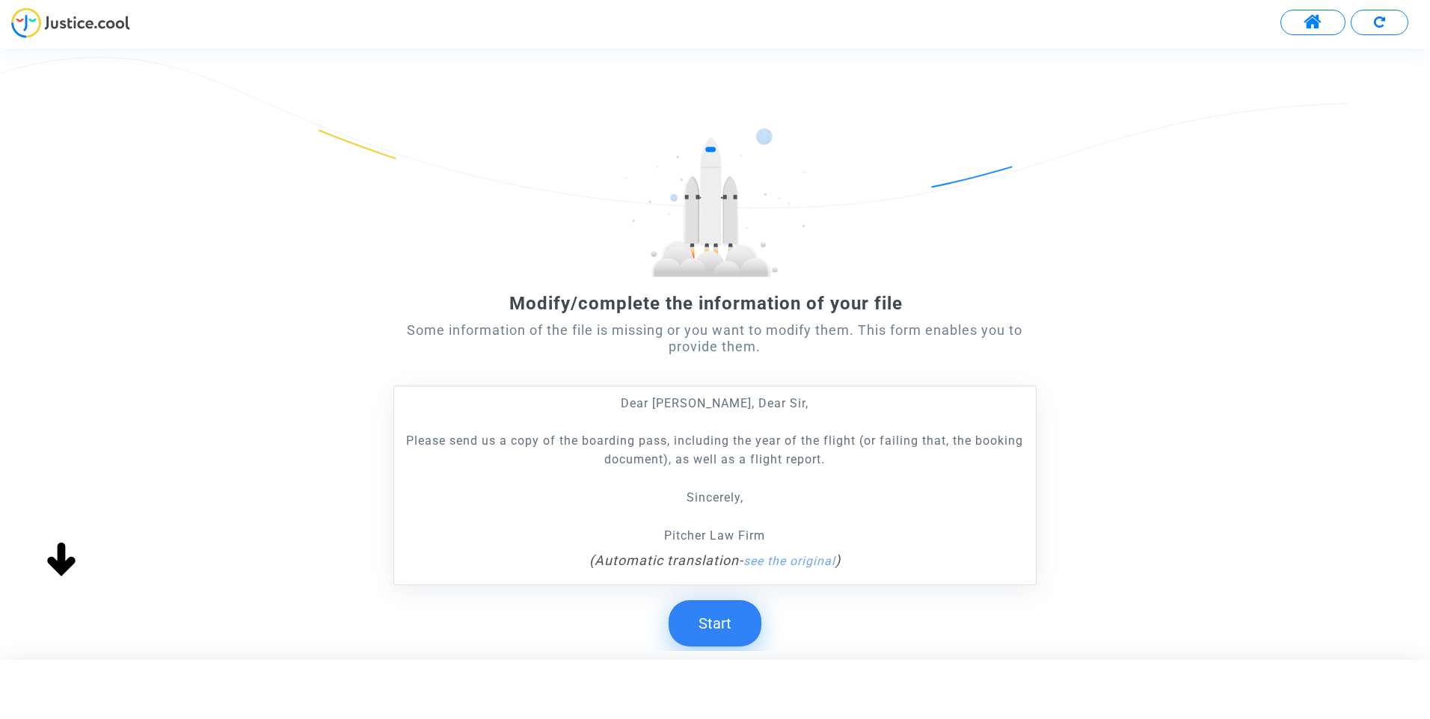
click at [739, 633] on button "Start" at bounding box center [714, 623] width 93 height 46
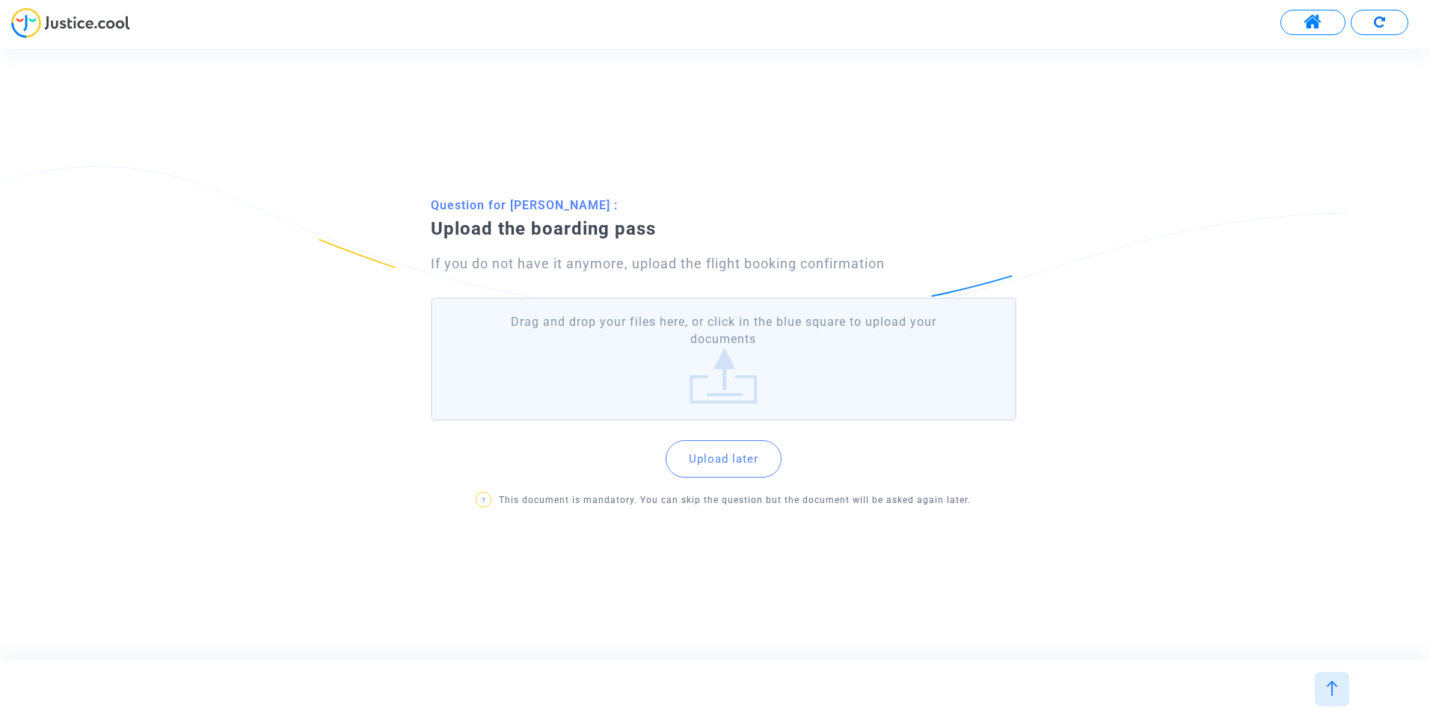
click at [735, 396] on label "Drag and drop your files here, or click in the blue square to upload your docum…" at bounding box center [723, 359] width 585 height 123
click at [0, 0] on input "Drag and drop your files here, or click in the blue square to upload your docum…" at bounding box center [0, 0] width 0 height 0
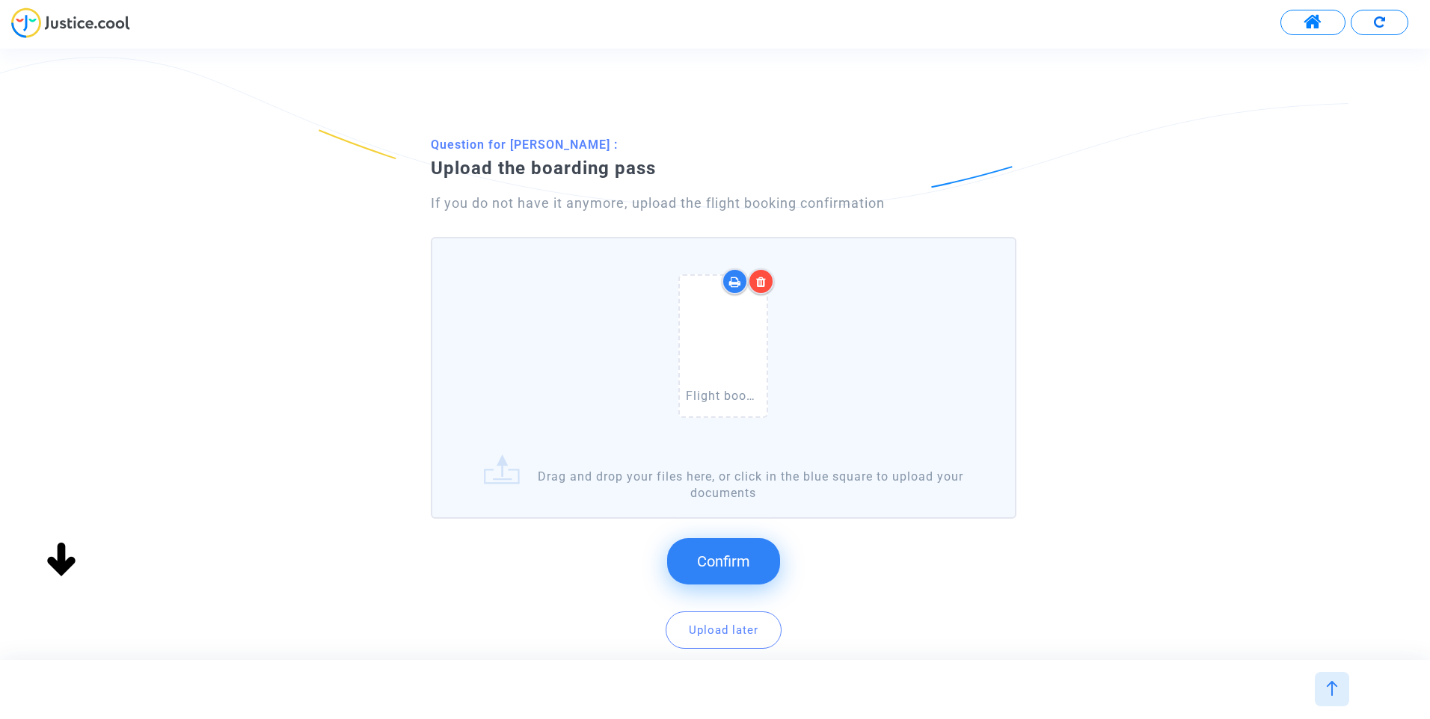
click at [713, 549] on button "Confirm" at bounding box center [723, 561] width 113 height 46
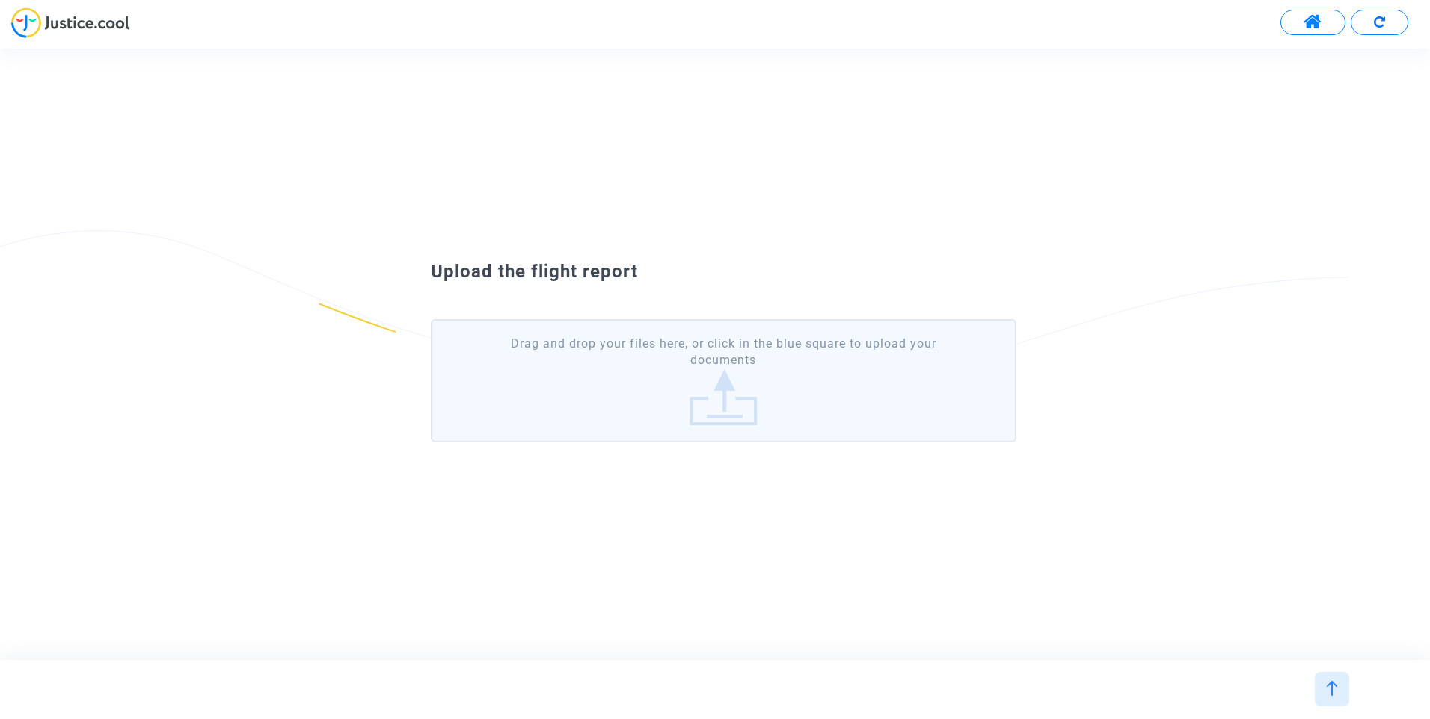
click at [729, 380] on label "Drag and drop your files here, or click in the blue square to upload your docum…" at bounding box center [723, 380] width 585 height 123
click at [0, 0] on input "Drag and drop your files here, or click in the blue square to upload your docum…" at bounding box center [0, 0] width 0 height 0
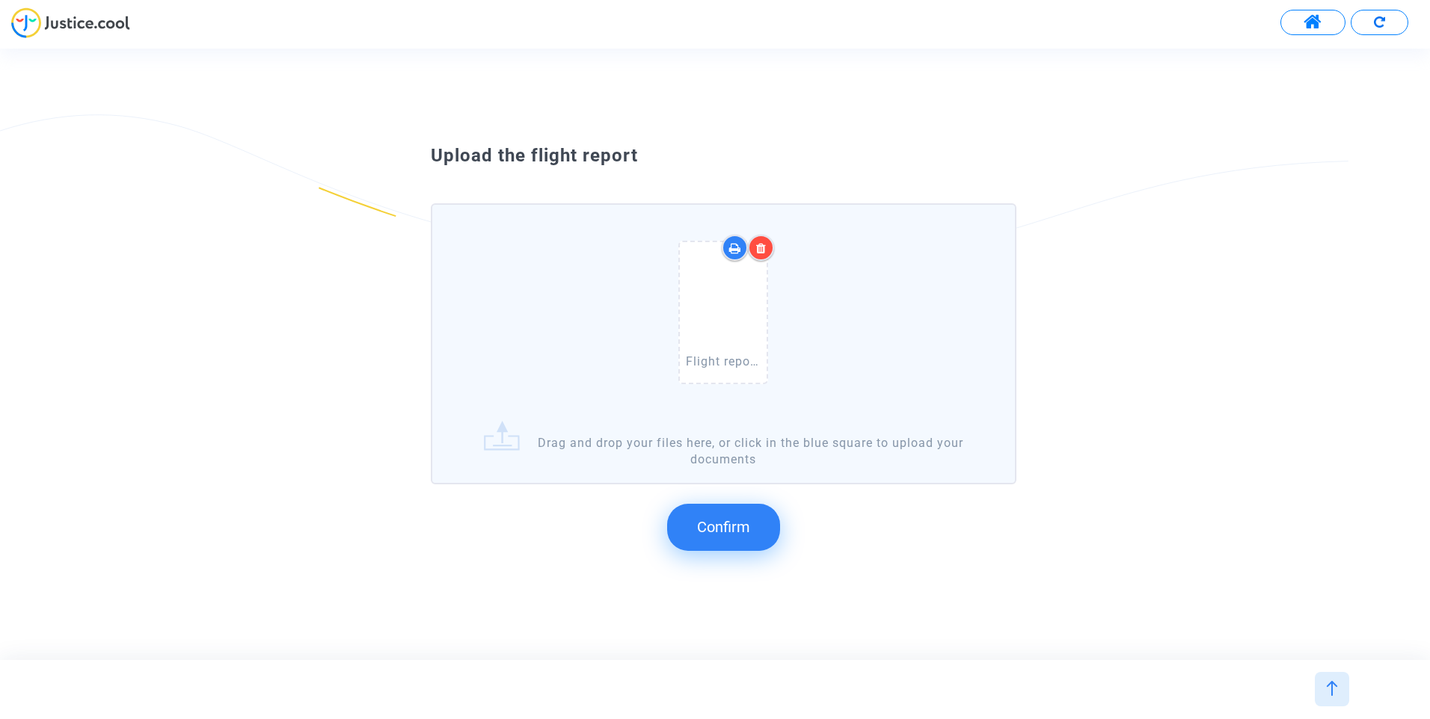
click at [763, 529] on button "Confirm" at bounding box center [723, 527] width 113 height 46
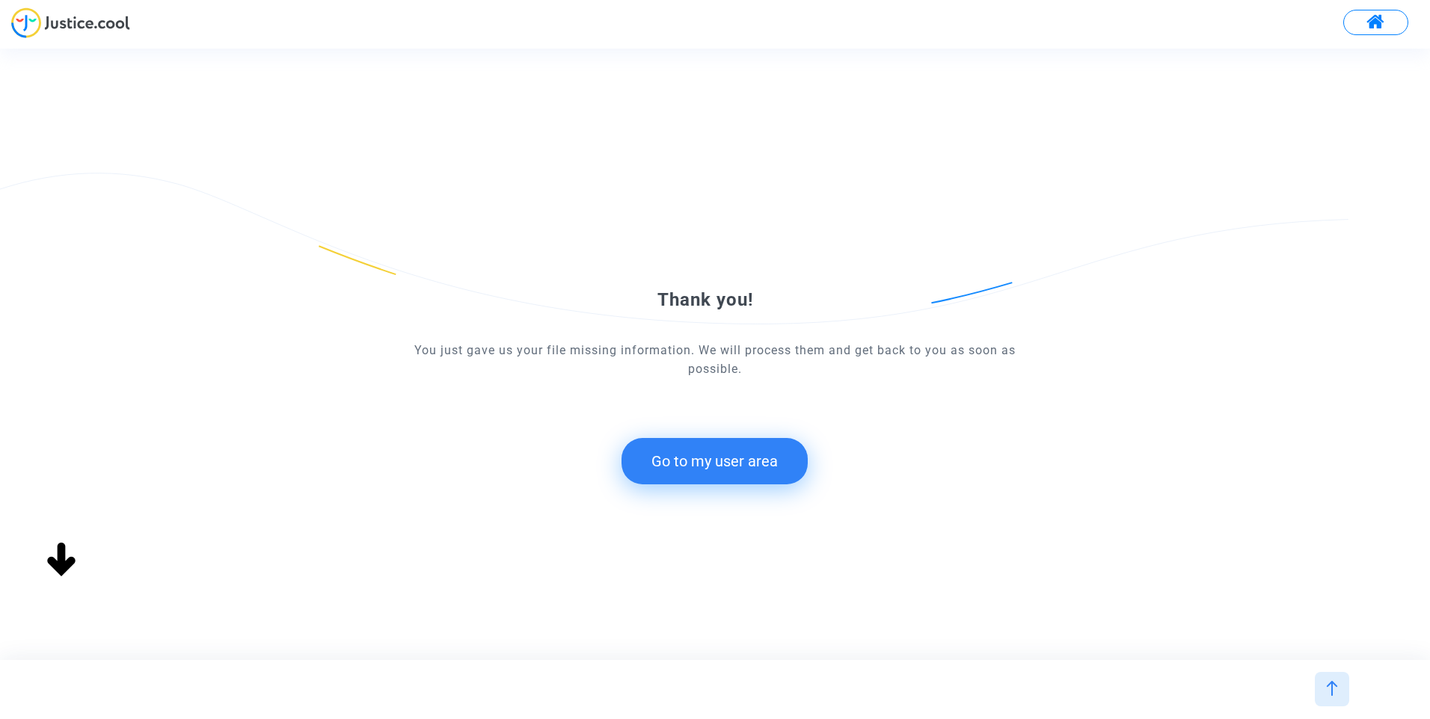
click at [707, 467] on button "Go to my user area" at bounding box center [714, 461] width 186 height 46
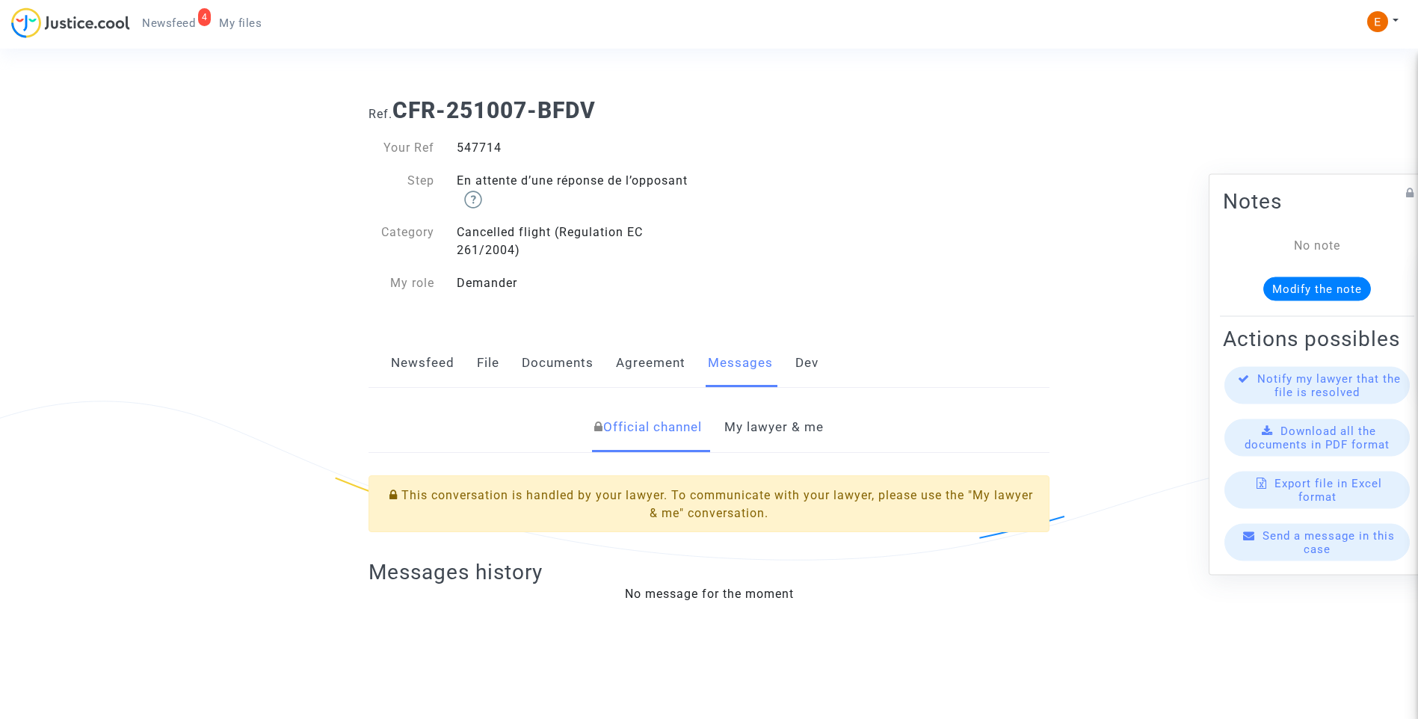
click at [479, 150] on div "547714" at bounding box center [578, 148] width 264 height 18
copy div "547714"
click at [790, 443] on link "My lawyer & me" at bounding box center [774, 427] width 99 height 49
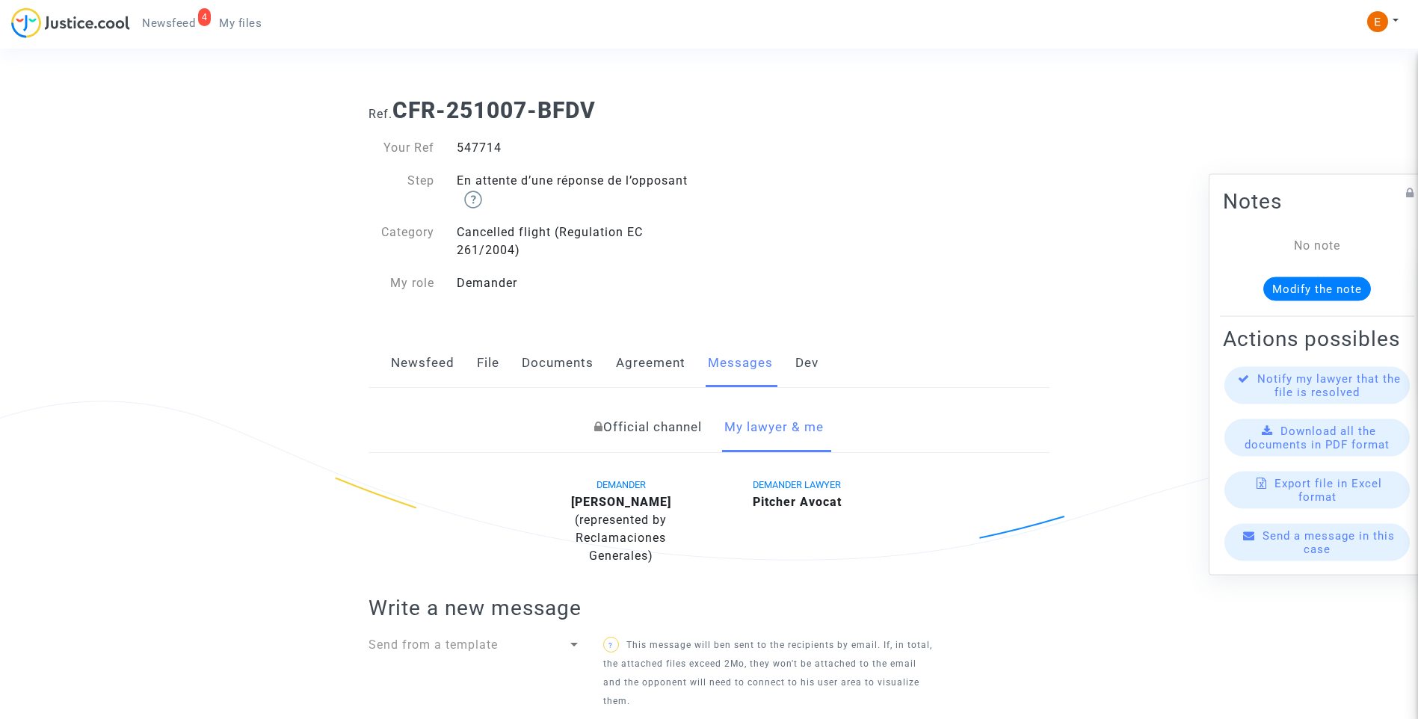
click at [497, 355] on link "File" at bounding box center [488, 363] width 22 height 49
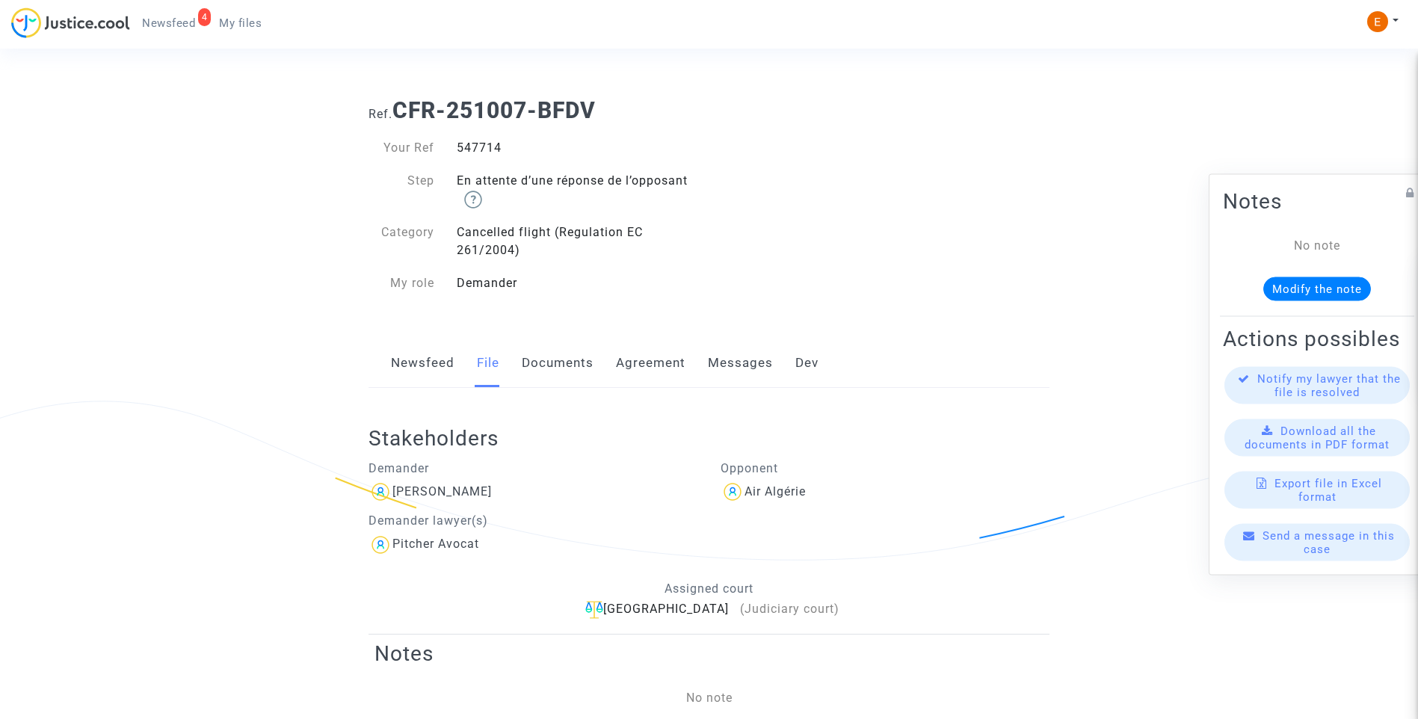
click at [583, 367] on link "Documents" at bounding box center [558, 363] width 72 height 49
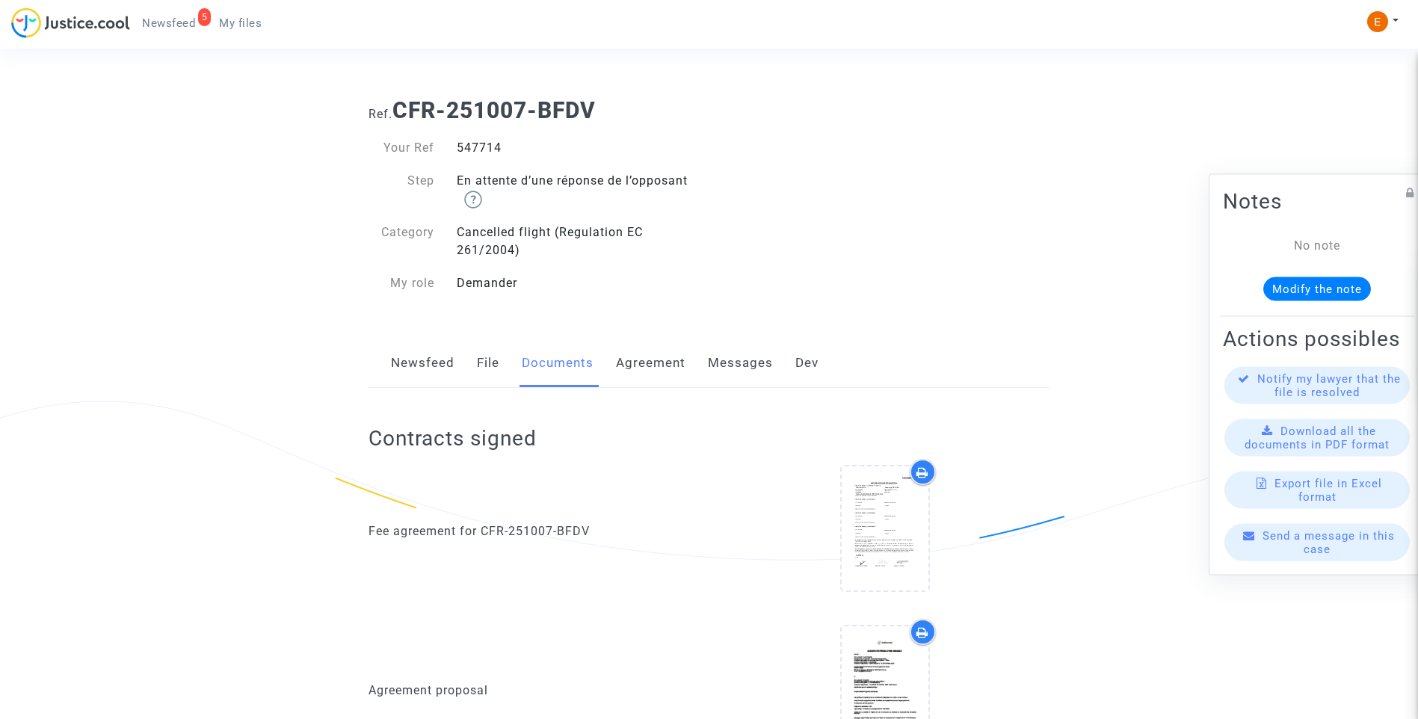
click at [725, 377] on link "Messages" at bounding box center [740, 363] width 65 height 49
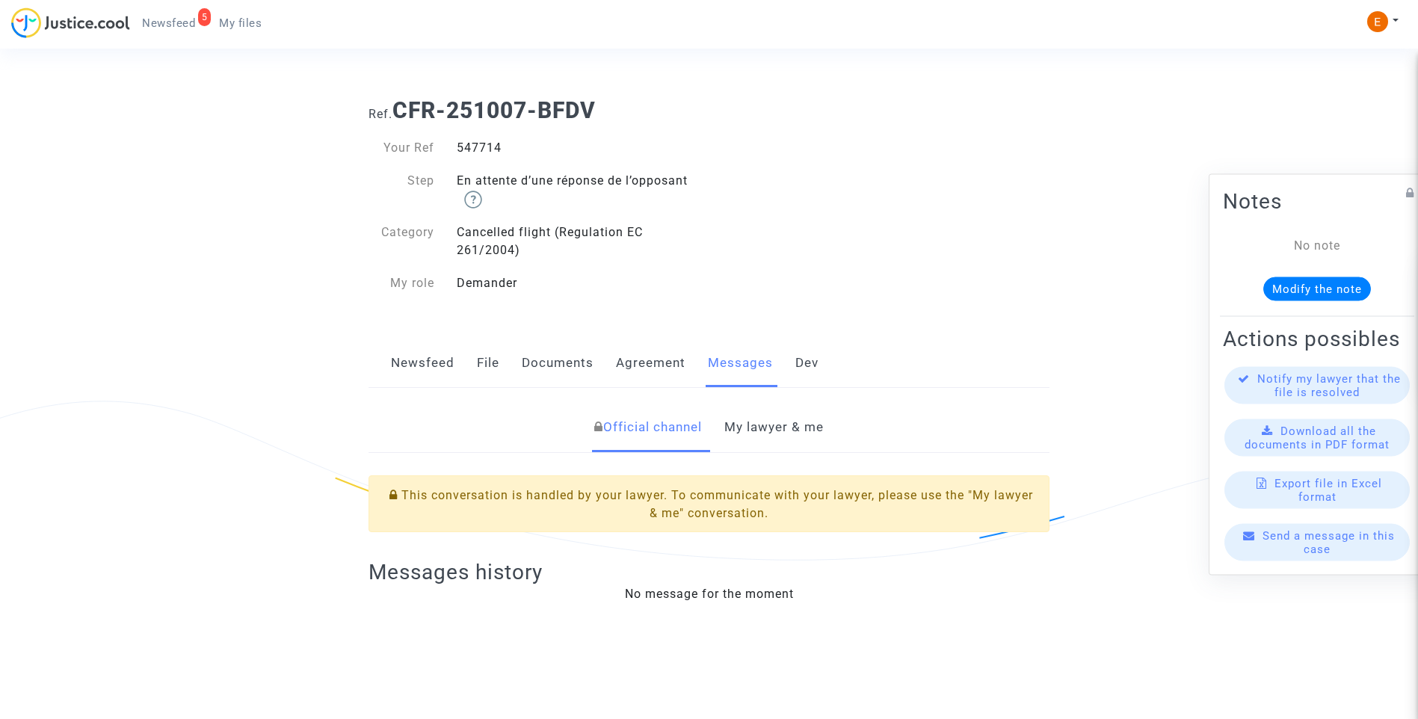
click at [784, 424] on link "My lawyer & me" at bounding box center [774, 427] width 99 height 49
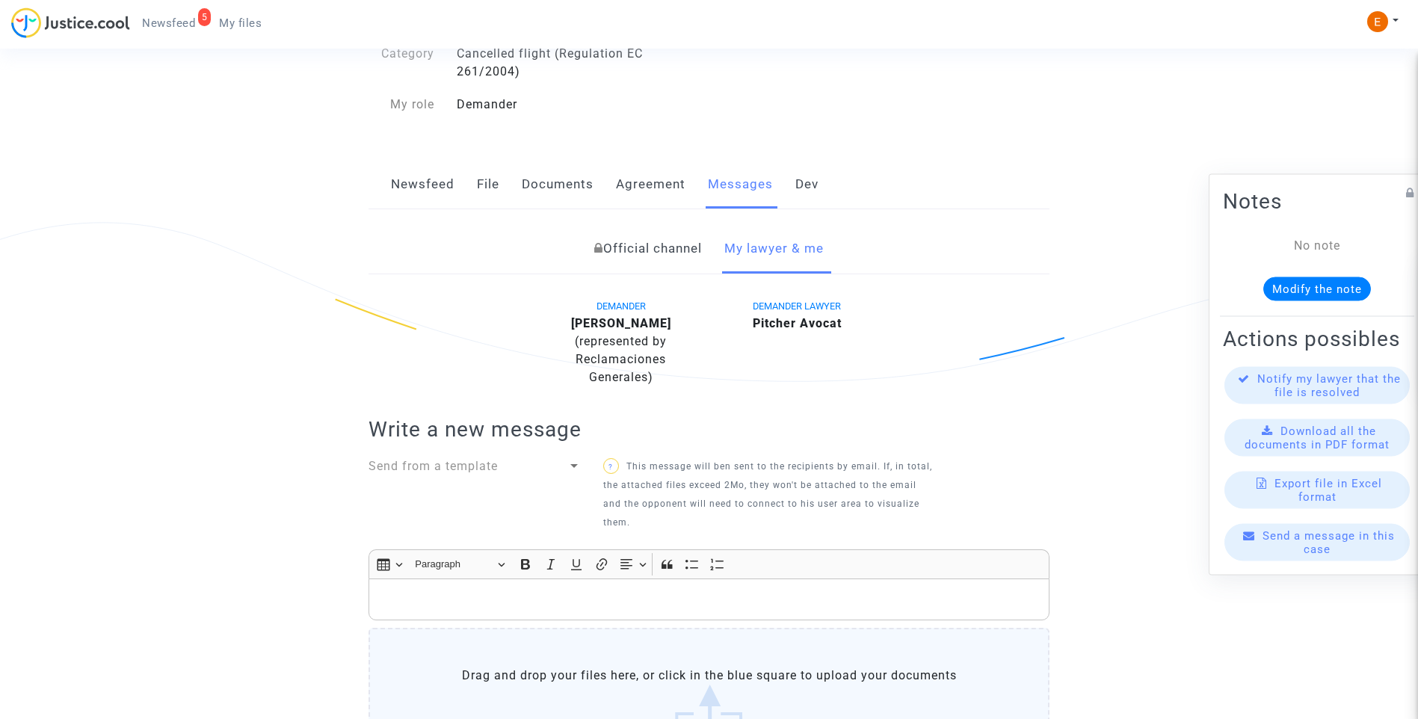
scroll to position [449, 0]
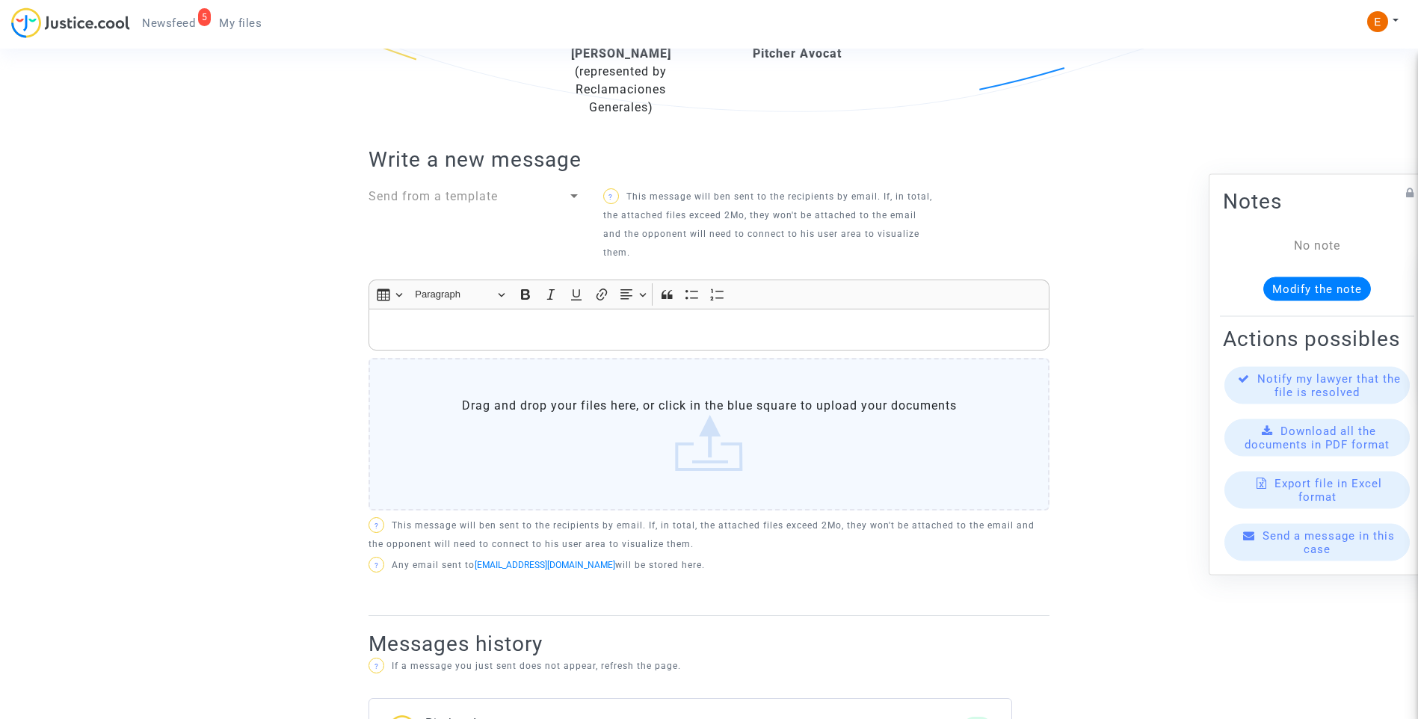
click at [660, 422] on label "Drag and drop your files here, or click in the blue square to upload your docum…" at bounding box center [709, 434] width 681 height 153
click at [0, 0] on input "Drag and drop your files here, or click in the blue square to upload your docum…" at bounding box center [0, 0] width 0 height 0
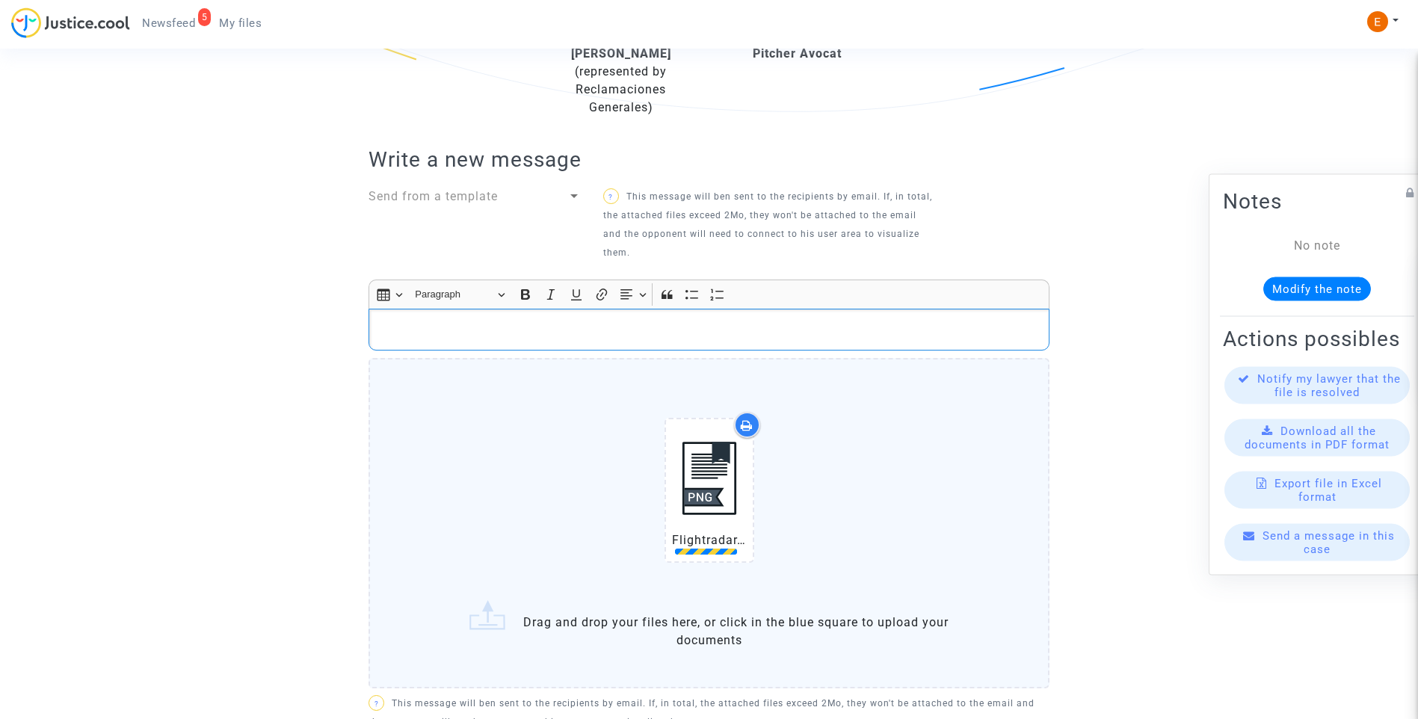
click at [477, 315] on div "Rich Text Editor, main" at bounding box center [709, 330] width 681 height 42
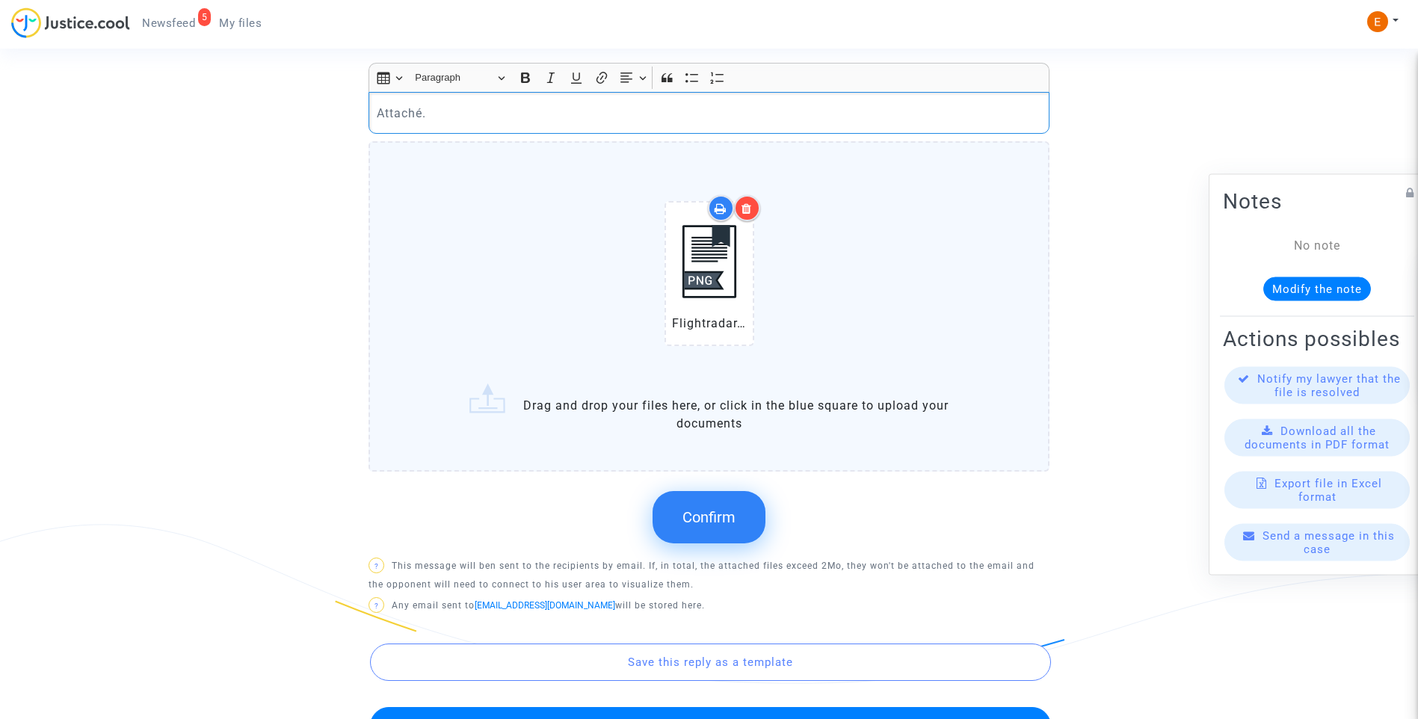
scroll to position [673, 0]
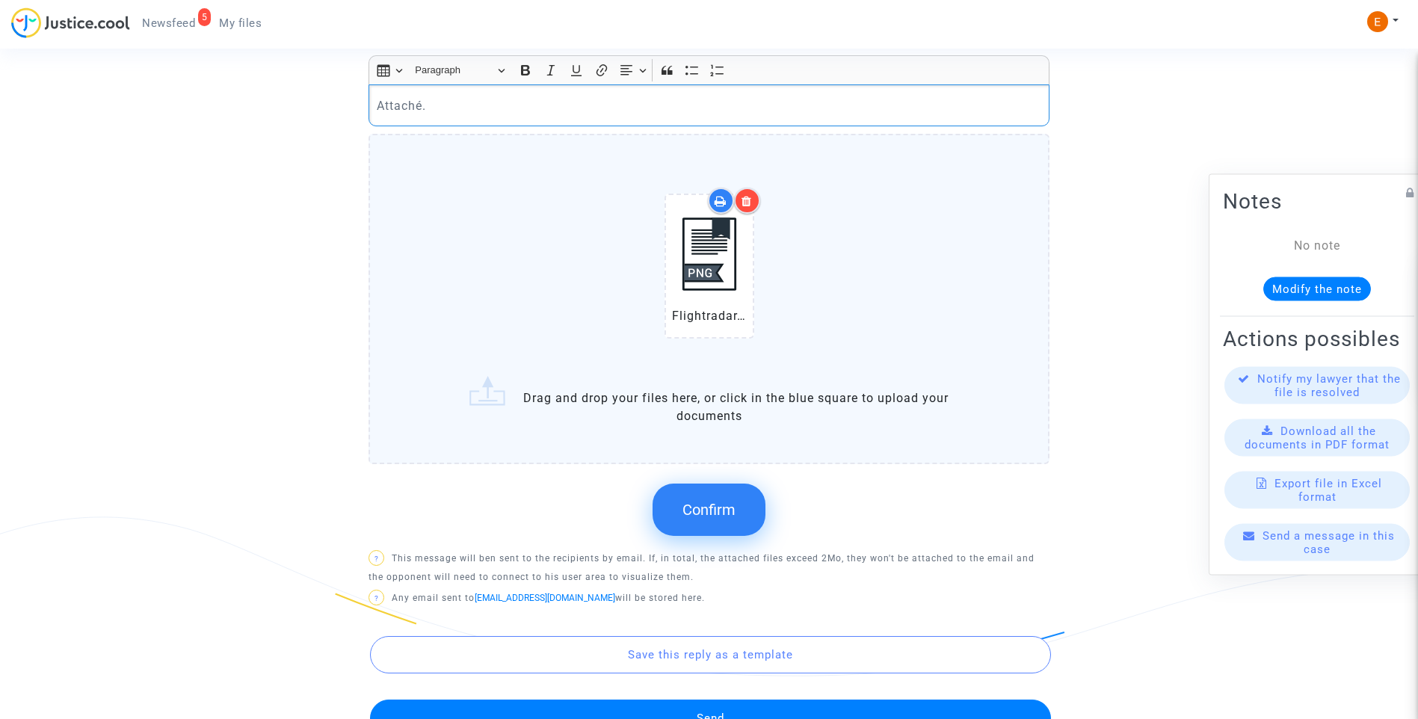
click at [728, 516] on span "Confirm" at bounding box center [709, 510] width 53 height 18
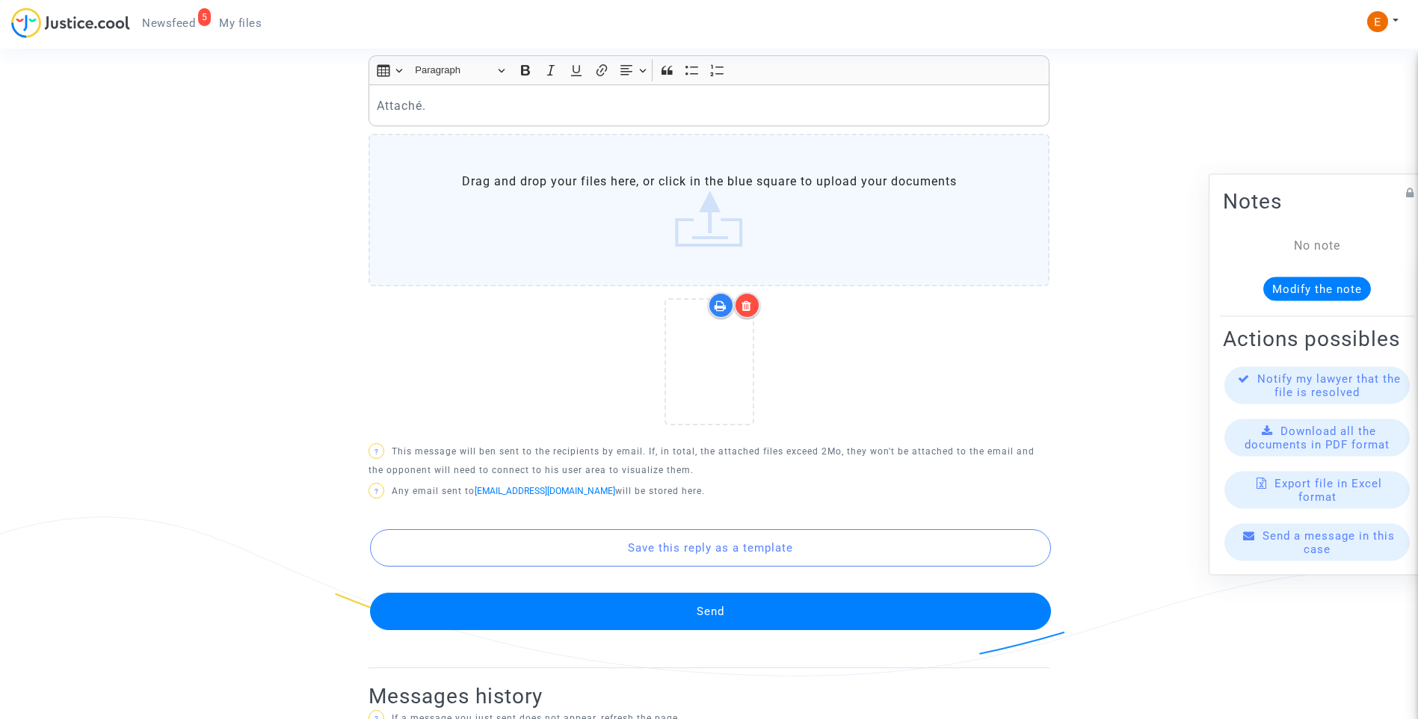
click at [725, 608] on button "Send" at bounding box center [710, 611] width 681 height 37
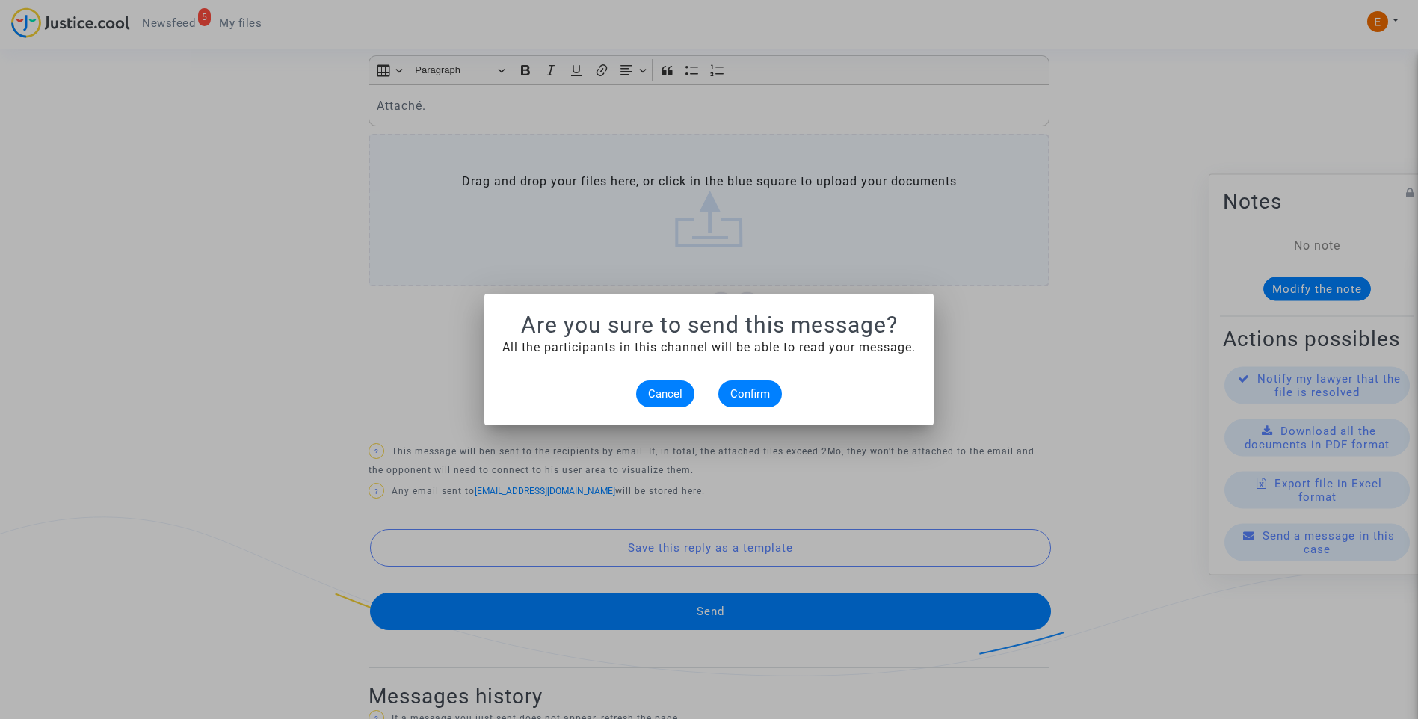
scroll to position [0, 0]
click at [777, 391] on button "Confirm" at bounding box center [751, 394] width 64 height 27
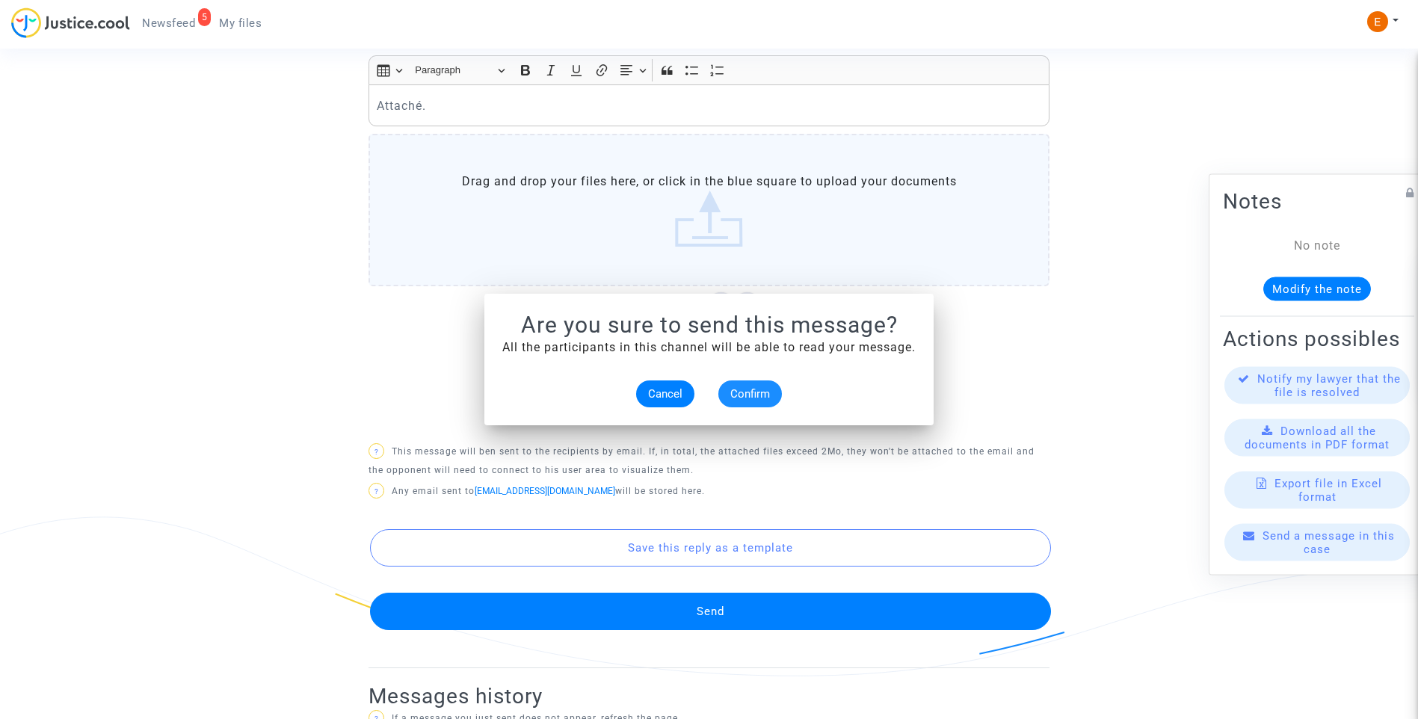
scroll to position [673, 0]
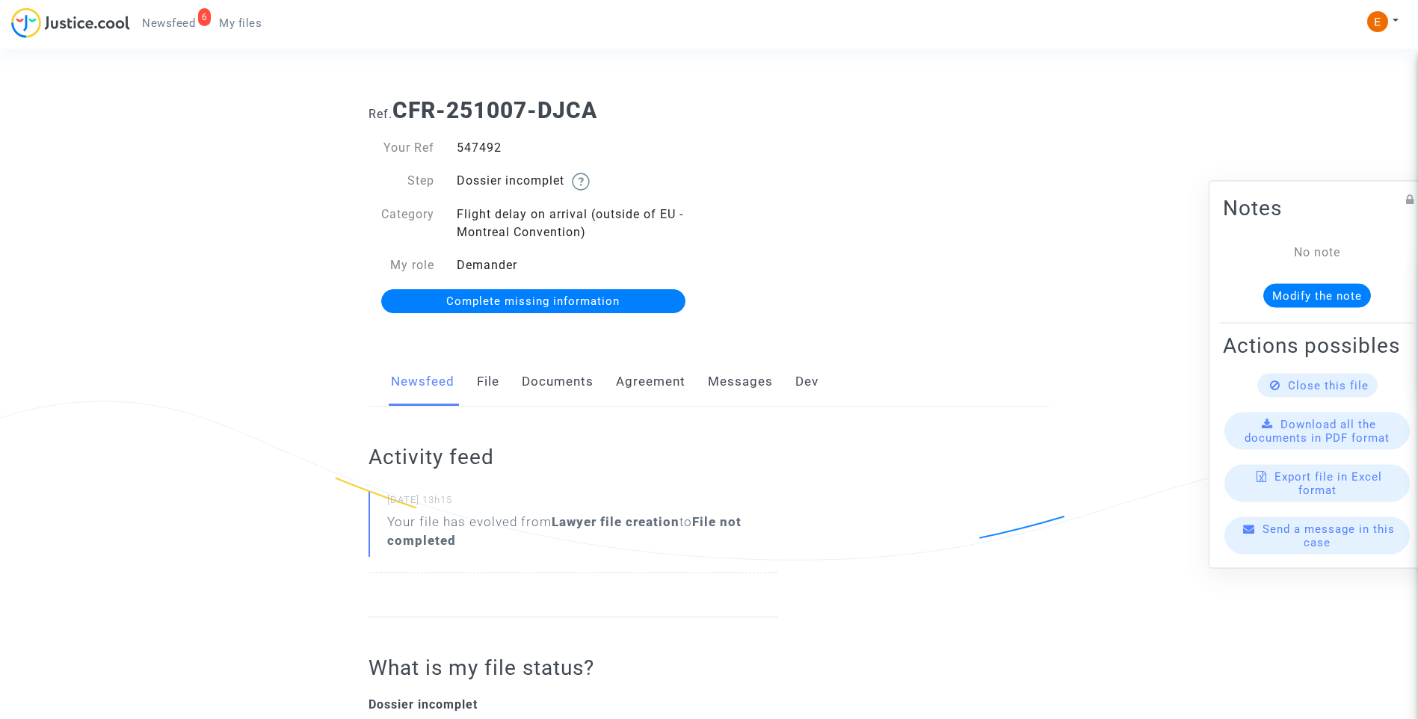
click at [547, 382] on link "Documents" at bounding box center [558, 381] width 72 height 49
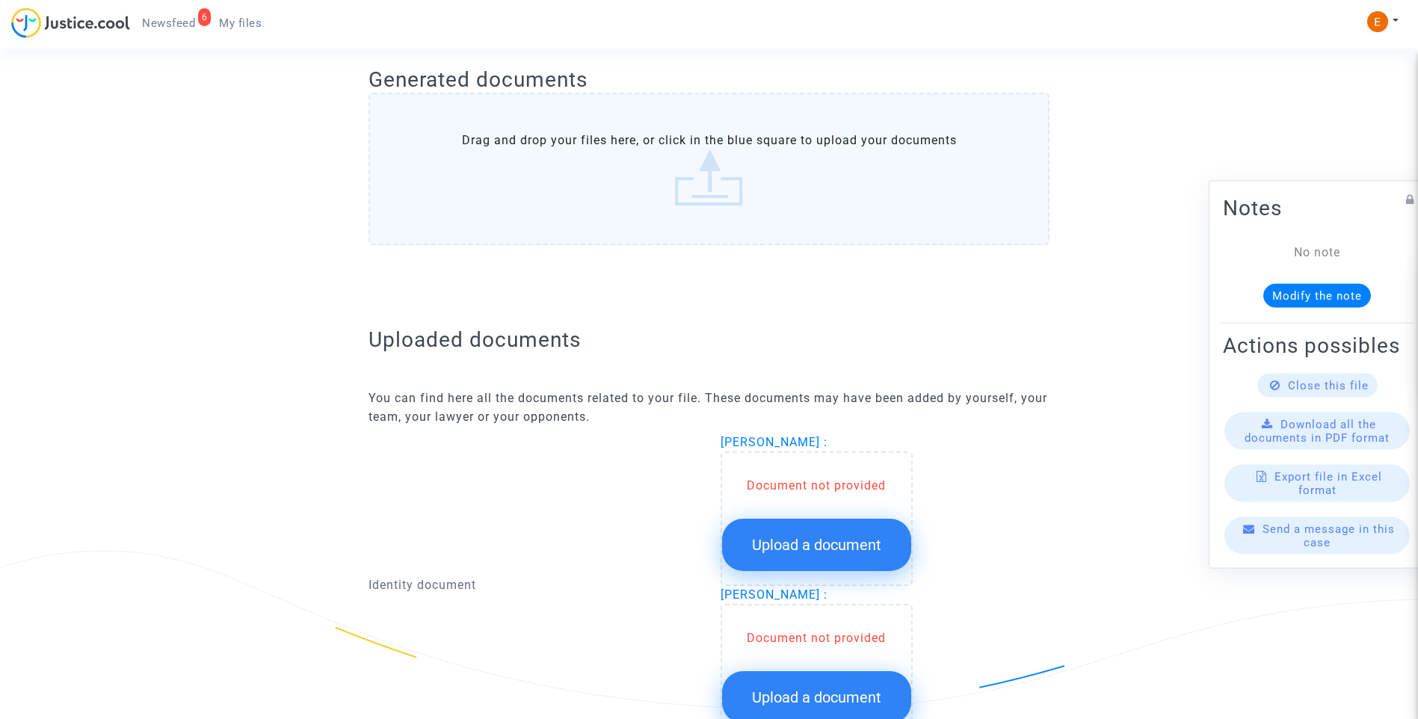
scroll to position [822, 0]
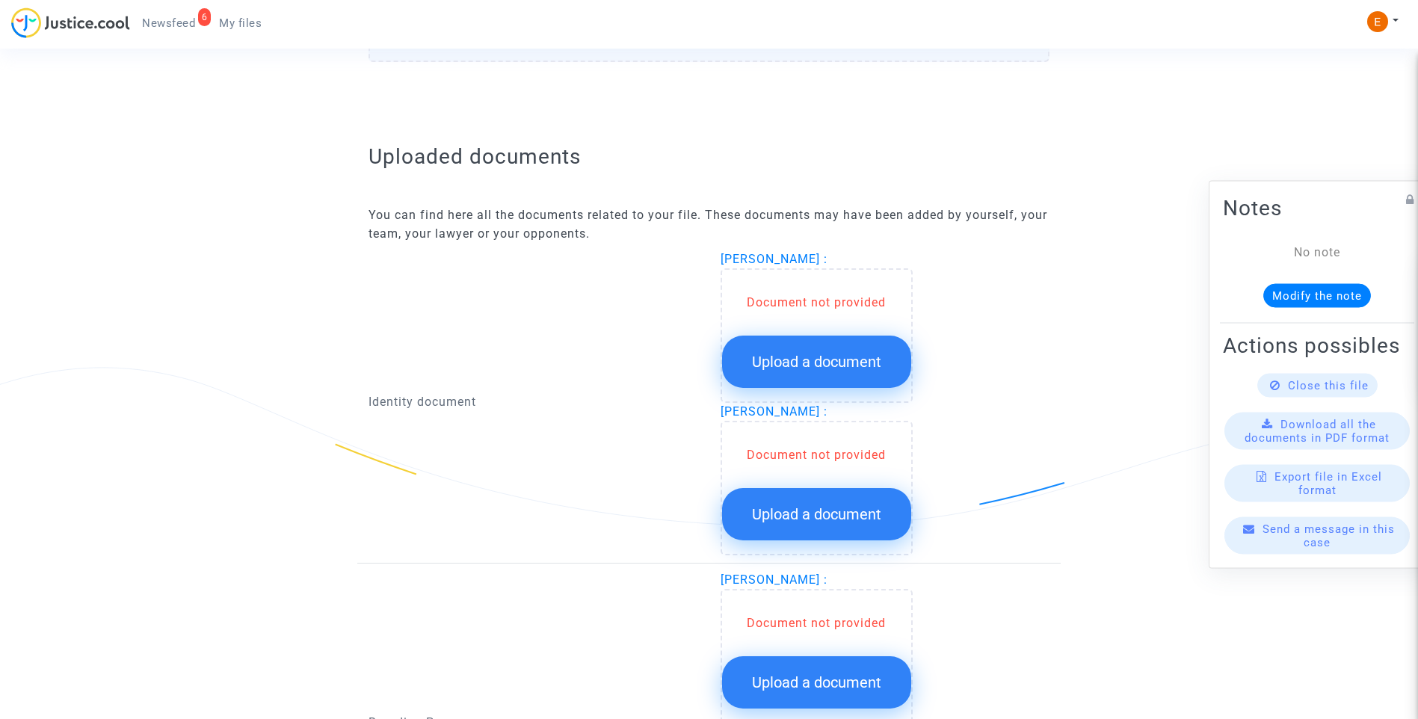
click at [833, 351] on button "Upload a document" at bounding box center [816, 362] width 189 height 52
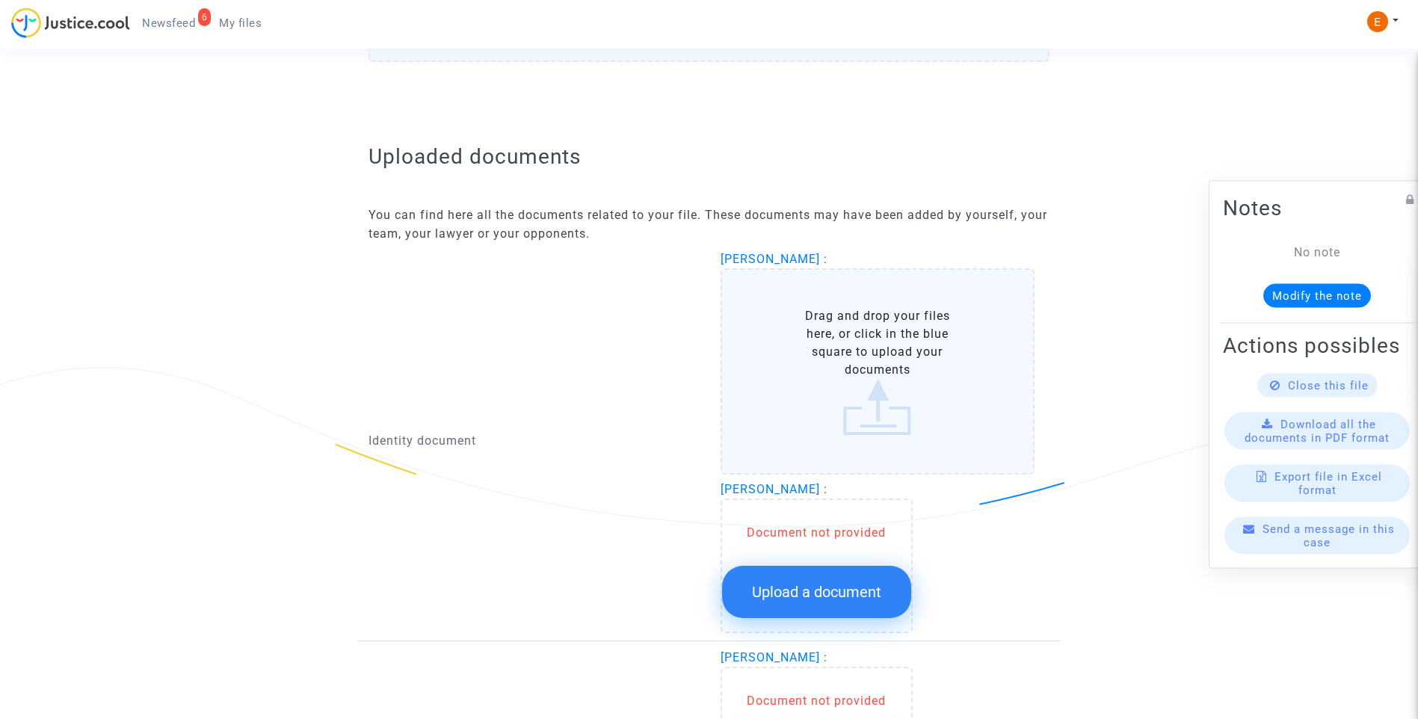
click at [856, 588] on span "Upload a document" at bounding box center [816, 592] width 129 height 18
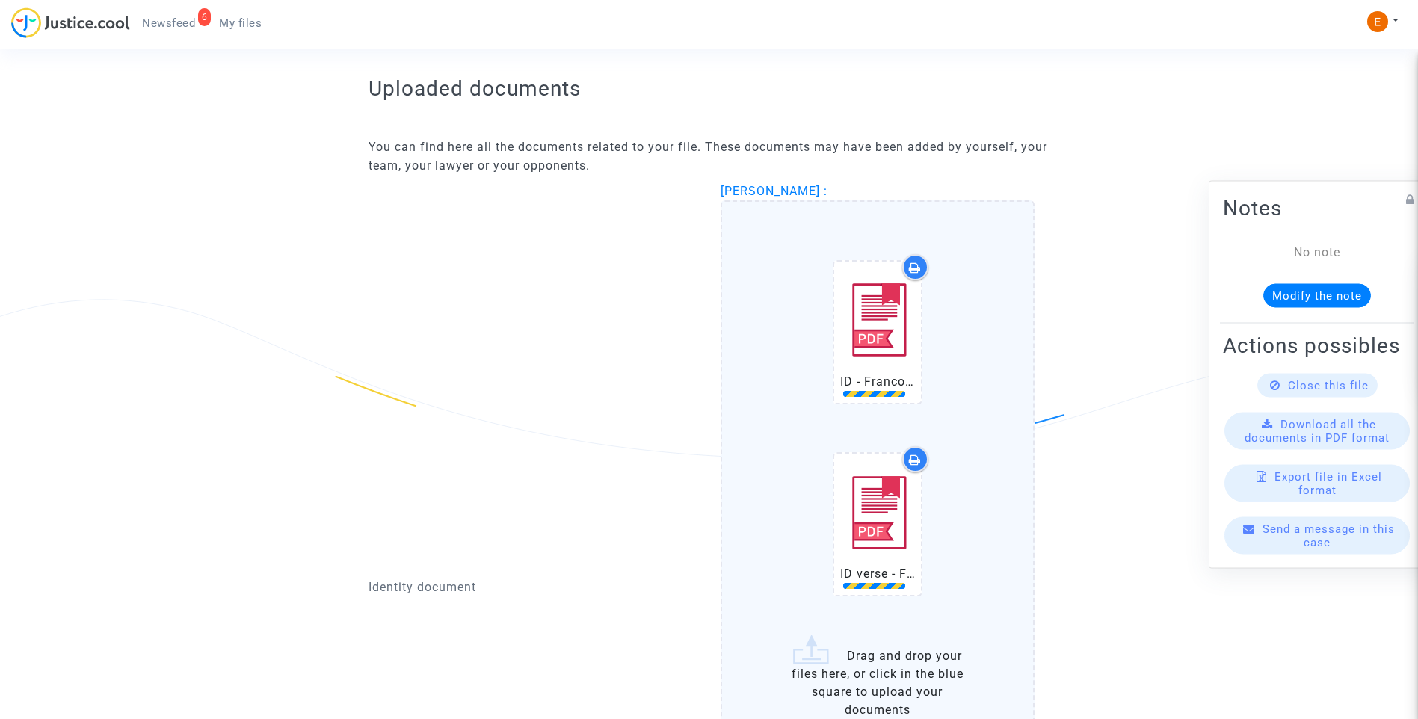
scroll to position [1047, 0]
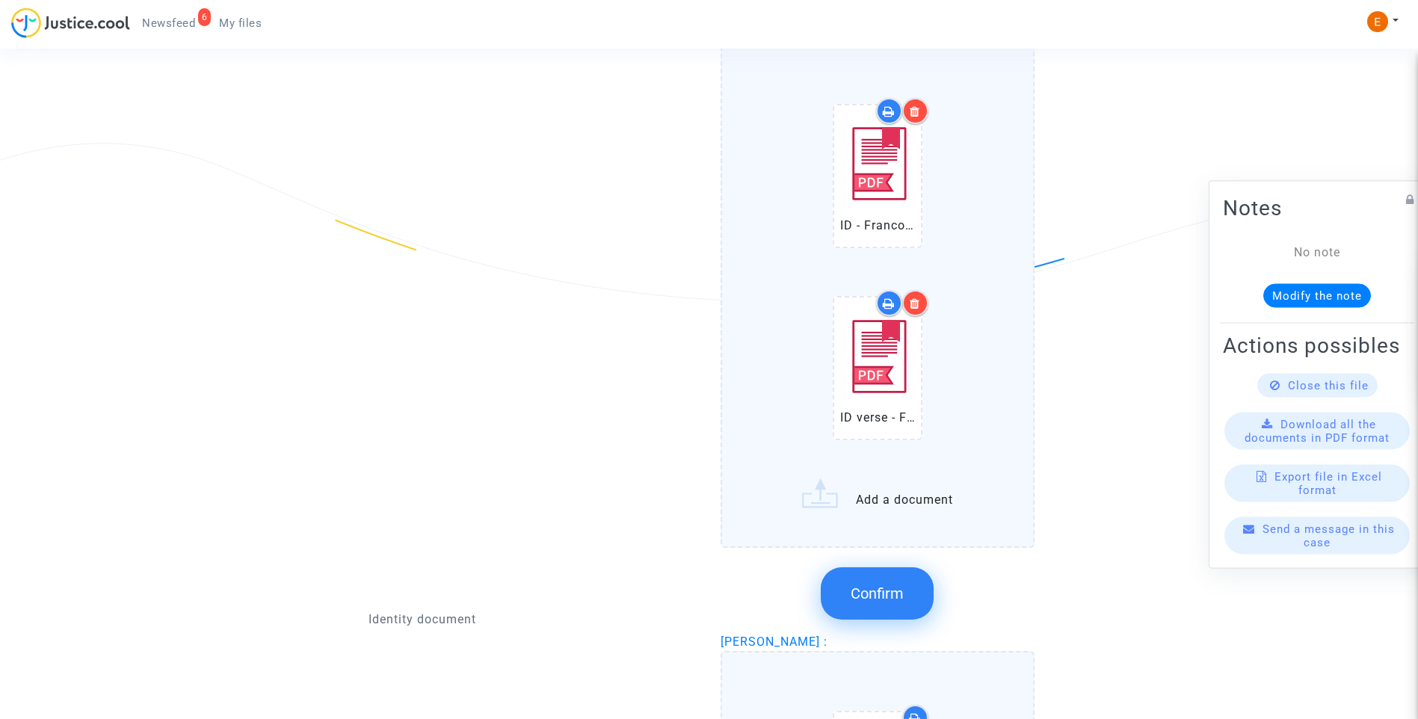
click at [918, 108] on icon at bounding box center [915, 111] width 10 height 12
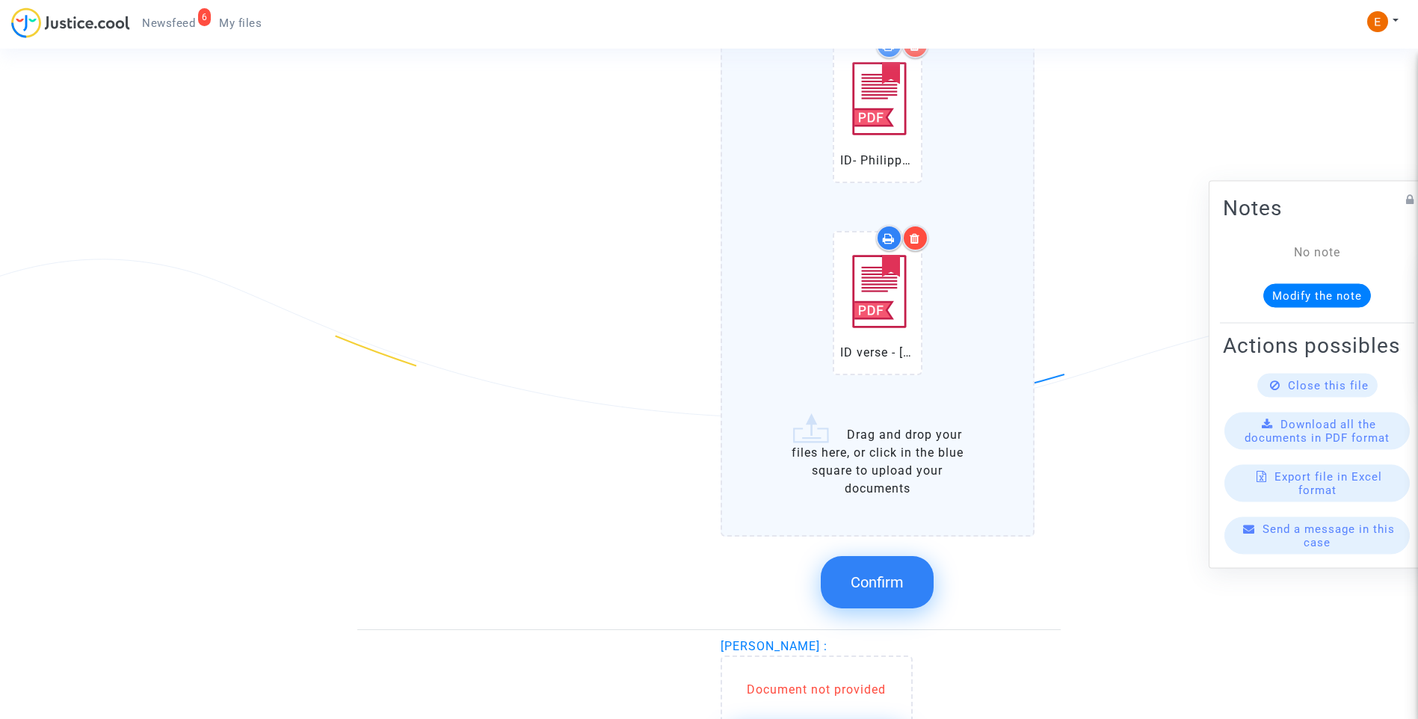
click at [905, 586] on button "Confirm" at bounding box center [877, 582] width 113 height 52
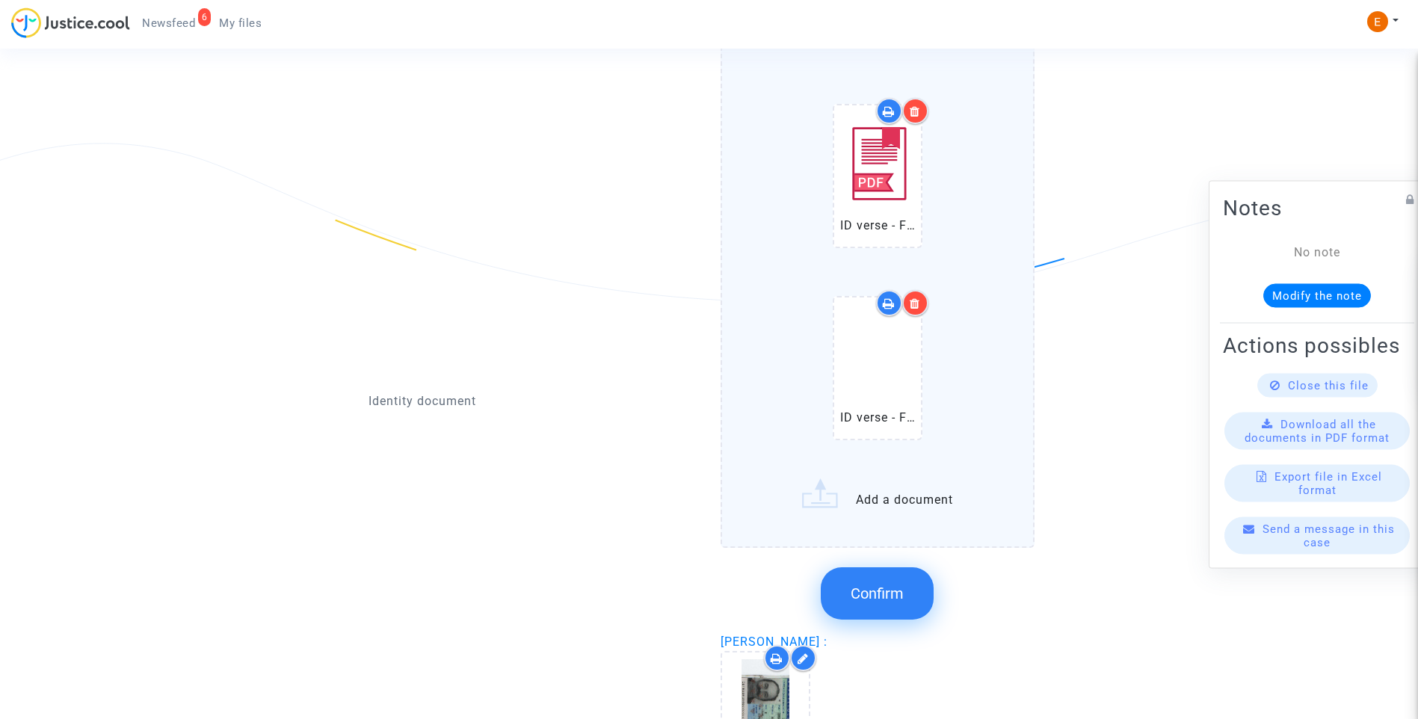
click at [920, 303] on icon at bounding box center [915, 304] width 10 height 12
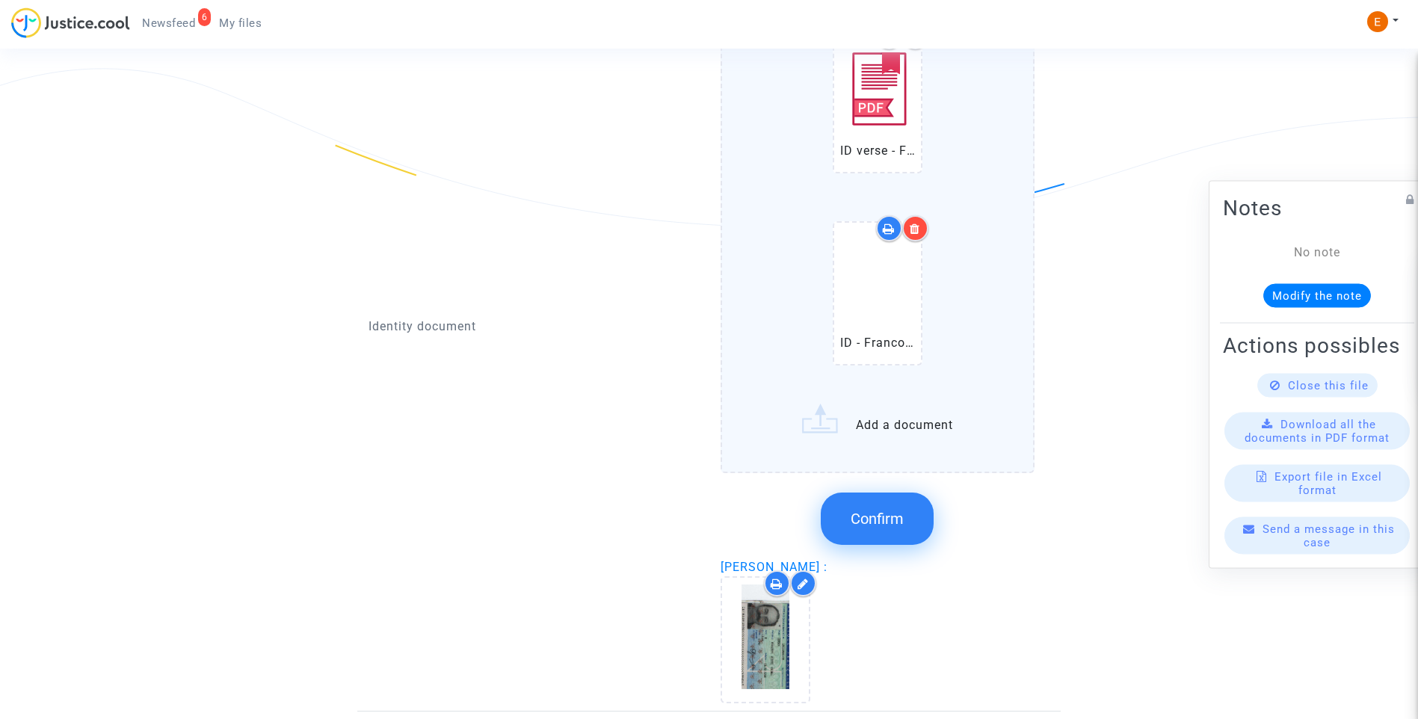
click at [895, 518] on span "Confirm" at bounding box center [877, 519] width 53 height 18
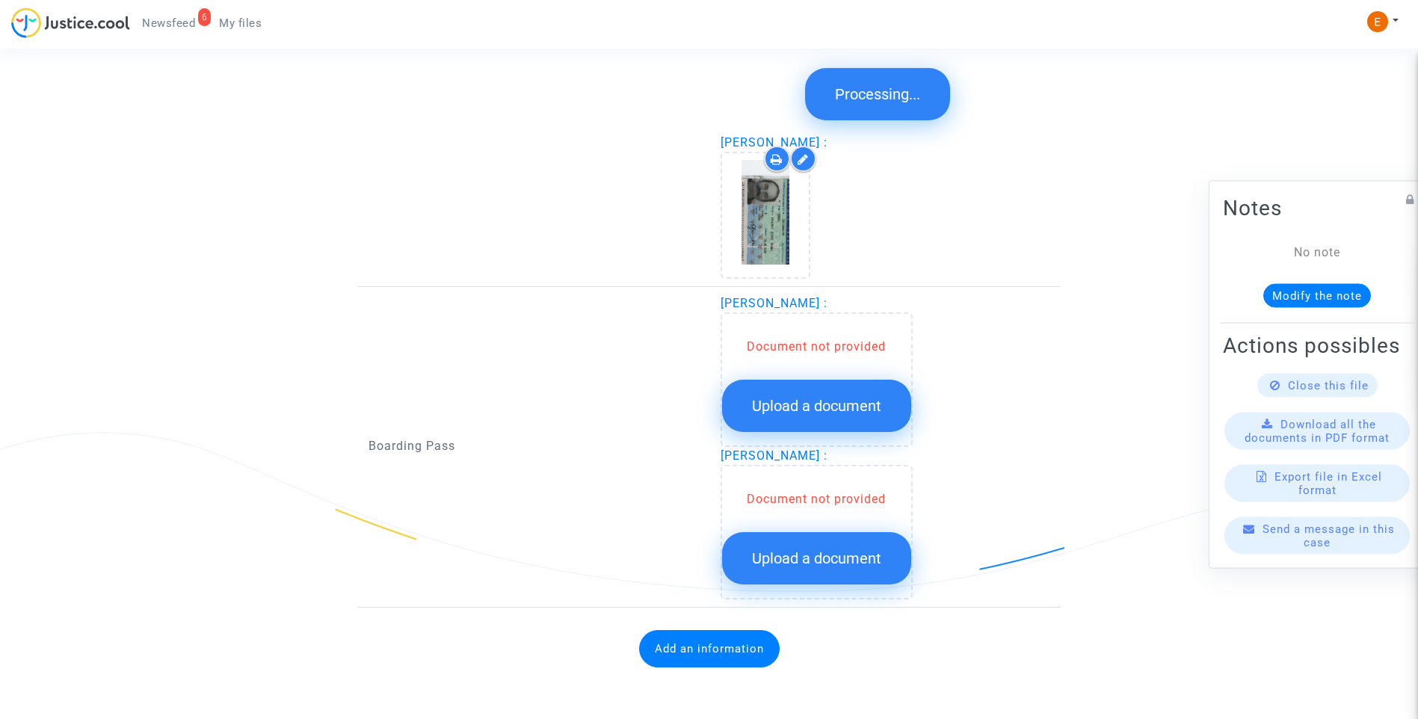
scroll to position [1548, 0]
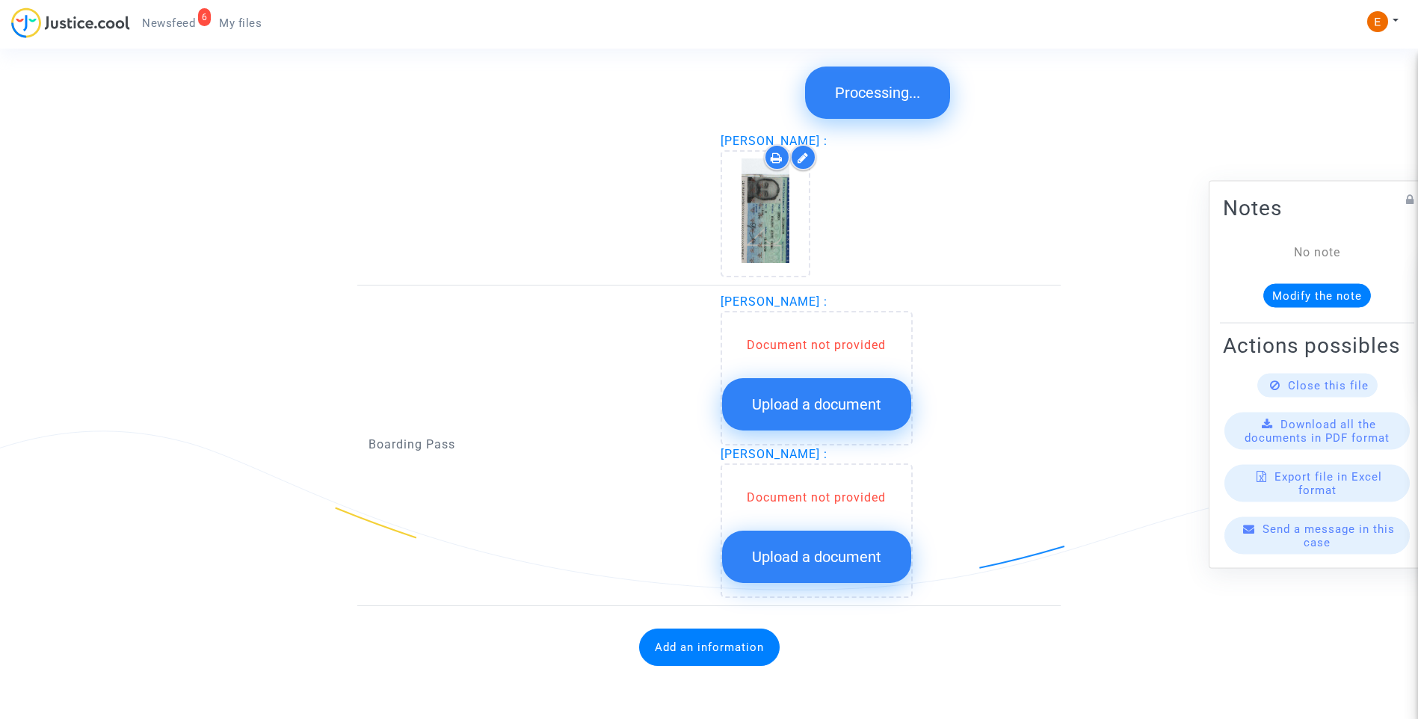
click at [818, 404] on span "Upload a document" at bounding box center [816, 405] width 129 height 18
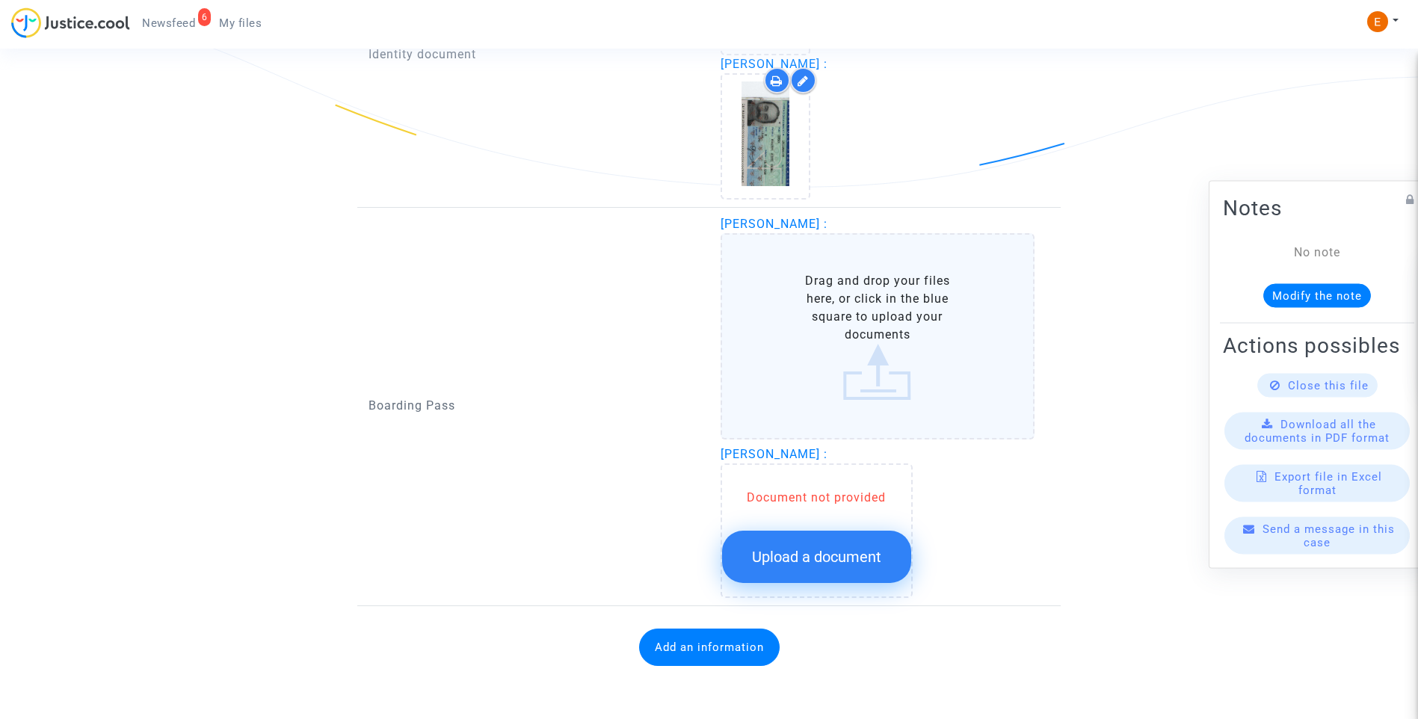
scroll to position [1162, 0]
click at [880, 553] on span "Upload a document" at bounding box center [816, 557] width 129 height 18
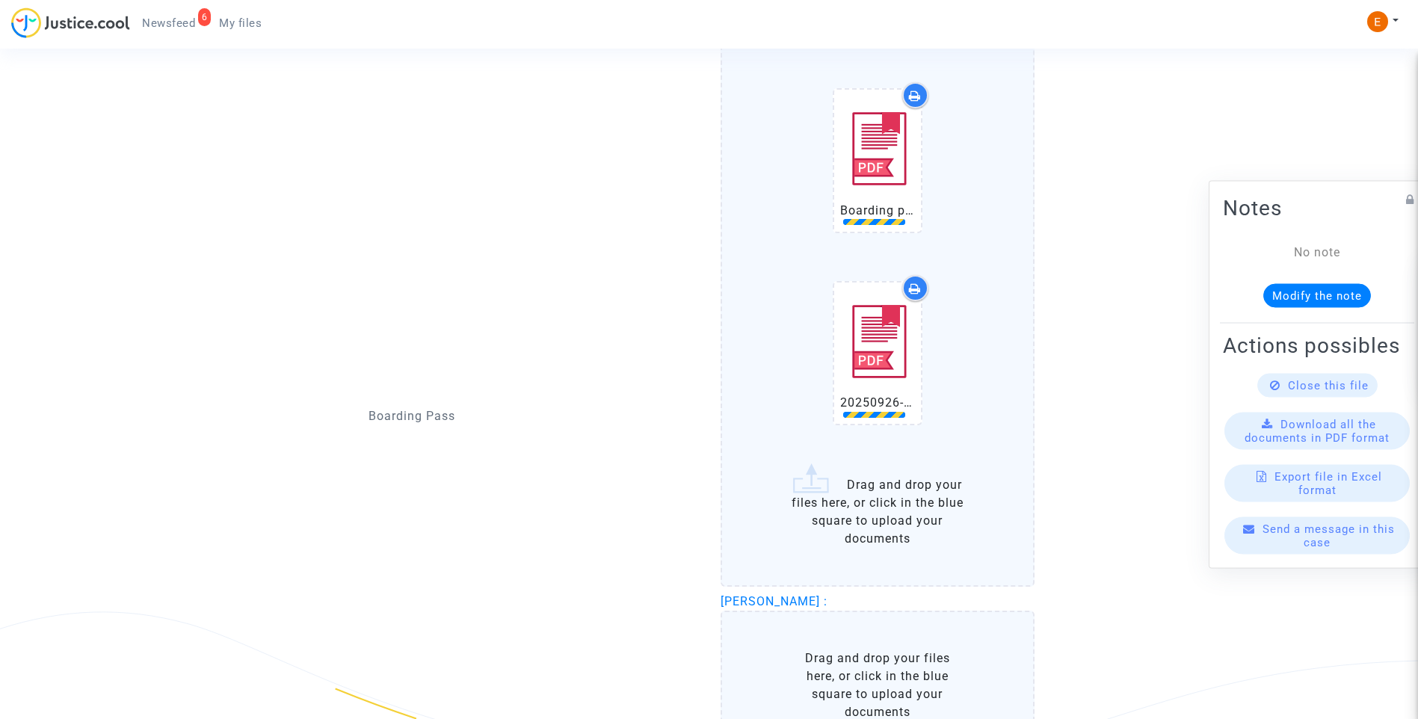
scroll to position [1386, 0]
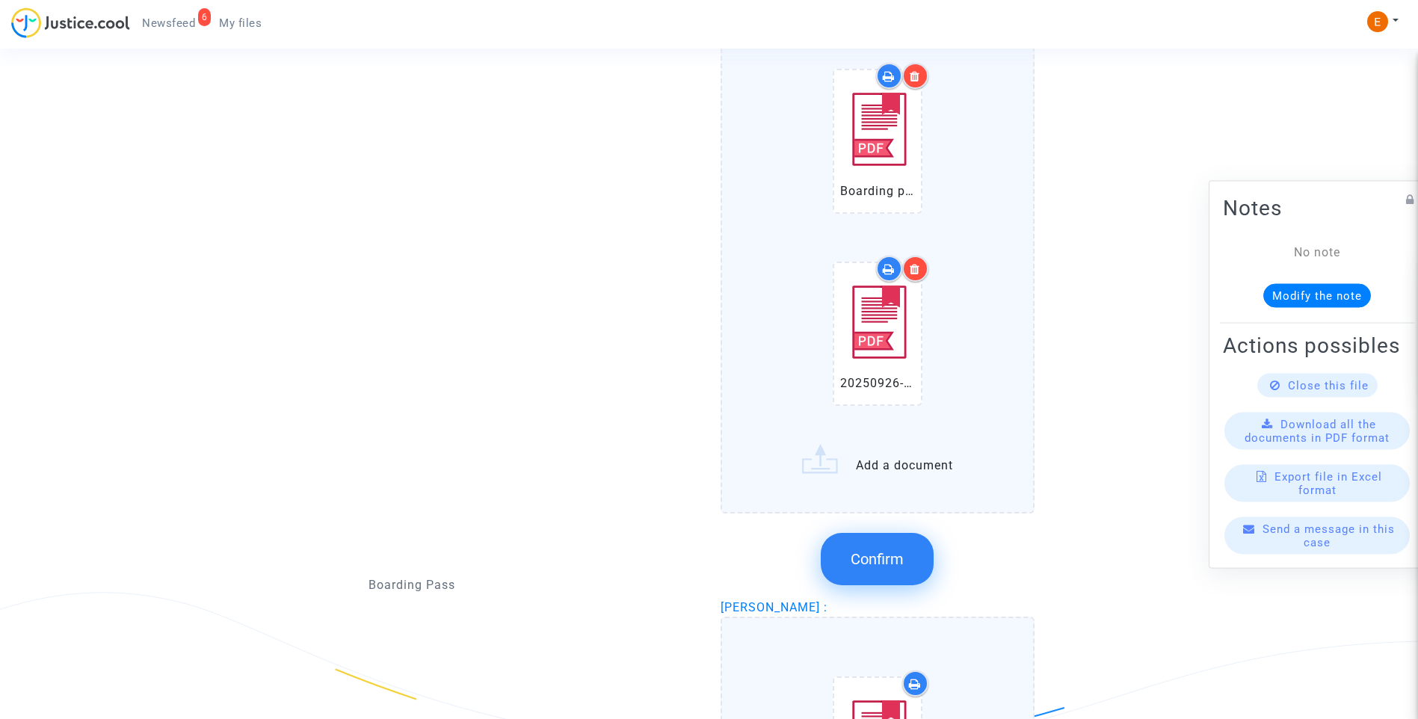
click at [918, 272] on icon at bounding box center [915, 269] width 10 height 12
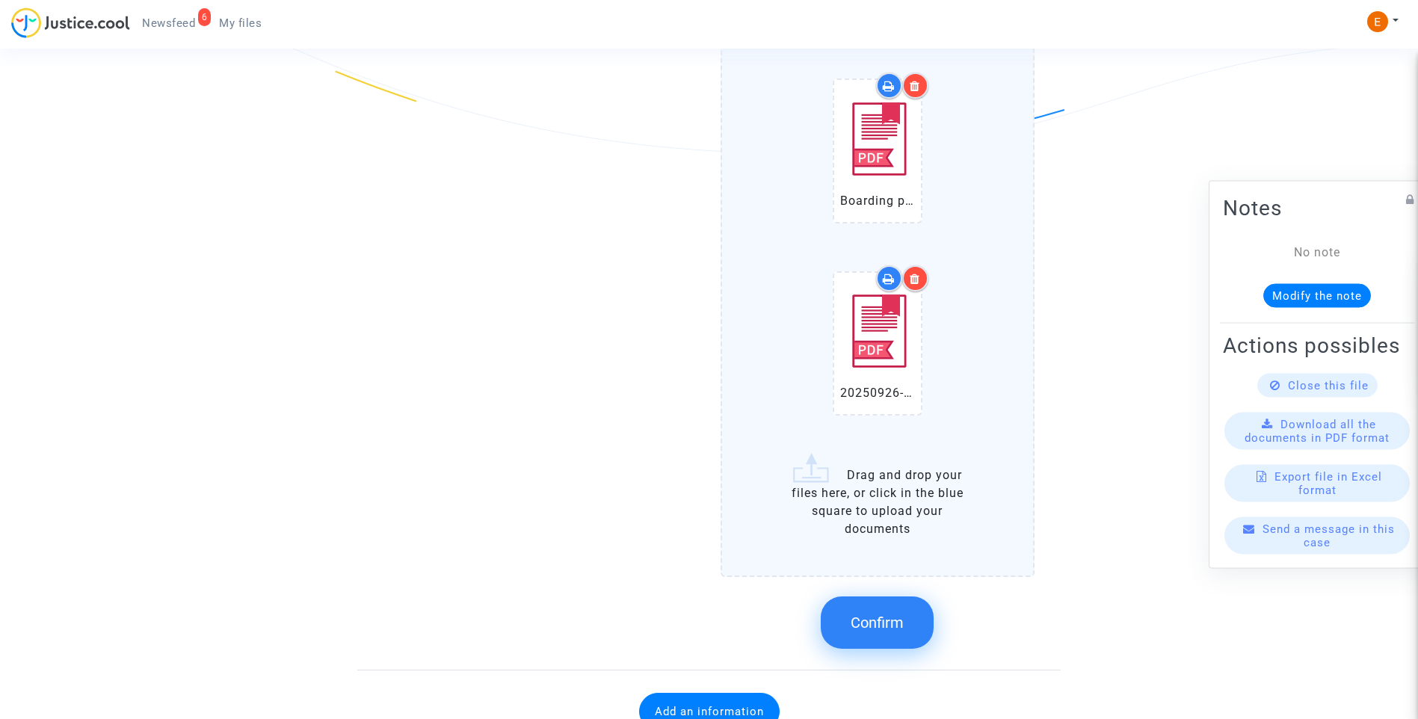
click at [888, 636] on button "Confirm" at bounding box center [877, 623] width 113 height 52
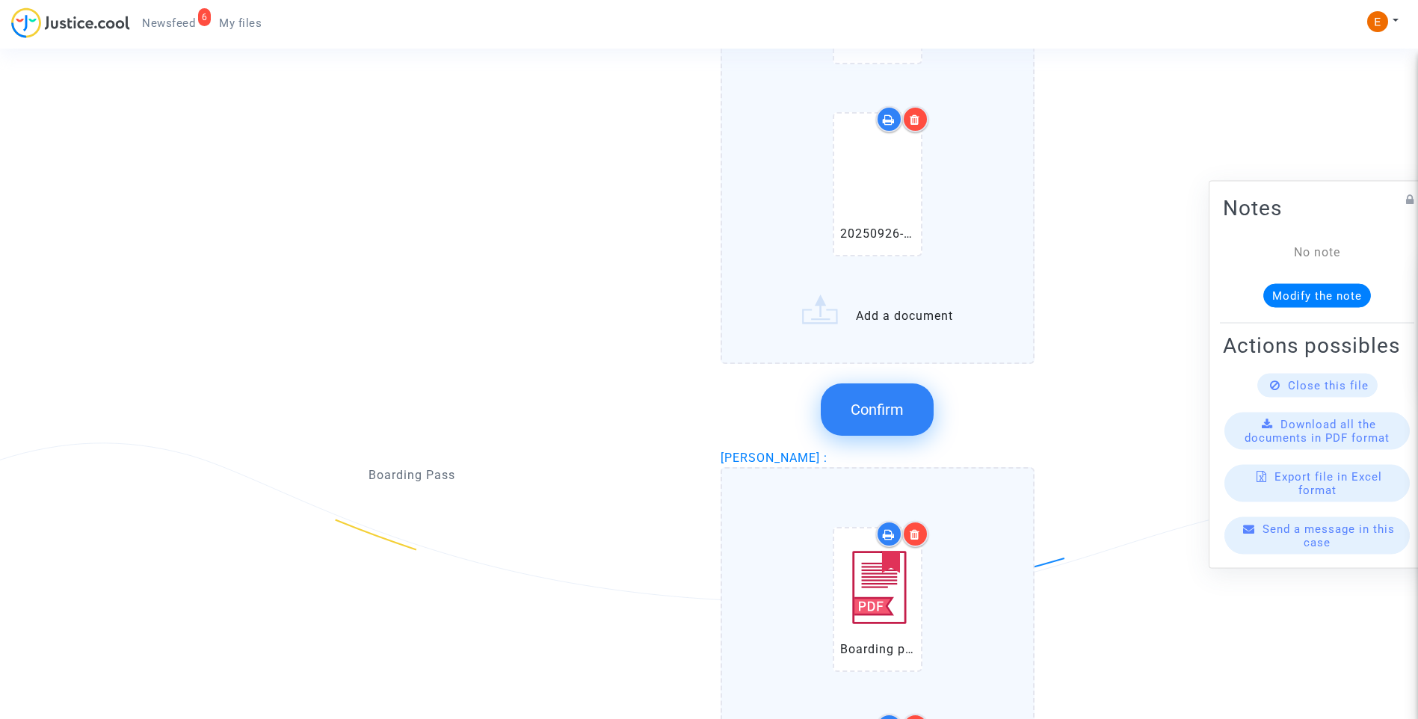
click at [888, 416] on span "Confirm" at bounding box center [877, 410] width 53 height 18
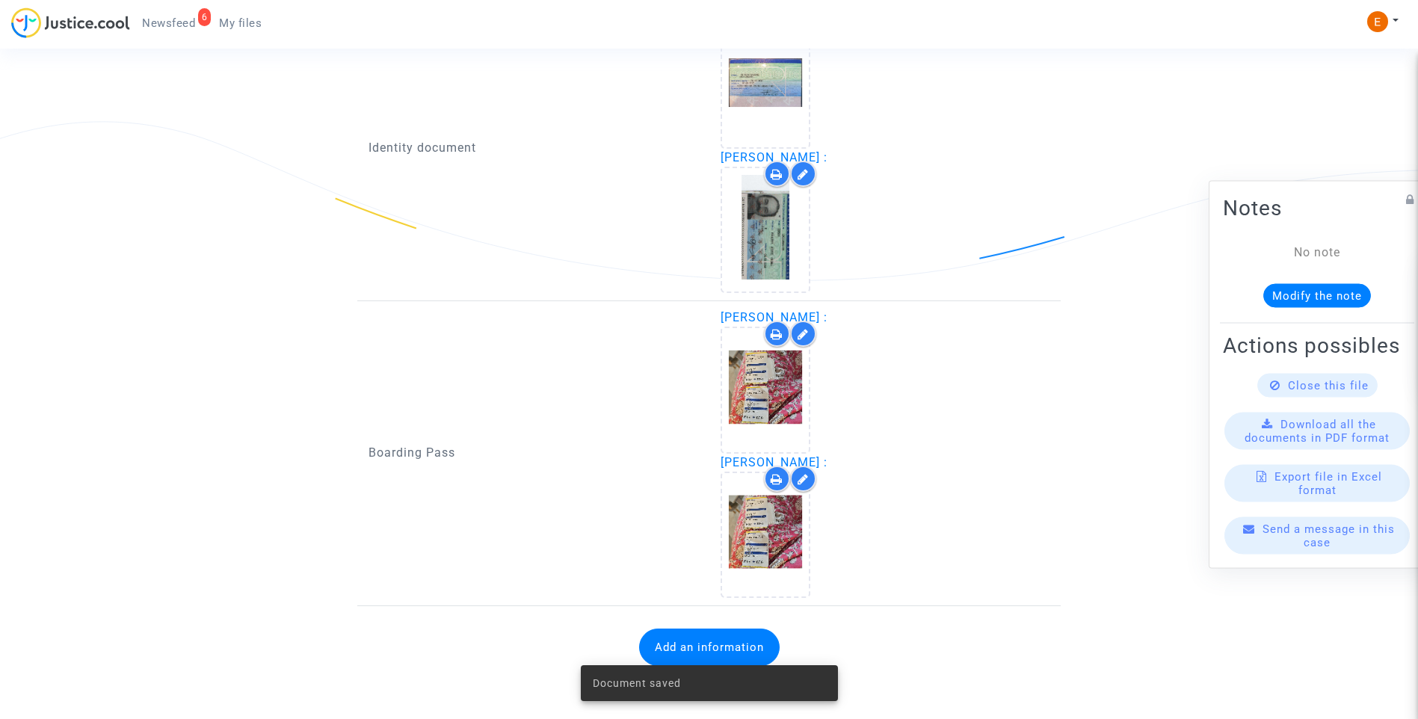
scroll to position [1068, 0]
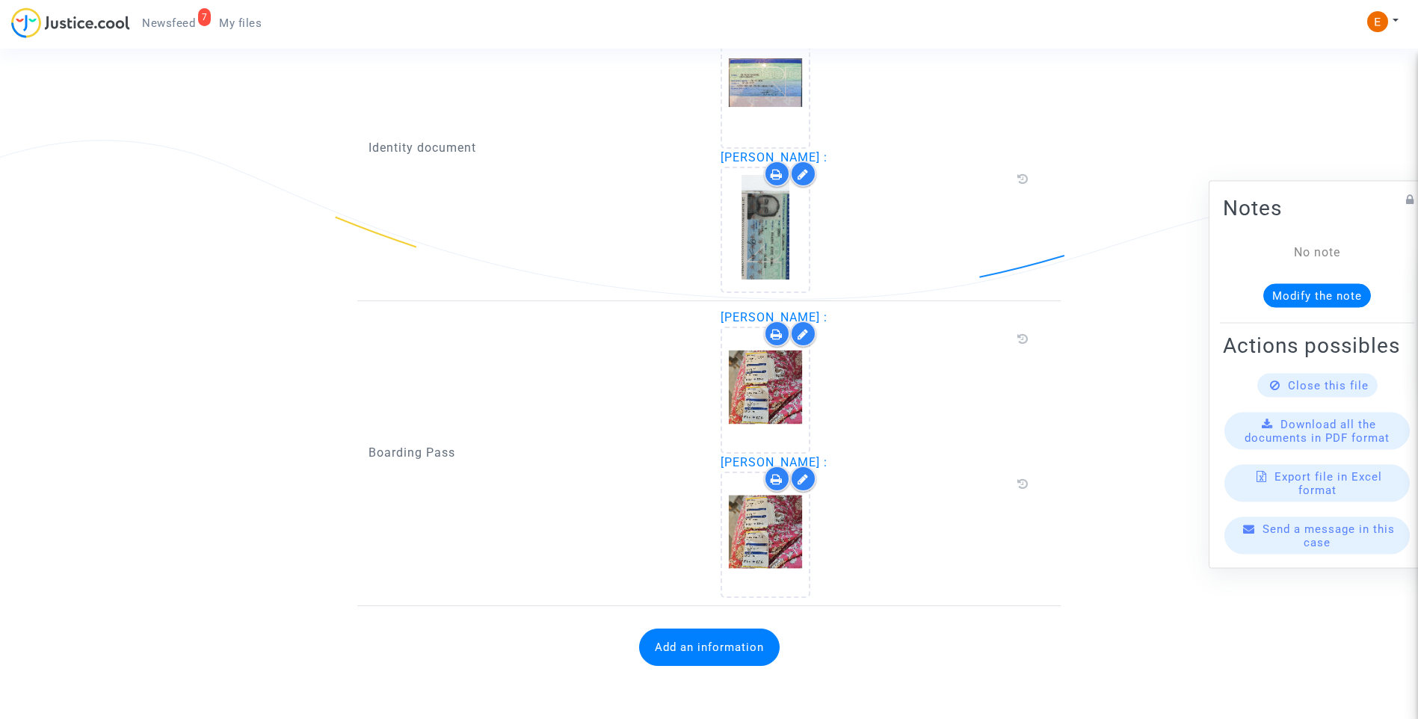
click at [731, 645] on button "Add an information" at bounding box center [709, 647] width 141 height 37
drag, startPoint x: 401, startPoint y: 617, endPoint x: 422, endPoint y: 624, distance: 22.7
click at [401, 617] on div "Information to add" at bounding box center [534, 631] width 330 height 34
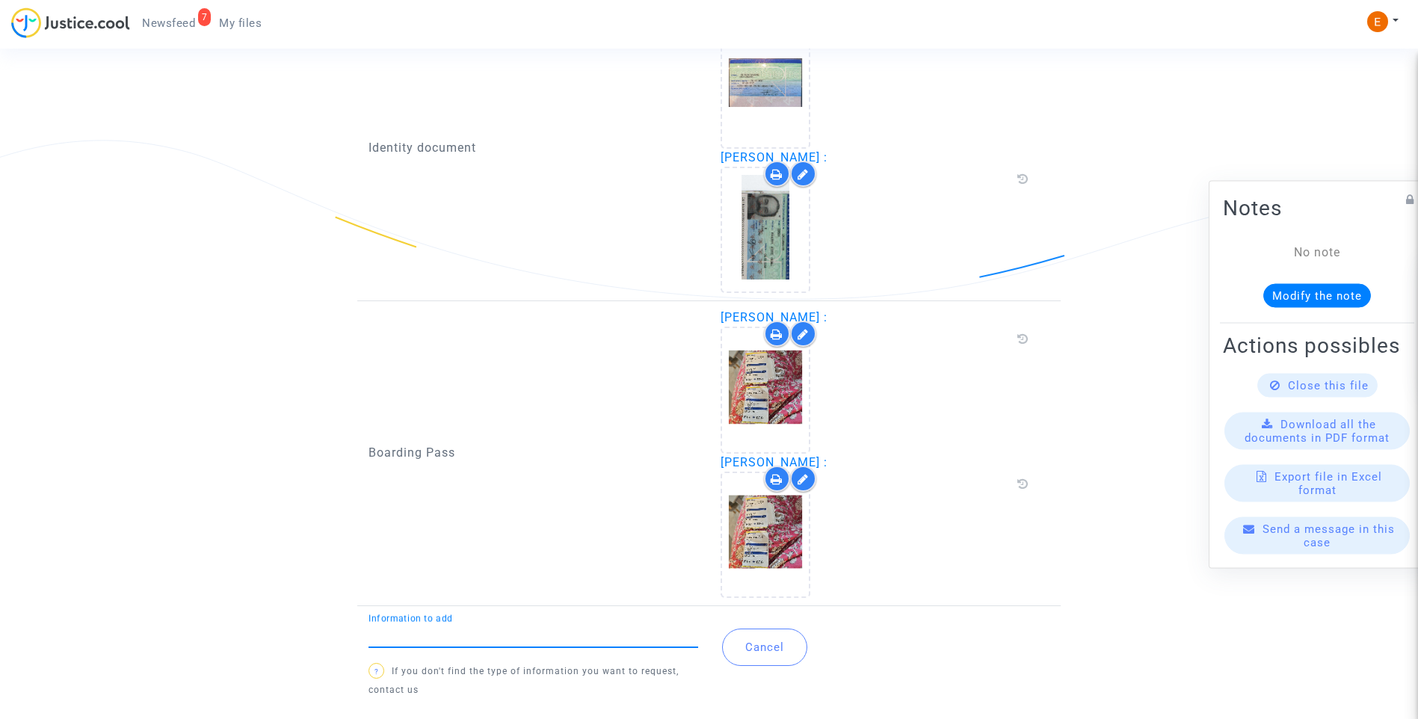
click at [423, 626] on div "Information to add" at bounding box center [534, 631] width 330 height 34
drag, startPoint x: 378, startPoint y: 635, endPoint x: 409, endPoint y: 631, distance: 30.9
click at [409, 631] on input "fliht" at bounding box center [528, 635] width 319 height 13
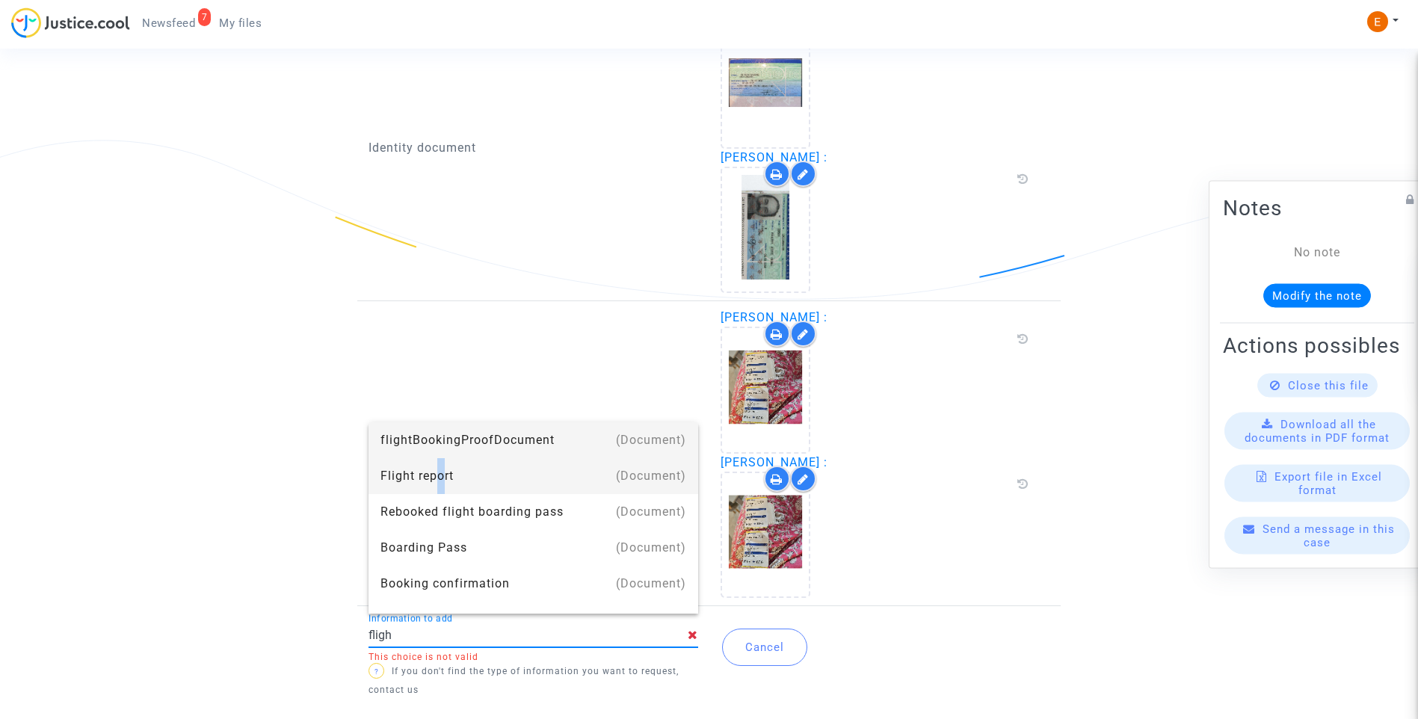
drag, startPoint x: 434, startPoint y: 473, endPoint x: 571, endPoint y: 456, distance: 137.8
click at [434, 472] on div "Flight report" at bounding box center [534, 476] width 306 height 36
type input "Flight report"
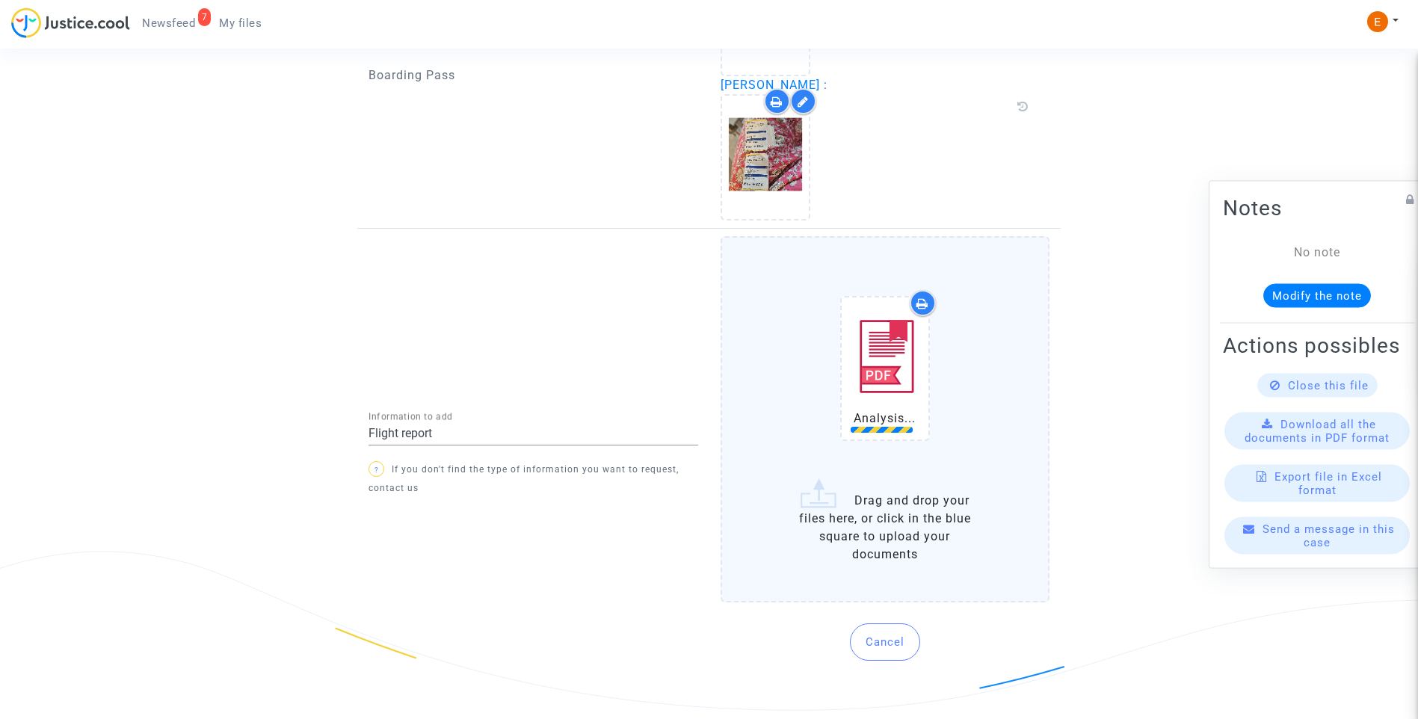
scroll to position [1430, 0]
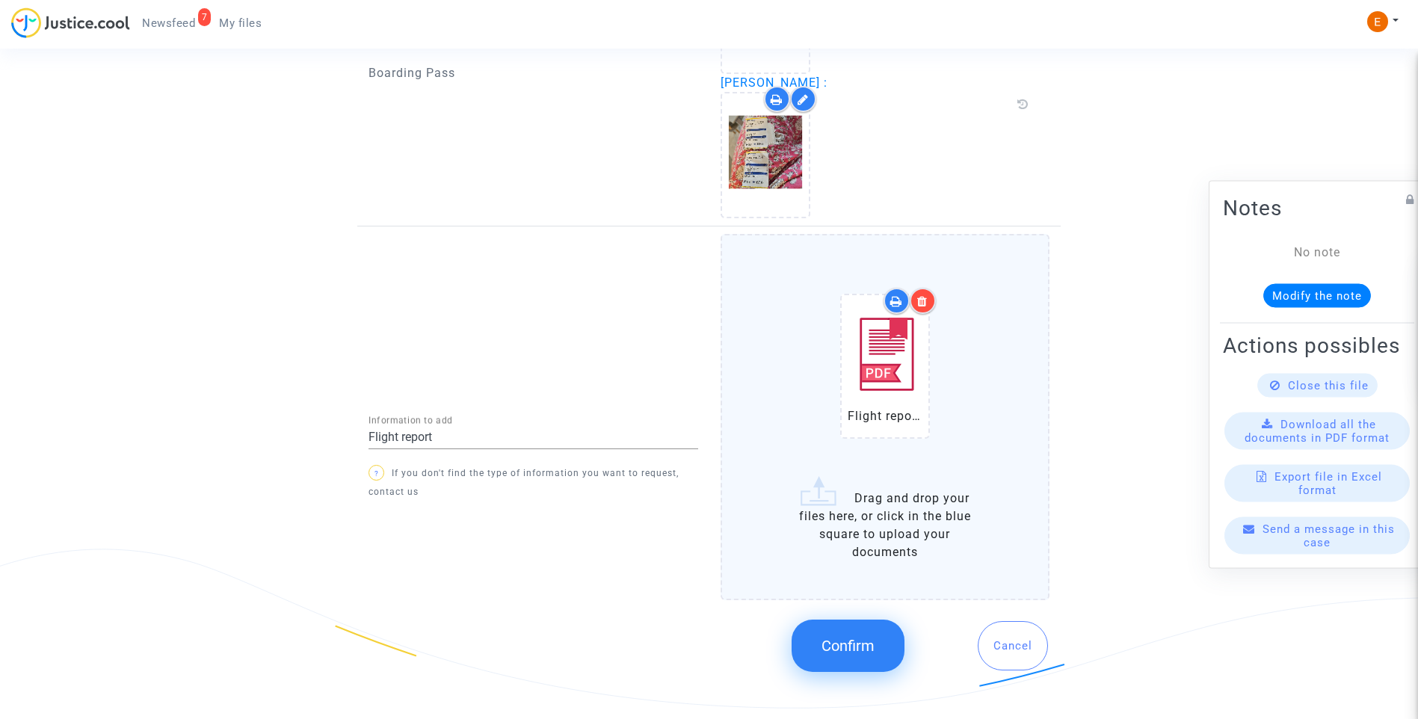
click at [872, 658] on button "Confirm" at bounding box center [848, 646] width 113 height 52
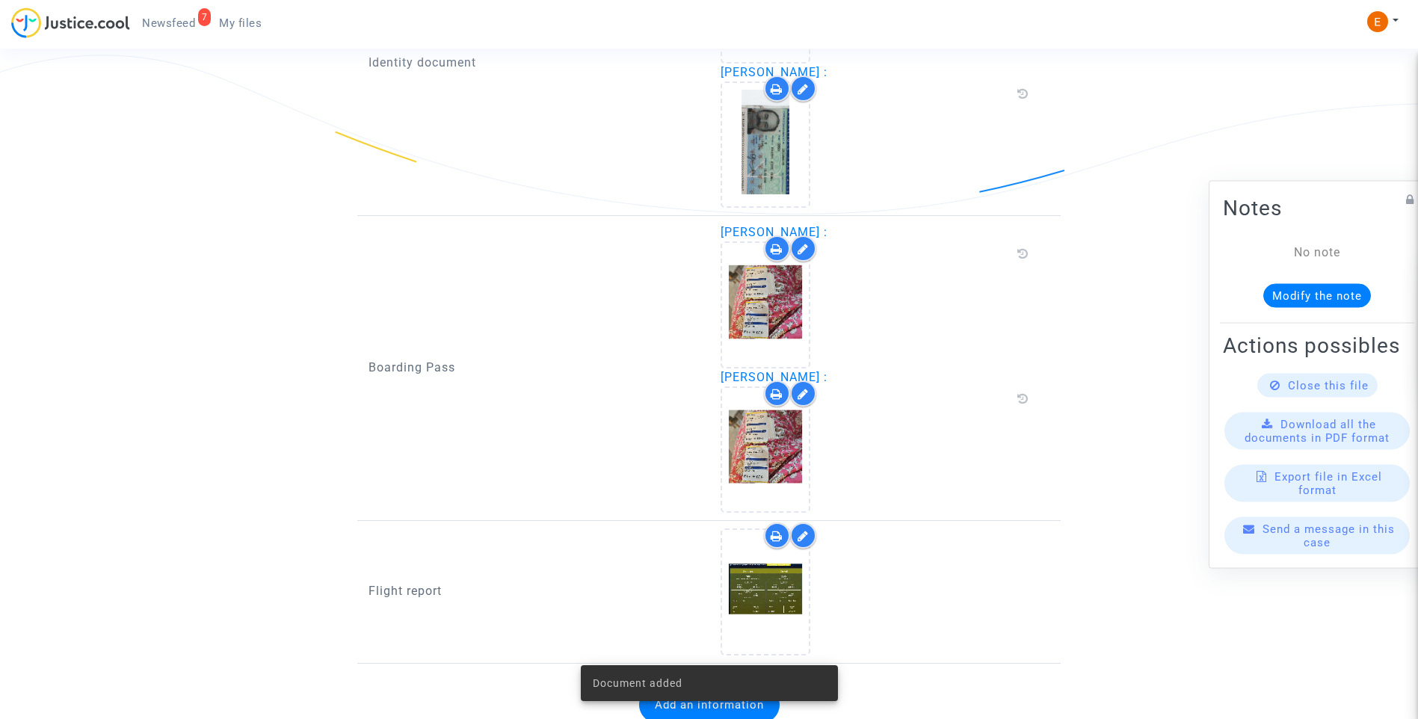
scroll to position [1193, 0]
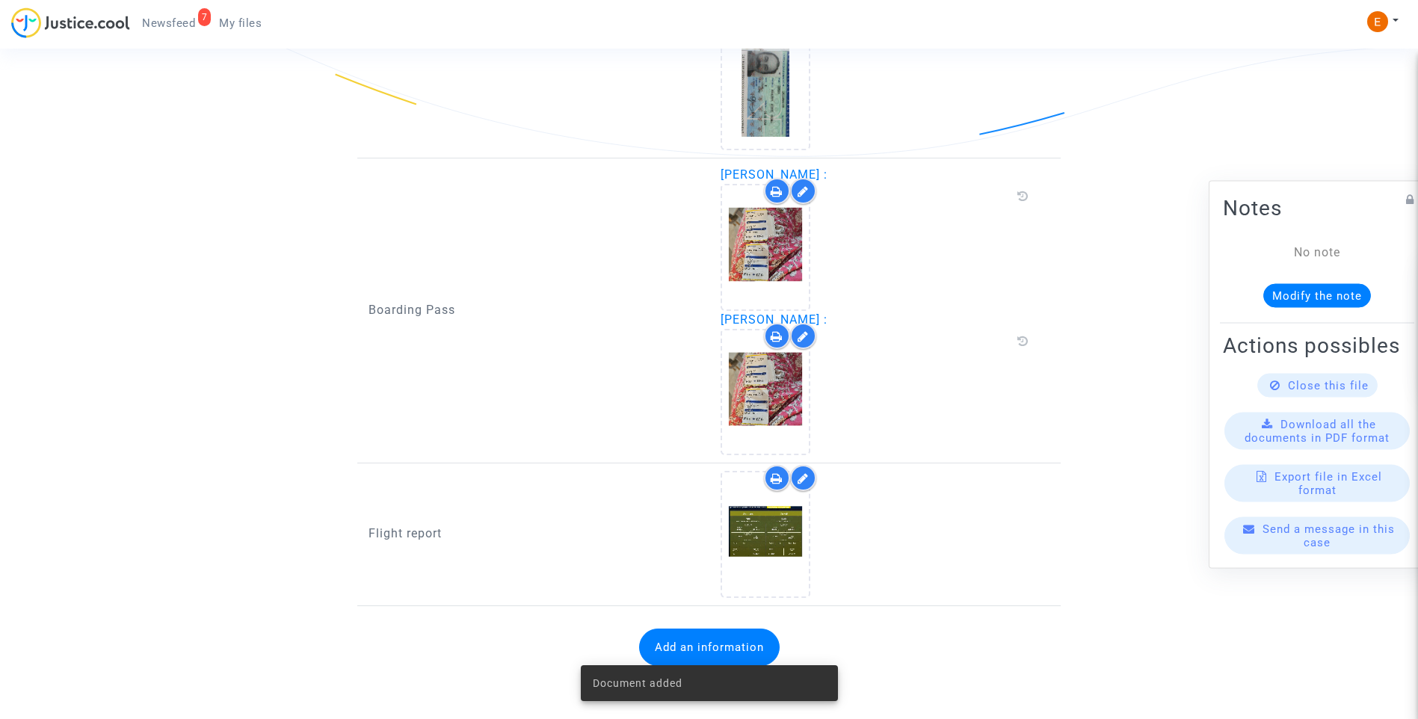
click at [164, 17] on span "Newsfeed" at bounding box center [168, 22] width 53 height 13
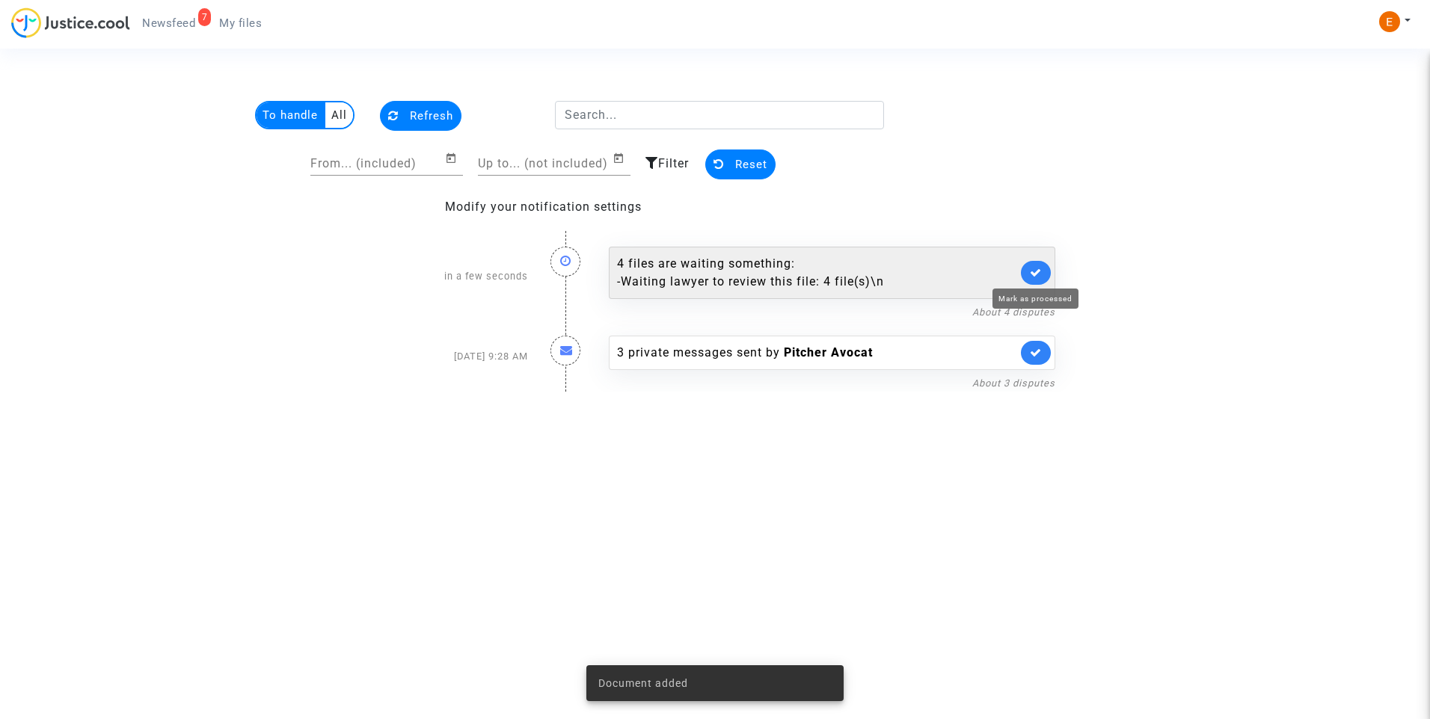
click at [721, 264] on div "4 files are waiting something: - Waiting lawyer to review this file: 4 file(s)\n" at bounding box center [817, 273] width 400 height 36
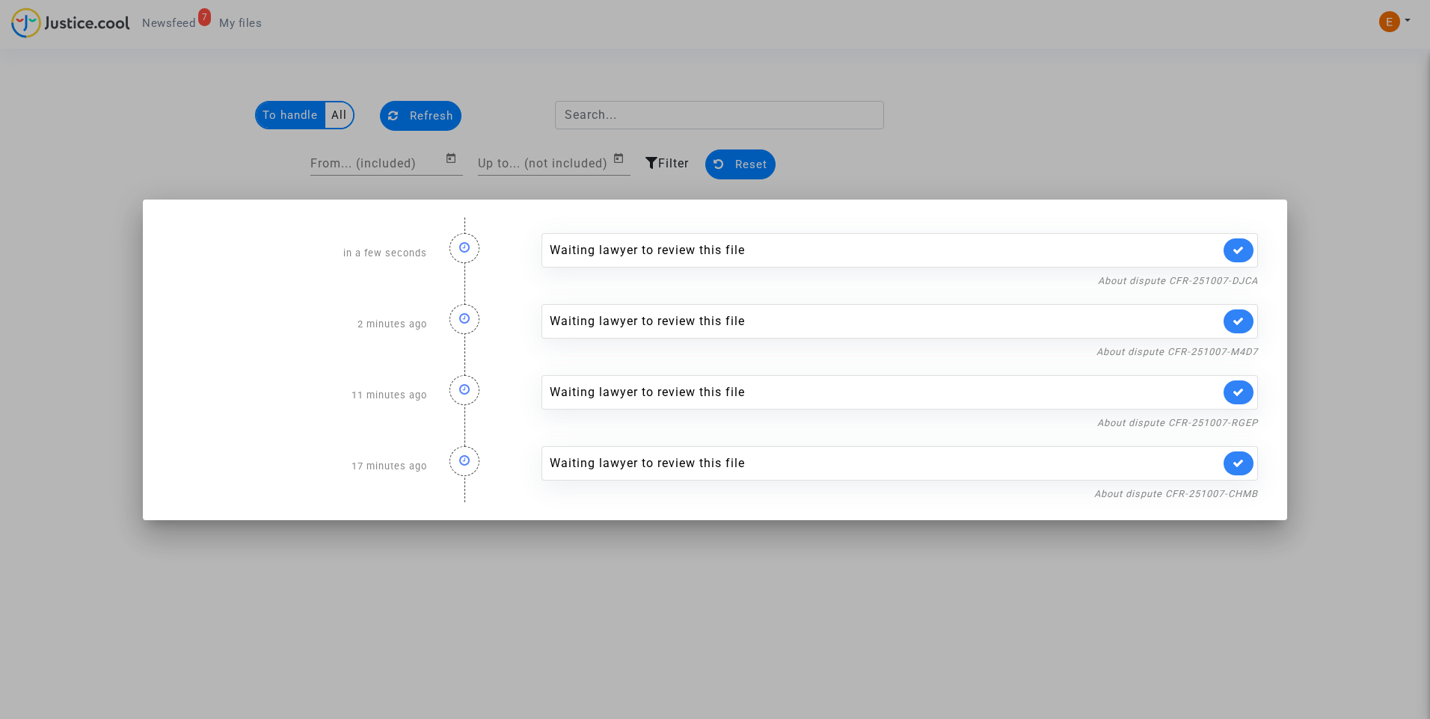
click at [1112, 120] on div at bounding box center [715, 359] width 1430 height 719
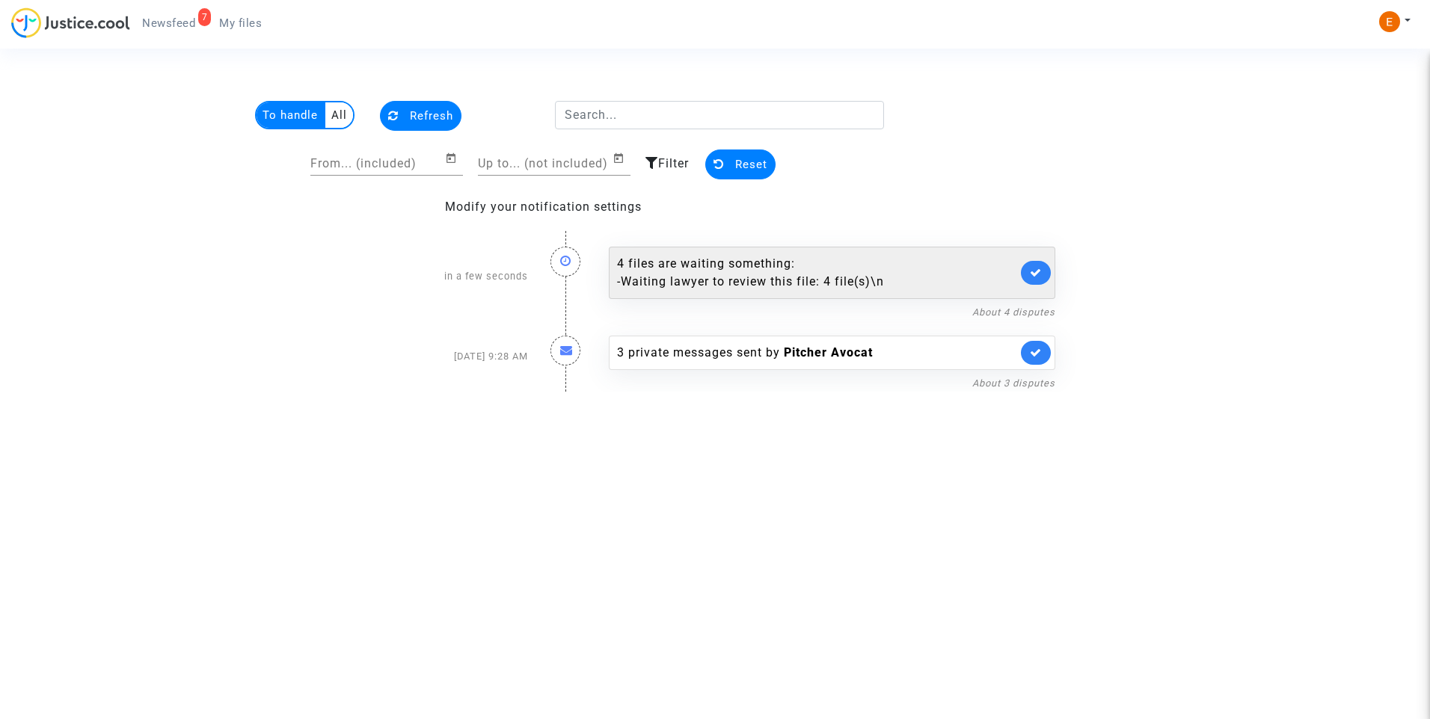
click at [1042, 274] on icon at bounding box center [1036, 272] width 12 height 11
